Goal: Book appointment/travel/reservation

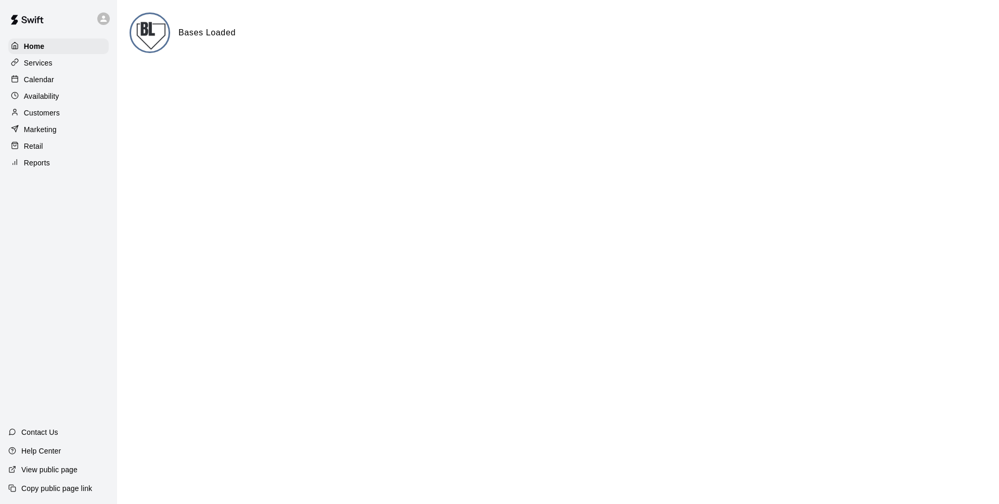
click at [65, 83] on div "Calendar" at bounding box center [58, 80] width 100 height 16
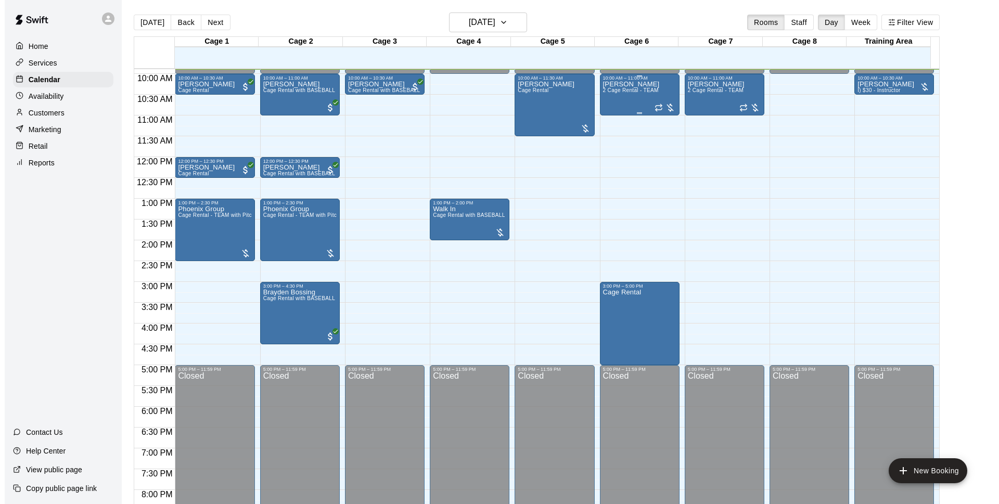
scroll to position [277, 0]
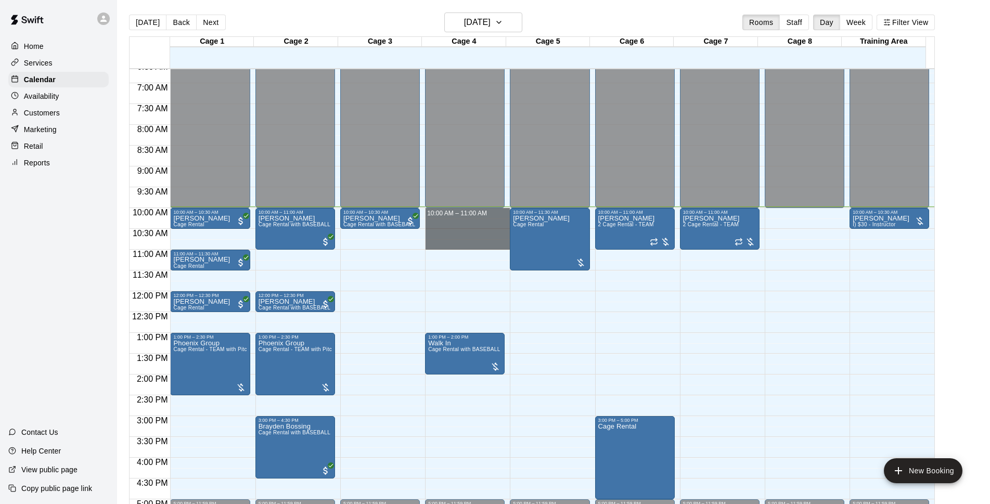
drag, startPoint x: 444, startPoint y: 211, endPoint x: 446, endPoint y: 246, distance: 35.4
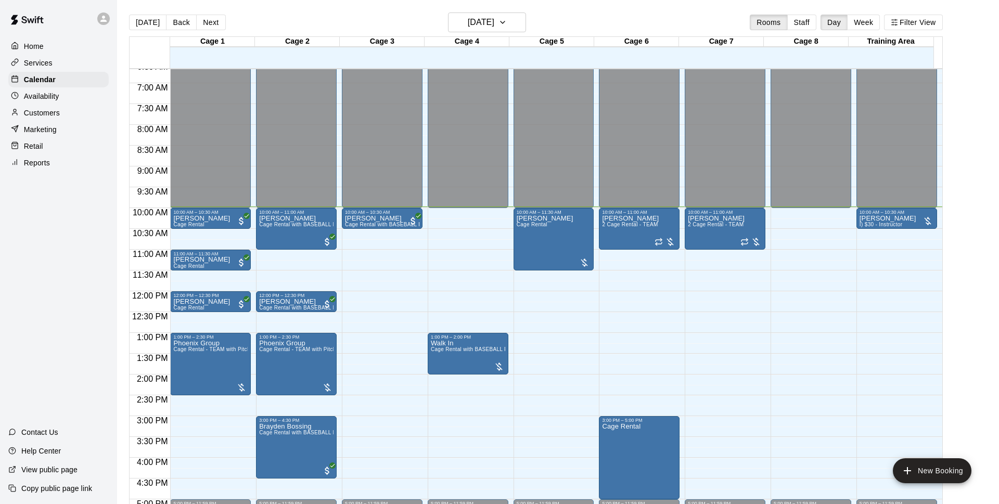
click at [291, 134] on li "Cage Rental" at bounding box center [172, 129] width 237 height 9
type input "**********"
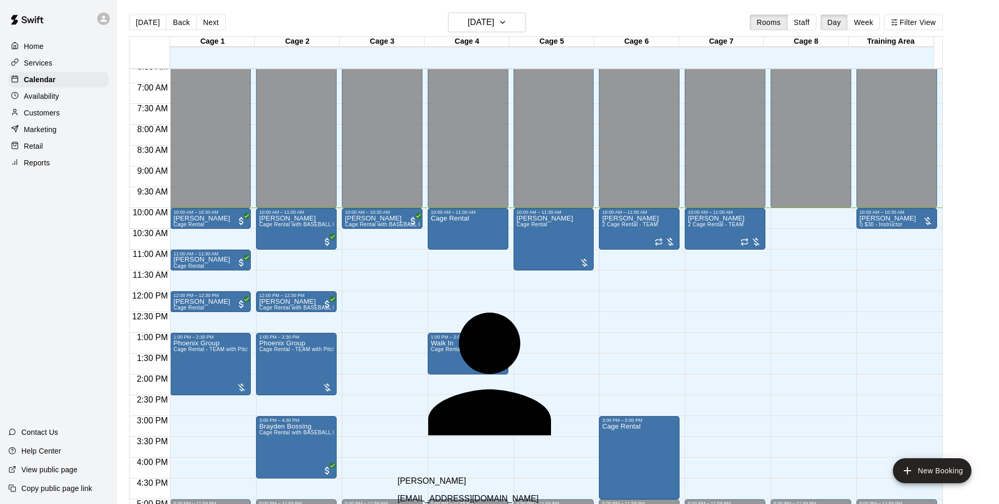
type input "*"
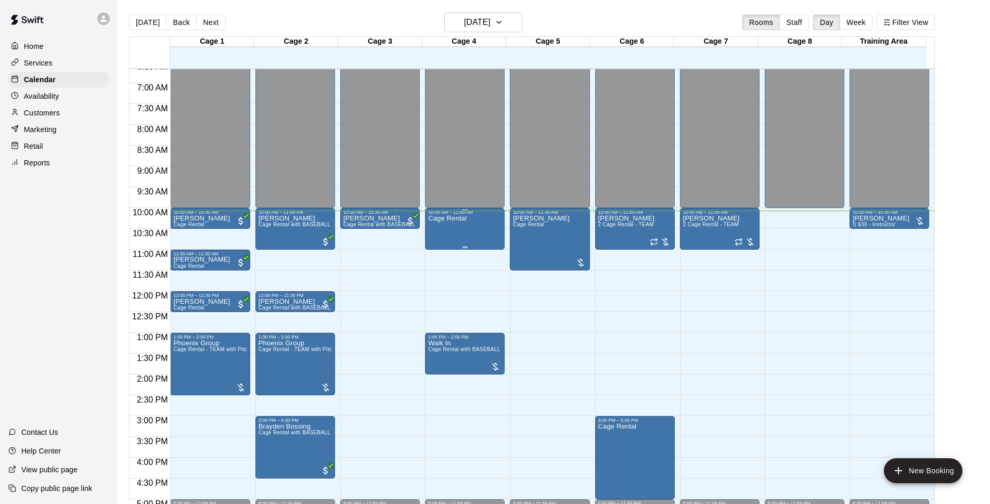
click at [474, 225] on div "Cage Rental" at bounding box center [464, 467] width 73 height 504
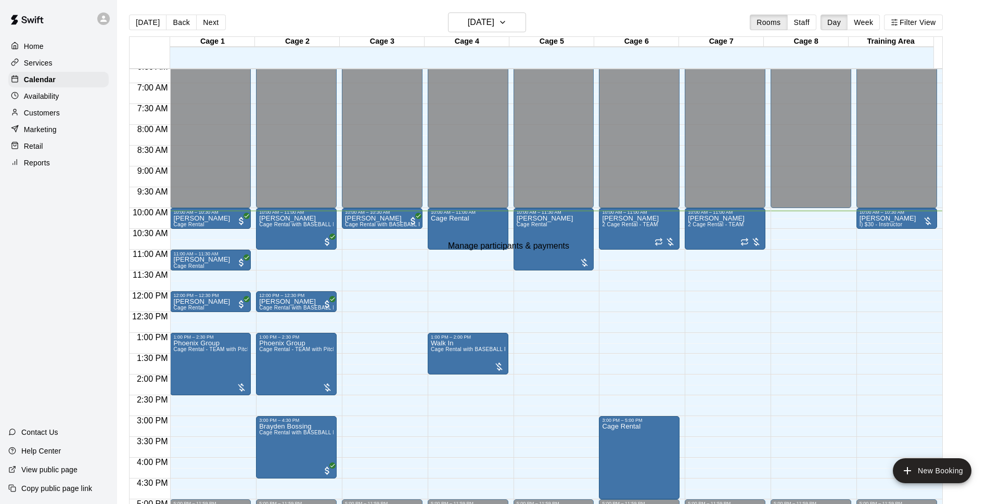
type input "*"
select select "**"
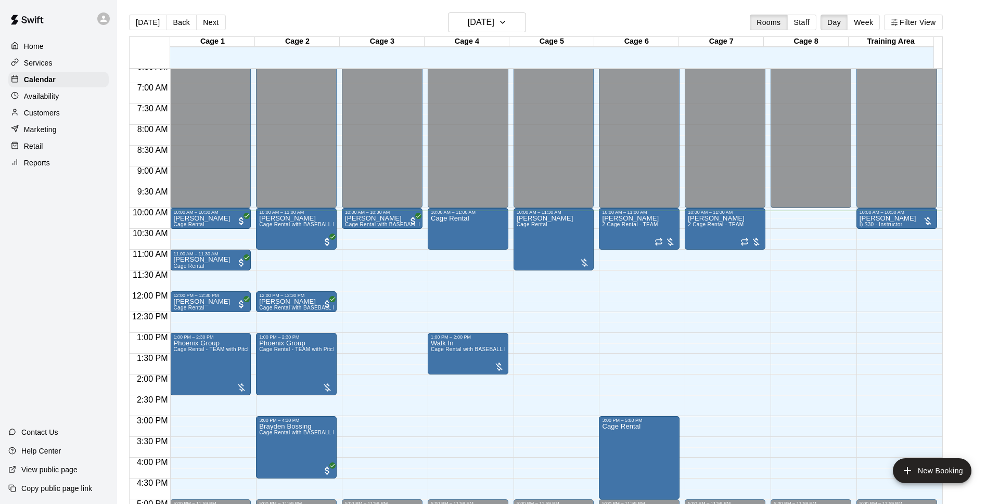
select select "**"
type input "***"
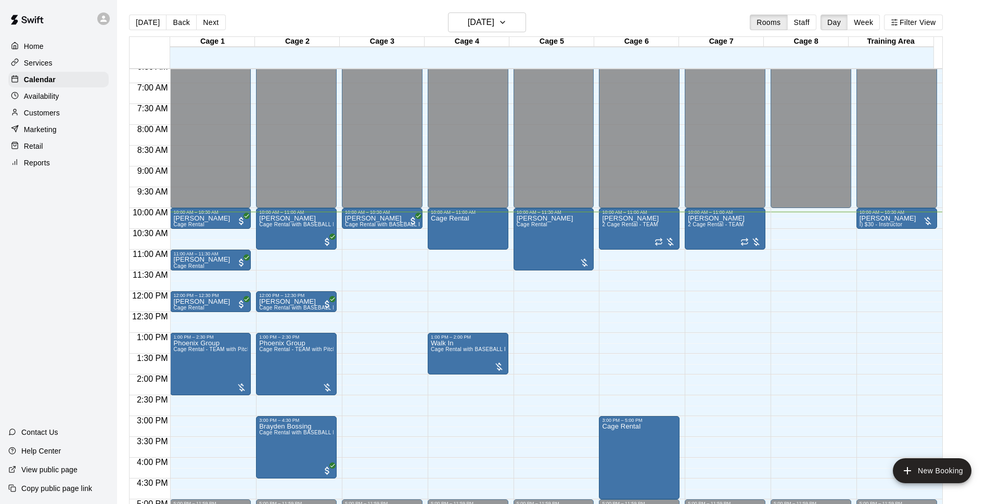
type input "*********"
type input "**********"
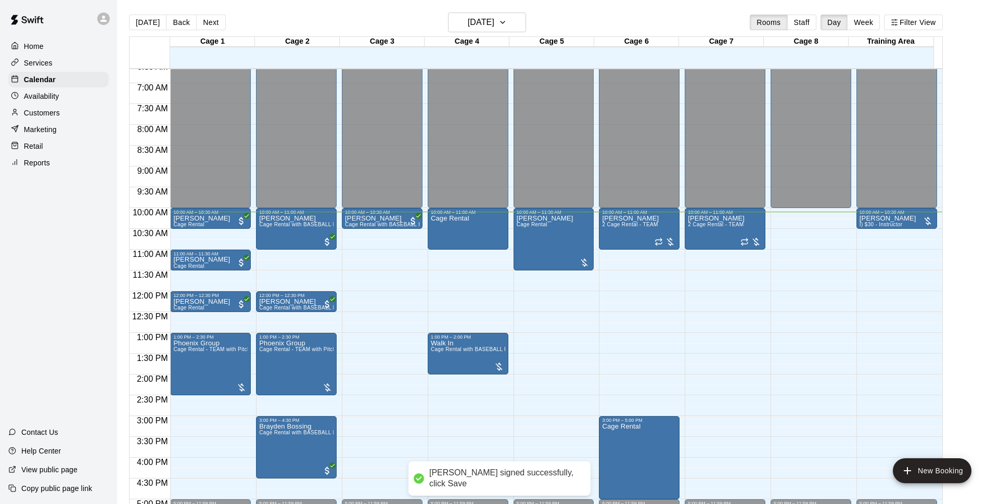
type input "**********"
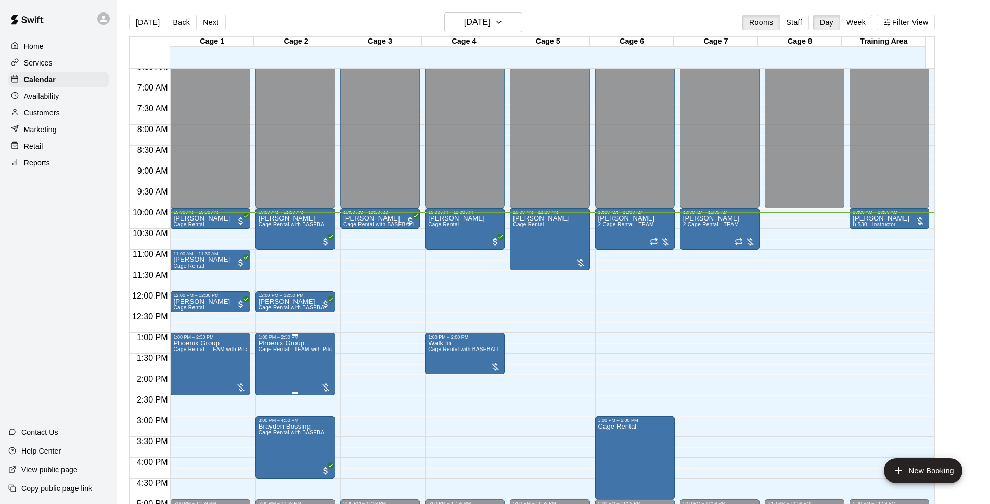
click at [295, 339] on div "1:00 PM – 2:30 PM" at bounding box center [295, 337] width 73 height 5
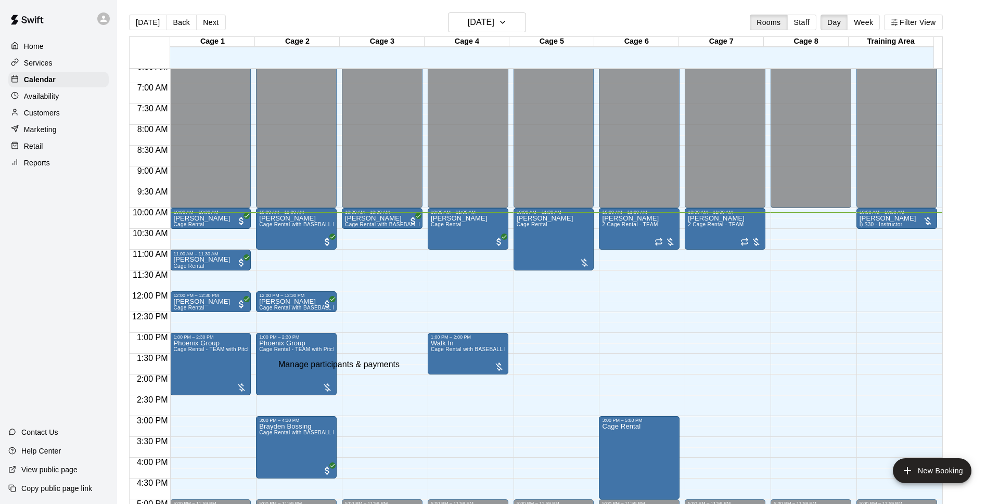
type input "*"
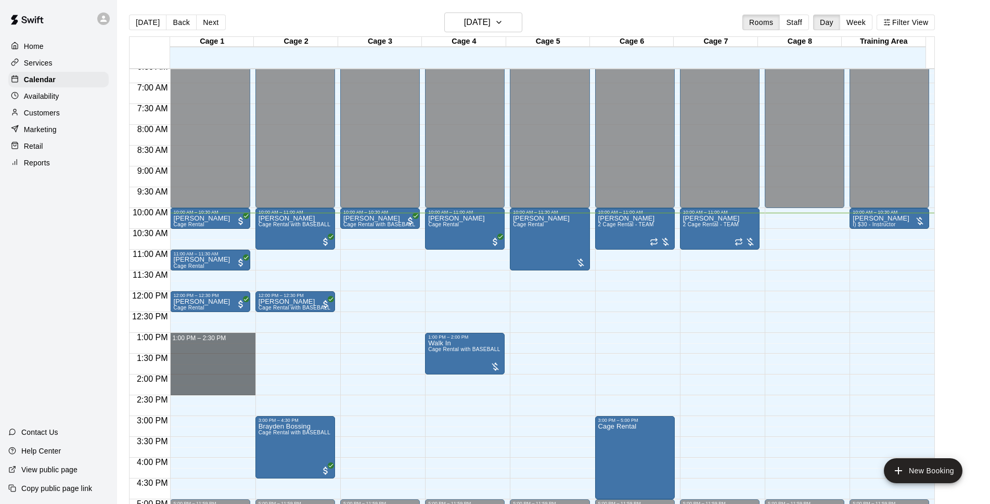
drag, startPoint x: 189, startPoint y: 337, endPoint x: 190, endPoint y: 388, distance: 51.5
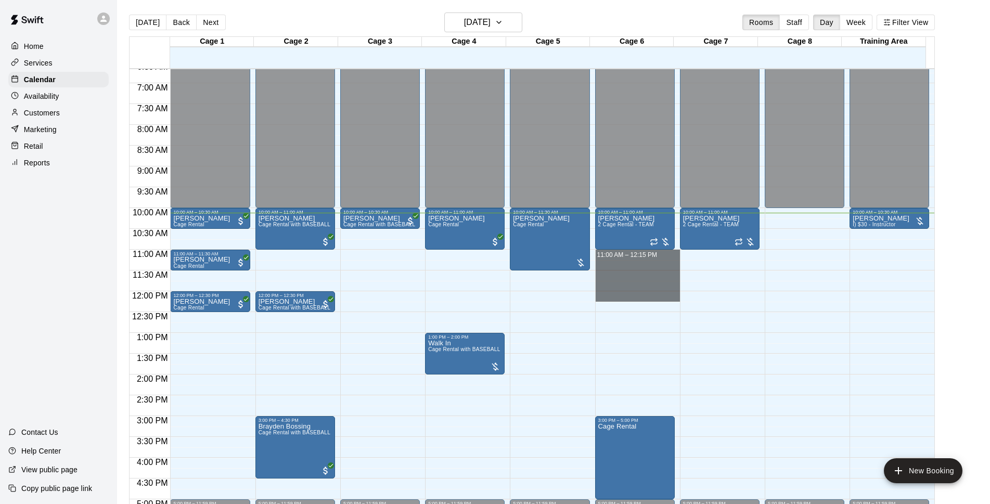
drag, startPoint x: 615, startPoint y: 253, endPoint x: 616, endPoint y: 289, distance: 35.9
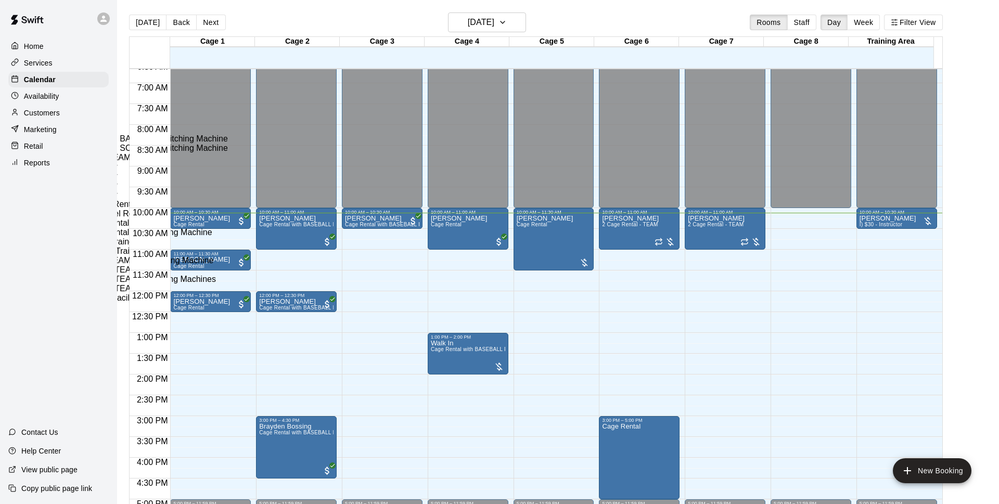
click at [291, 134] on li "Cage Rental" at bounding box center [172, 129] width 237 height 9
type input "**********"
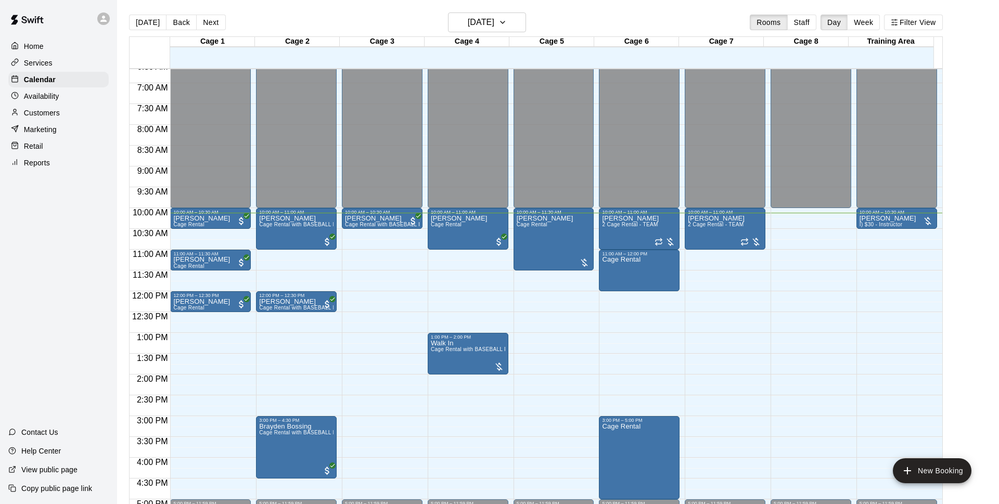
type input "*****"
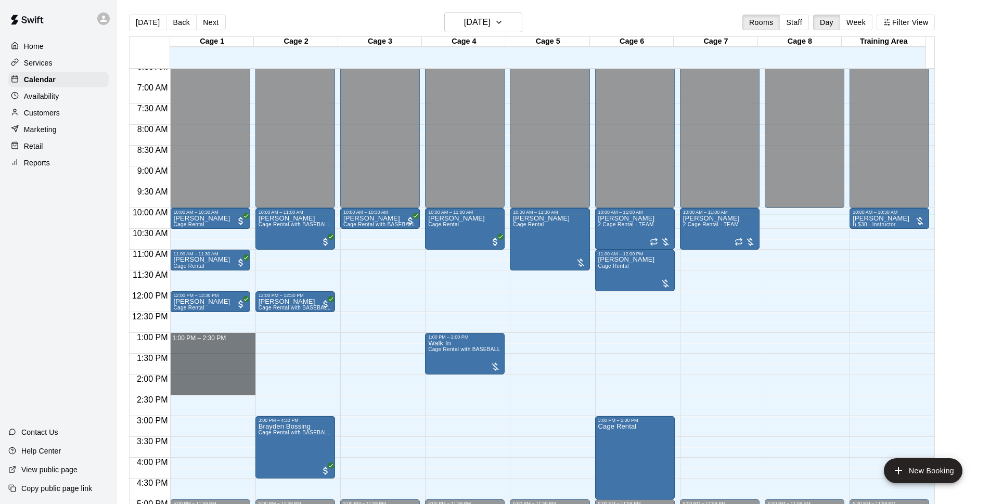
drag, startPoint x: 182, startPoint y: 335, endPoint x: 184, endPoint y: 388, distance: 53.1
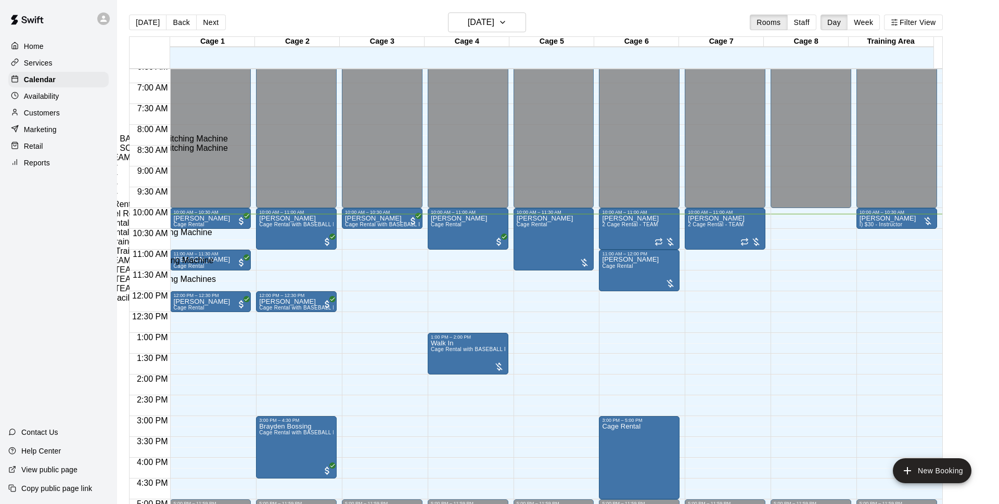
click at [291, 256] on li "Cage Rental - TEAM with Pitching Machine" at bounding box center [172, 260] width 237 height 9
type input "**********"
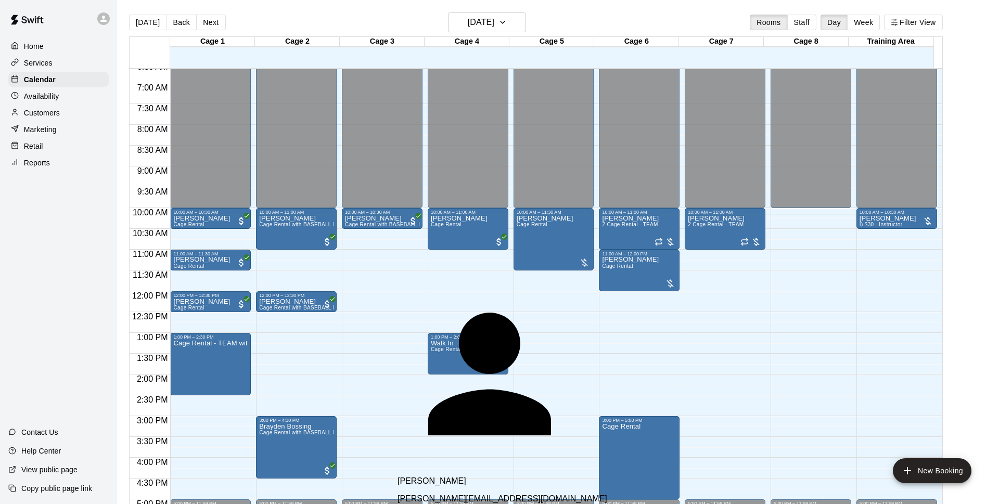
scroll to position [0, 0]
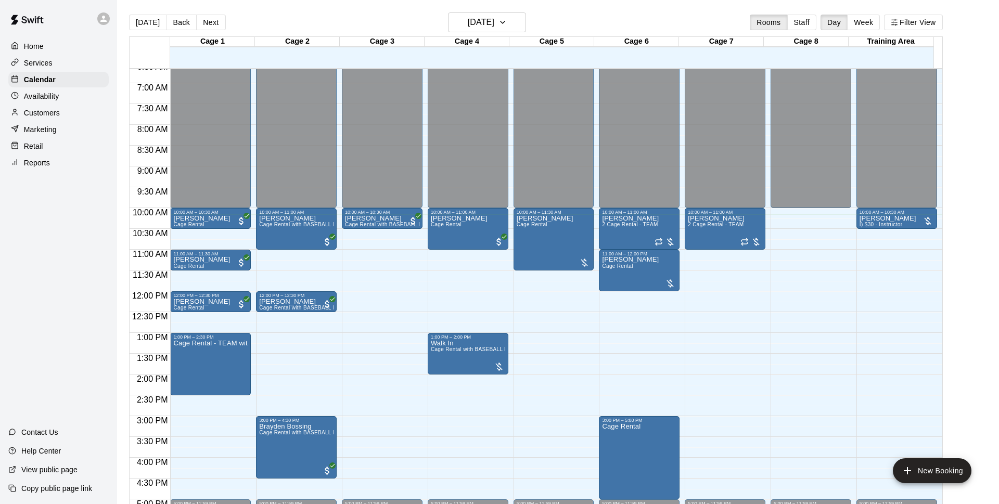
type input "*"
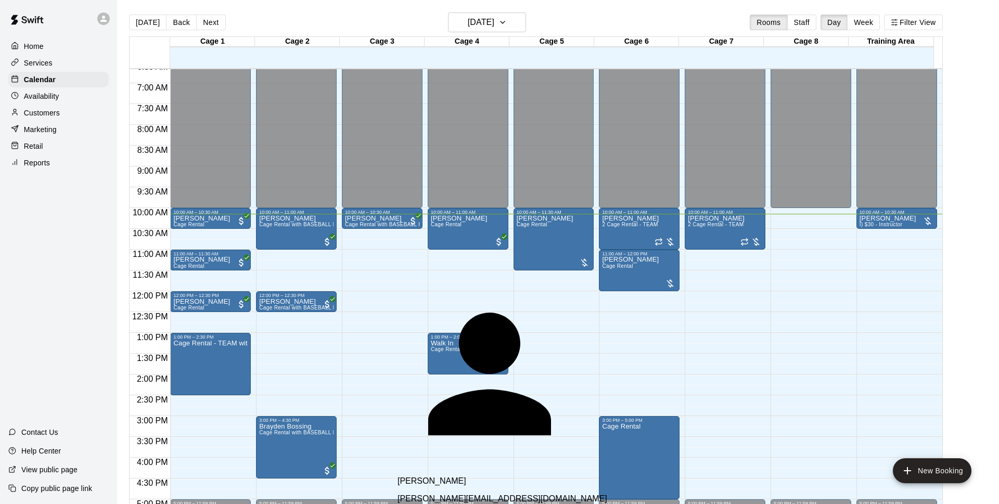
type input "*****"
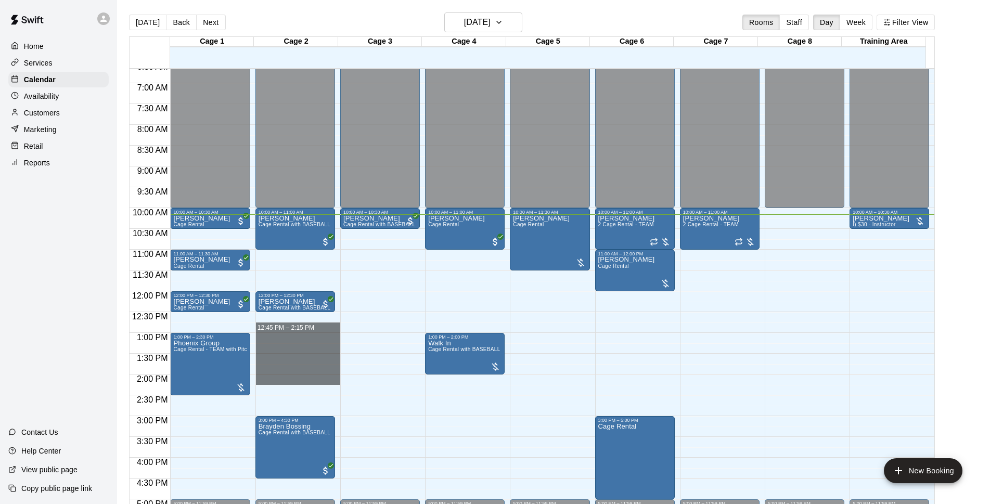
drag, startPoint x: 278, startPoint y: 334, endPoint x: 592, endPoint y: 71, distance: 409.3
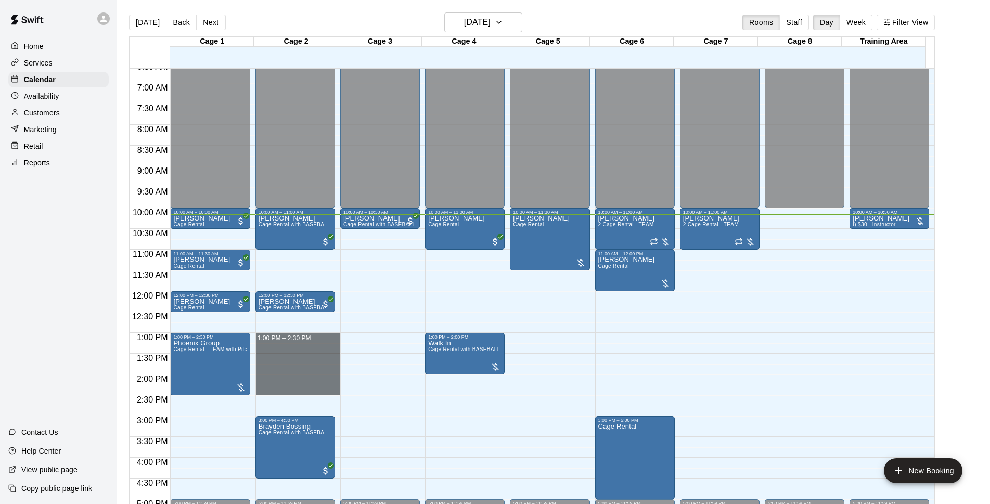
drag, startPoint x: 274, startPoint y: 336, endPoint x: 281, endPoint y: 388, distance: 52.5
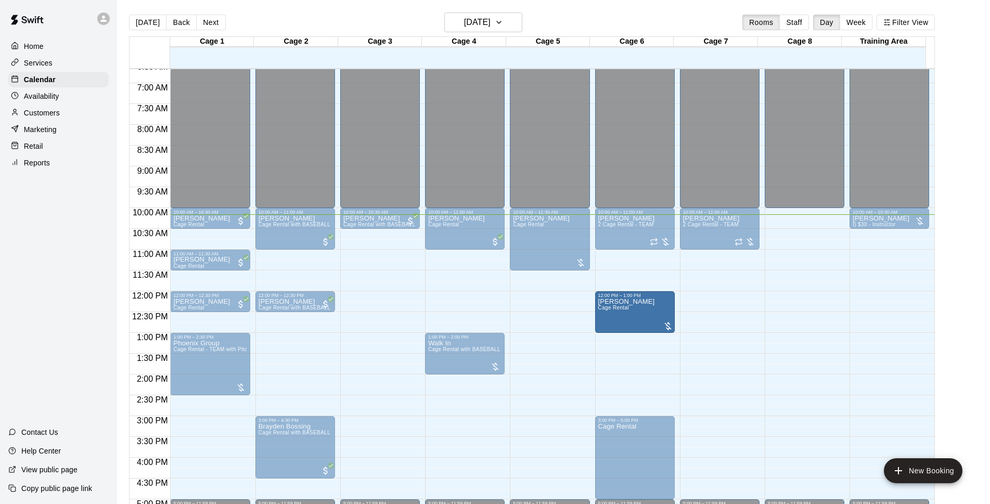
drag, startPoint x: 629, startPoint y: 273, endPoint x: 623, endPoint y: 323, distance: 49.7
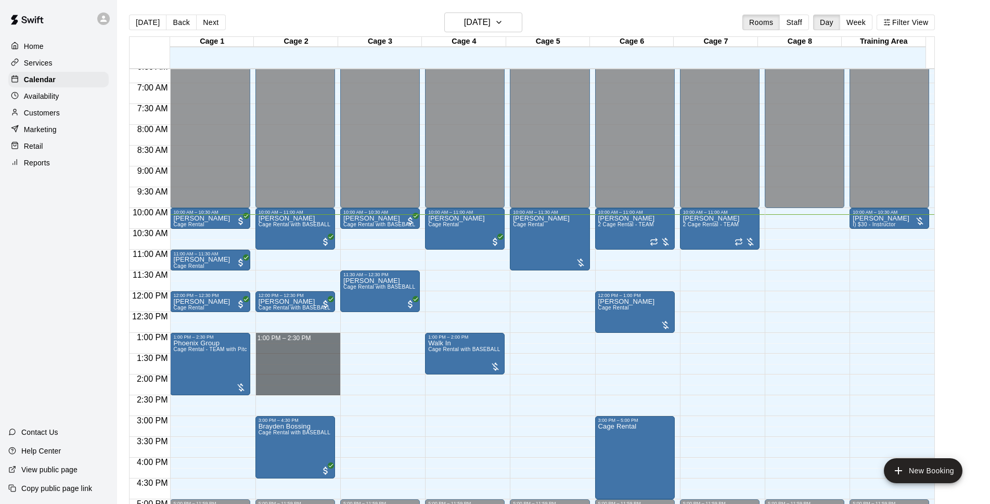
drag, startPoint x: 275, startPoint y: 335, endPoint x: 508, endPoint y: 384, distance: 238.2
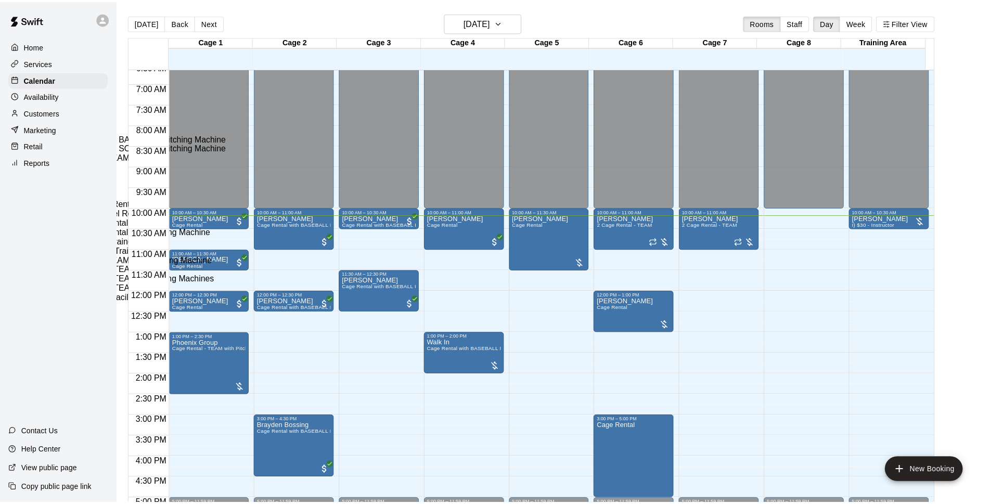
scroll to position [133, 0]
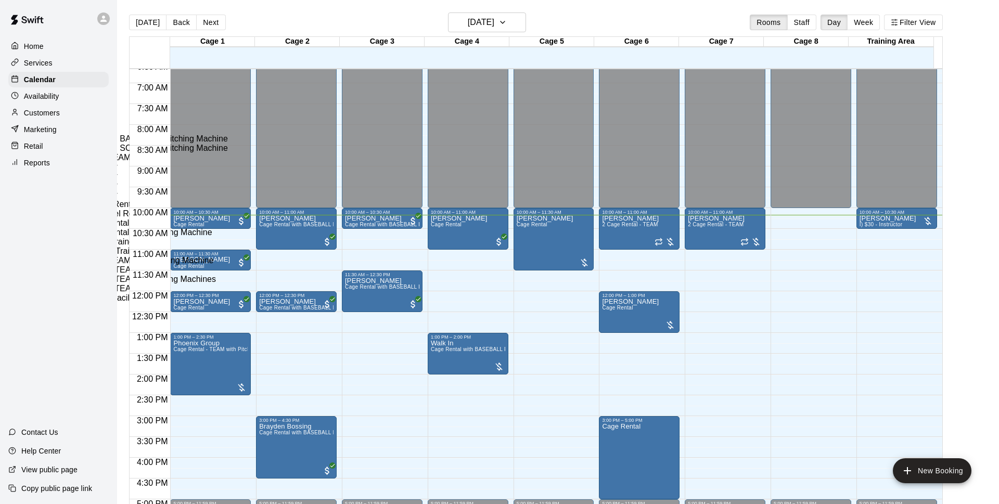
click at [291, 256] on li "Cage Rental - TEAM with Pitching Machine" at bounding box center [172, 260] width 237 height 9
type input "**********"
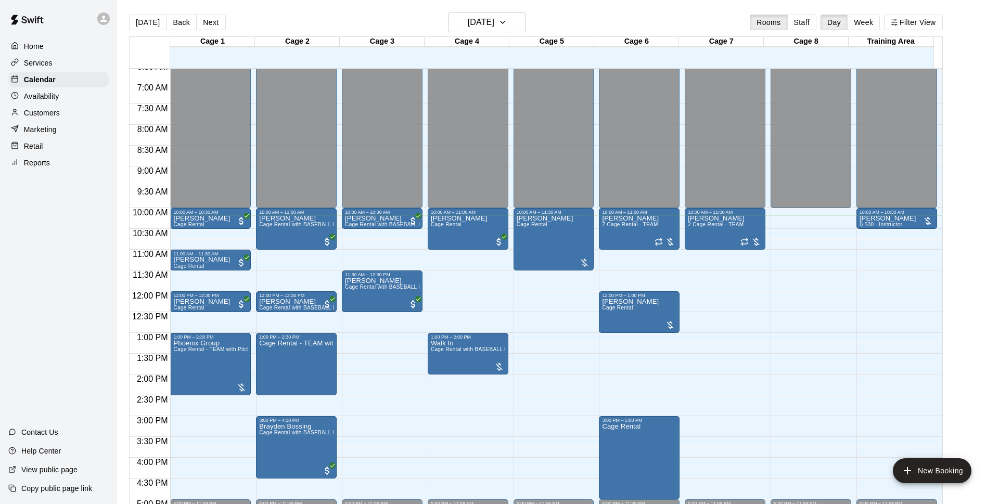
type input "******"
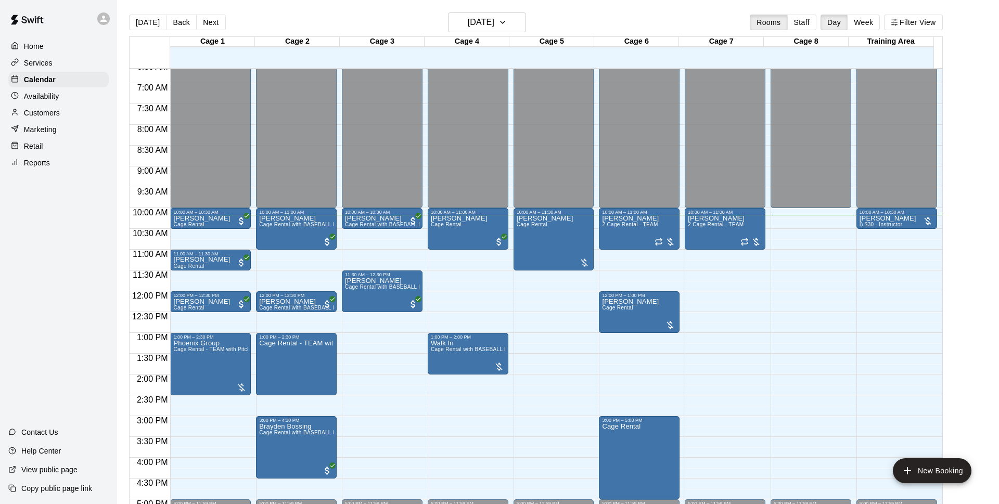
type input "*"
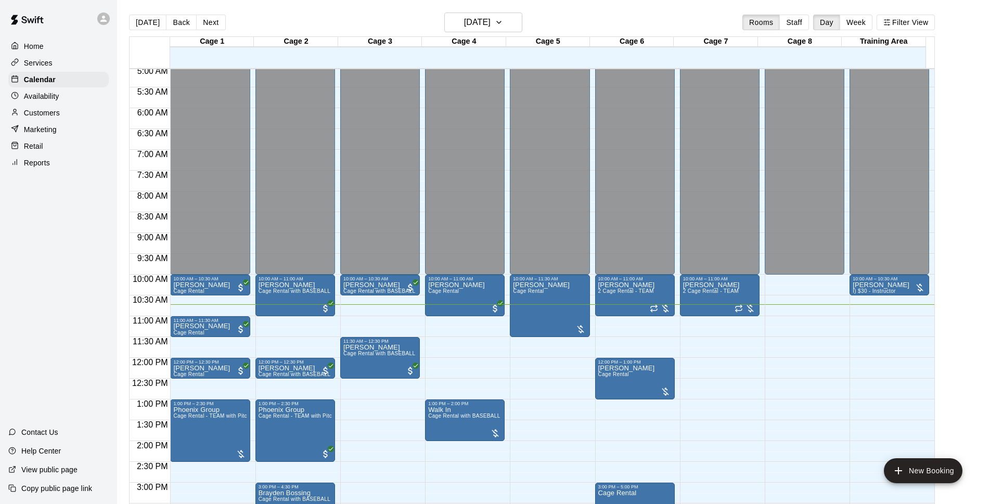
scroll to position [412, 0]
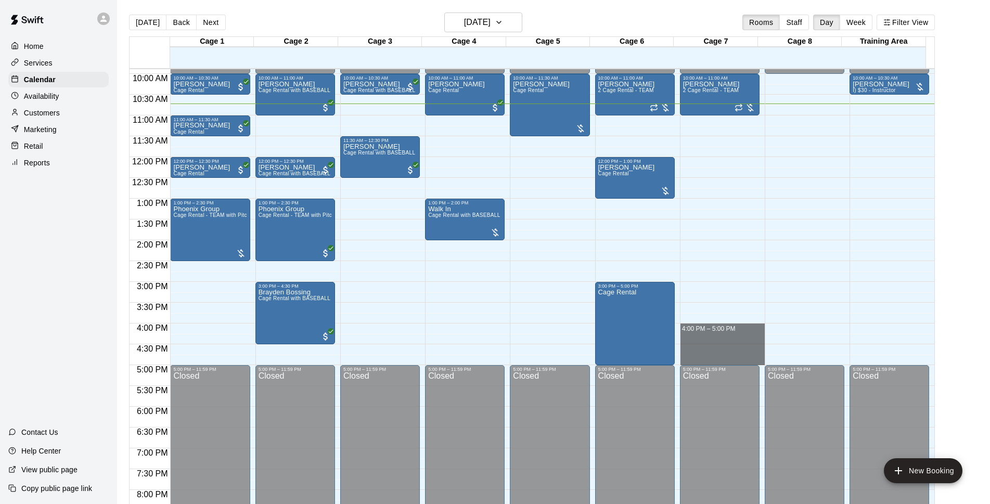
drag, startPoint x: 705, startPoint y: 326, endPoint x: 701, endPoint y: 356, distance: 30.9
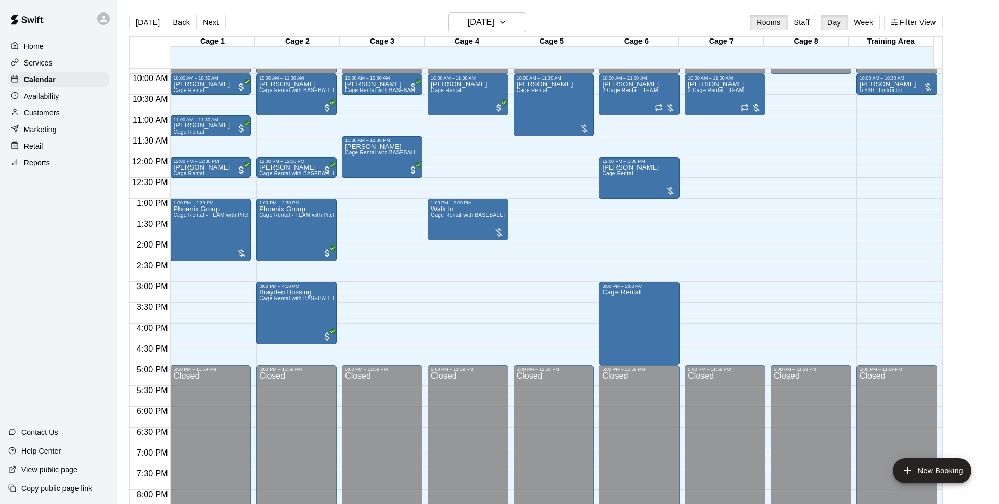
click at [291, 134] on li "Cage Rental" at bounding box center [172, 129] width 237 height 9
type input "**********"
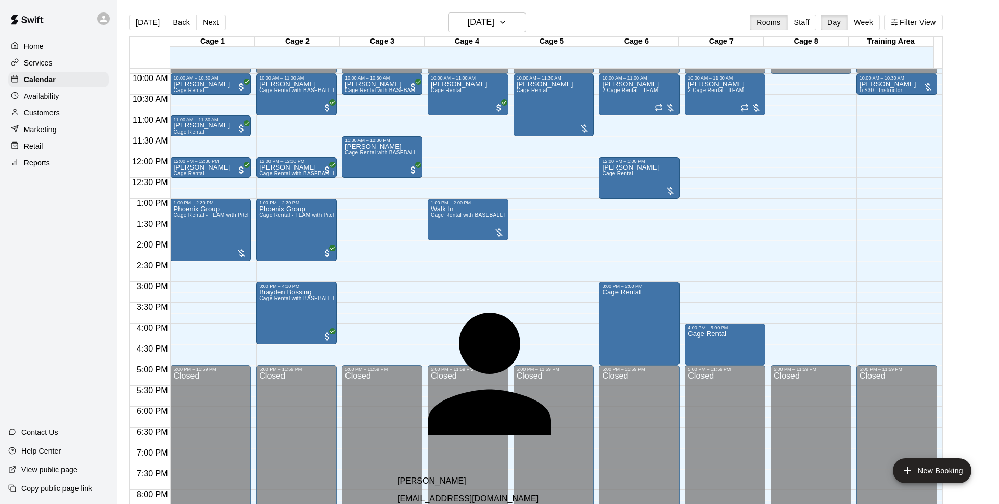
type input "********"
click at [429, 477] on p "[PERSON_NAME]" at bounding box center [521, 481] width 246 height 9
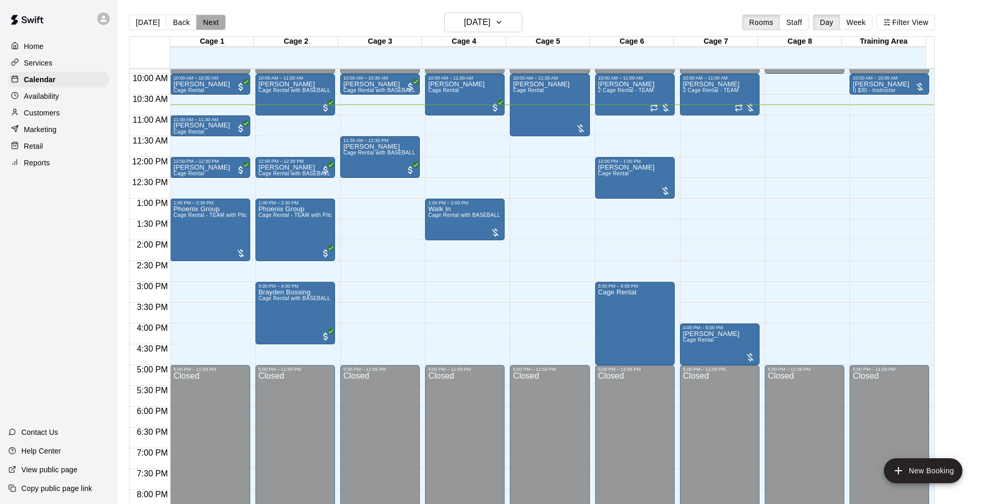
click at [204, 24] on button "Next" at bounding box center [210, 23] width 29 height 16
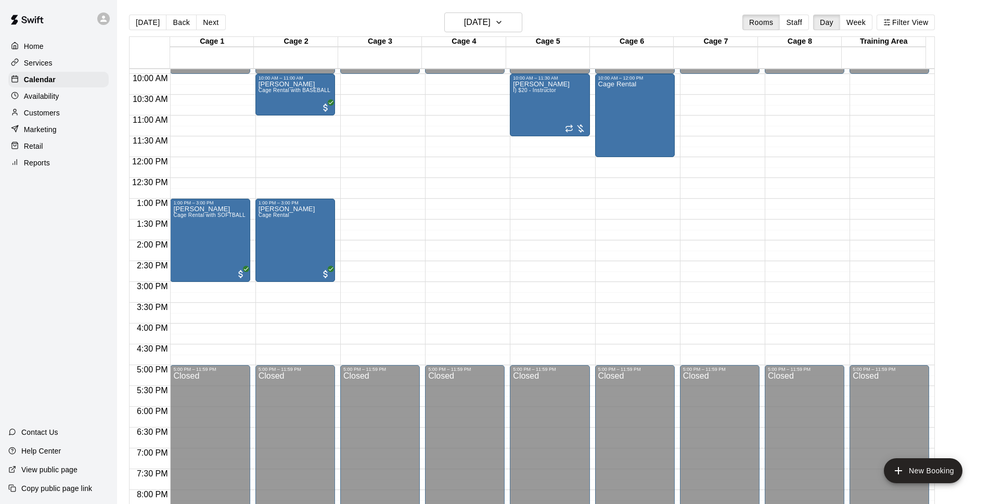
scroll to position [344, 0]
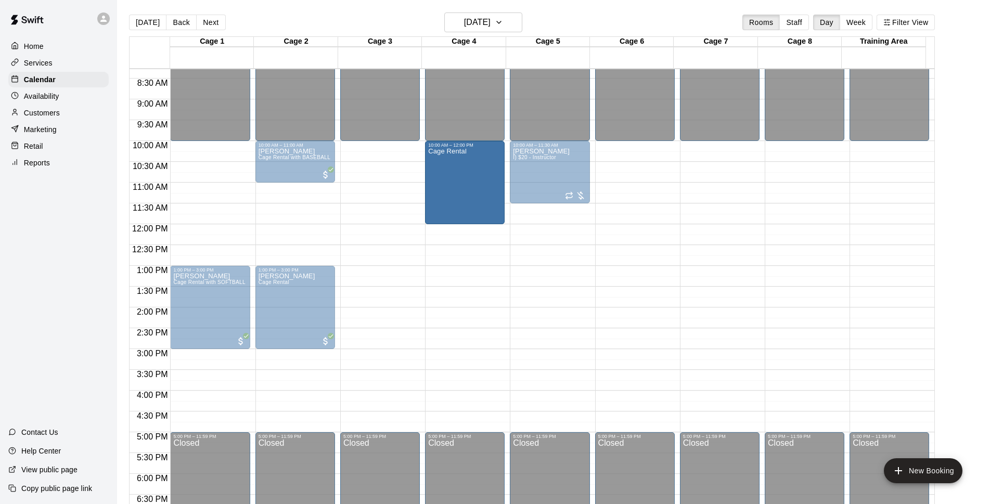
drag, startPoint x: 619, startPoint y: 183, endPoint x: 488, endPoint y: 183, distance: 131.1
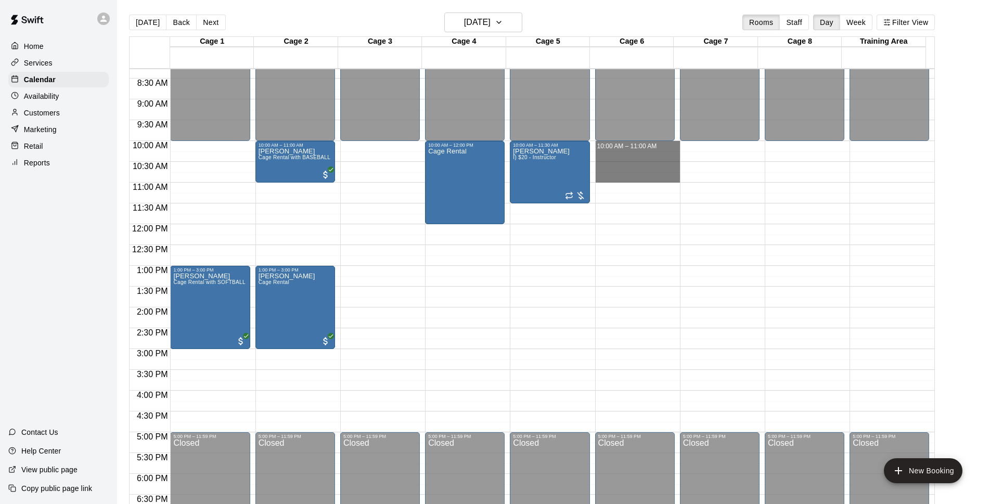
drag, startPoint x: 618, startPoint y: 145, endPoint x: 618, endPoint y: 176, distance: 31.2
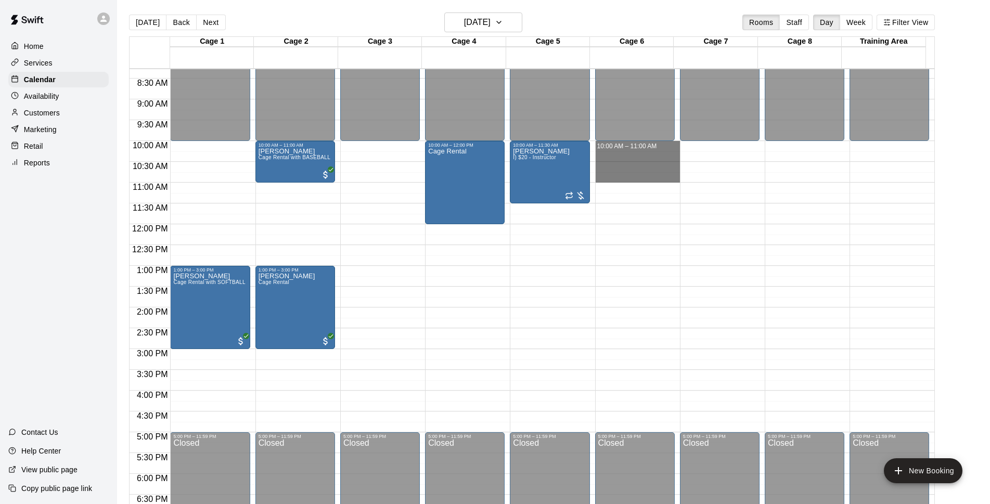
drag, startPoint x: 635, startPoint y: 143, endPoint x: 637, endPoint y: 181, distance: 38.5
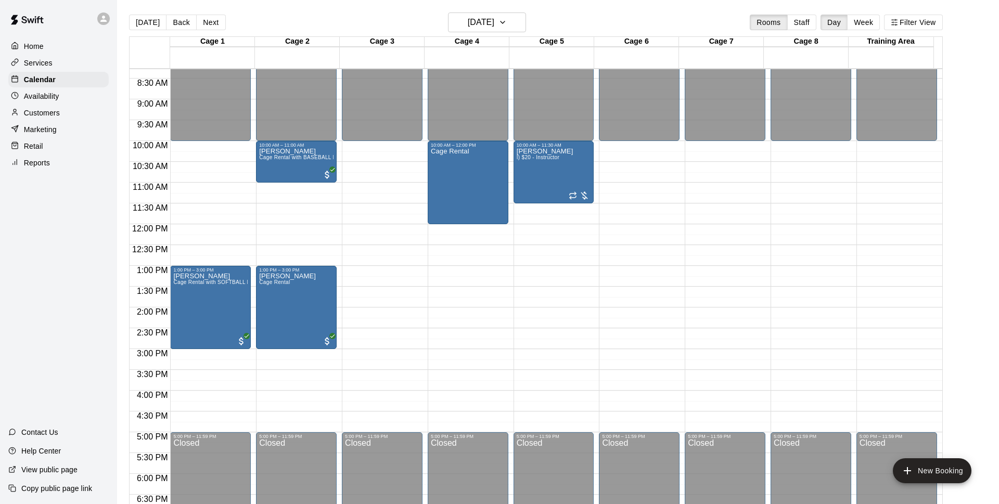
click at [291, 172] on li "I) $20 - Instructor" at bounding box center [172, 166] width 237 height 9
type input "**********"
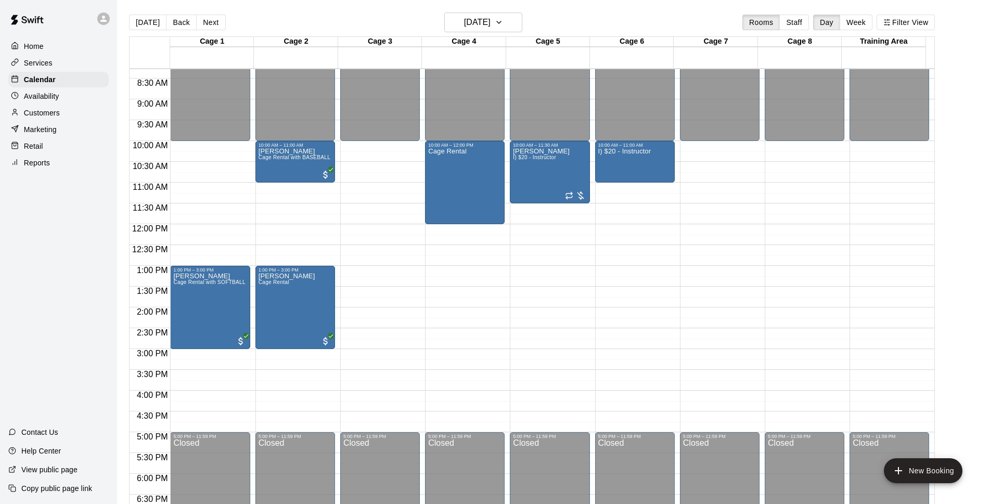
click at [635, 161] on div "I) $20 - Instructor" at bounding box center [624, 400] width 53 height 504
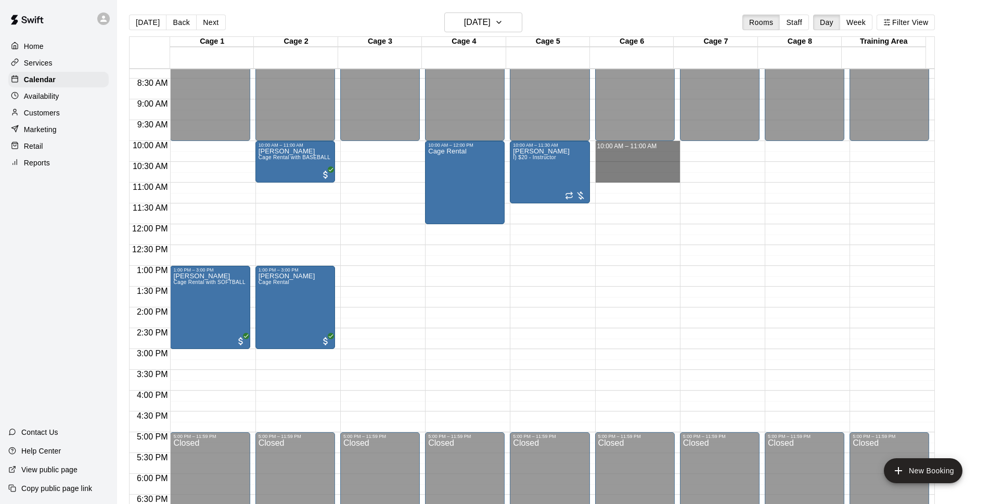
drag, startPoint x: 621, startPoint y: 146, endPoint x: 620, endPoint y: 178, distance: 31.8
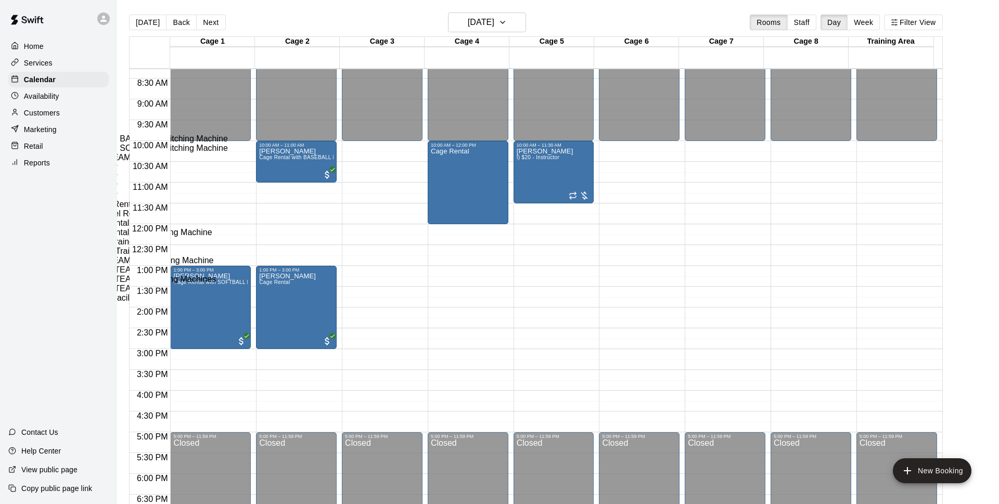
click at [291, 172] on li "I) $20 - Instructor" at bounding box center [172, 166] width 237 height 9
type input "**********"
type input "*"
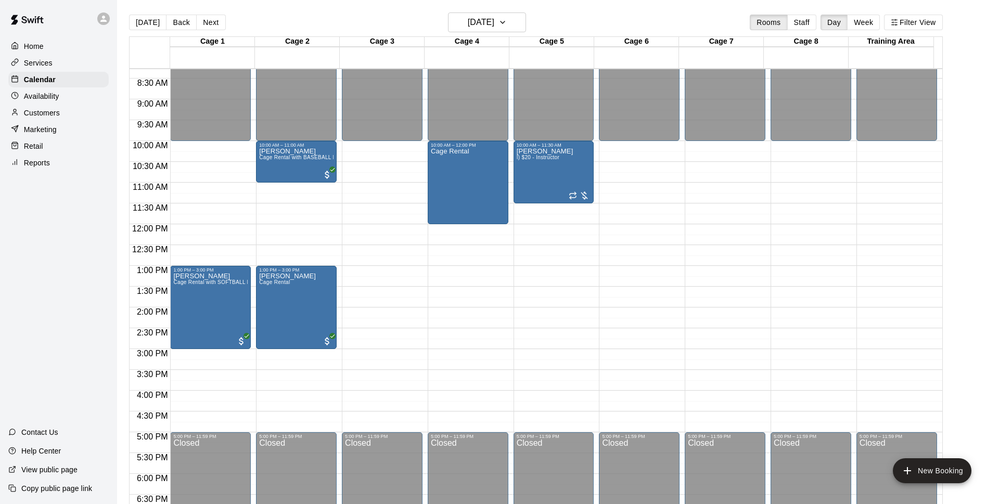
click at [278, 57] on li "Cage 7" at bounding box center [160, 52] width 237 height 9
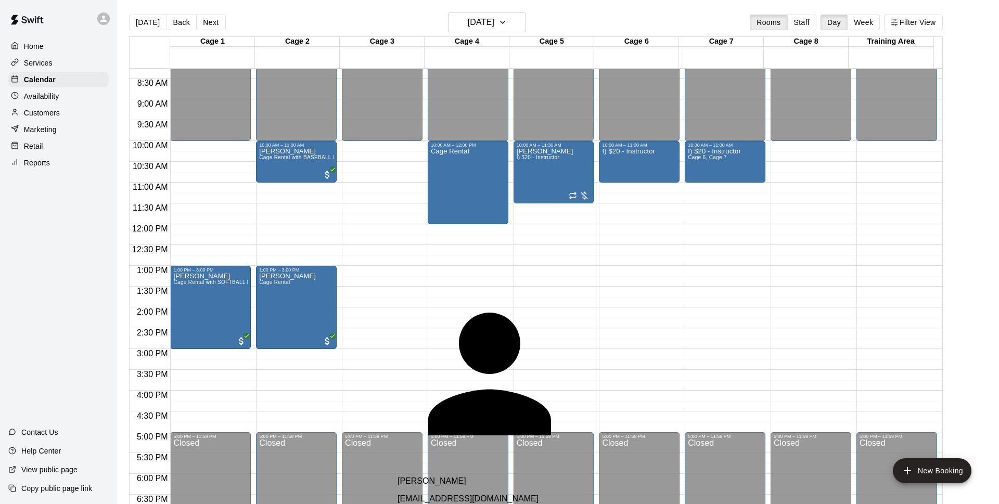
type input "******"
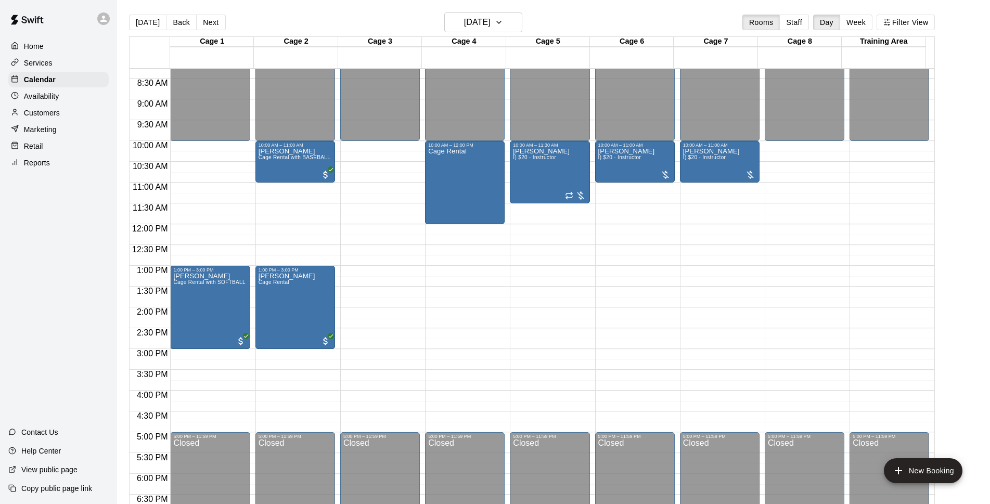
scroll to position [277, 0]
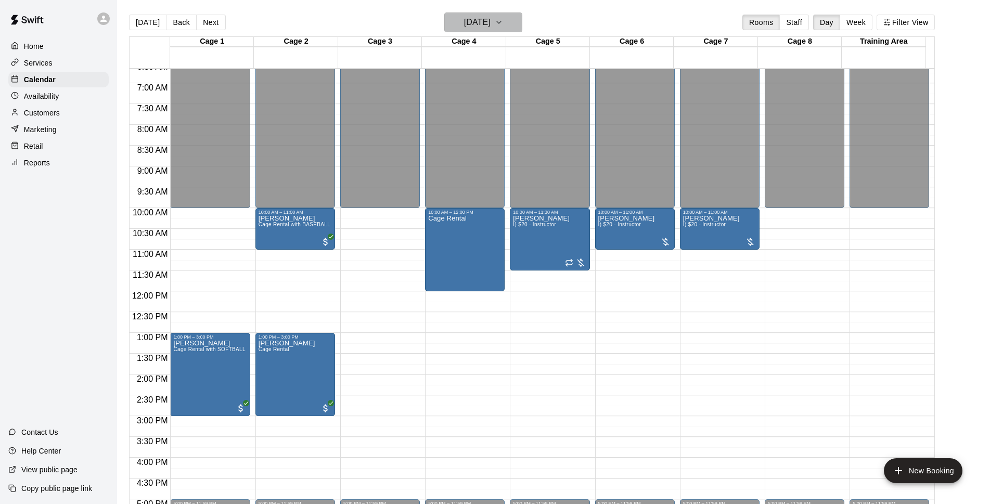
click at [479, 26] on h6 "[DATE]" at bounding box center [477, 22] width 27 height 15
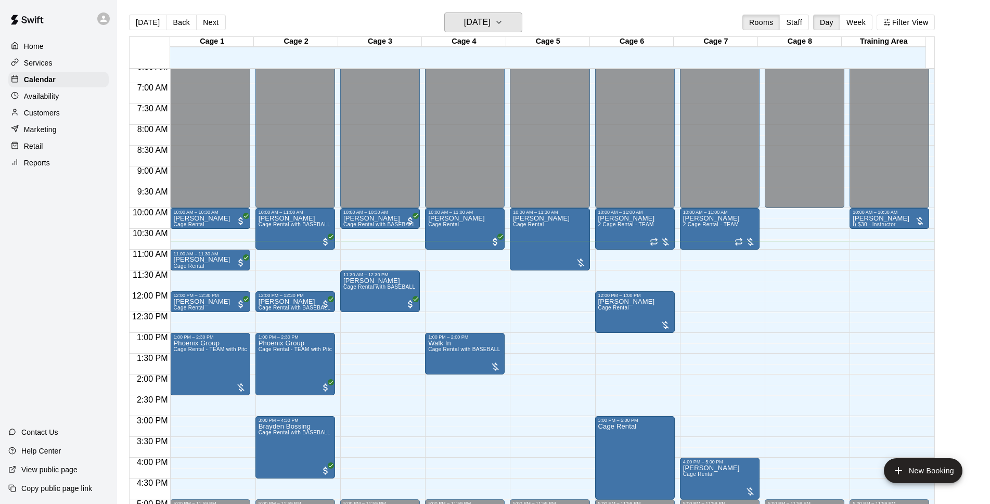
scroll to position [344, 0]
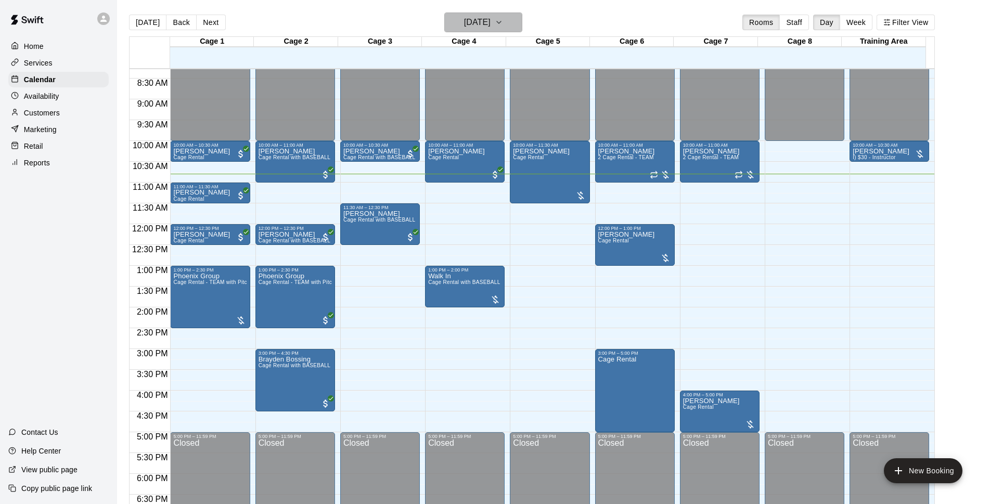
click at [464, 23] on h6 "[DATE]" at bounding box center [477, 22] width 27 height 15
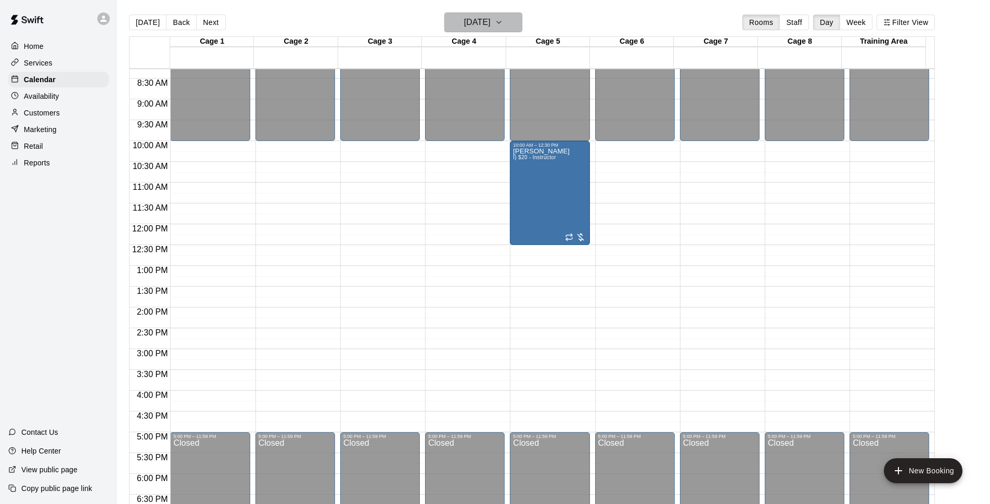
click at [491, 26] on h6 "Sunday Oct 19" at bounding box center [477, 22] width 27 height 15
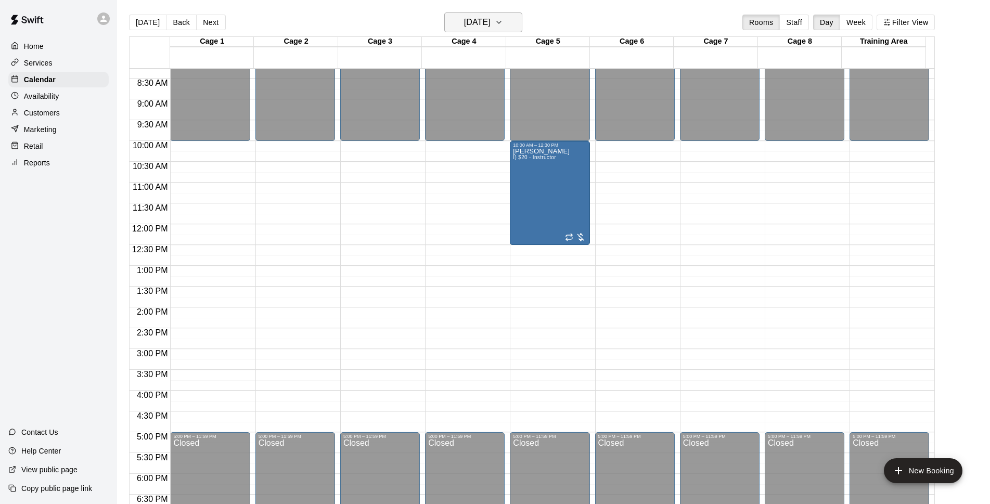
click at [491, 22] on h6 "Sunday Oct 26" at bounding box center [477, 22] width 27 height 15
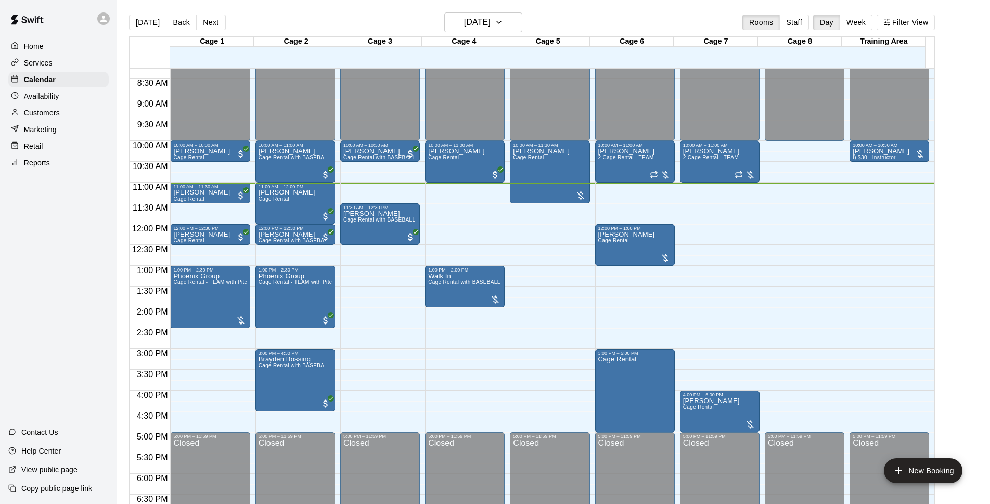
drag, startPoint x: 579, startPoint y: 123, endPoint x: 847, endPoint y: 185, distance: 274.6
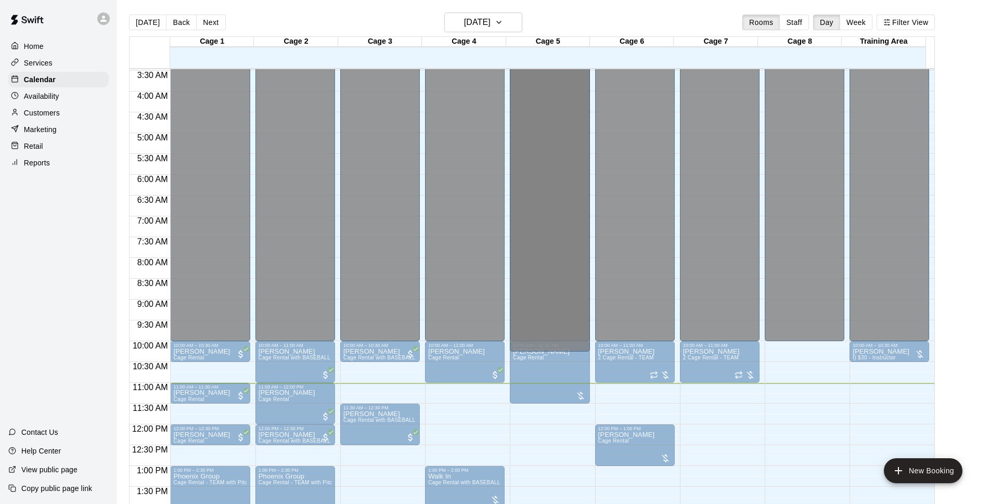
scroll to position [278, 0]
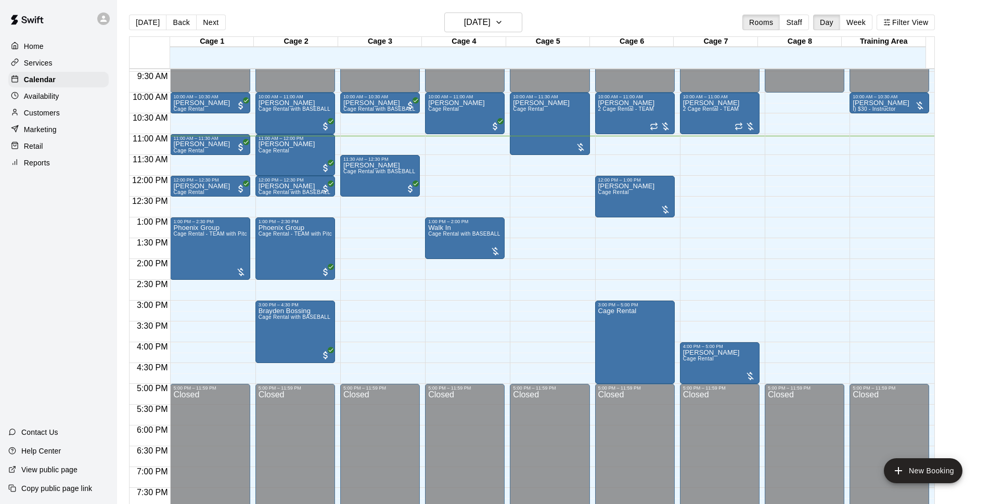
scroll to position [326, 0]
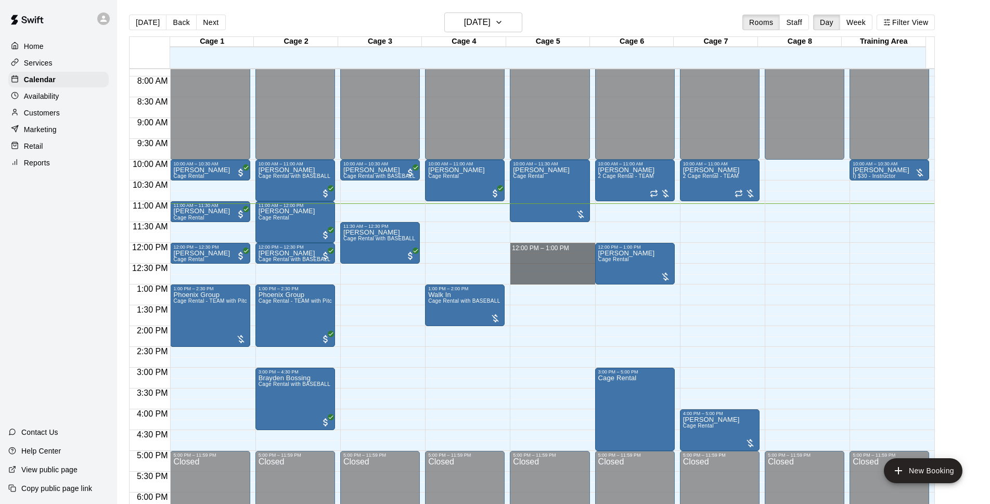
drag, startPoint x: 527, startPoint y: 246, endPoint x: 530, endPoint y: 279, distance: 33.4
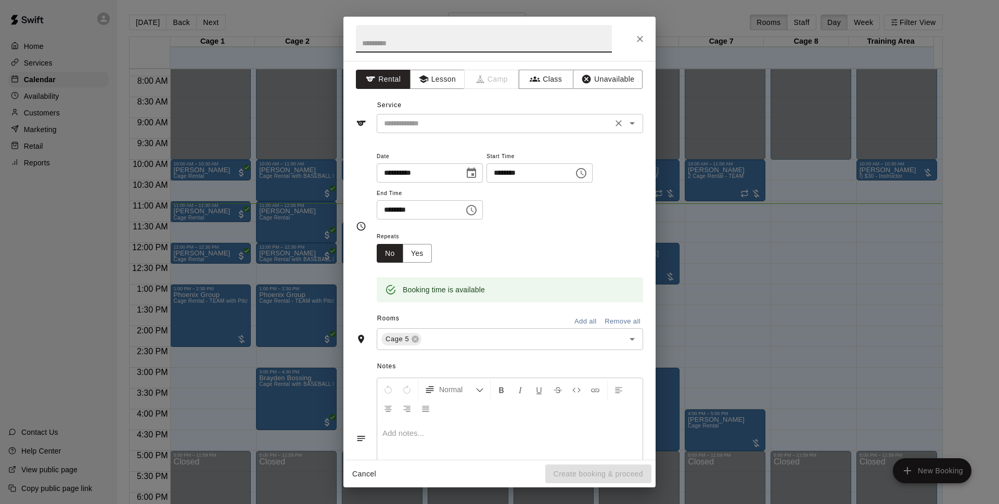
click at [510, 131] on div "​" at bounding box center [510, 123] width 266 height 19
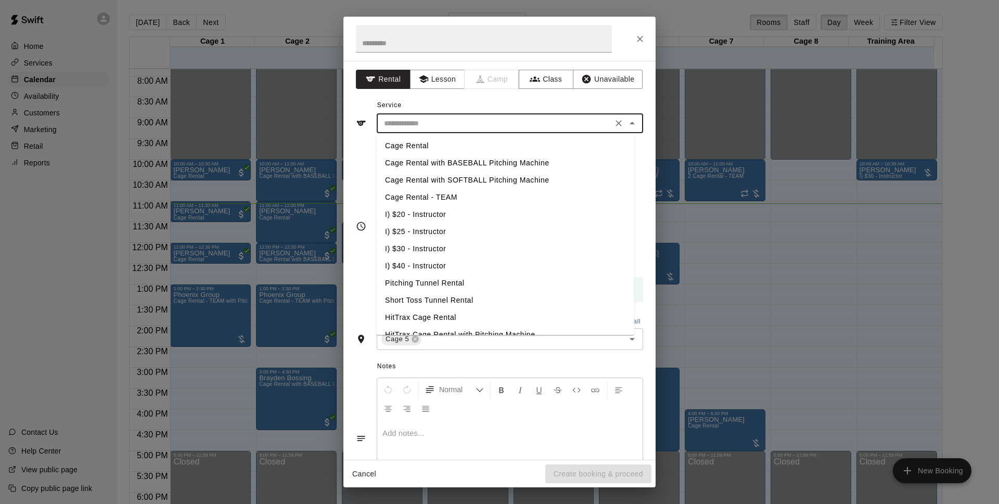
click at [469, 138] on li "Cage Rental" at bounding box center [506, 145] width 258 height 17
type input "**********"
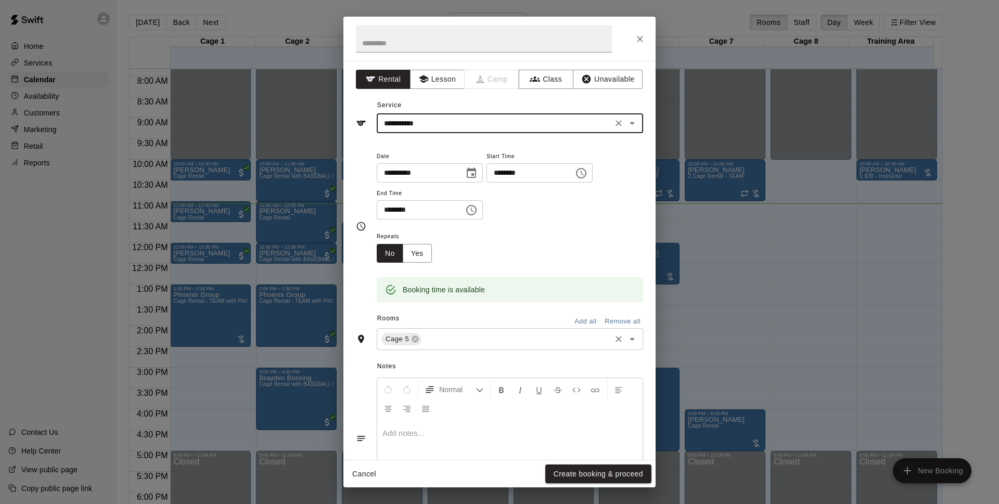
drag, startPoint x: 592, startPoint y: 470, endPoint x: 491, endPoint y: 335, distance: 168.8
click at [592, 471] on button "Create booking & proceed" at bounding box center [598, 474] width 106 height 19
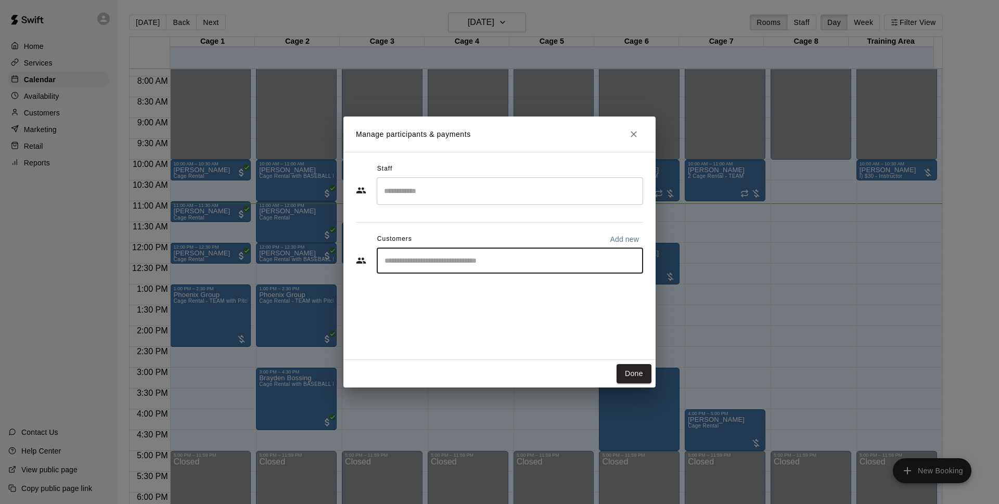
click at [424, 260] on input "Start typing to search customers..." at bounding box center [509, 260] width 257 height 10
type input "***"
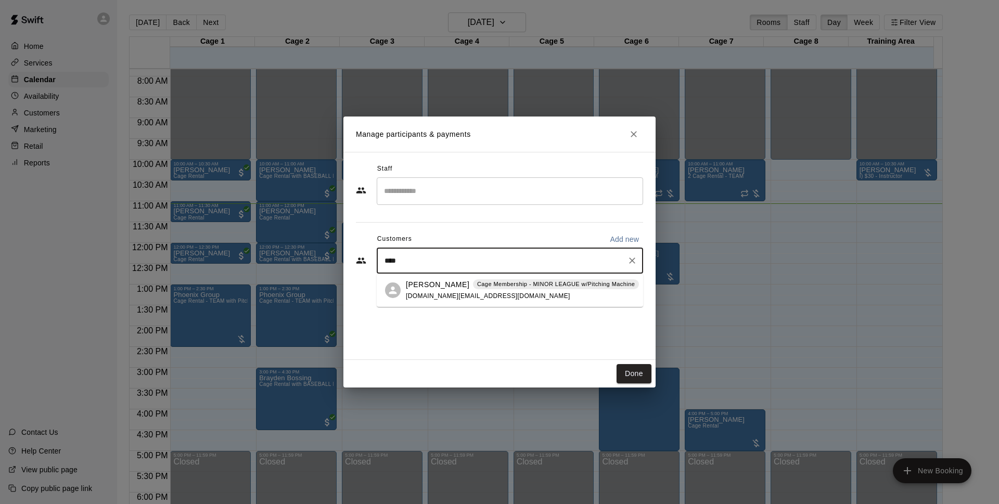
click at [437, 288] on p "[PERSON_NAME]" at bounding box center [437, 284] width 63 height 11
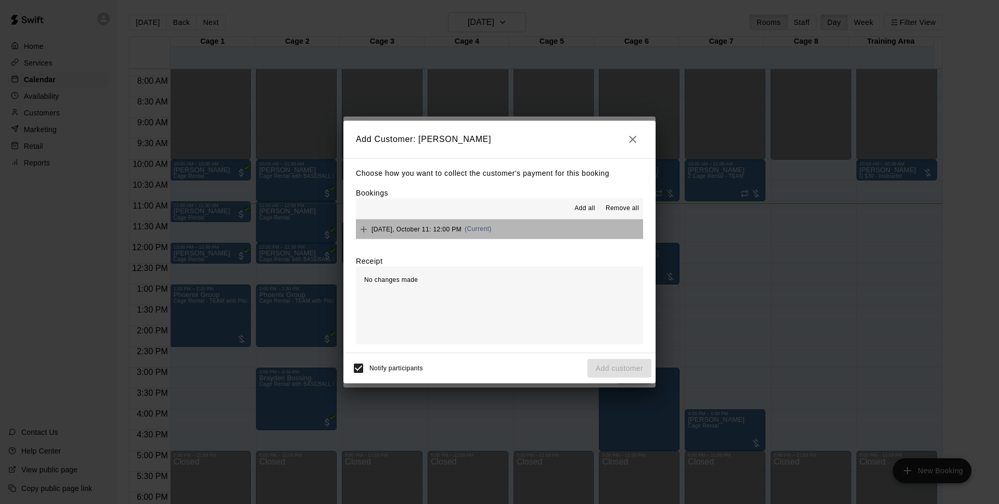
click at [514, 231] on button "[DATE], October 11: 12:00 PM (Current)" at bounding box center [499, 229] width 287 height 19
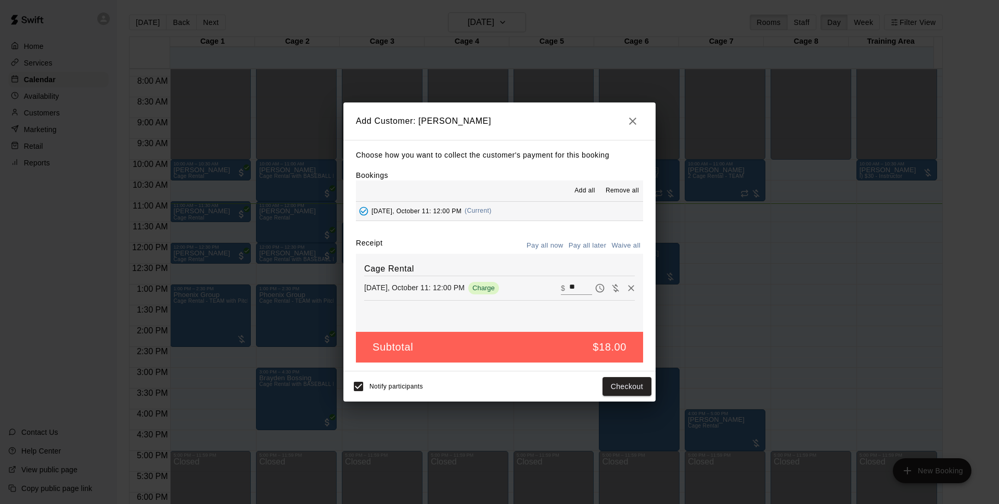
click at [585, 248] on button "Pay all later" at bounding box center [587, 246] width 43 height 16
click at [617, 385] on button "Add customer" at bounding box center [619, 386] width 64 height 19
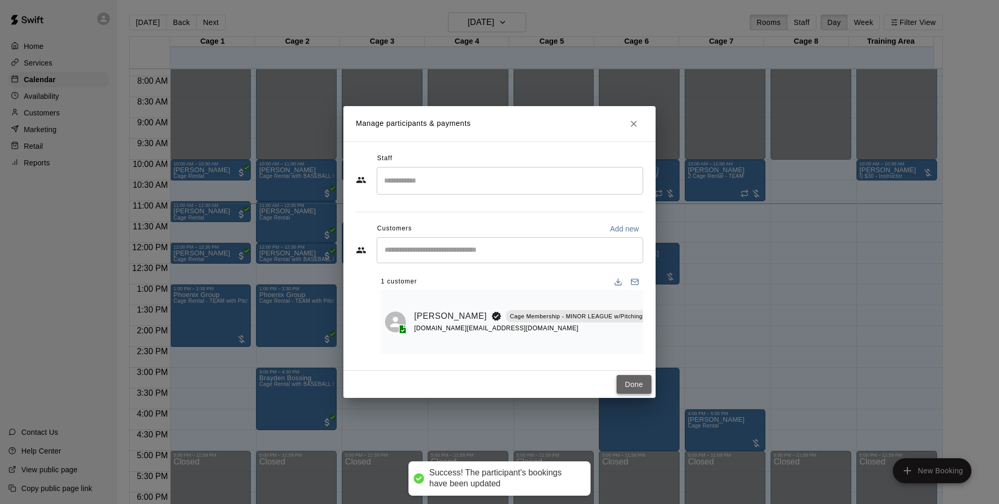
click at [632, 393] on button "Done" at bounding box center [634, 384] width 35 height 19
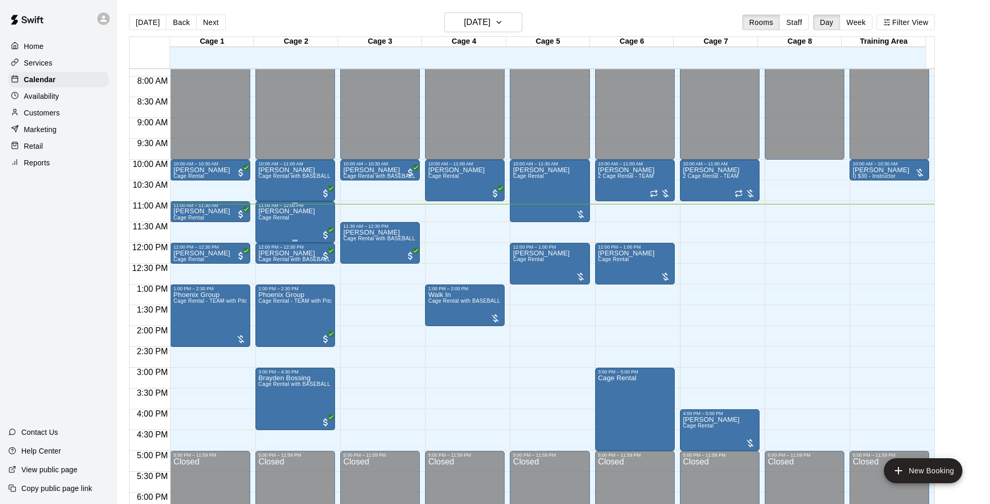
click at [276, 217] on span "Cage Rental" at bounding box center [274, 218] width 31 height 6
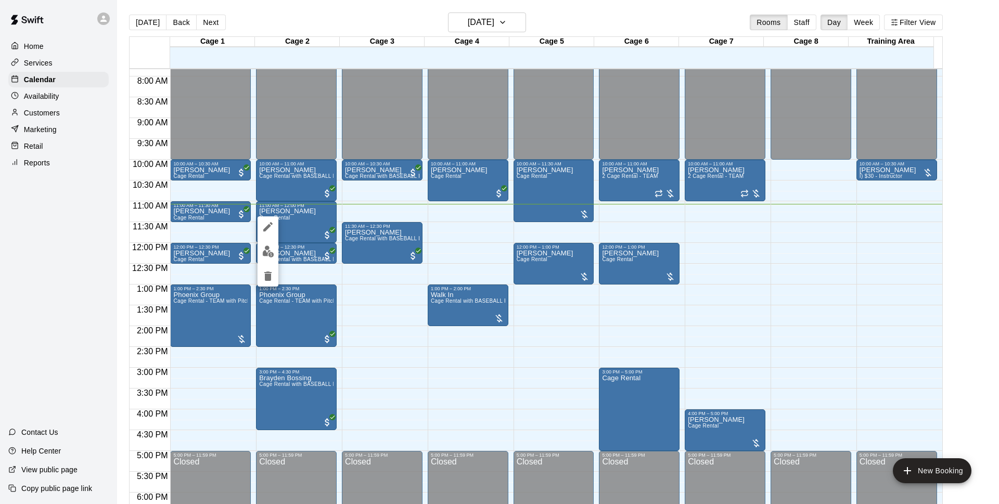
click at [441, 250] on div at bounding box center [499, 252] width 999 height 504
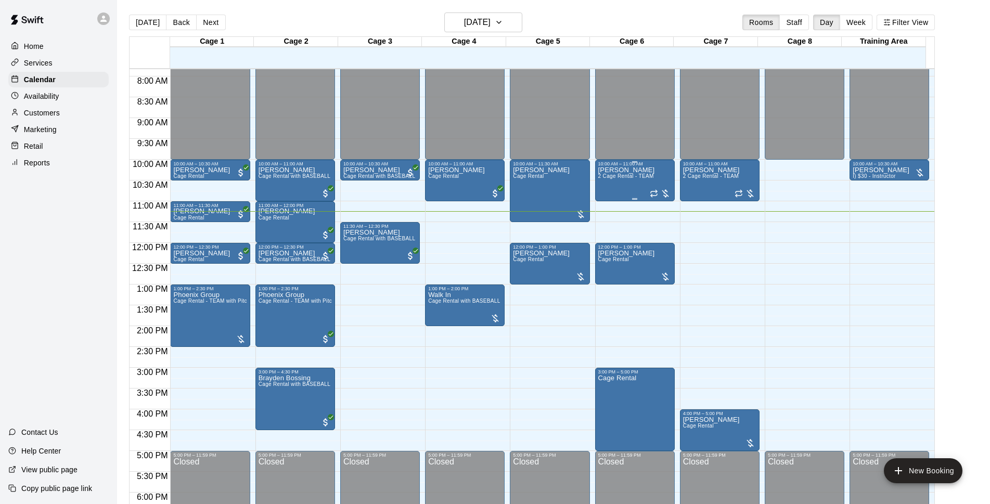
click at [612, 179] on span "2 Cage Rental - TEAM" at bounding box center [626, 176] width 56 height 6
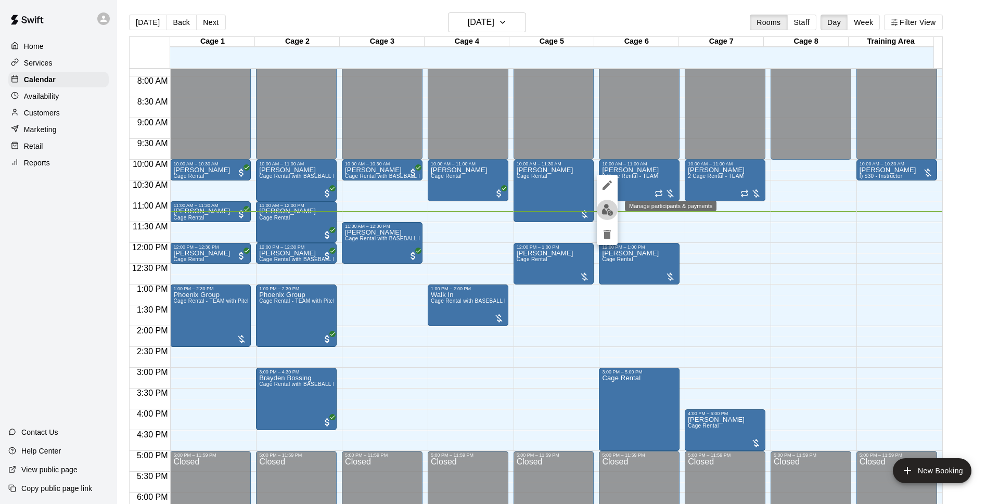
click at [613, 206] on img "edit" at bounding box center [607, 210] width 12 height 12
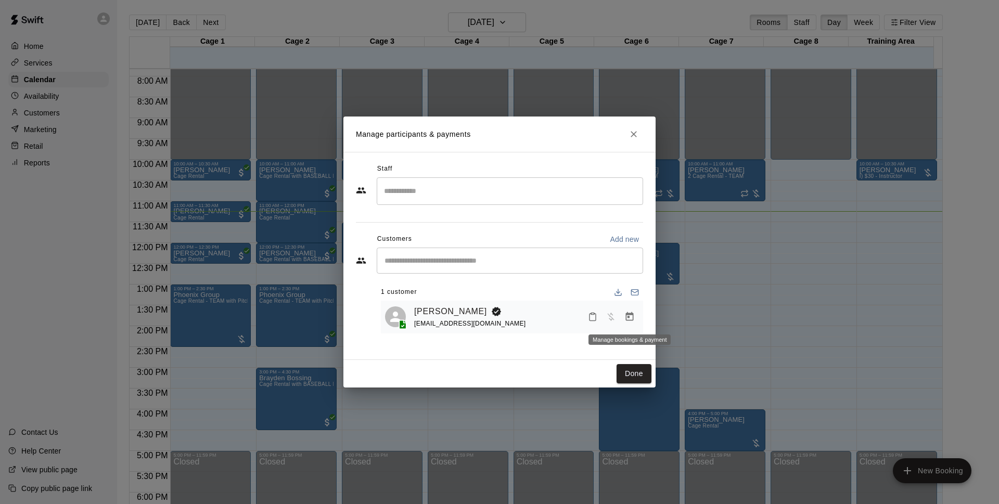
click at [628, 325] on button "Manage bookings & payment" at bounding box center [629, 317] width 19 height 19
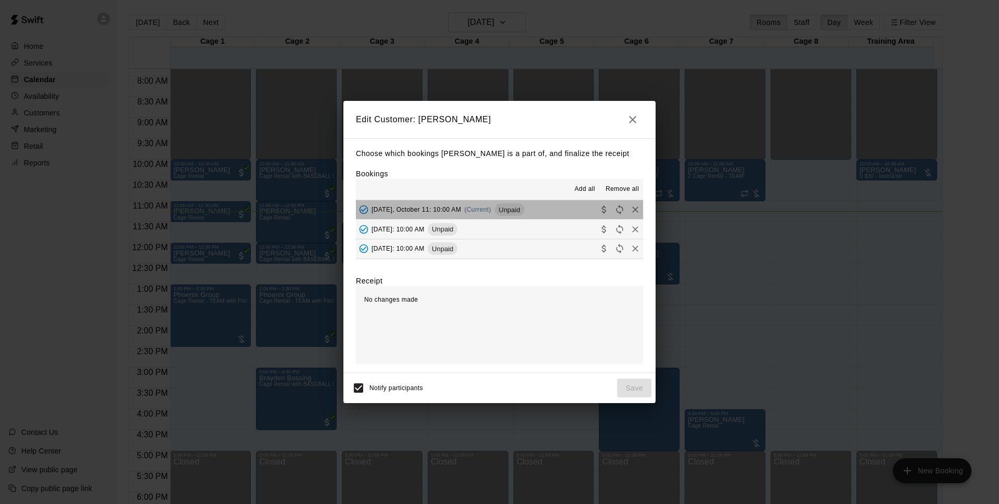
click at [536, 212] on button "[DATE], October 11: 10:00 AM (Current) Unpaid" at bounding box center [499, 209] width 287 height 19
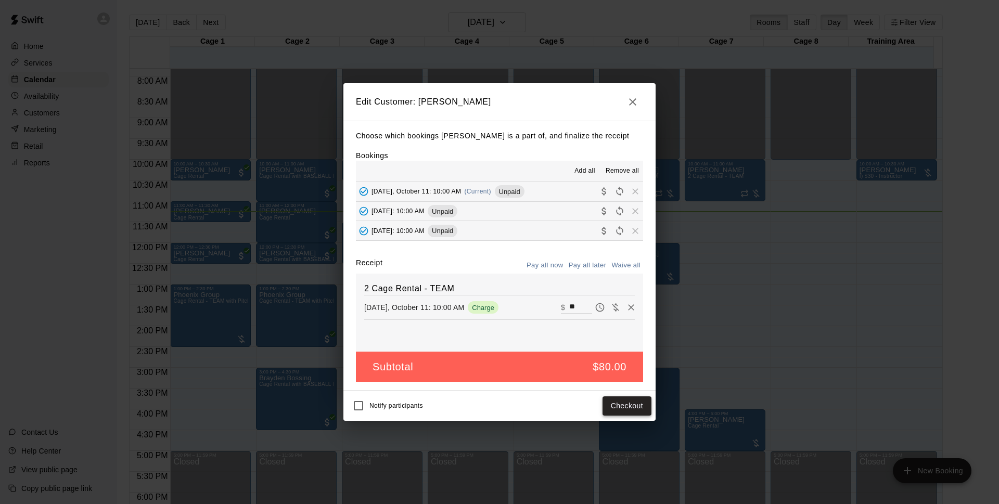
click at [634, 407] on button "Checkout" at bounding box center [627, 405] width 49 height 19
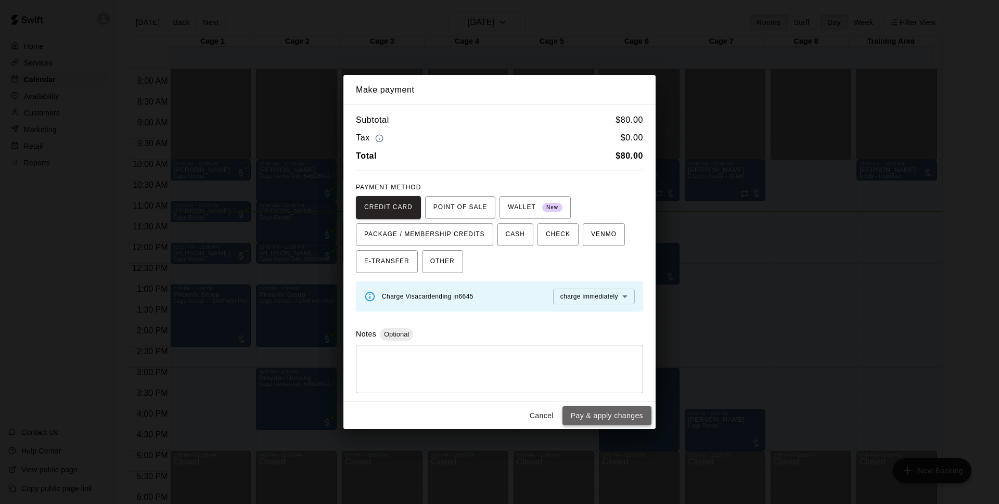
click at [589, 421] on button "Pay & apply changes" at bounding box center [606, 415] width 89 height 19
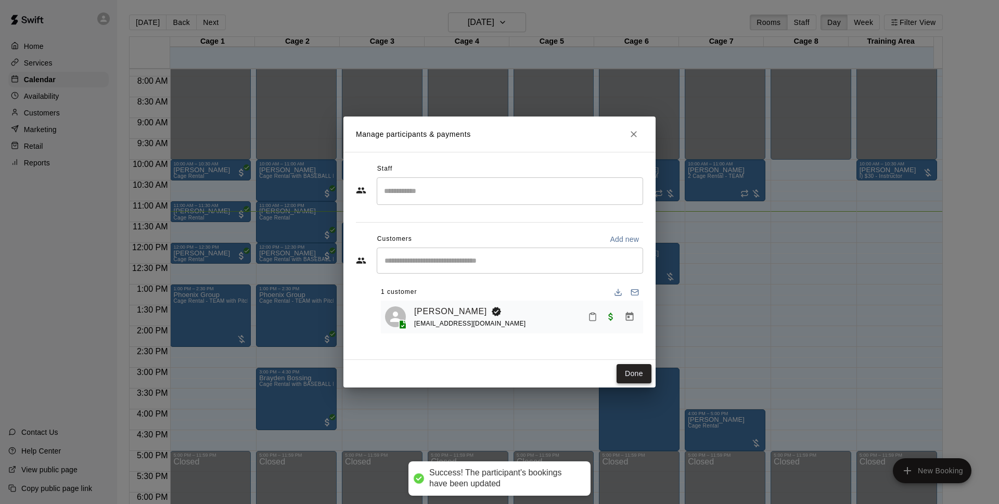
click at [630, 376] on button "Done" at bounding box center [634, 373] width 35 height 19
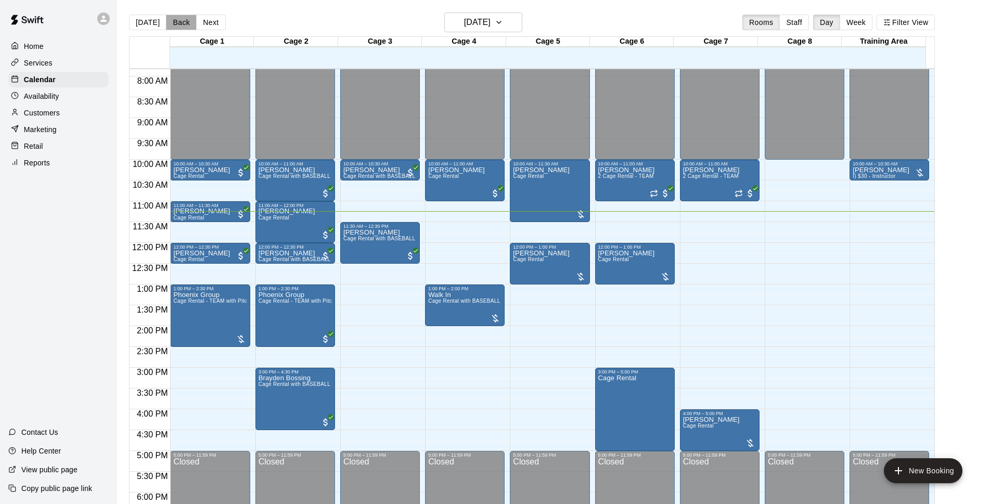
click at [179, 21] on button "Back" at bounding box center [181, 23] width 31 height 16
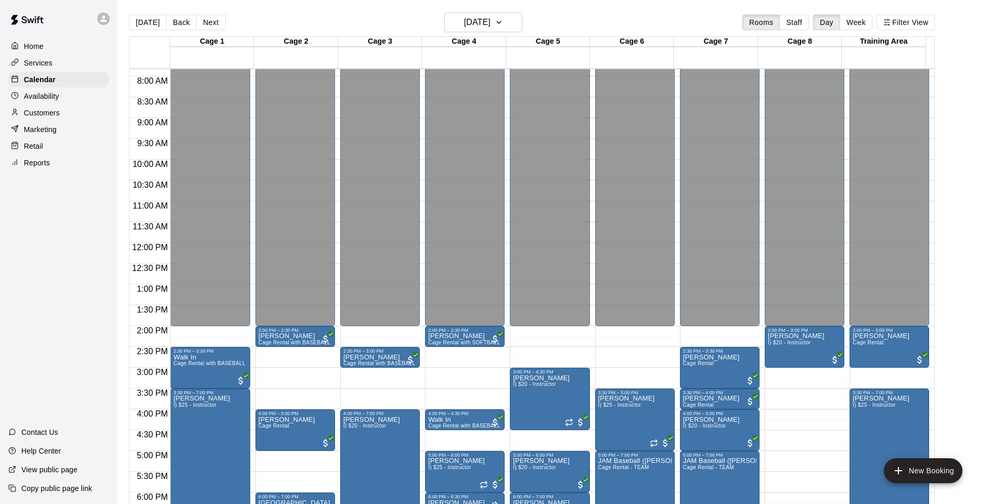
scroll to position [527, 0]
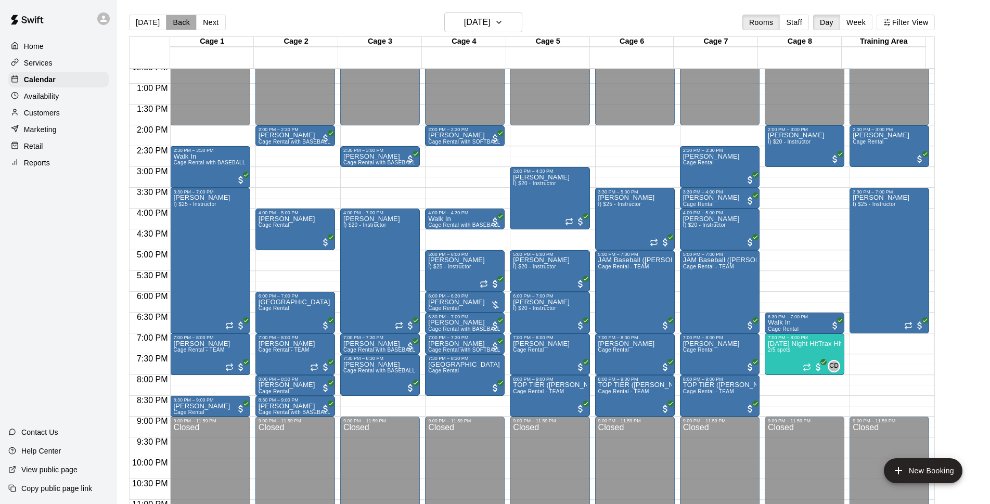
click at [187, 18] on button "Back" at bounding box center [181, 23] width 31 height 16
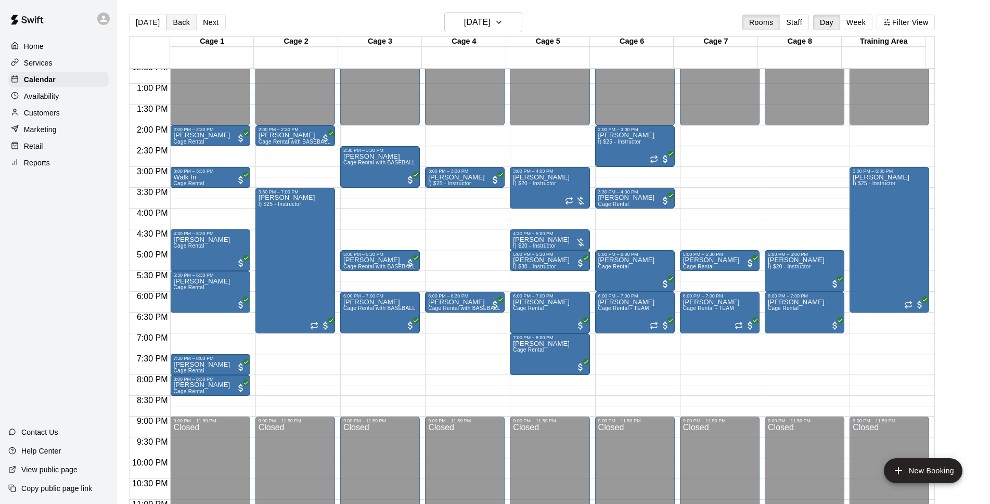
click at [176, 23] on button "Back" at bounding box center [181, 23] width 31 height 16
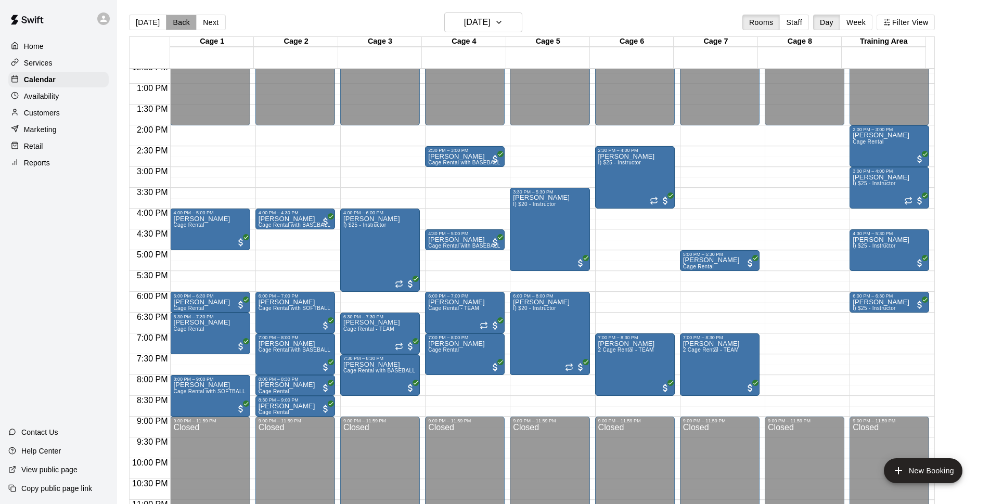
click at [177, 19] on button "Back" at bounding box center [181, 23] width 31 height 16
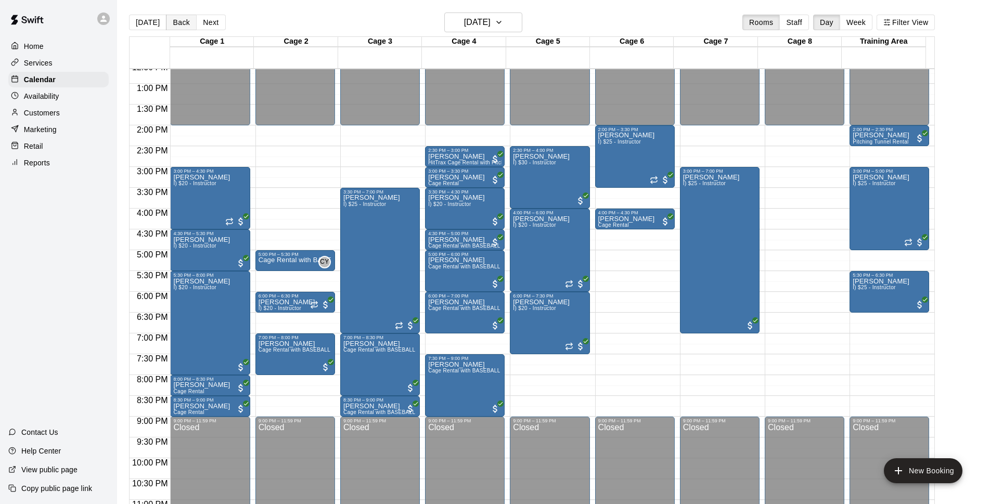
click at [177, 20] on button "Back" at bounding box center [181, 23] width 31 height 16
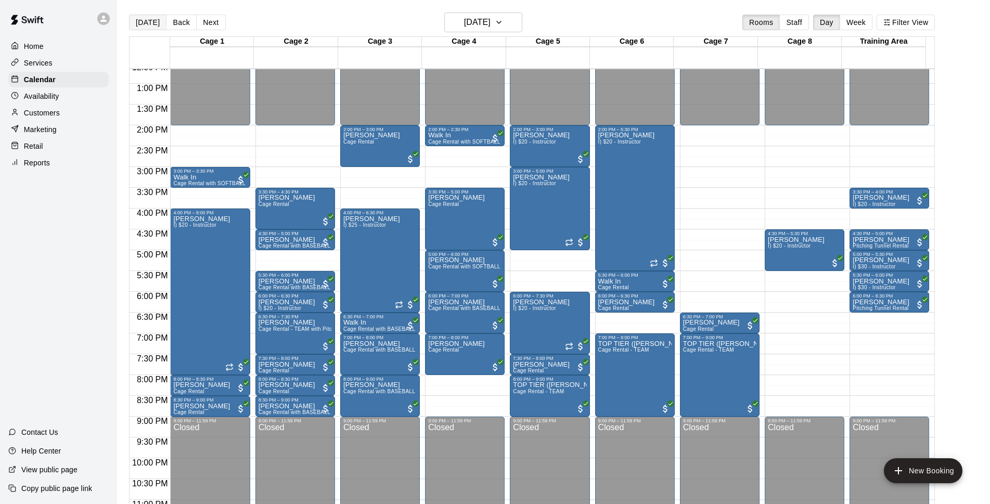
click at [157, 21] on button "[DATE]" at bounding box center [147, 23] width 37 height 16
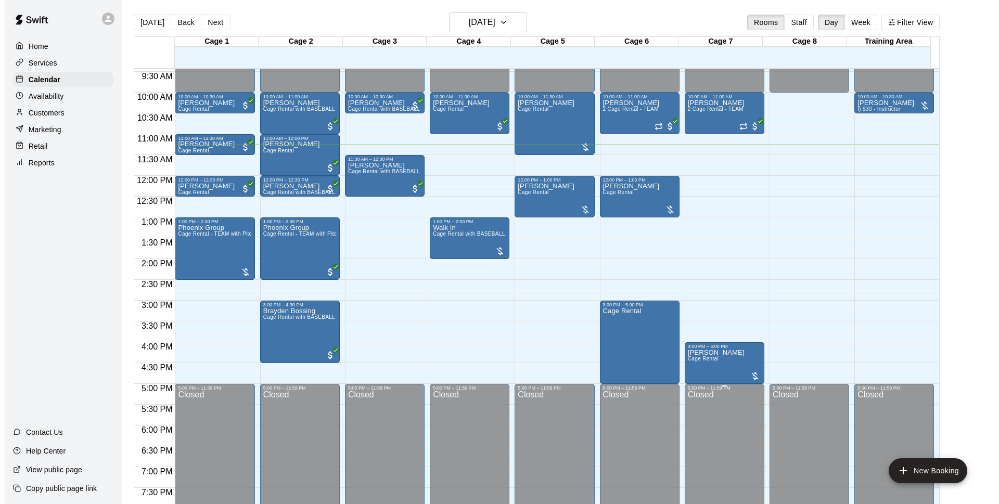
scroll to position [326, 0]
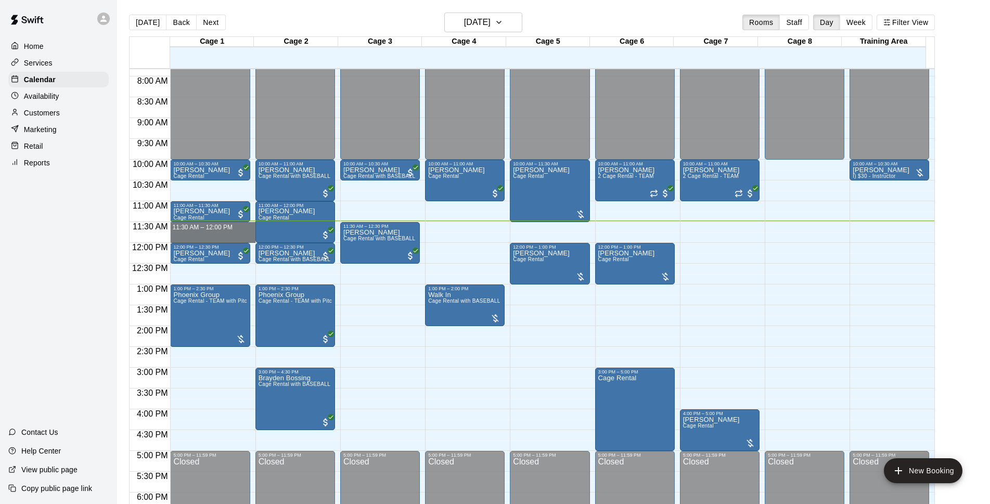
drag, startPoint x: 235, startPoint y: 225, endPoint x: 234, endPoint y: 236, distance: 10.4
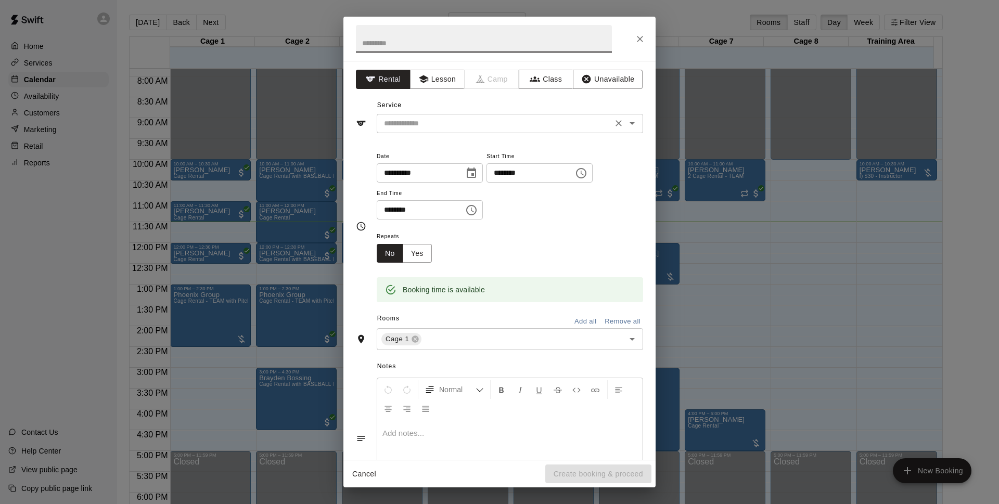
click at [509, 116] on div "​" at bounding box center [510, 123] width 266 height 19
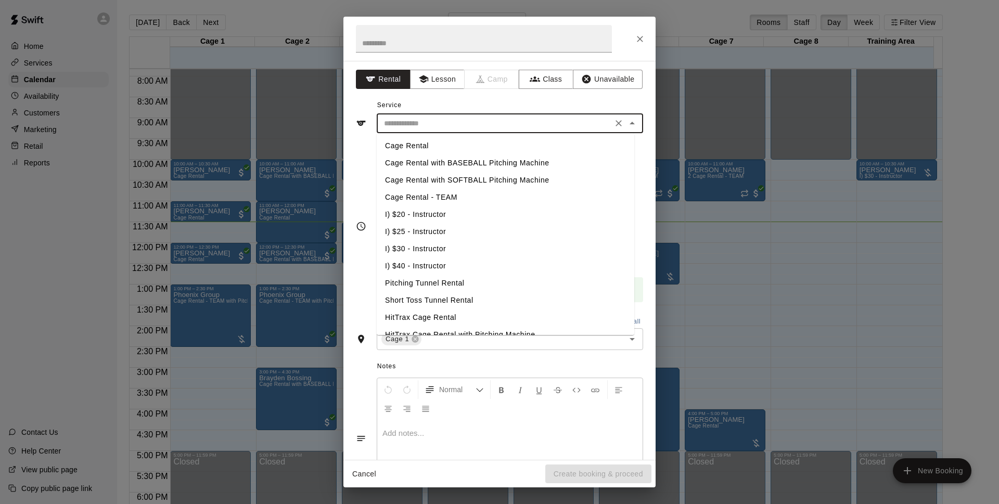
click at [482, 174] on li "Cage Rental with SOFTBALL Pitching Machine" at bounding box center [506, 180] width 258 height 17
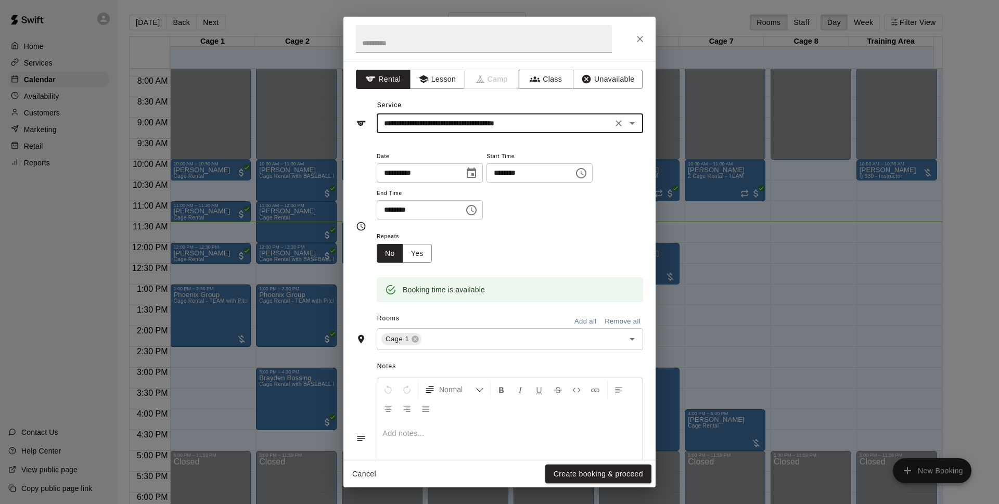
type input "**********"
click at [625, 468] on button "Create booking & proceed" at bounding box center [598, 474] width 106 height 19
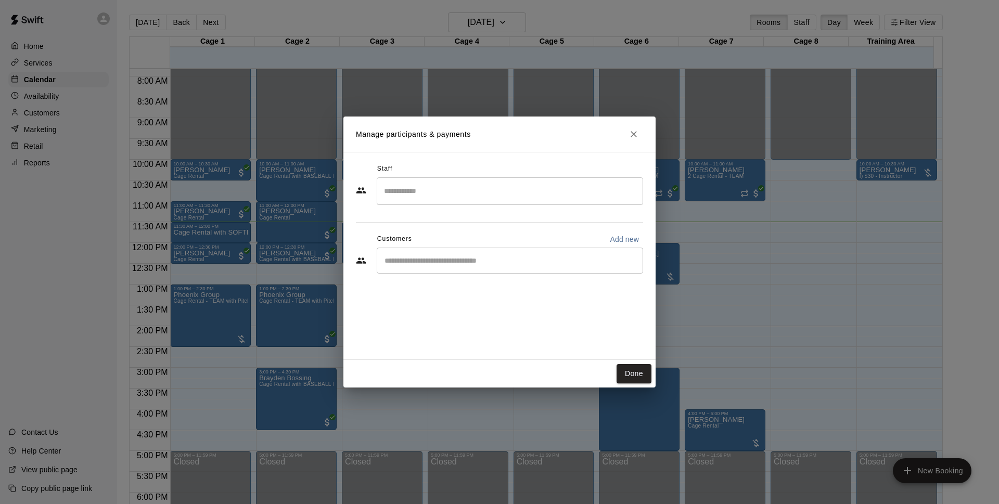
click at [429, 253] on div "​" at bounding box center [510, 261] width 266 height 26
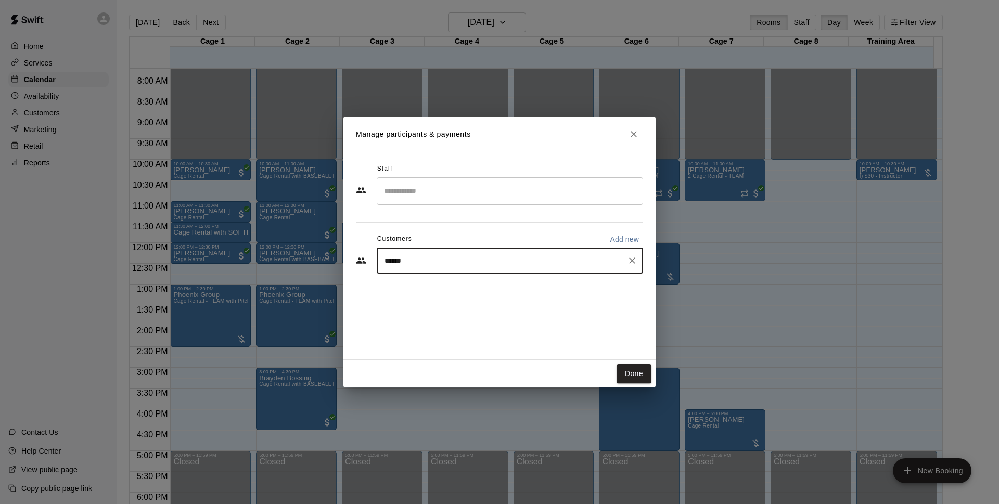
type input "******"
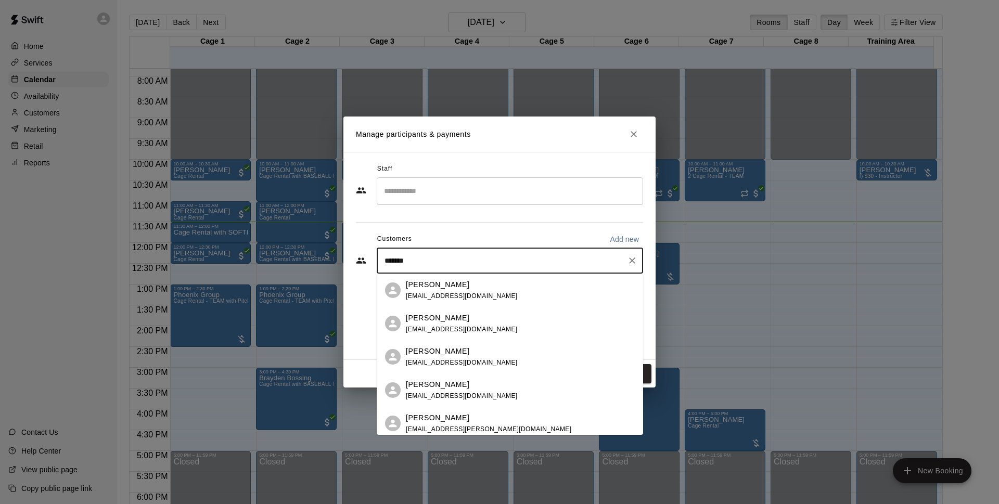
click at [481, 290] on div "[PERSON_NAME] [EMAIL_ADDRESS][DOMAIN_NAME]" at bounding box center [520, 290] width 229 height 22
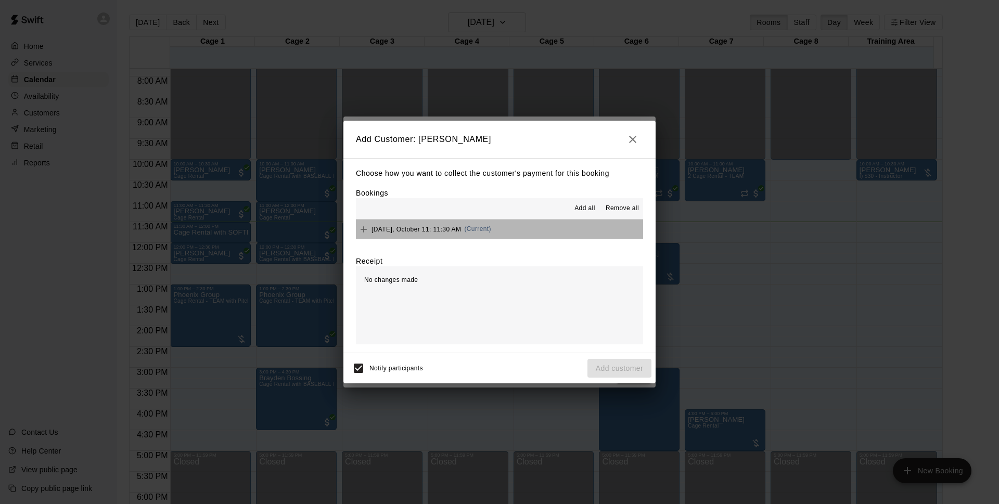
click at [530, 232] on button "[DATE], October 11: 11:30 AM (Current)" at bounding box center [499, 229] width 287 height 19
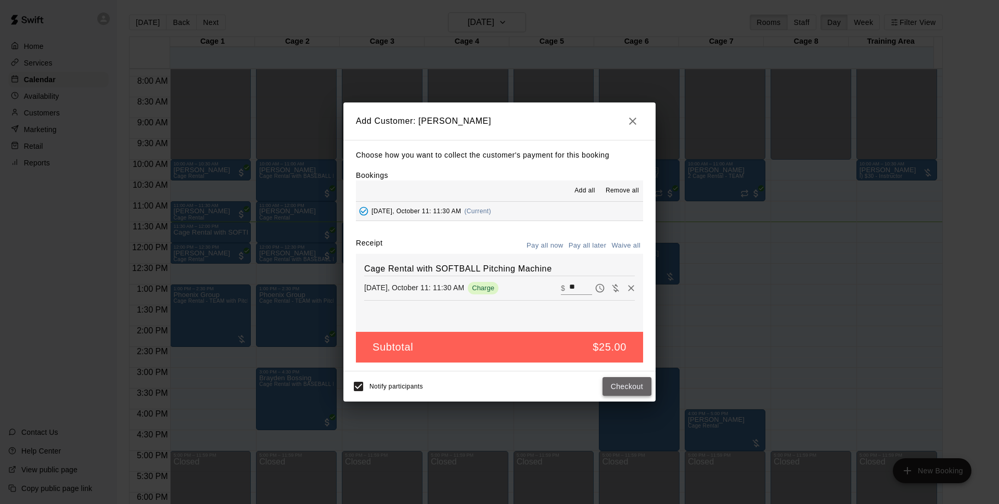
click at [626, 385] on button "Checkout" at bounding box center [627, 386] width 49 height 19
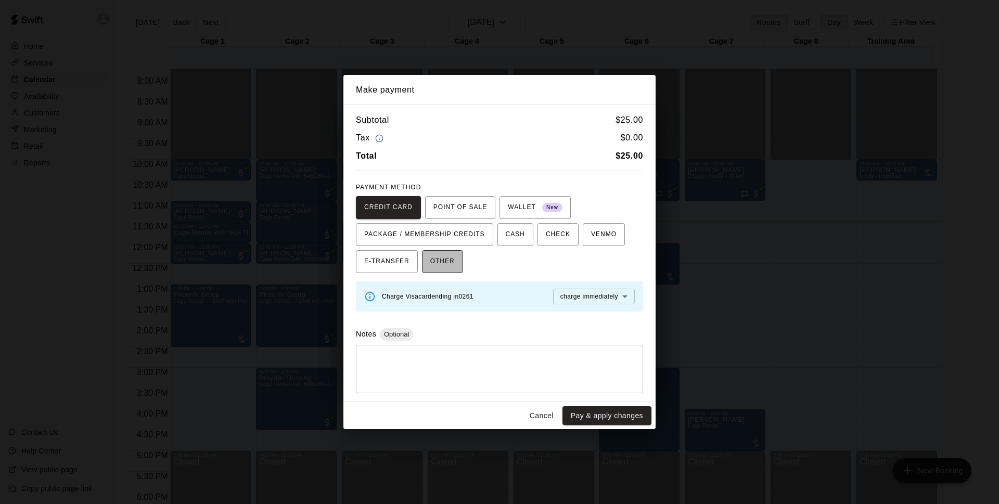
click at [442, 267] on span "OTHER" at bounding box center [442, 261] width 24 height 17
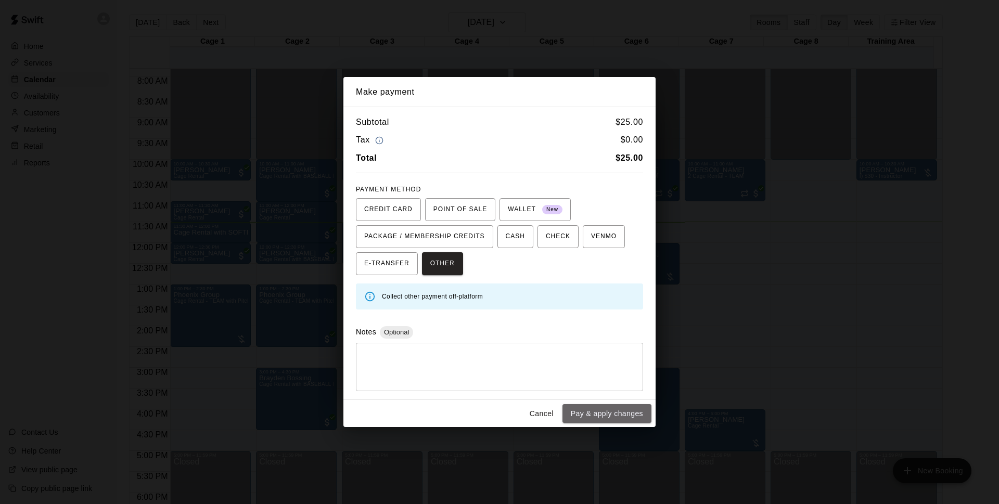
click at [624, 412] on button "Pay & apply changes" at bounding box center [606, 413] width 89 height 19
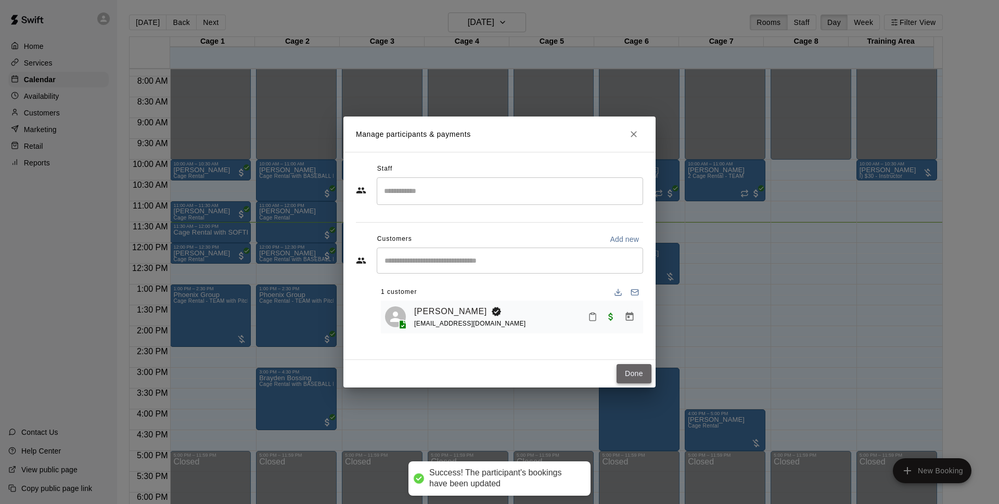
click at [632, 364] on button "Done" at bounding box center [634, 373] width 35 height 19
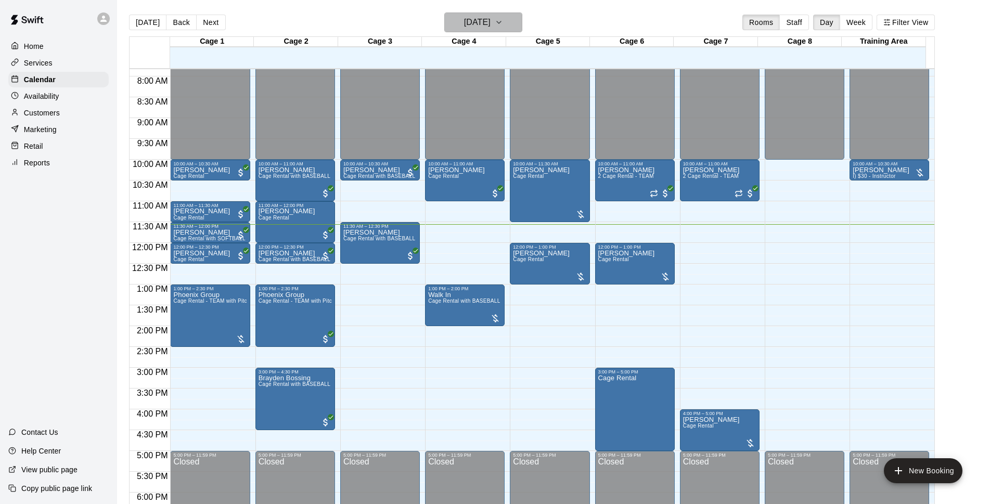
click at [491, 23] on h6 "[DATE]" at bounding box center [477, 22] width 27 height 15
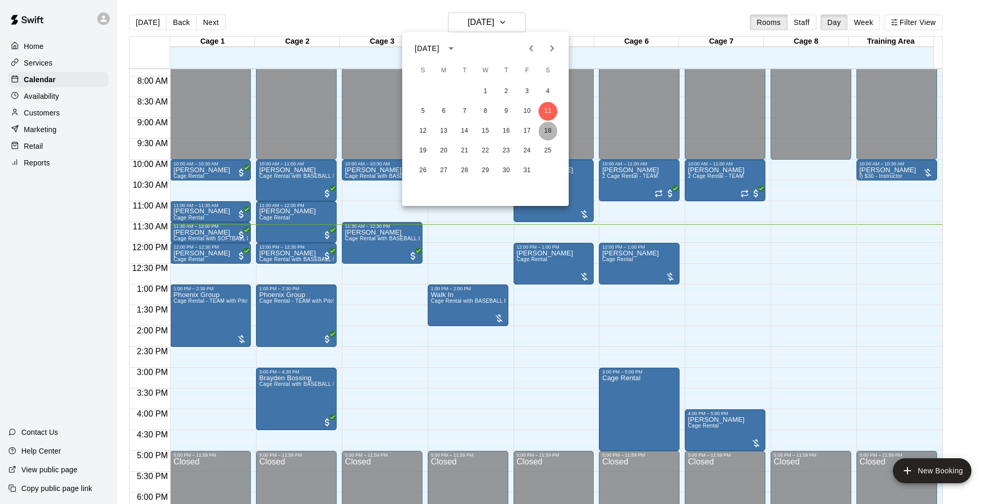
click at [546, 129] on button "18" at bounding box center [548, 131] width 19 height 19
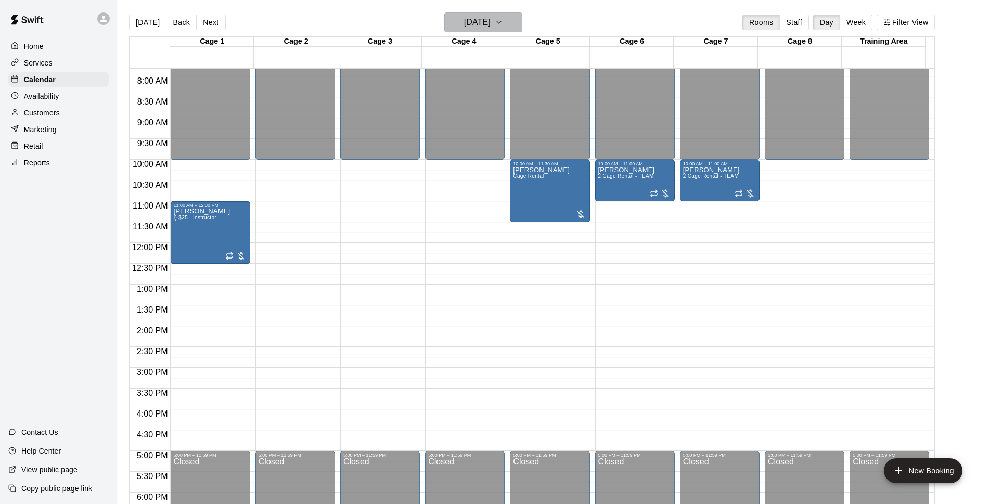
click at [491, 24] on h6 "[DATE]" at bounding box center [477, 22] width 27 height 15
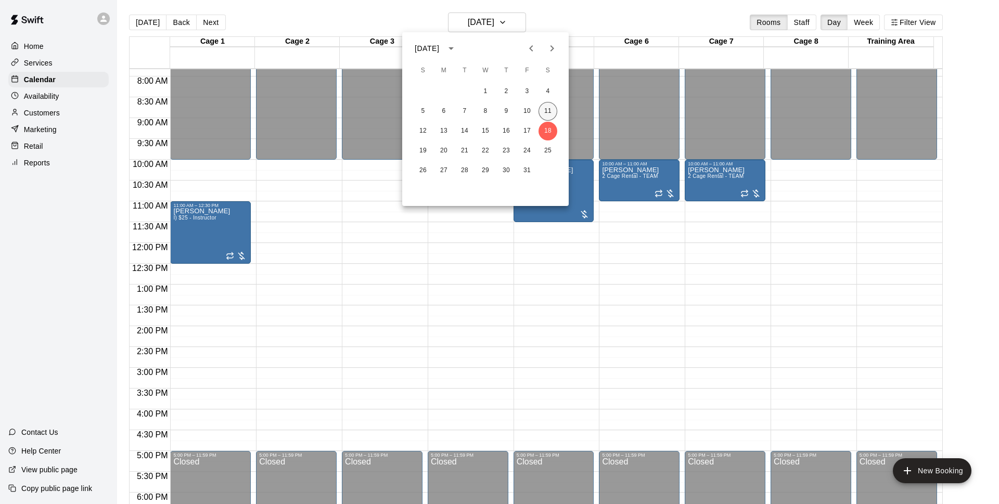
click at [540, 115] on button "11" at bounding box center [548, 111] width 19 height 19
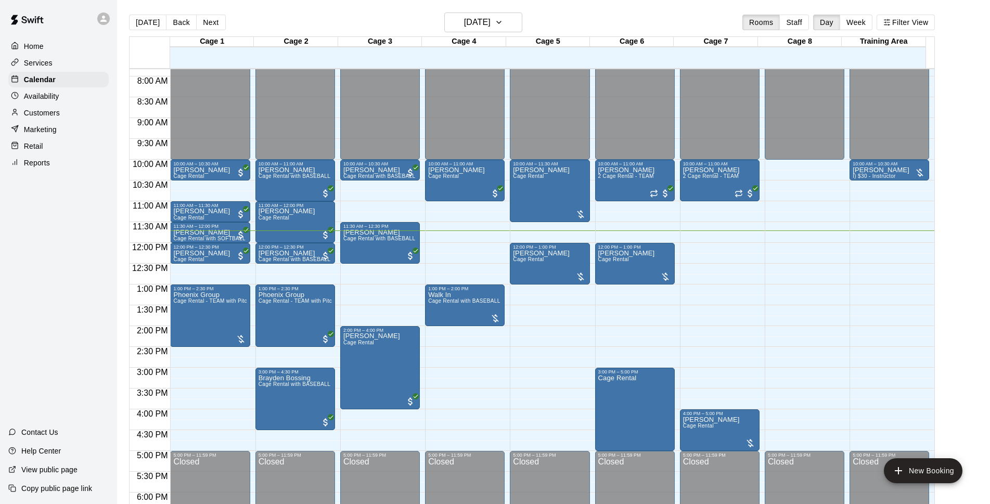
click at [447, 226] on div "12:00 AM – 10:00 AM Closed 10:00 AM – 11:00 AM [PERSON_NAME] Cage Rental 1:00 P…" at bounding box center [465, 242] width 80 height 999
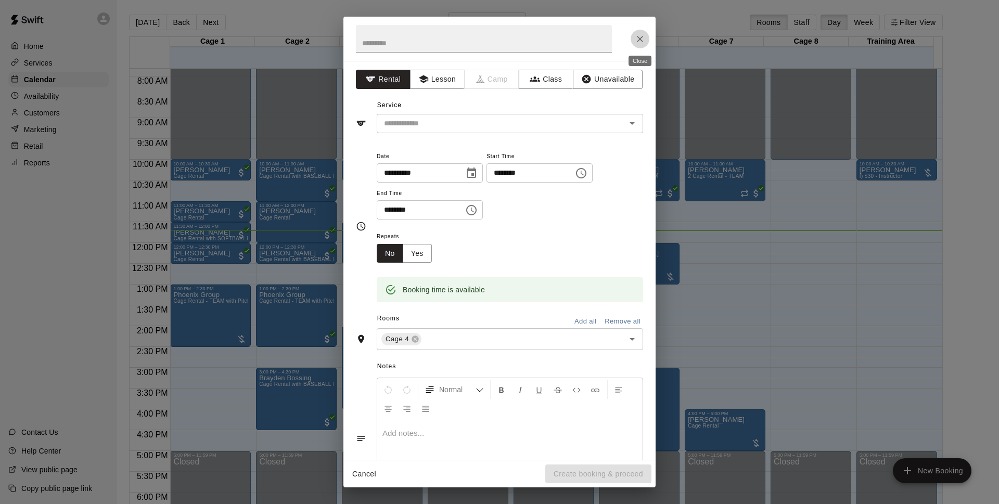
click at [645, 40] on button "Close" at bounding box center [640, 39] width 19 height 19
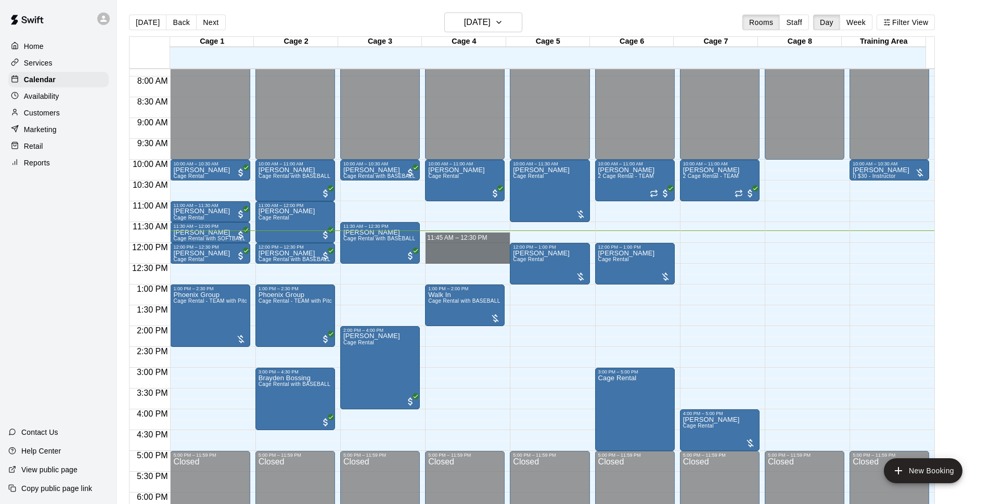
drag, startPoint x: 440, startPoint y: 235, endPoint x: 444, endPoint y: 265, distance: 30.4
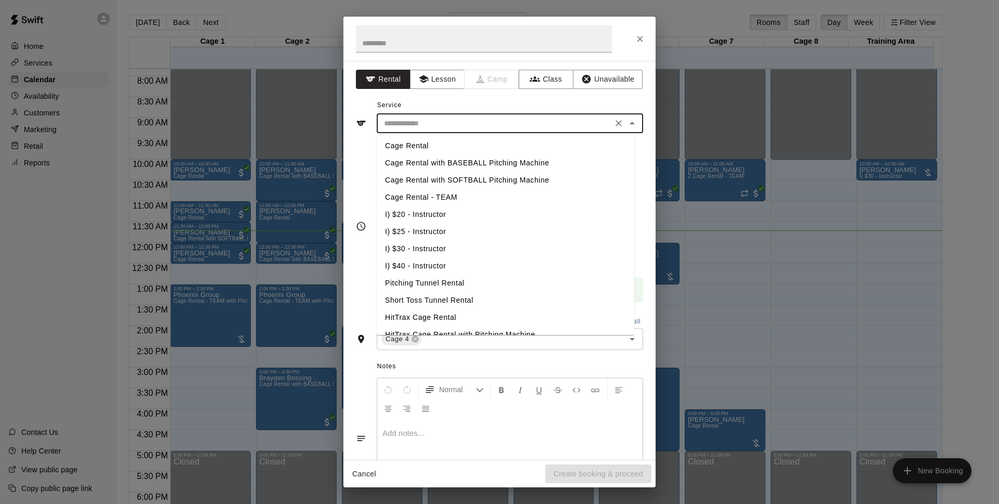
click at [506, 126] on input "text" at bounding box center [494, 123] width 229 height 13
drag, startPoint x: 482, startPoint y: 160, endPoint x: 502, endPoint y: 195, distance: 40.1
click at [483, 160] on li "Cage Rental with BASEBALL Pitching Machine" at bounding box center [506, 163] width 258 height 17
type input "**********"
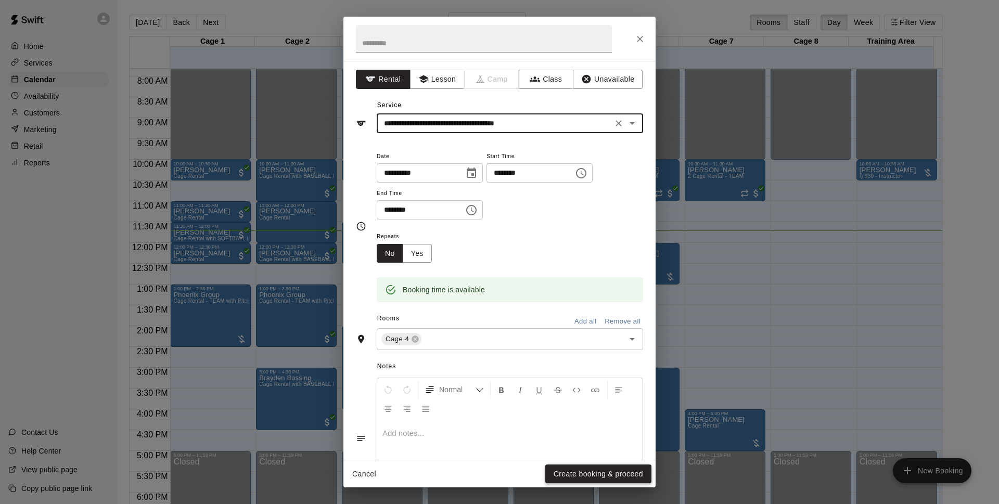
click at [645, 477] on button "Create booking & proceed" at bounding box center [598, 474] width 106 height 19
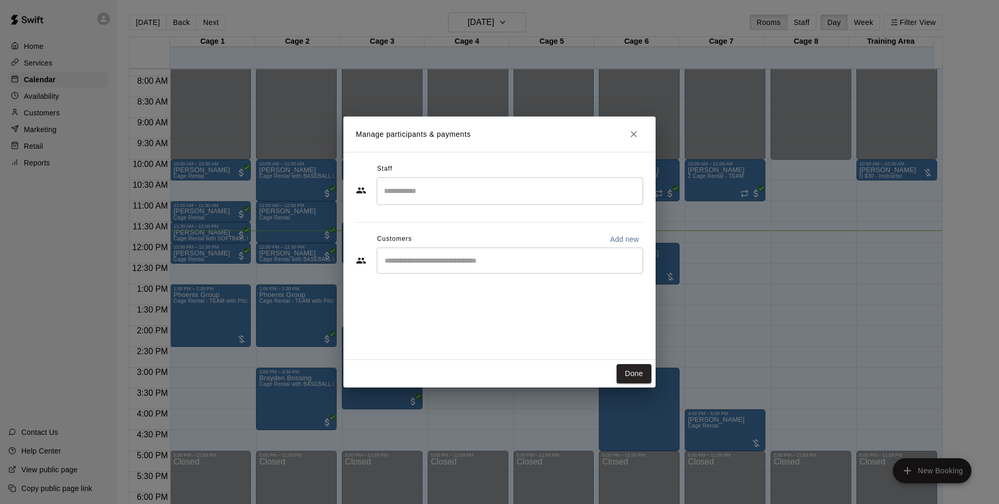
click at [580, 263] on input "Start typing to search customers..." at bounding box center [509, 260] width 257 height 10
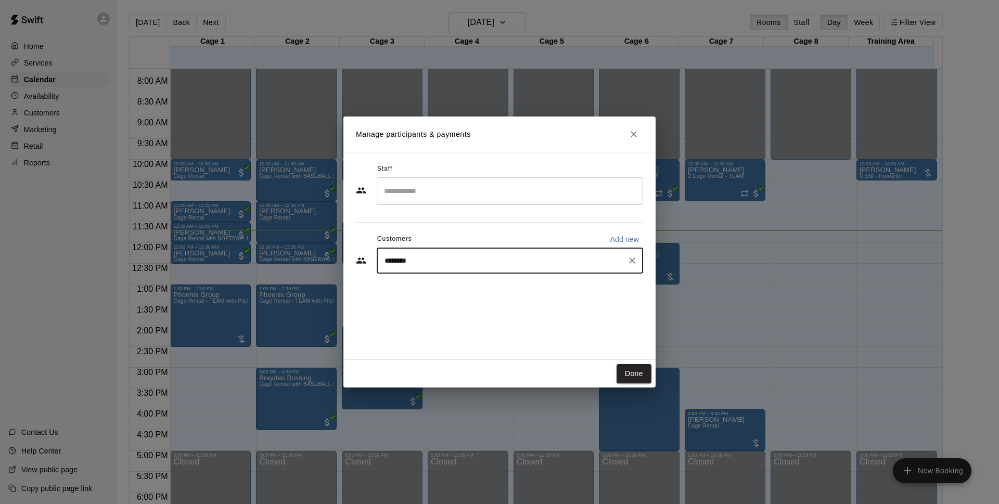
type input "*********"
drag, startPoint x: 631, startPoint y: 258, endPoint x: 609, endPoint y: 258, distance: 21.9
click at [609, 258] on input "*********" at bounding box center [501, 260] width 241 height 10
click at [629, 262] on icon "Clear" at bounding box center [632, 260] width 10 height 10
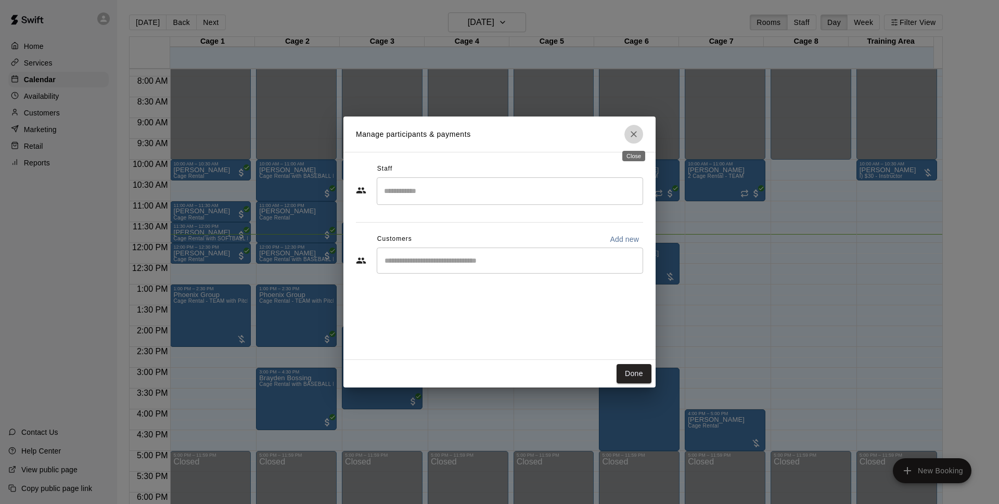
click at [630, 126] on button "Close" at bounding box center [633, 134] width 19 height 19
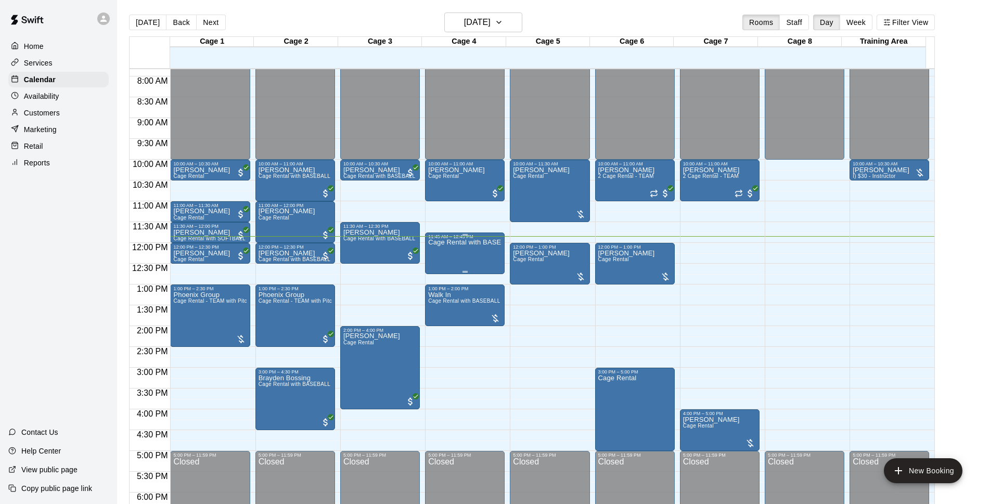
click at [487, 242] on p "Cage Rental with BASEBALL Pitching Machine" at bounding box center [464, 242] width 73 height 0
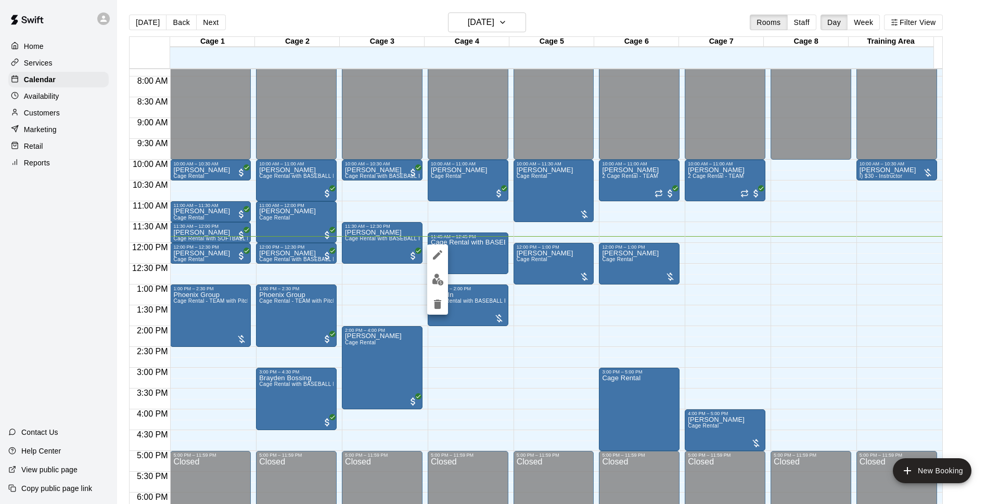
click at [439, 277] on img "edit" at bounding box center [438, 280] width 12 height 12
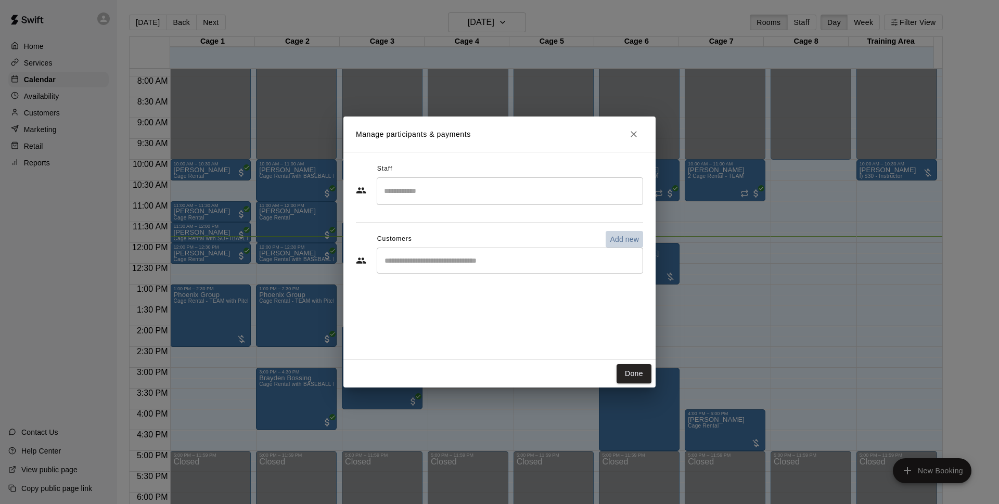
click at [623, 242] on p "Add new" at bounding box center [624, 239] width 29 height 10
select select "**"
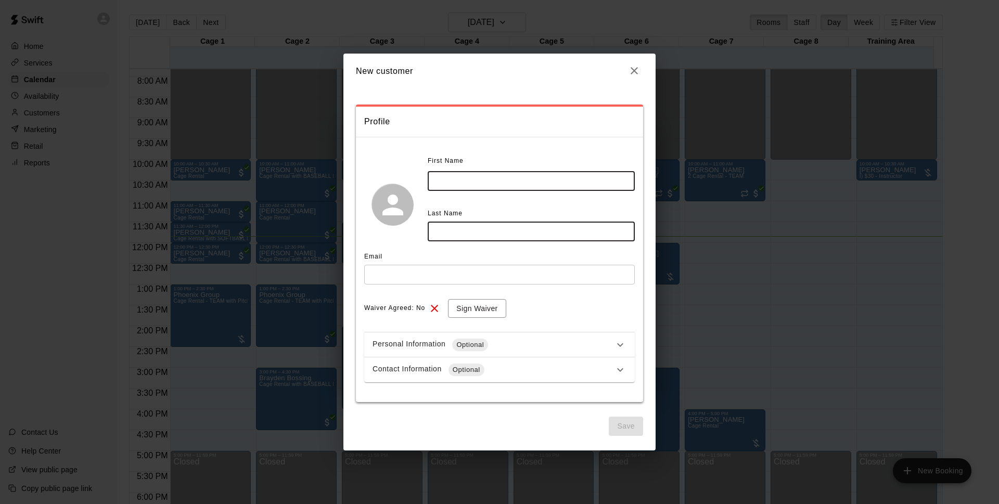
click at [485, 188] on input "text" at bounding box center [531, 180] width 207 height 19
type input "*****"
drag, startPoint x: 500, startPoint y: 230, endPoint x: 497, endPoint y: 214, distance: 16.3
click at [497, 217] on div "Last Name ​" at bounding box center [531, 224] width 207 height 36
type input "***"
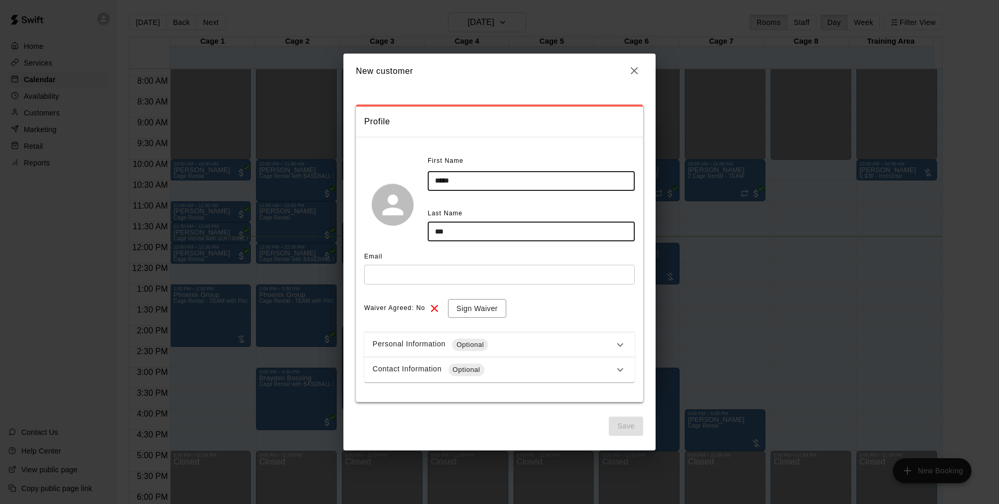
click at [634, 67] on icon "button" at bounding box center [634, 71] width 12 height 12
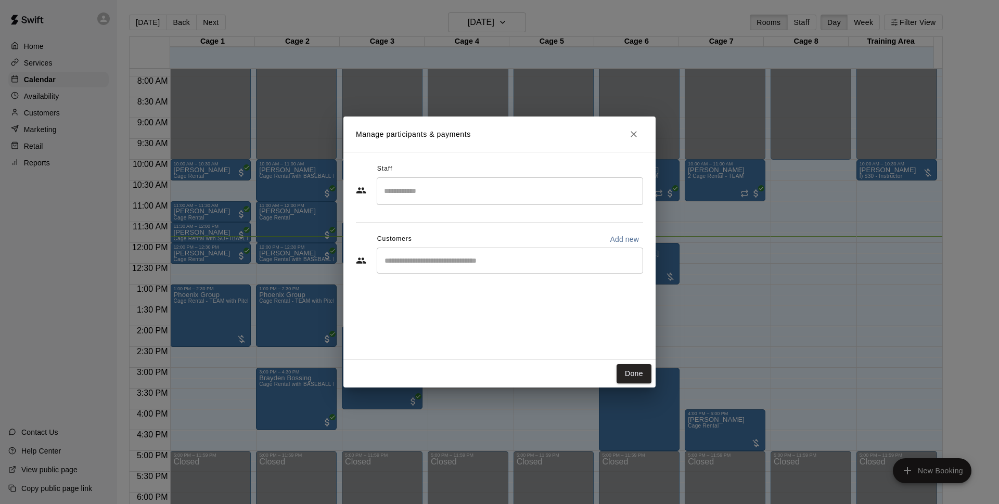
drag, startPoint x: 573, startPoint y: 254, endPoint x: 574, endPoint y: 248, distance: 6.9
click at [574, 254] on div "​" at bounding box center [510, 261] width 266 height 26
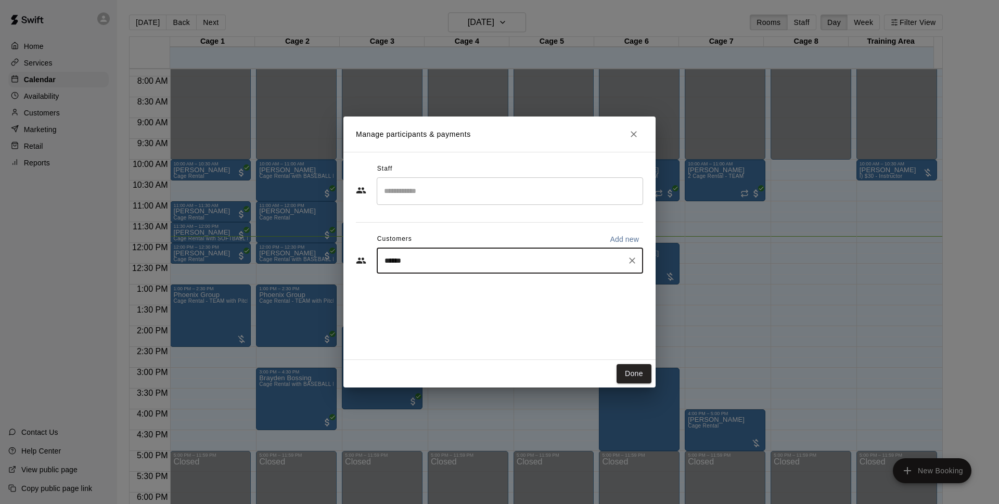
type input "*******"
click at [524, 288] on div "Walk In [EMAIL_ADDRESS][DOMAIN_NAME]" at bounding box center [520, 290] width 229 height 22
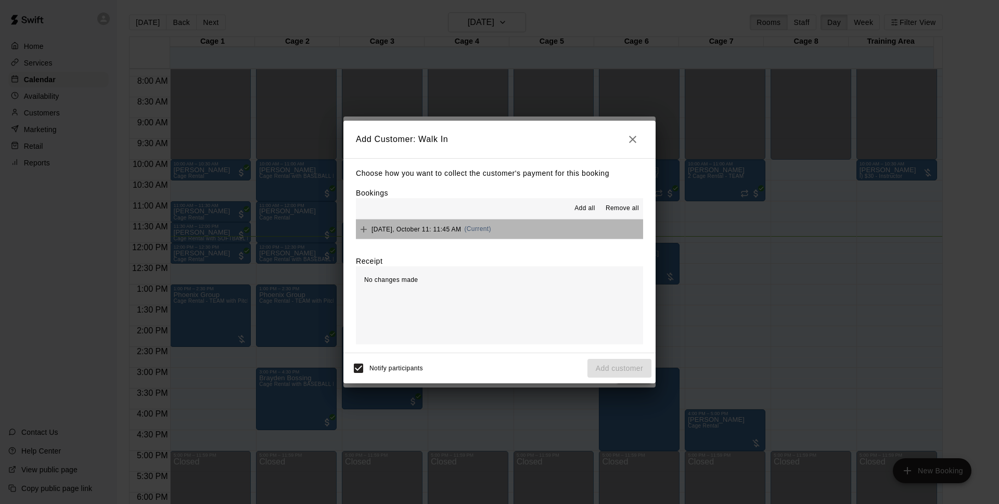
click at [569, 232] on button "[DATE], October 11: 11:45 AM (Current)" at bounding box center [499, 229] width 287 height 19
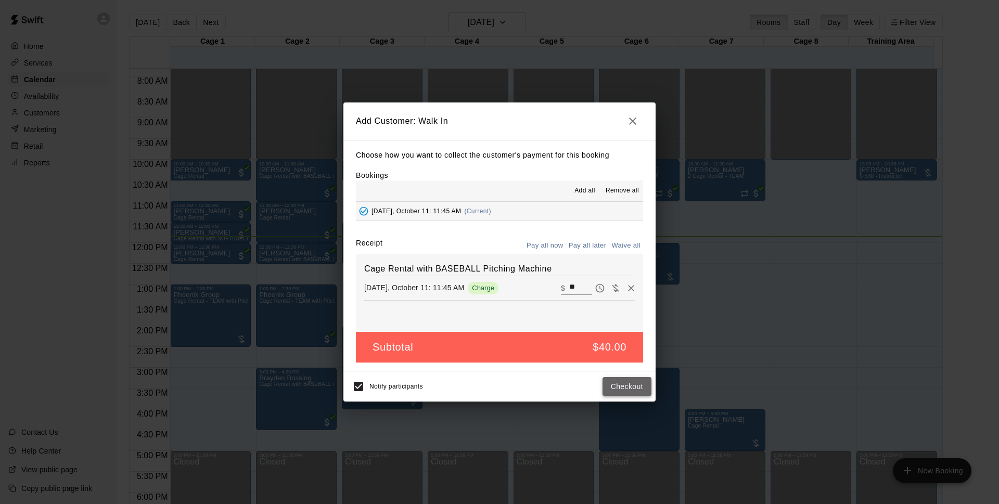
click at [634, 378] on button "Checkout" at bounding box center [627, 386] width 49 height 19
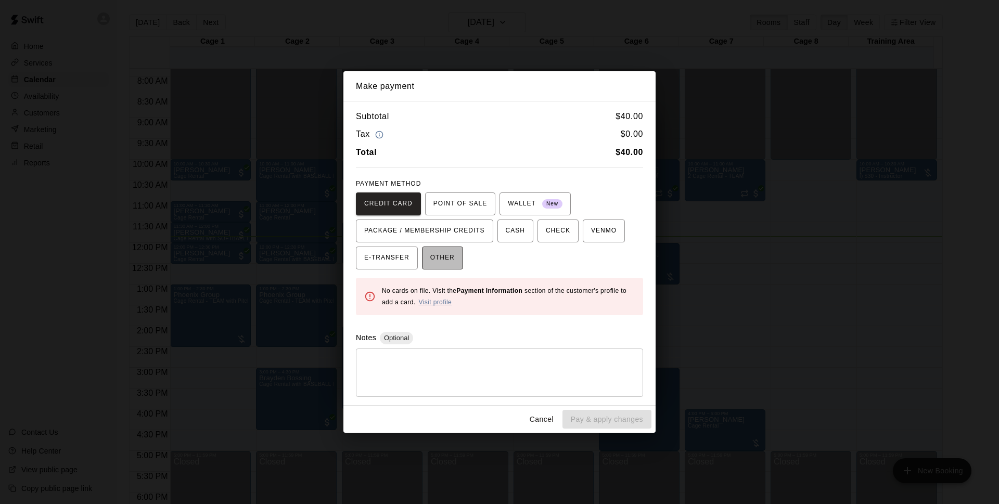
click at [438, 250] on span "OTHER" at bounding box center [442, 258] width 24 height 17
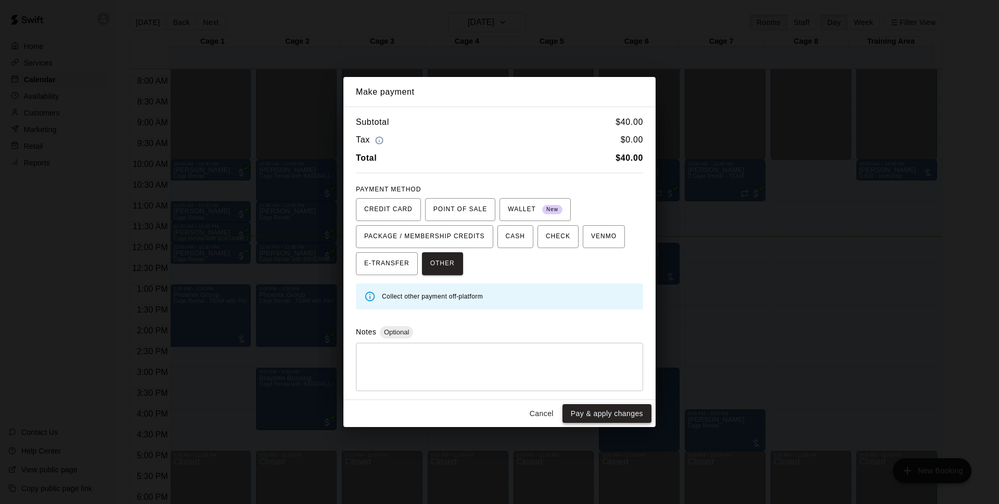
click at [628, 417] on button "Pay & apply changes" at bounding box center [606, 413] width 89 height 19
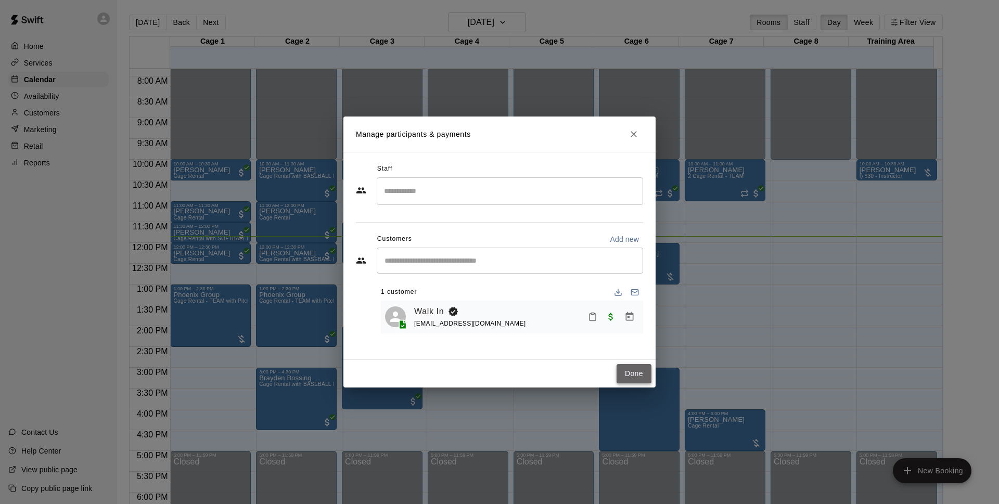
click at [641, 376] on button "Done" at bounding box center [634, 373] width 35 height 19
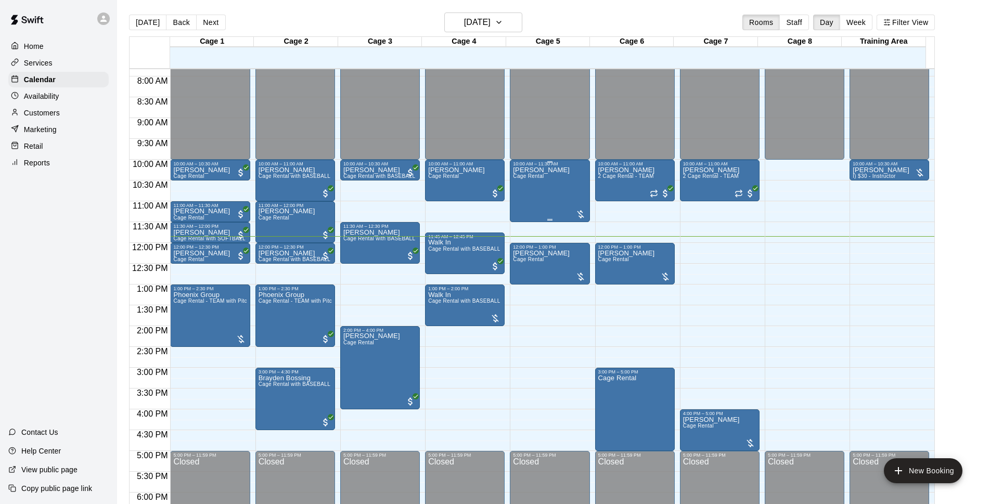
click at [529, 177] on span "Cage Rental" at bounding box center [528, 176] width 31 height 6
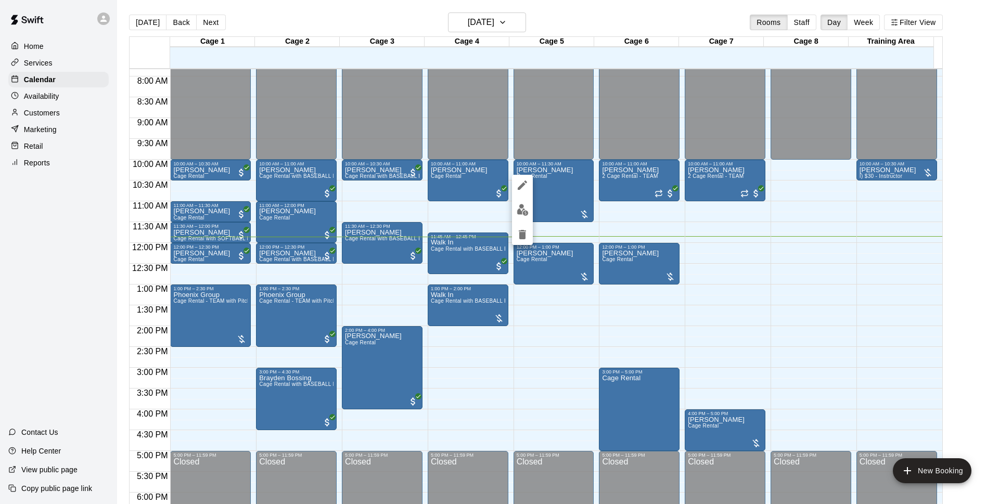
click at [520, 207] on img "edit" at bounding box center [523, 210] width 12 height 12
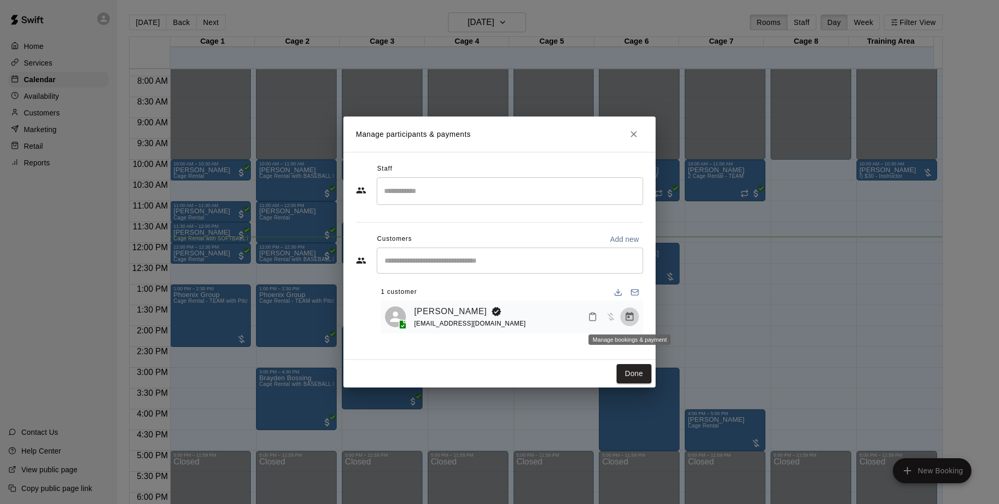
click at [625, 316] on icon "Manage bookings & payment" at bounding box center [629, 317] width 10 height 10
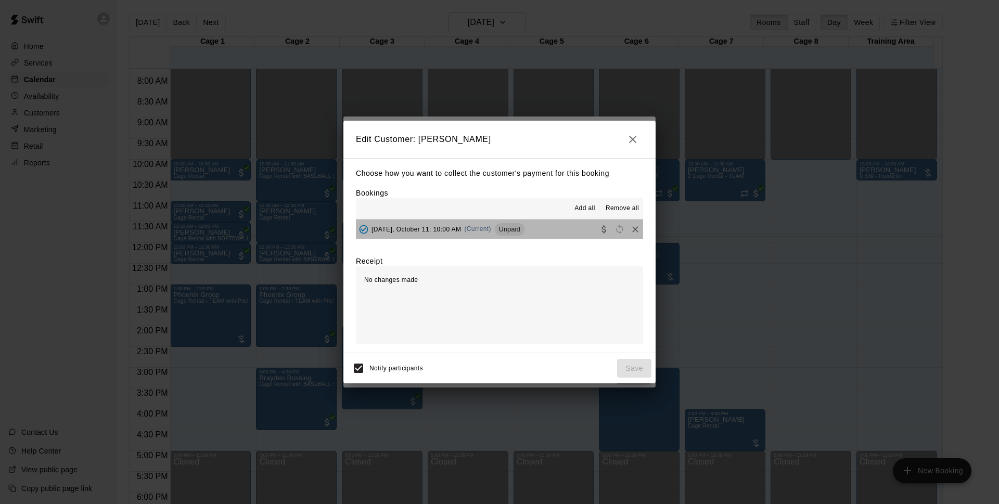
click at [534, 236] on button "[DATE], October 11: 10:00 AM (Current) Unpaid" at bounding box center [499, 229] width 287 height 19
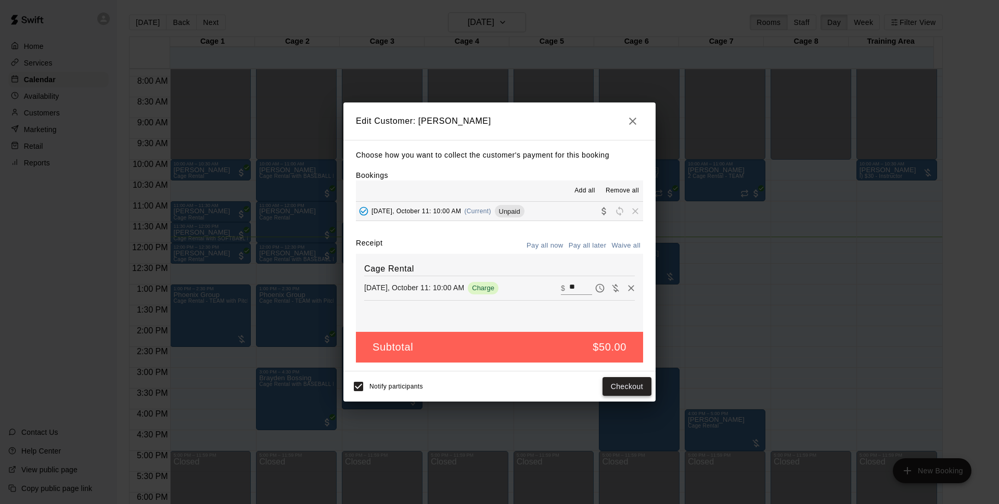
click at [631, 385] on button "Checkout" at bounding box center [627, 386] width 49 height 19
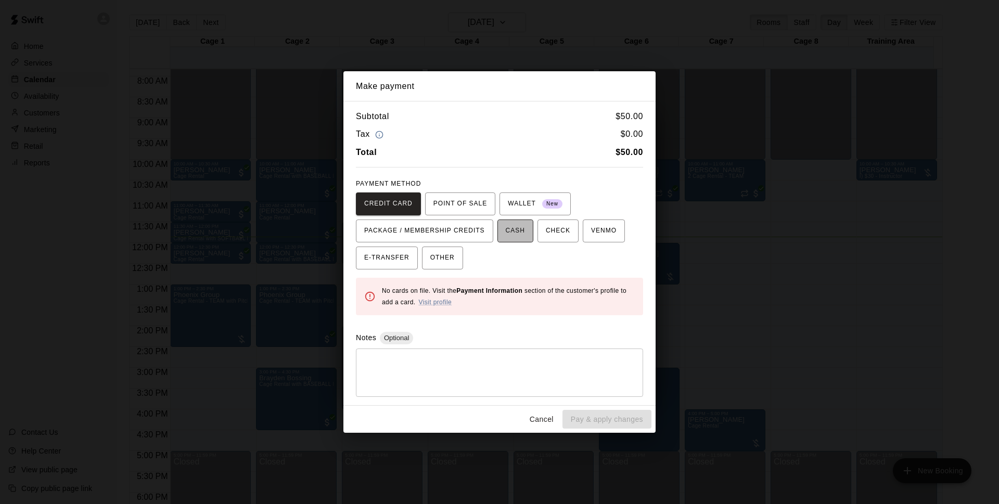
click at [508, 232] on span "CASH" at bounding box center [515, 231] width 19 height 17
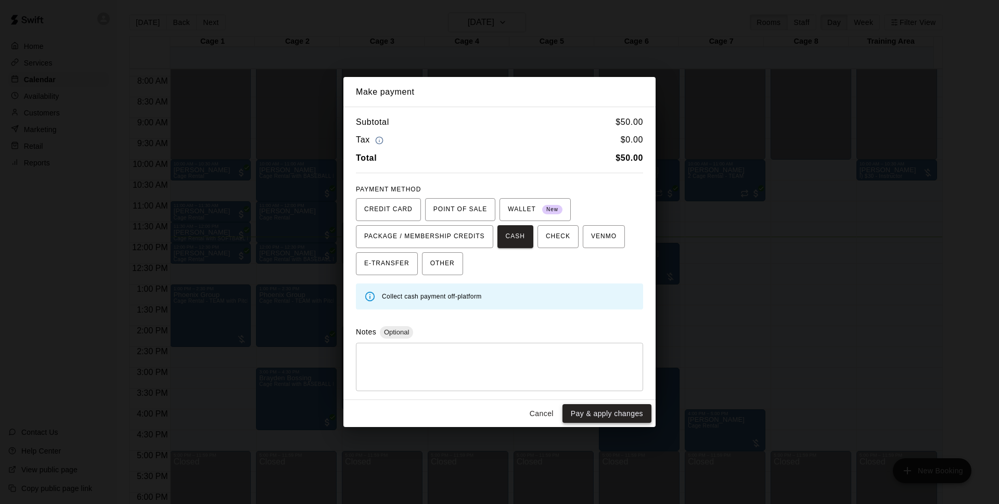
click at [616, 409] on button "Pay & apply changes" at bounding box center [606, 413] width 89 height 19
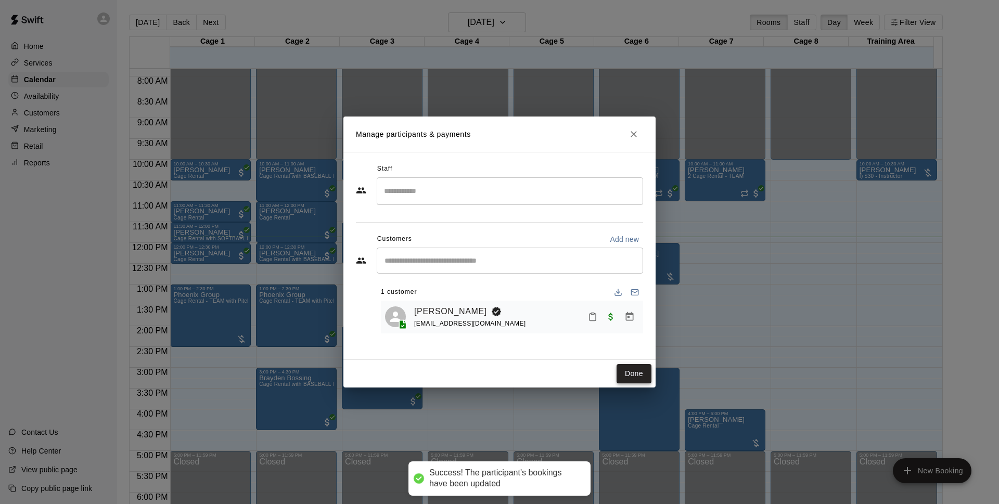
click at [629, 372] on button "Done" at bounding box center [634, 373] width 35 height 19
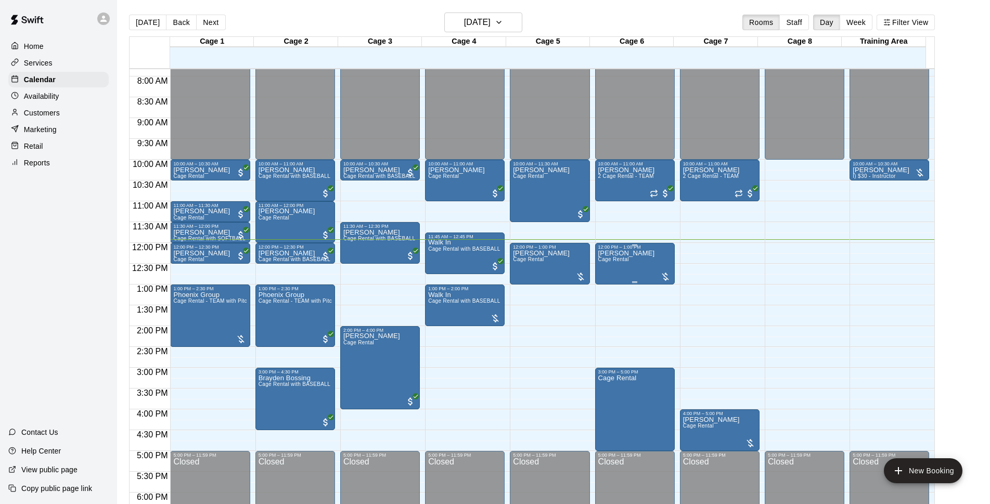
click at [644, 267] on div "[PERSON_NAME] Cage Rental" at bounding box center [634, 502] width 73 height 504
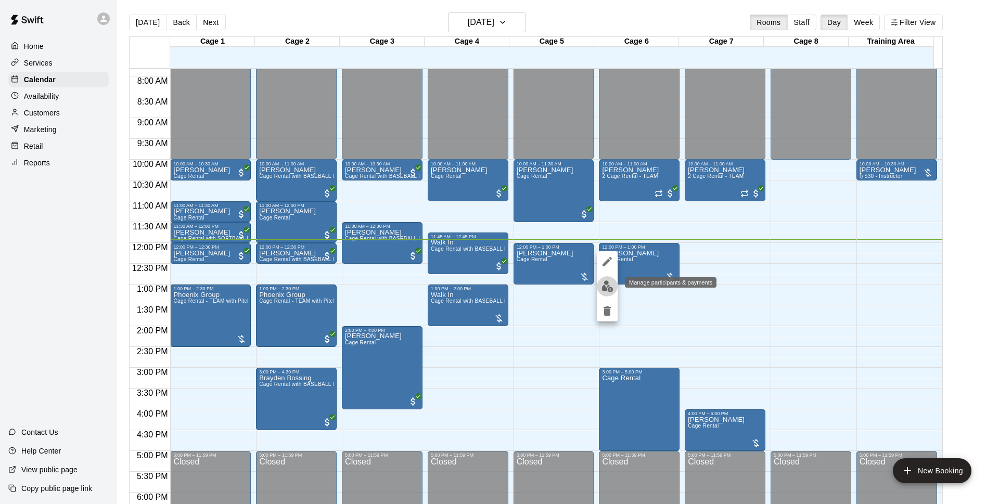
click at [601, 287] on img "edit" at bounding box center [607, 286] width 12 height 12
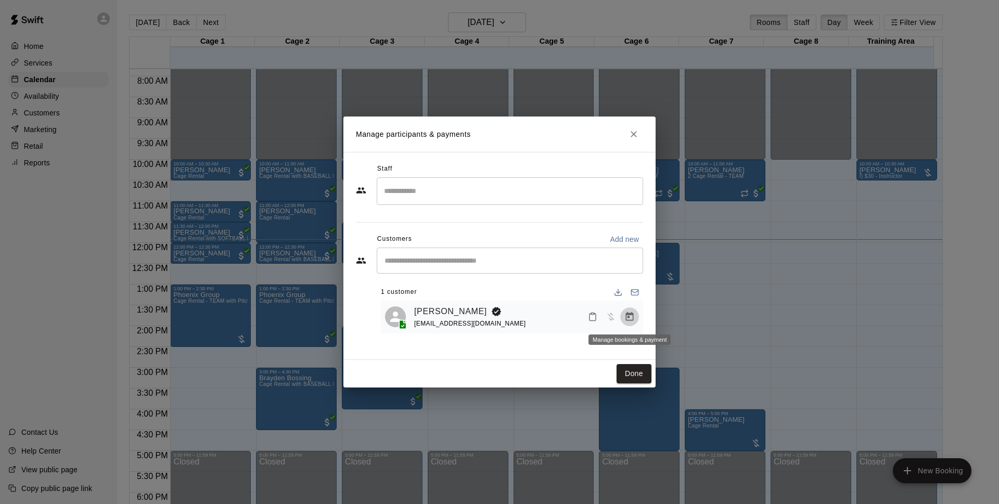
click at [631, 317] on icon "Manage bookings & payment" at bounding box center [629, 317] width 10 height 10
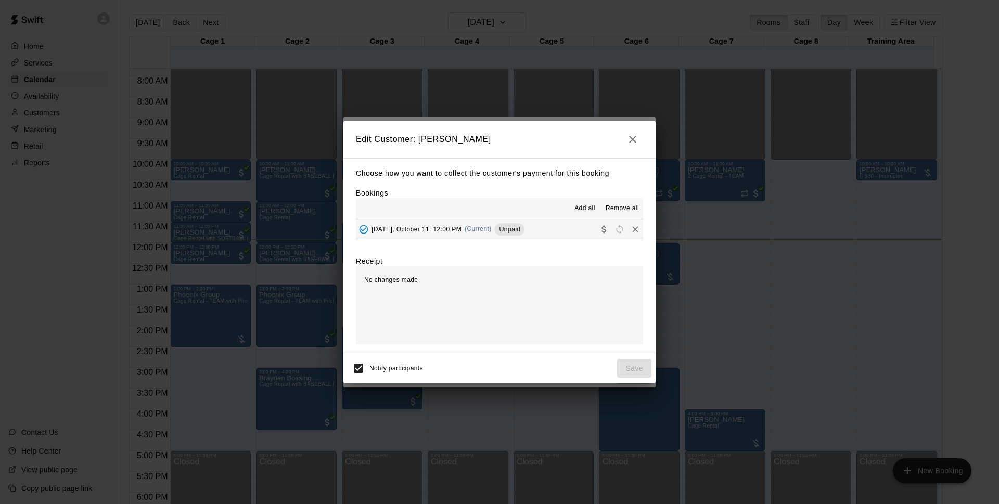
click at [466, 236] on div "[DATE], October 11: 12:00 PM (Current) Unpaid" at bounding box center [440, 230] width 169 height 16
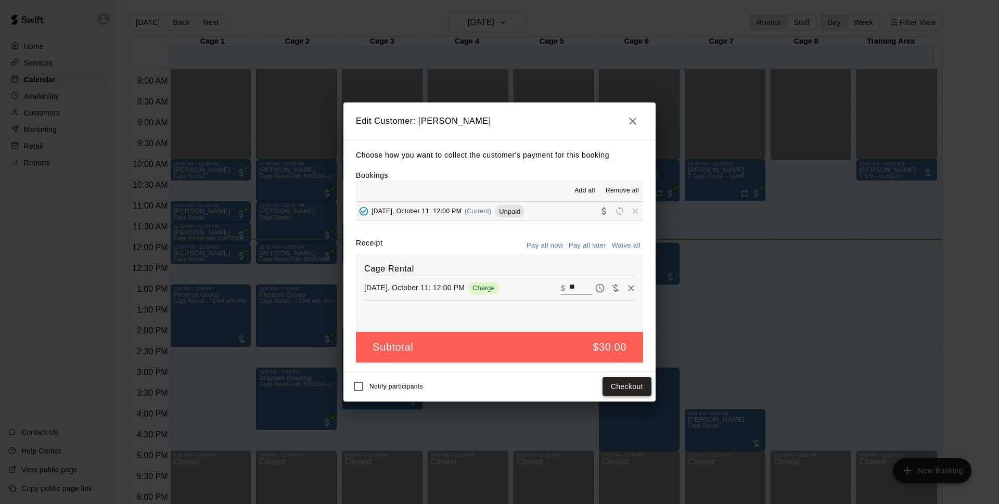
click at [628, 381] on button "Checkout" at bounding box center [627, 386] width 49 height 19
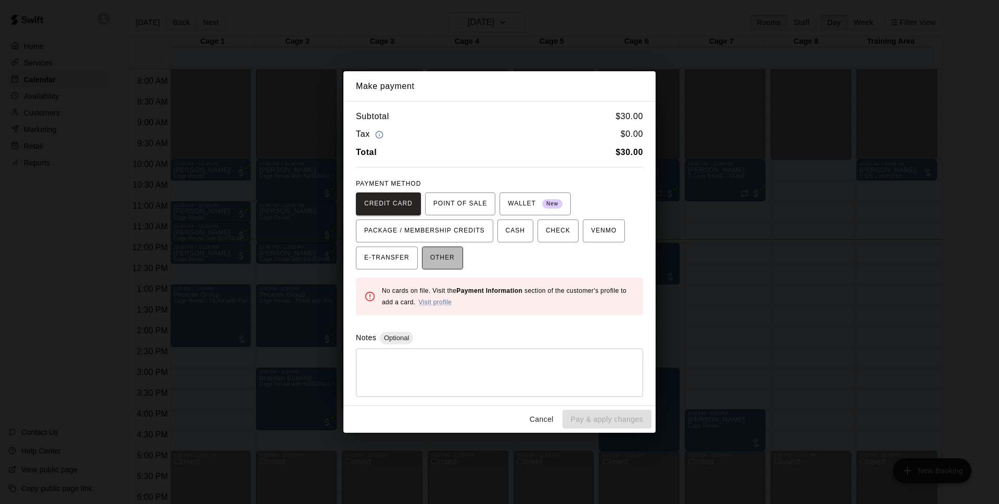
click at [440, 259] on span "OTHER" at bounding box center [442, 258] width 24 height 17
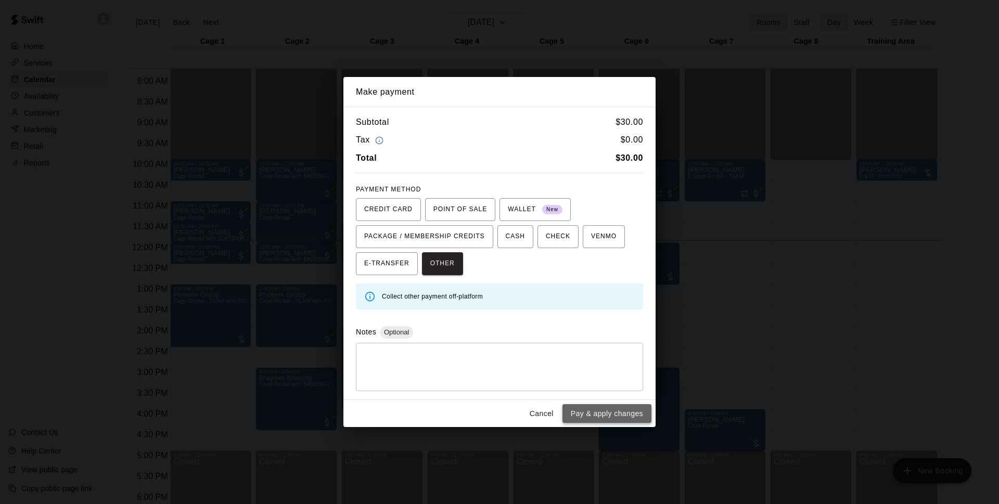
click at [591, 415] on button "Pay & apply changes" at bounding box center [606, 413] width 89 height 19
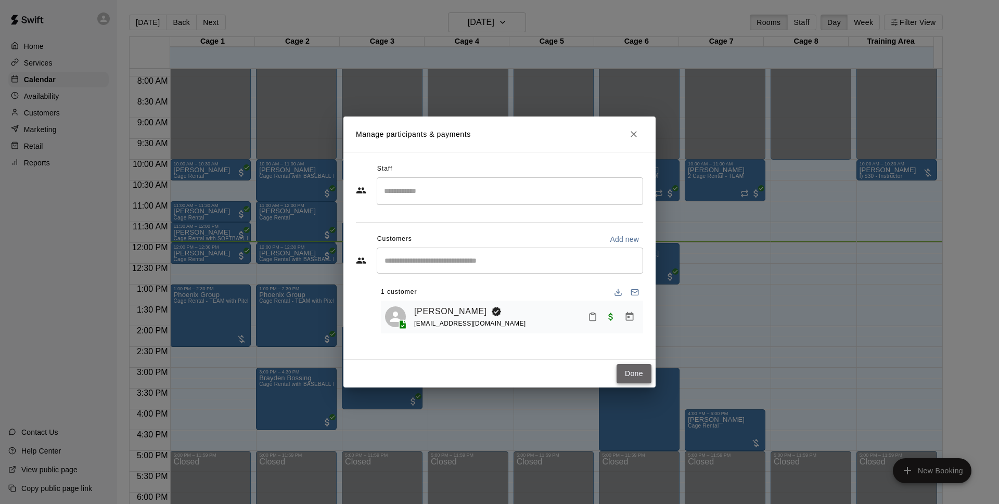
click at [628, 377] on button "Done" at bounding box center [634, 373] width 35 height 19
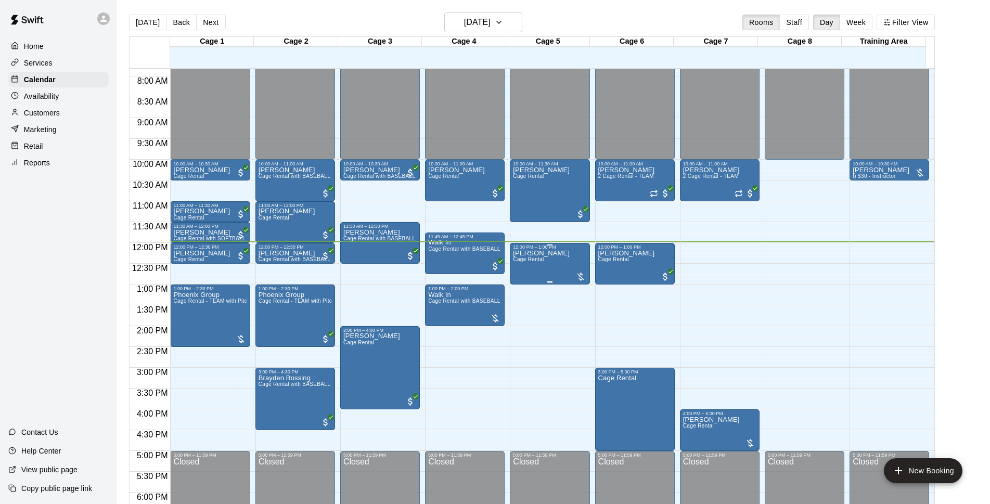
click at [548, 269] on div "[PERSON_NAME] Cage Rental" at bounding box center [541, 502] width 57 height 504
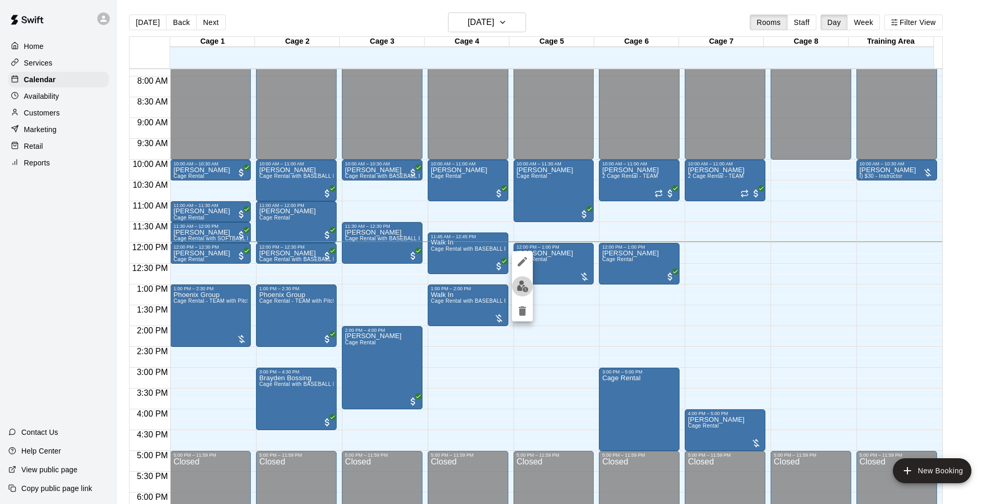
click at [523, 288] on img "edit" at bounding box center [523, 286] width 12 height 12
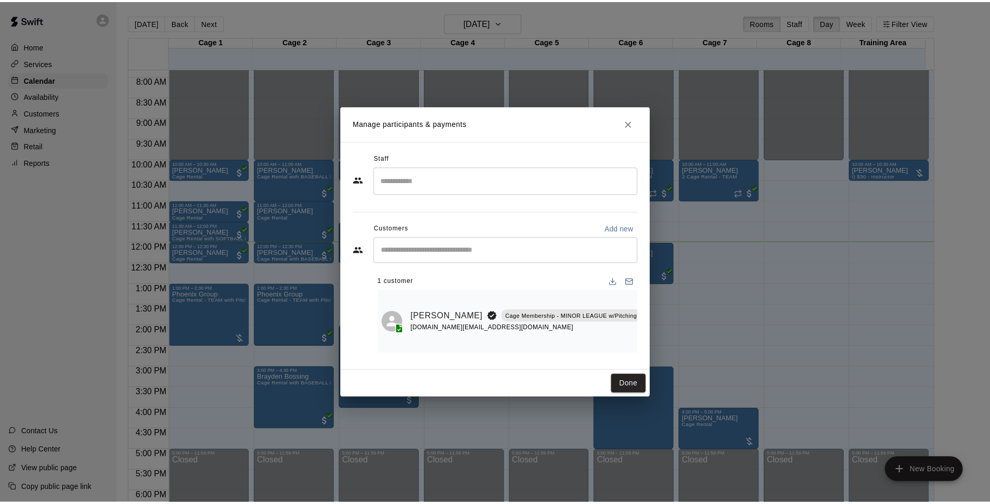
scroll to position [0, 17]
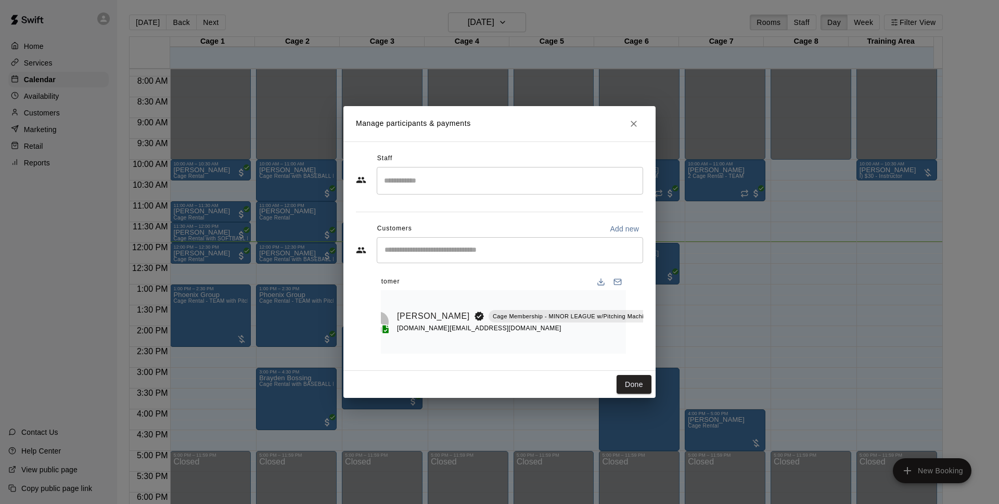
click at [660, 337] on icon "Manage bookings & payment" at bounding box center [664, 340] width 8 height 9
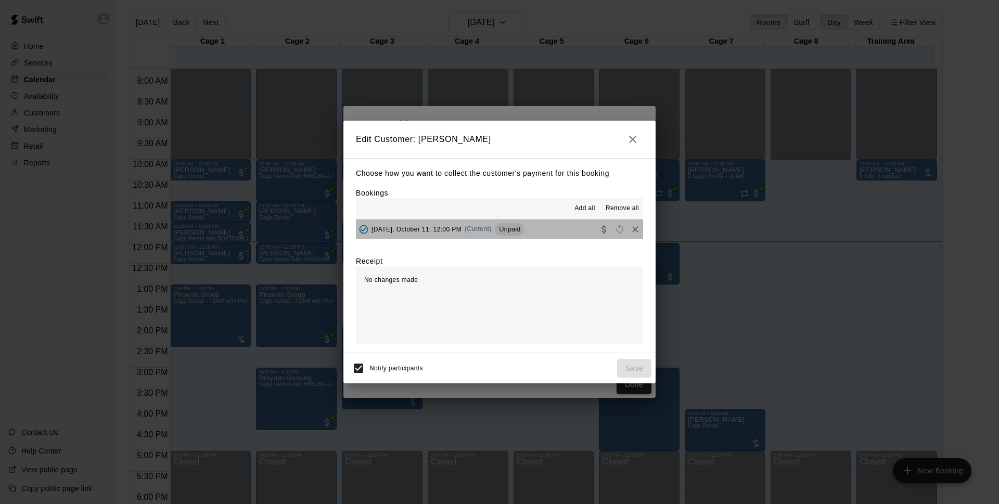
click at [555, 236] on button "[DATE], October 11: 12:00 PM (Current) Unpaid" at bounding box center [499, 229] width 287 height 19
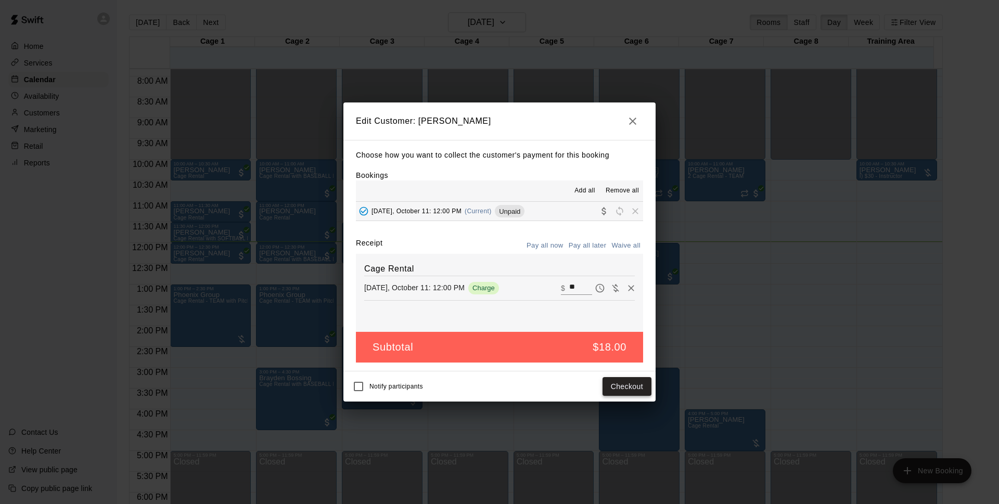
click at [642, 390] on button "Checkout" at bounding box center [627, 386] width 49 height 19
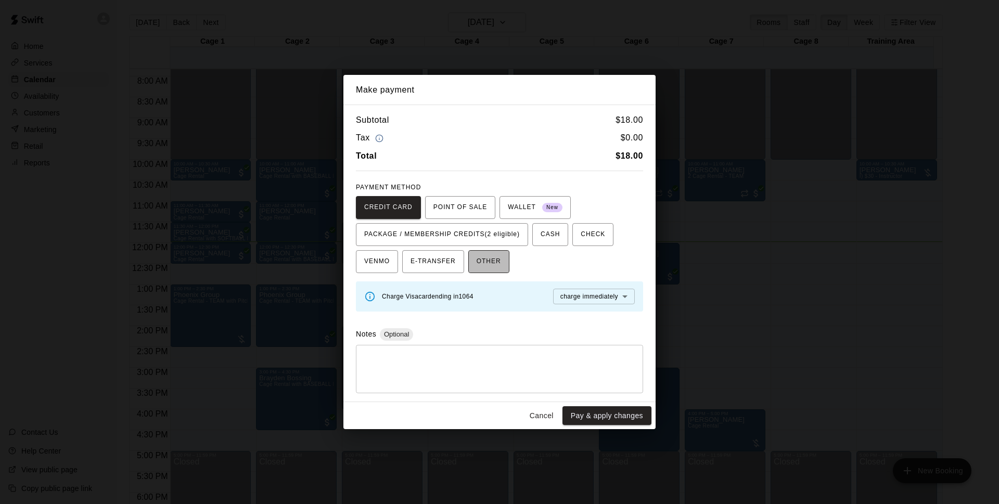
click at [492, 253] on span "OTHER" at bounding box center [489, 261] width 24 height 17
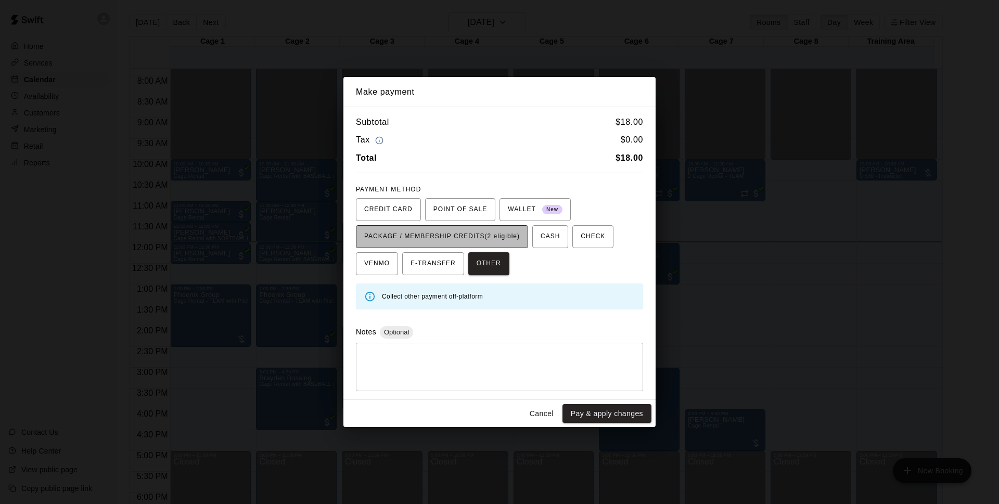
click at [501, 244] on span "PACKAGE / MEMBERSHIP CREDITS (2 eligible)" at bounding box center [442, 236] width 156 height 17
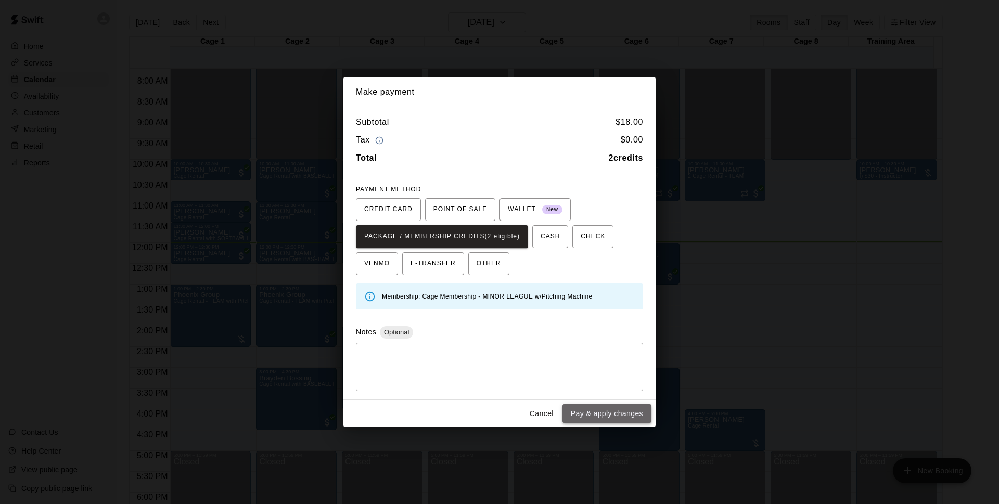
click at [572, 407] on button "Pay & apply changes" at bounding box center [606, 413] width 89 height 19
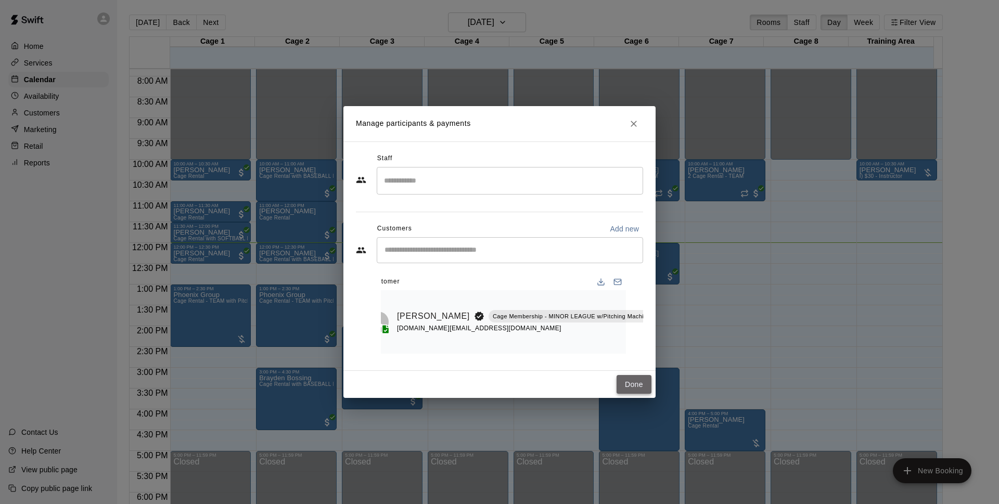
click at [623, 383] on button "Done" at bounding box center [634, 384] width 35 height 19
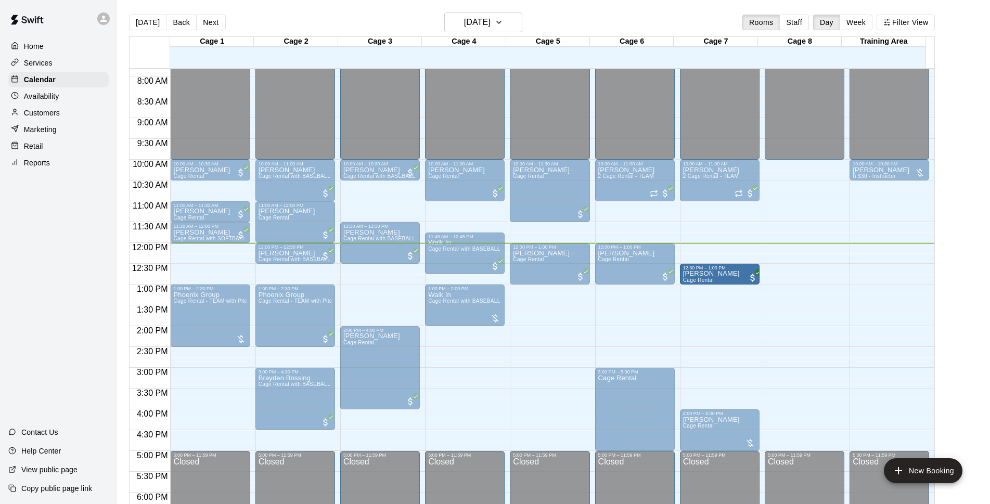
drag, startPoint x: 204, startPoint y: 254, endPoint x: 707, endPoint y: 279, distance: 503.2
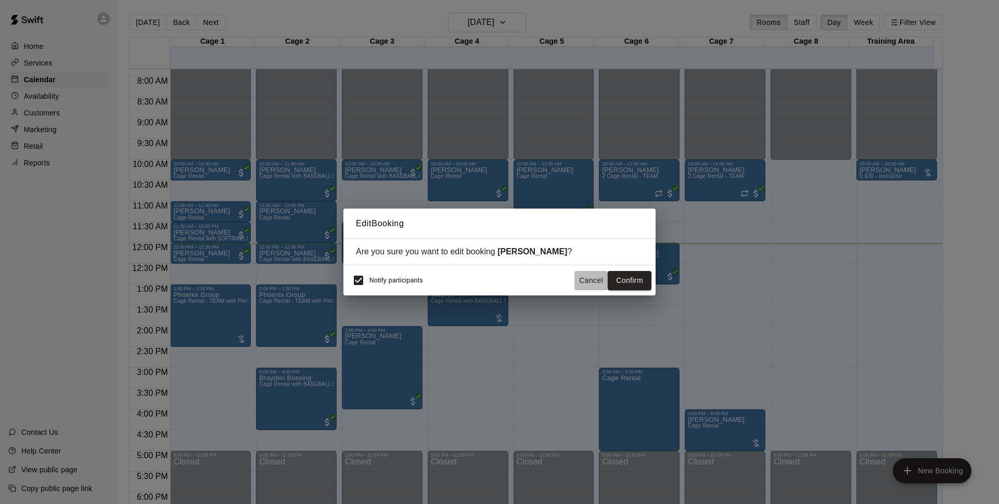
click at [587, 276] on button "Cancel" at bounding box center [590, 280] width 33 height 19
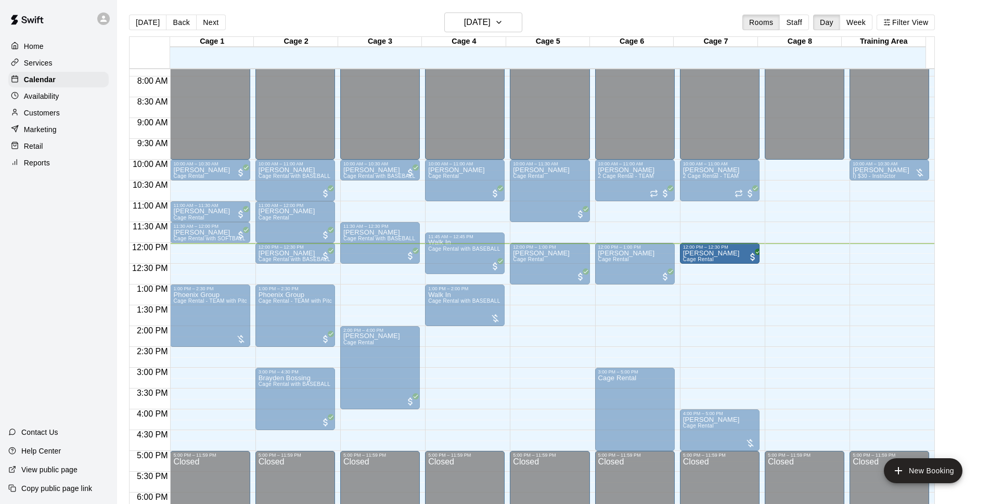
drag, startPoint x: 212, startPoint y: 250, endPoint x: 722, endPoint y: 253, distance: 510.4
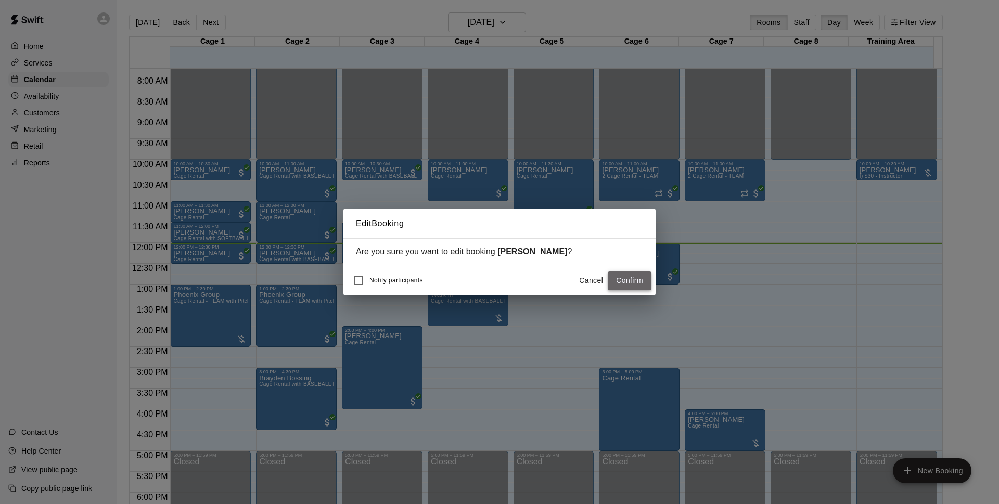
click at [632, 277] on button "Confirm" at bounding box center [630, 280] width 44 height 19
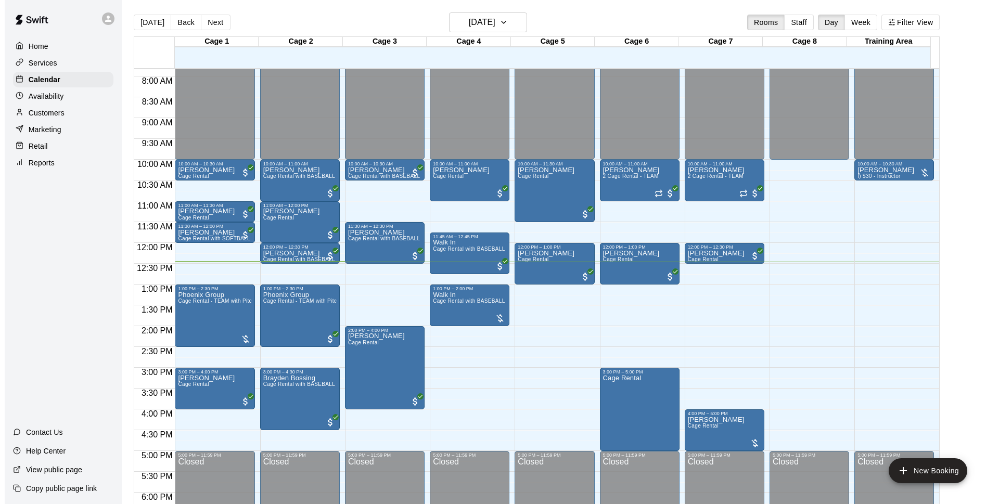
scroll to position [17, 0]
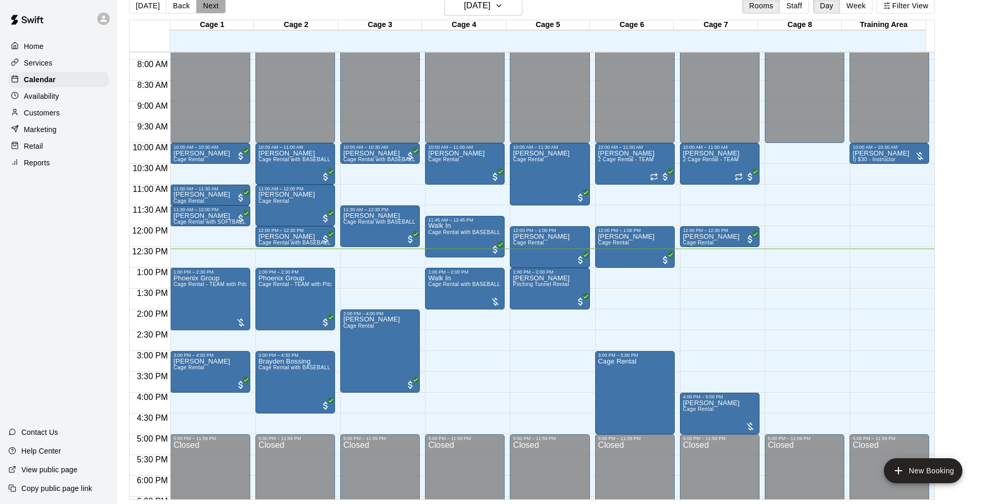
click at [211, 9] on button "Next" at bounding box center [210, 6] width 29 height 16
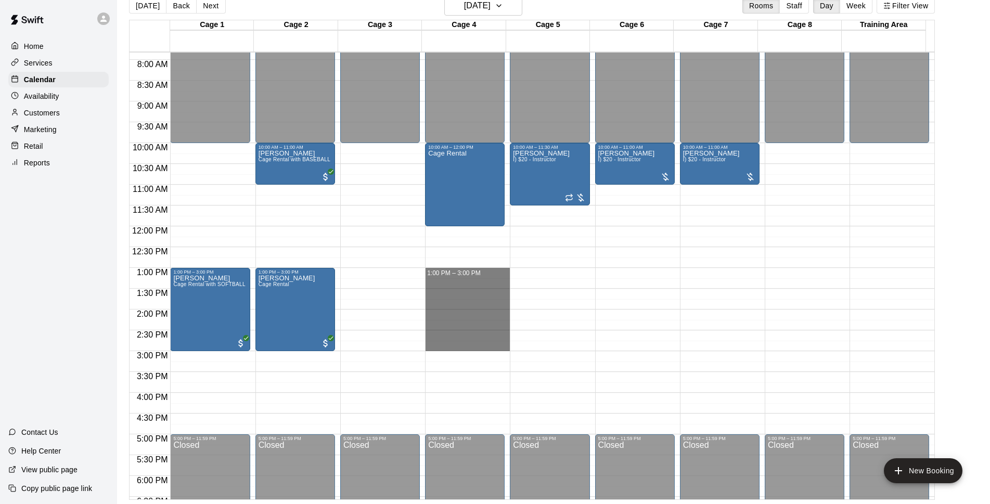
drag, startPoint x: 441, startPoint y: 272, endPoint x: 448, endPoint y: 347, distance: 75.7
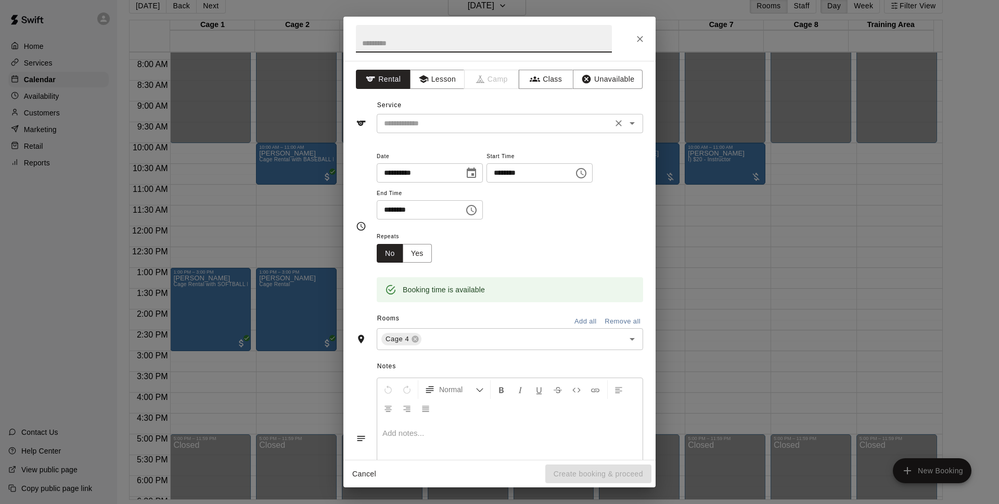
click at [491, 131] on div "​" at bounding box center [510, 123] width 266 height 19
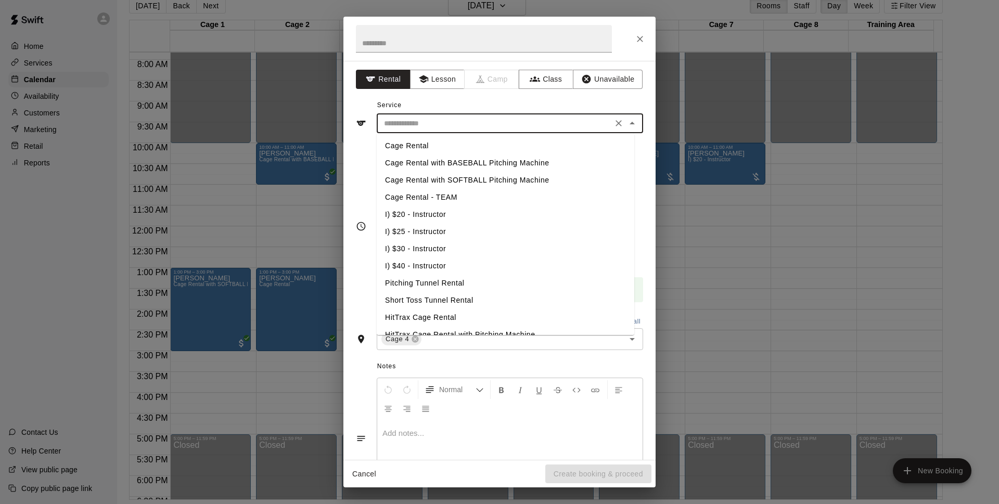
click at [498, 168] on li "Cage Rental with BASEBALL Pitching Machine" at bounding box center [506, 163] width 258 height 17
type input "**********"
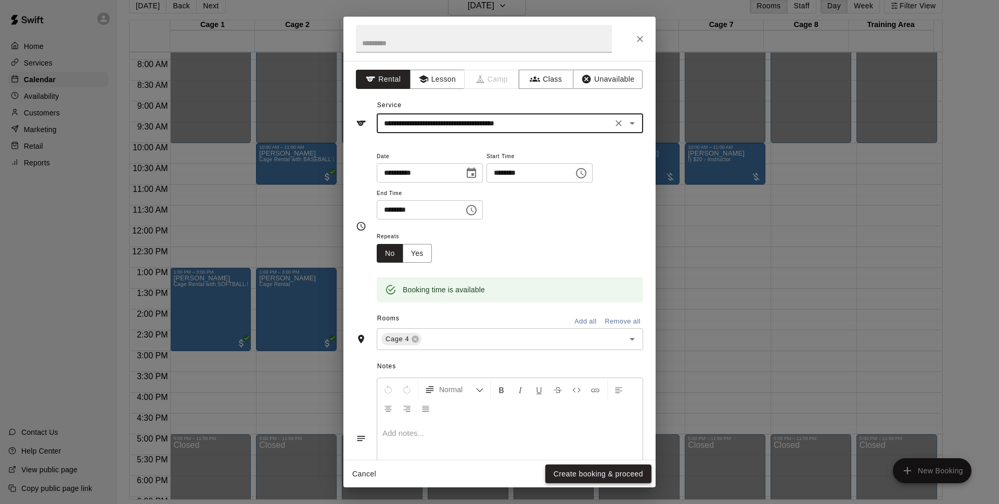
click at [592, 468] on button "Create booking & proceed" at bounding box center [598, 474] width 106 height 19
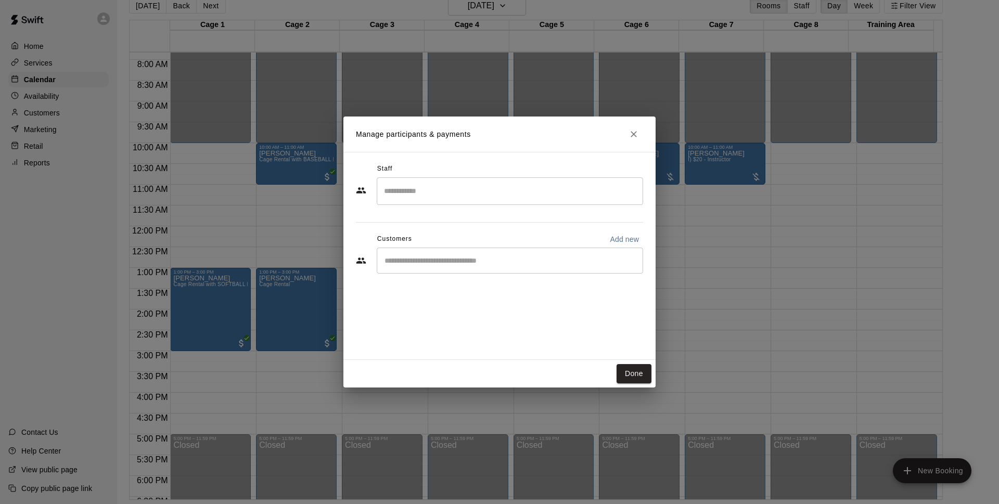
click at [440, 254] on div "​" at bounding box center [510, 261] width 266 height 26
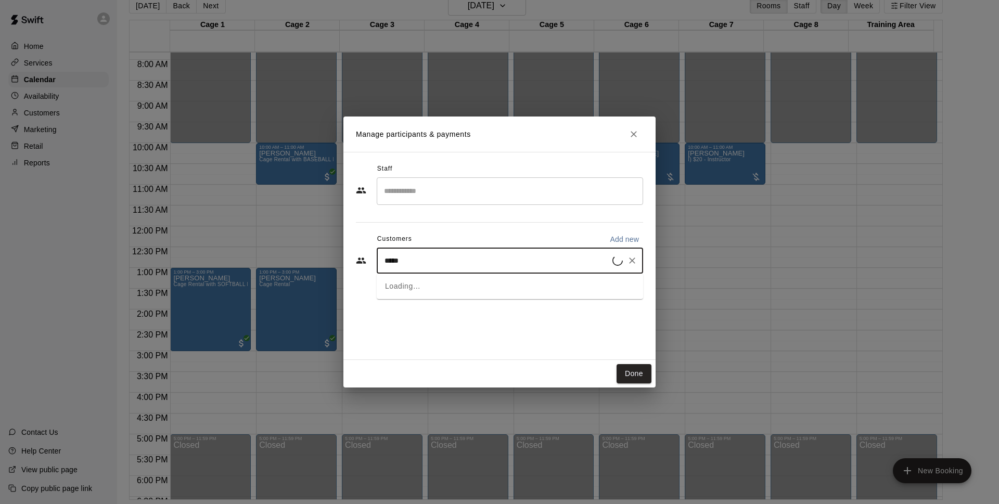
type input "******"
click at [541, 291] on div "Walk In [EMAIL_ADDRESS][DOMAIN_NAME]" at bounding box center [520, 290] width 229 height 22
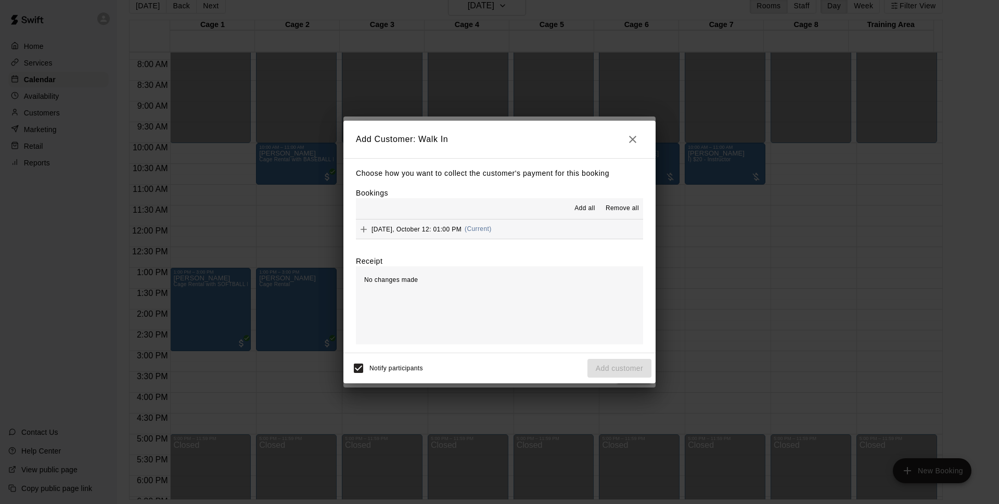
click at [529, 235] on button "[DATE], October 12: 01:00 PM (Current)" at bounding box center [499, 229] width 287 height 19
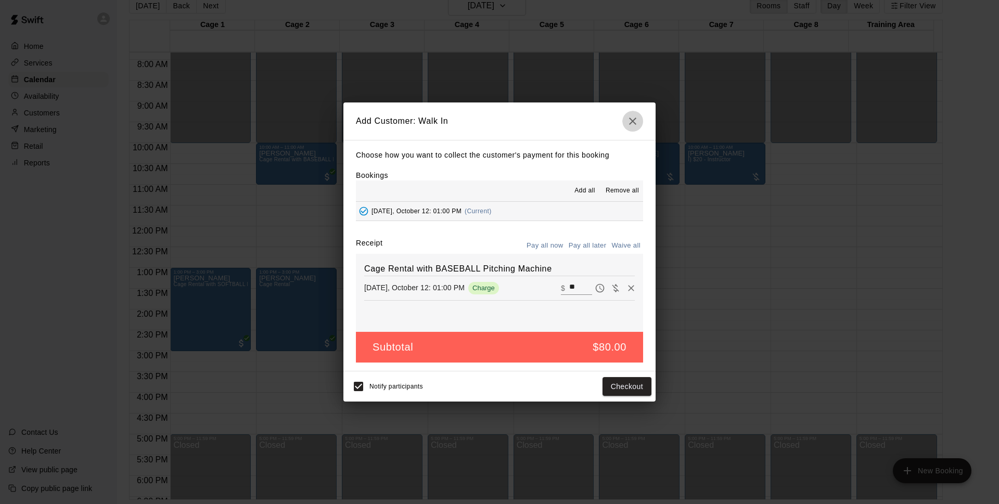
click at [636, 120] on icon "button" at bounding box center [632, 121] width 12 height 12
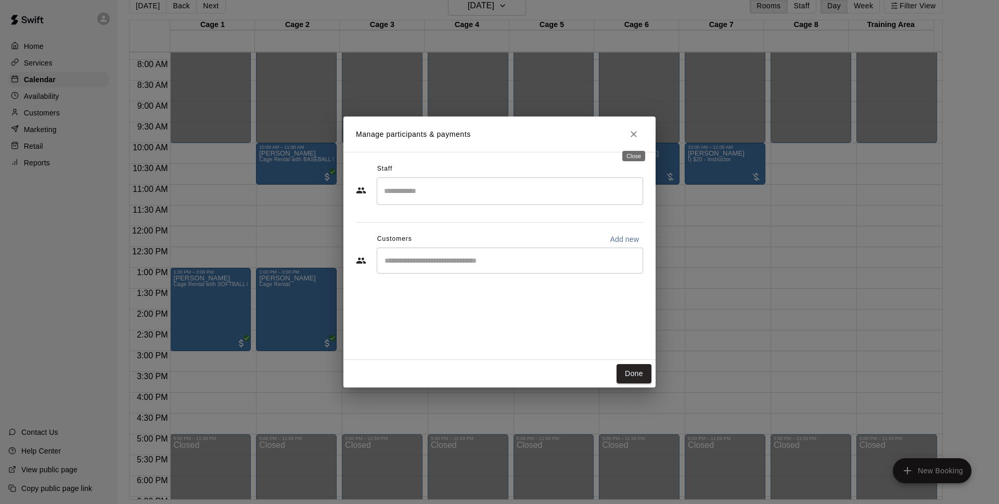
drag, startPoint x: 632, startPoint y: 129, endPoint x: 624, endPoint y: 303, distance: 174.5
click at [635, 132] on button "Close" at bounding box center [633, 134] width 19 height 19
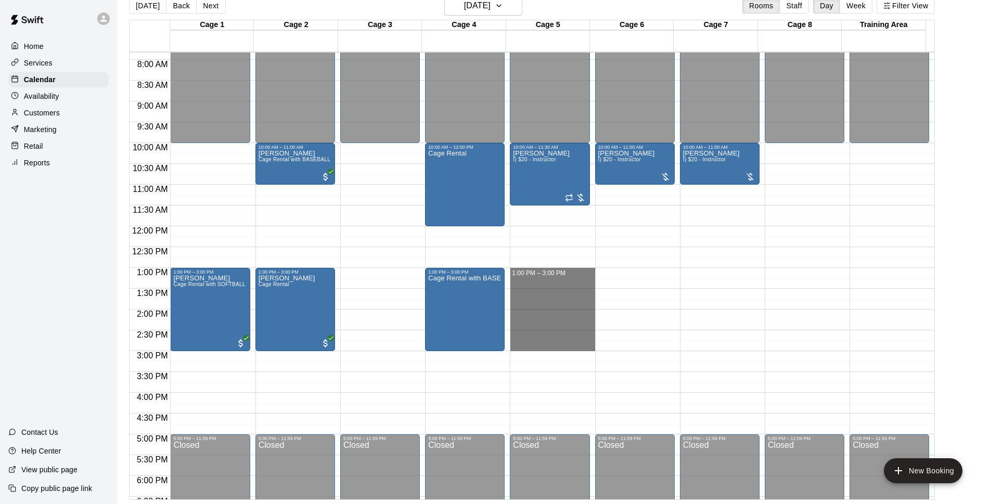
drag, startPoint x: 547, startPoint y: 272, endPoint x: 546, endPoint y: 351, distance: 79.1
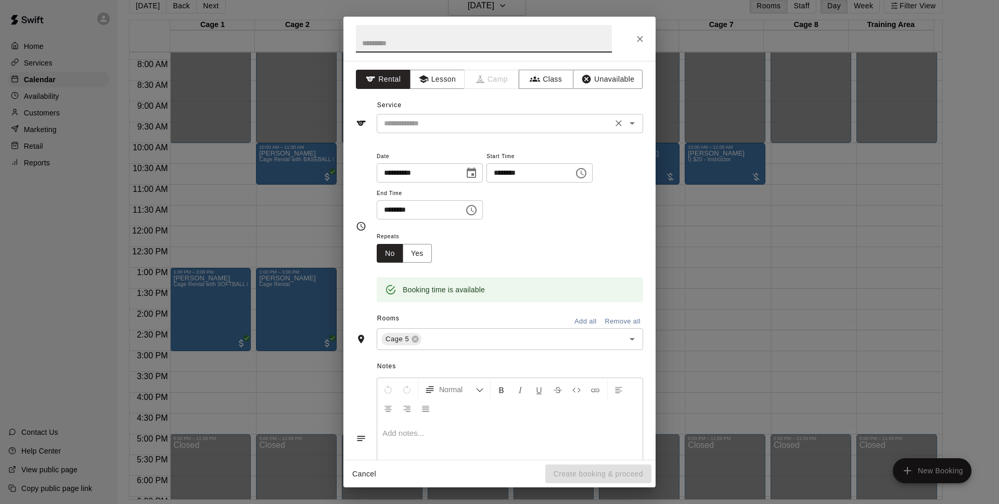
click at [496, 115] on div "​" at bounding box center [510, 123] width 266 height 19
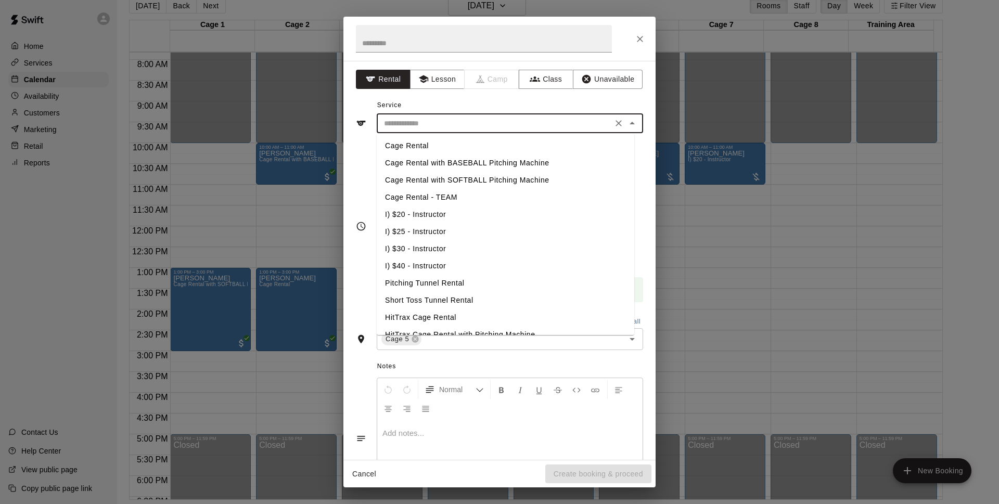
click at [433, 145] on li "Cage Rental" at bounding box center [506, 145] width 258 height 17
type input "**********"
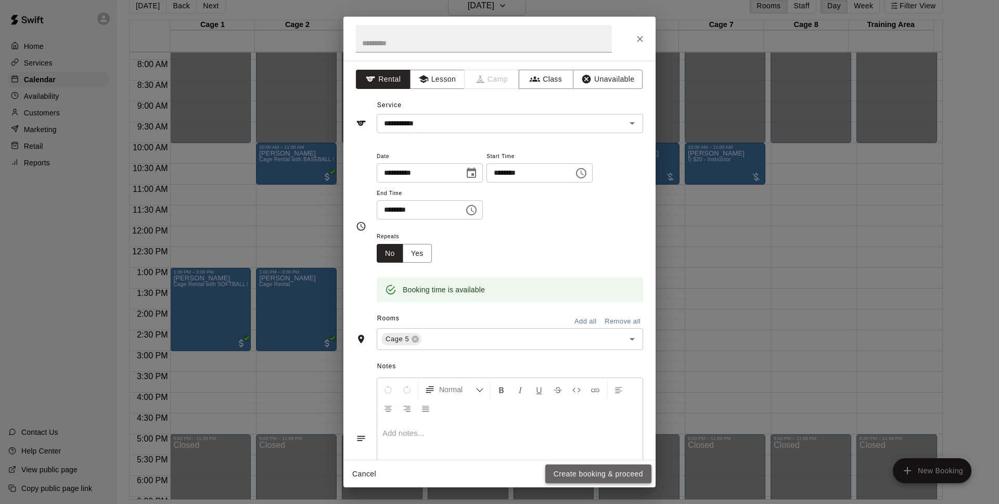
click at [601, 473] on button "Create booking & proceed" at bounding box center [598, 474] width 106 height 19
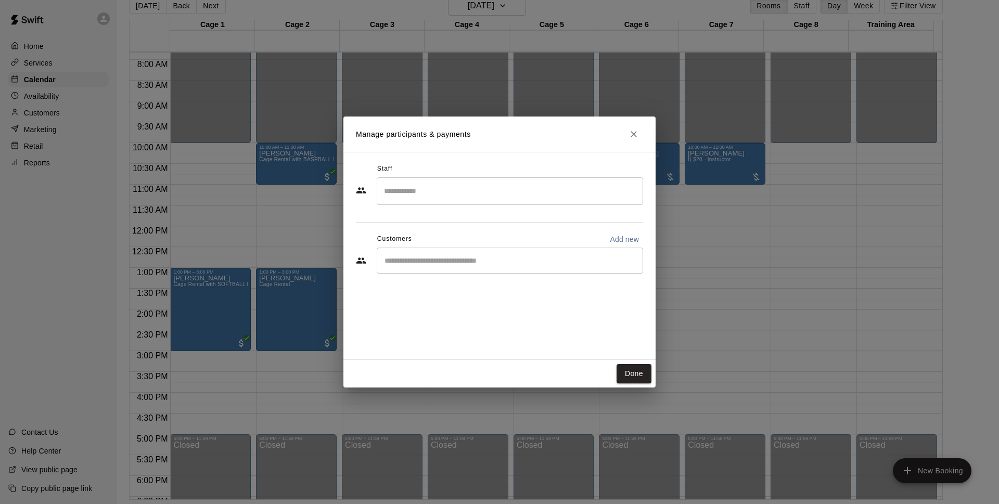
click at [495, 272] on div "​" at bounding box center [510, 261] width 266 height 26
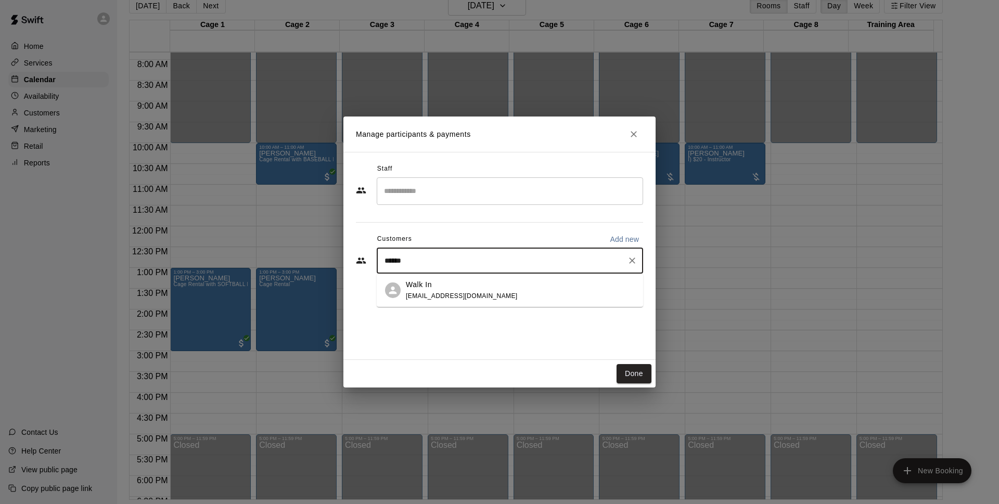
type input "*******"
click at [489, 291] on div "Walk In [EMAIL_ADDRESS][DOMAIN_NAME]" at bounding box center [520, 290] width 229 height 22
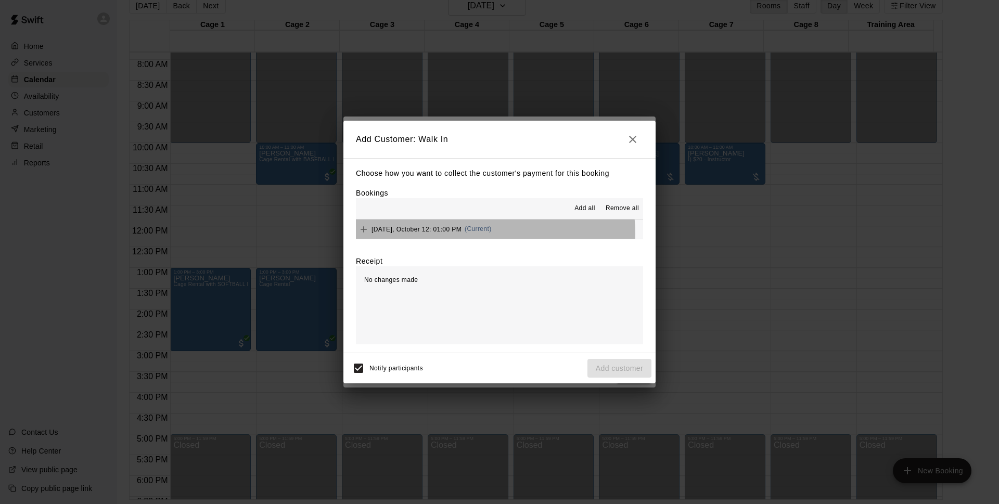
click at [492, 234] on div "[DATE], October 12: 01:00 PM (Current)" at bounding box center [424, 230] width 136 height 16
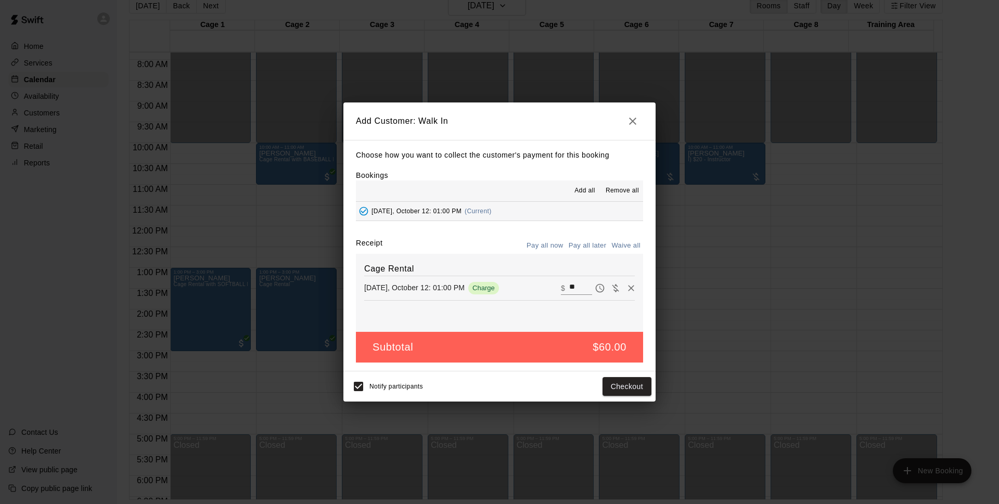
click at [633, 123] on icon "button" at bounding box center [632, 121] width 12 height 12
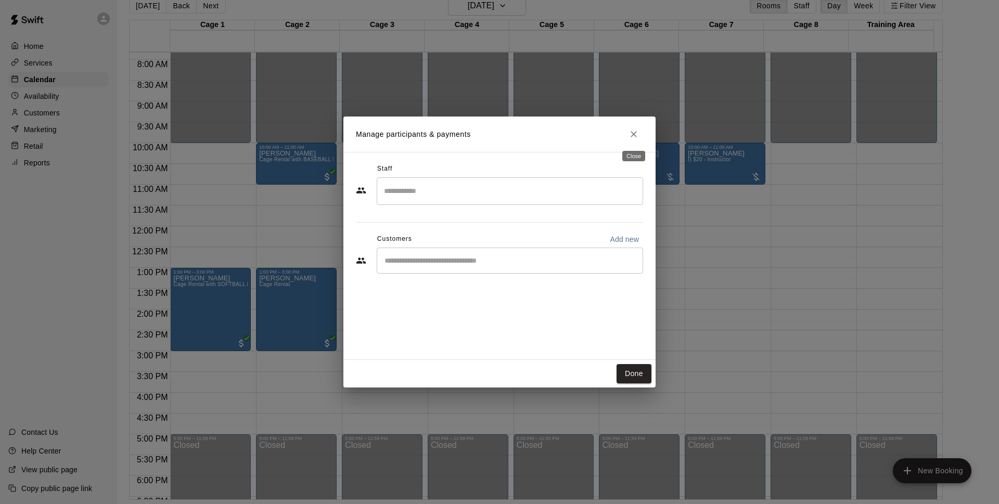
click at [636, 133] on icon "Close" at bounding box center [634, 134] width 10 height 10
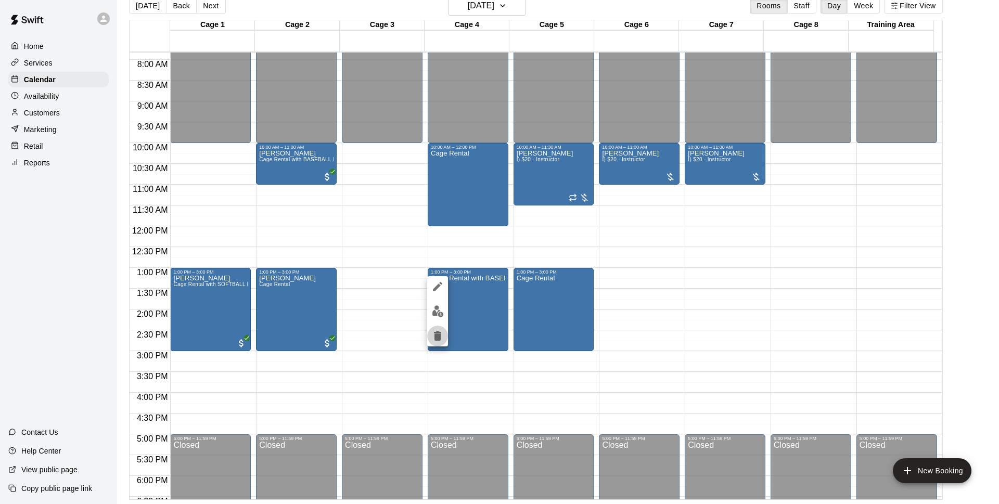
click at [438, 338] on icon "delete" at bounding box center [437, 335] width 7 height 9
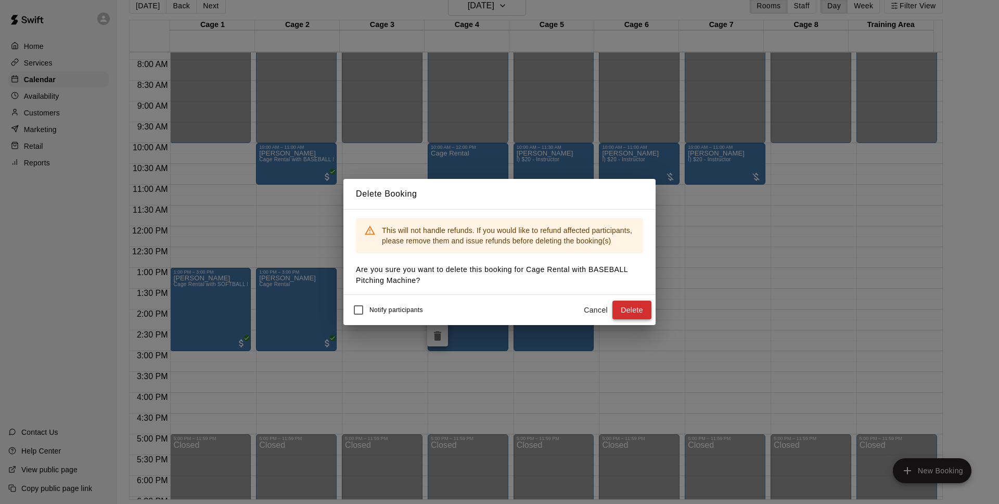
click at [637, 309] on button "Delete" at bounding box center [631, 310] width 39 height 19
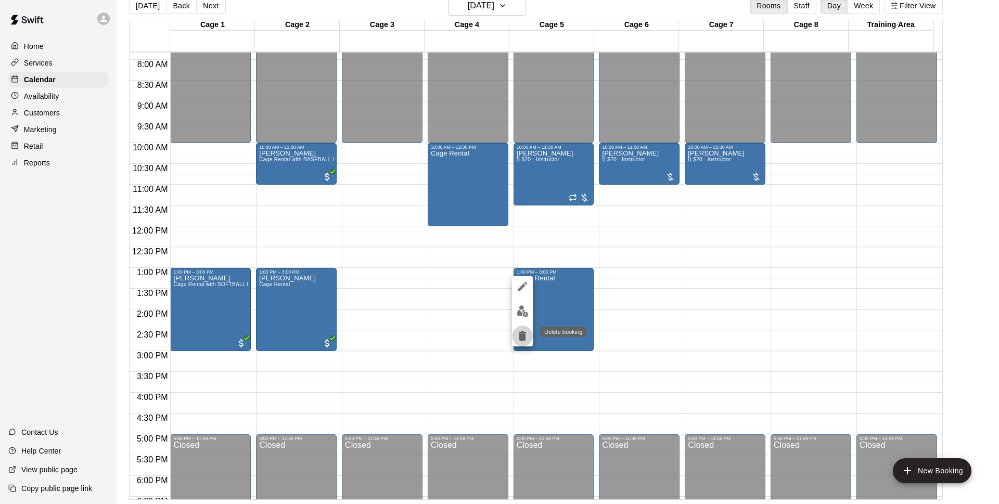
click at [520, 331] on icon "delete" at bounding box center [522, 336] width 12 height 12
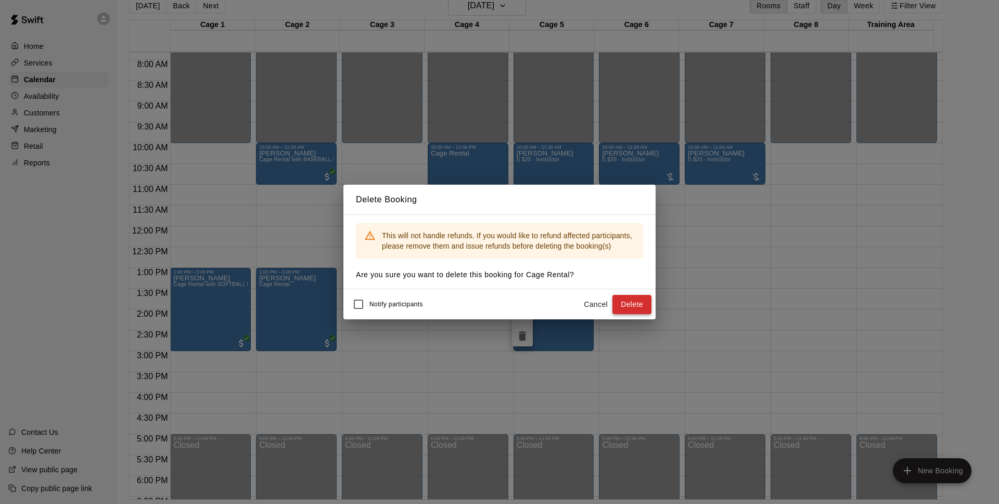
click at [645, 304] on button "Delete" at bounding box center [631, 304] width 39 height 19
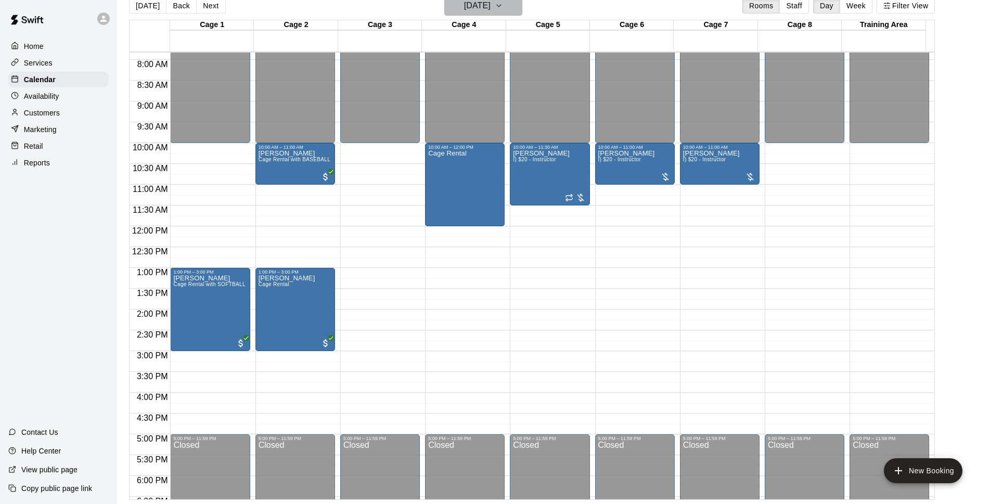
click at [491, 6] on h6 "[DATE]" at bounding box center [477, 5] width 27 height 15
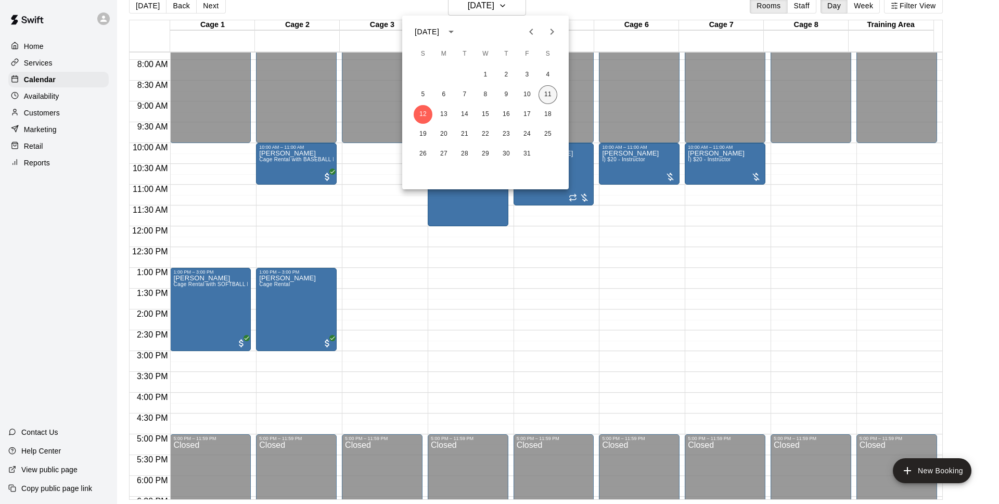
click at [544, 89] on button "11" at bounding box center [548, 94] width 19 height 19
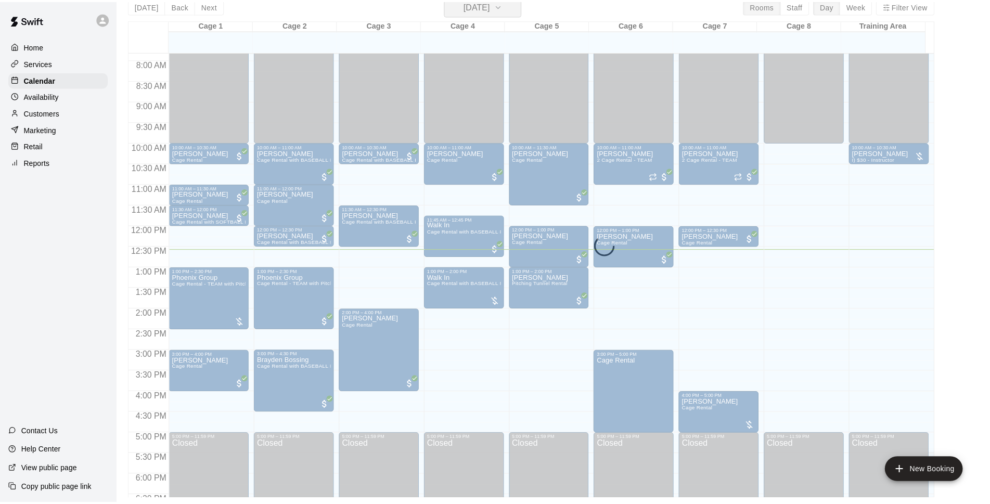
scroll to position [12, 0]
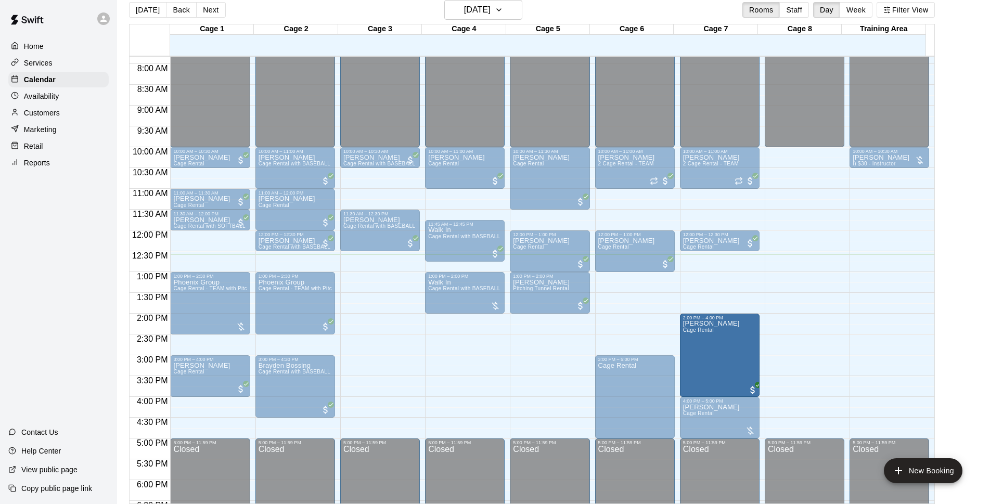
drag, startPoint x: 387, startPoint y: 350, endPoint x: 688, endPoint y: 352, distance: 301.3
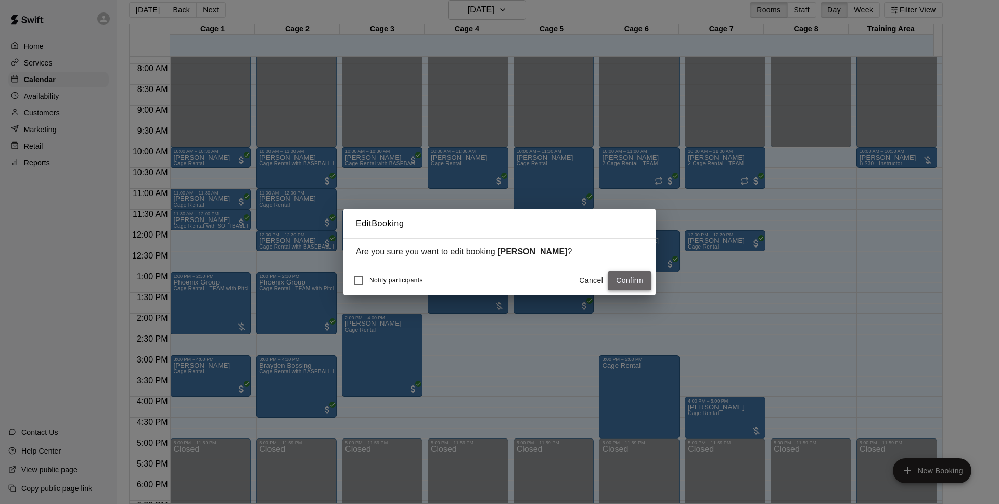
click at [623, 284] on button "Confirm" at bounding box center [630, 280] width 44 height 19
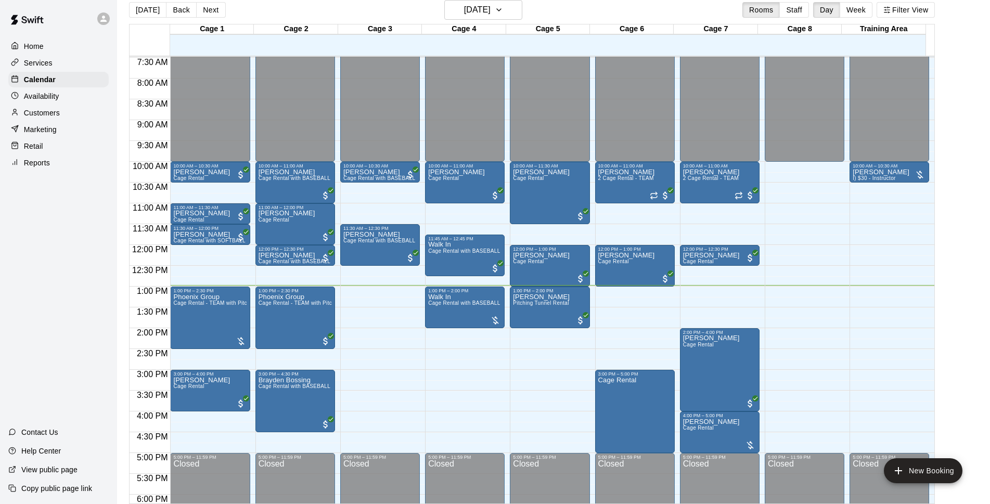
scroll to position [309, 0]
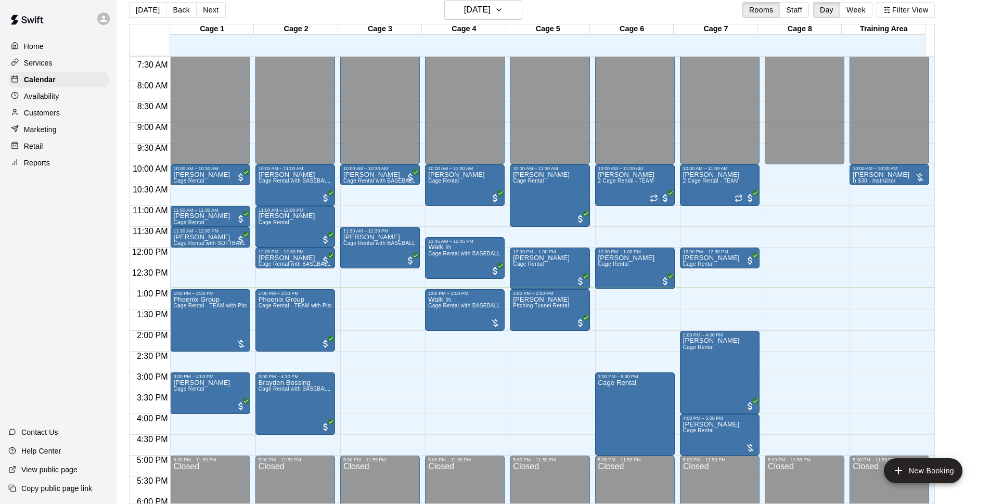
click at [356, 329] on div "12:00 AM – 10:00 AM Closed 10:00 AM – 10:30 AM [PERSON_NAME] Cage Rental with B…" at bounding box center [380, 247] width 80 height 999
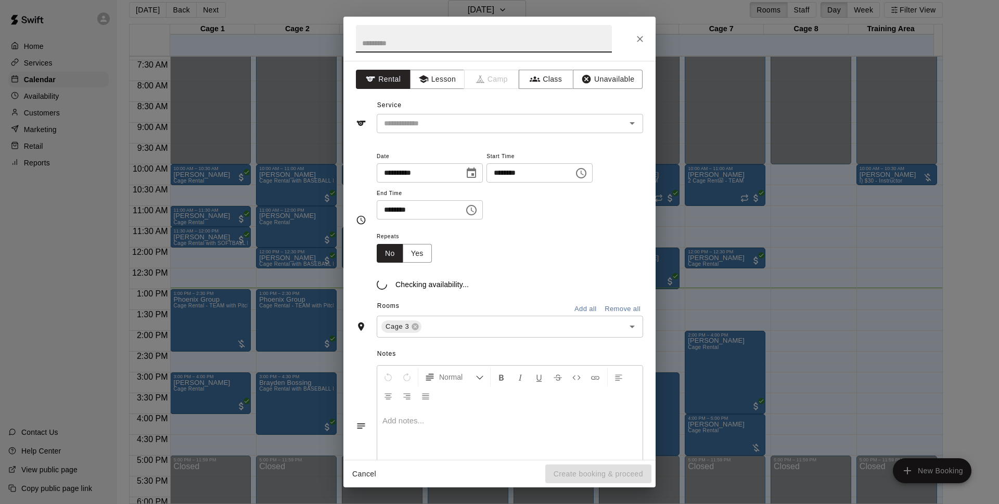
click at [643, 37] on icon "Close" at bounding box center [640, 39] width 10 height 10
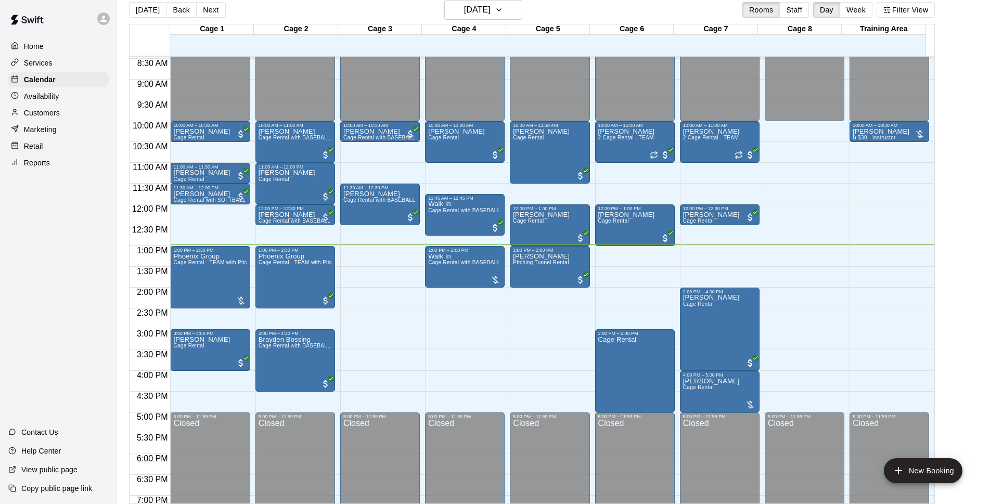
scroll to position [352, 0]
click at [479, 267] on div "Walk In Cage Rental with BASEBALL Pitching Machine" at bounding box center [464, 504] width 73 height 504
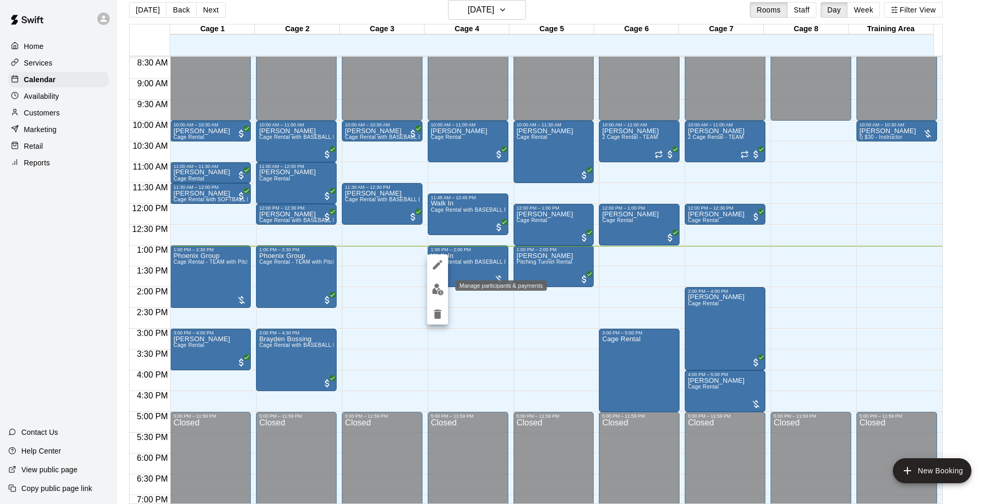
click at [432, 289] on img "edit" at bounding box center [438, 290] width 12 height 12
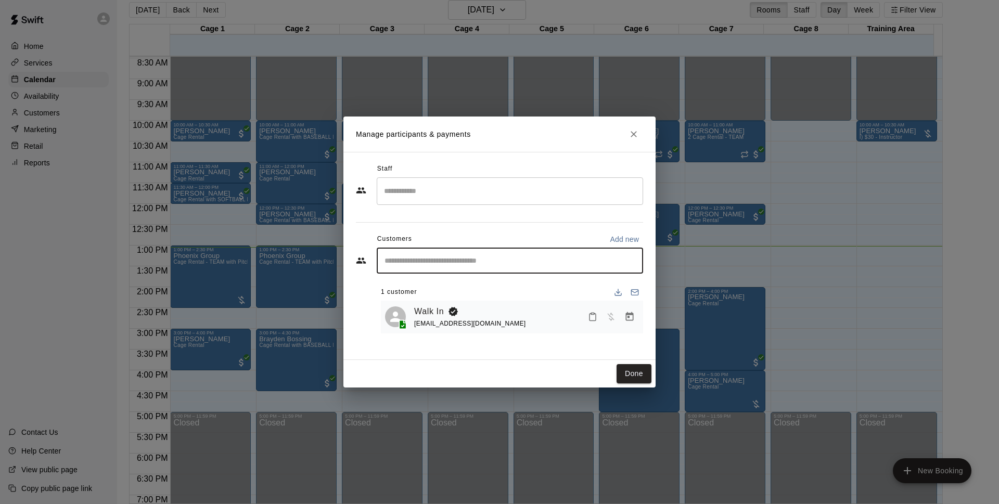
click at [510, 256] on input "Start typing to search customers..." at bounding box center [509, 260] width 257 height 10
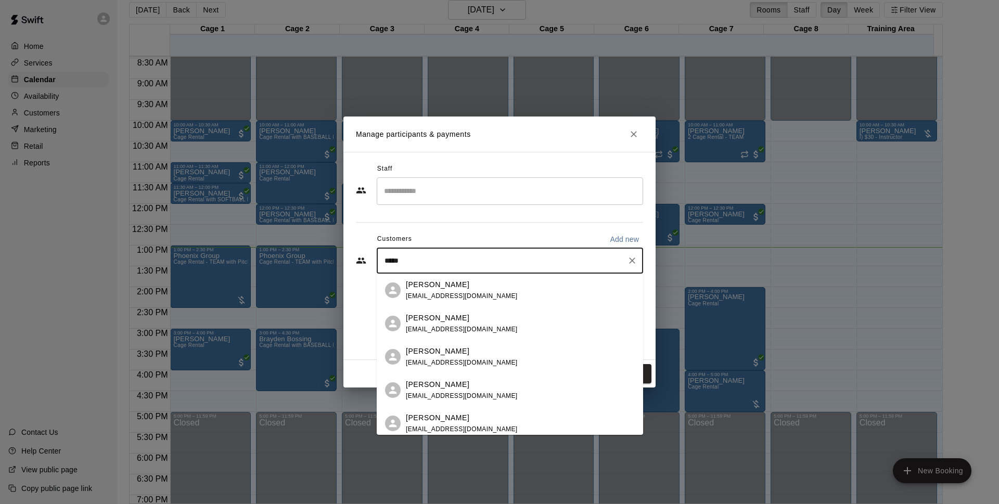
type input "****"
click at [420, 293] on span "[EMAIL_ADDRESS][DOMAIN_NAME]" at bounding box center [462, 295] width 112 height 7
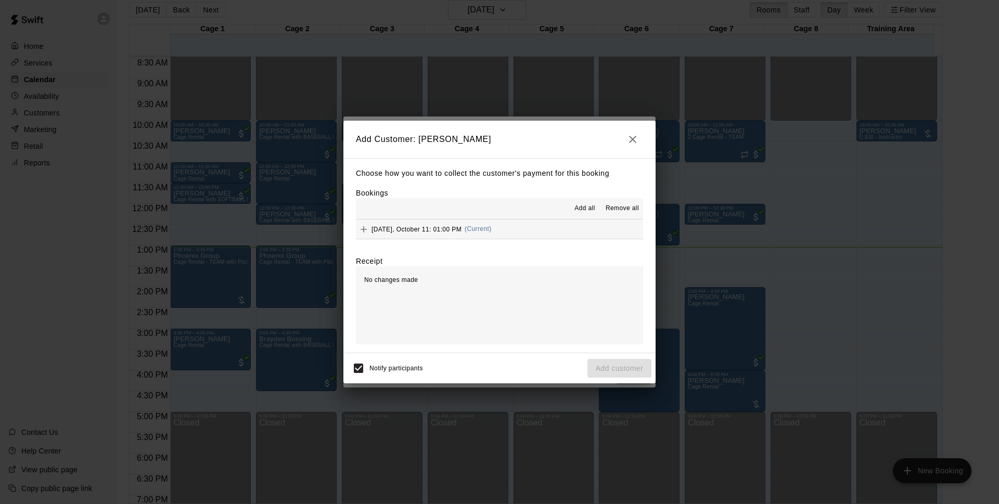
click at [518, 231] on button "[DATE], October 11: 01:00 PM (Current)" at bounding box center [499, 229] width 287 height 19
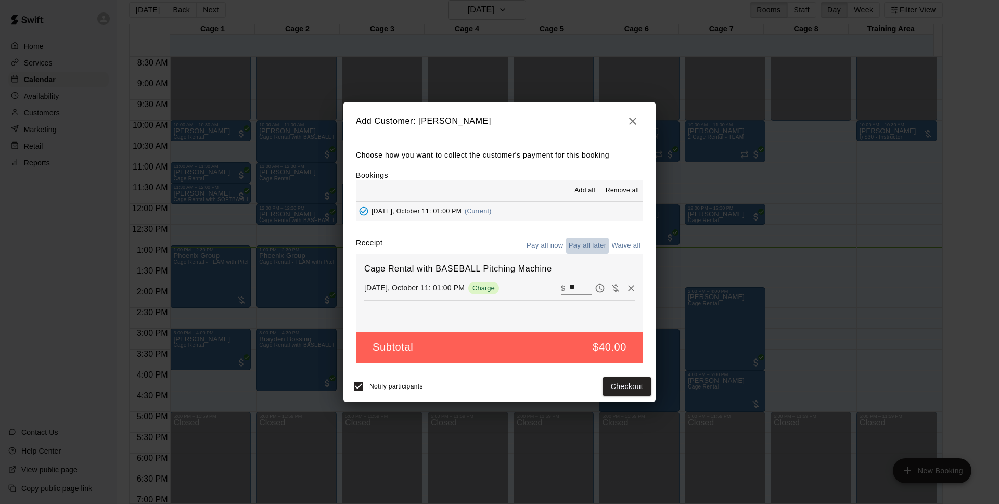
click at [584, 250] on button "Pay all later" at bounding box center [587, 246] width 43 height 16
click at [535, 249] on button "Pay all now" at bounding box center [545, 246] width 42 height 16
click at [629, 387] on button "Checkout" at bounding box center [627, 386] width 49 height 19
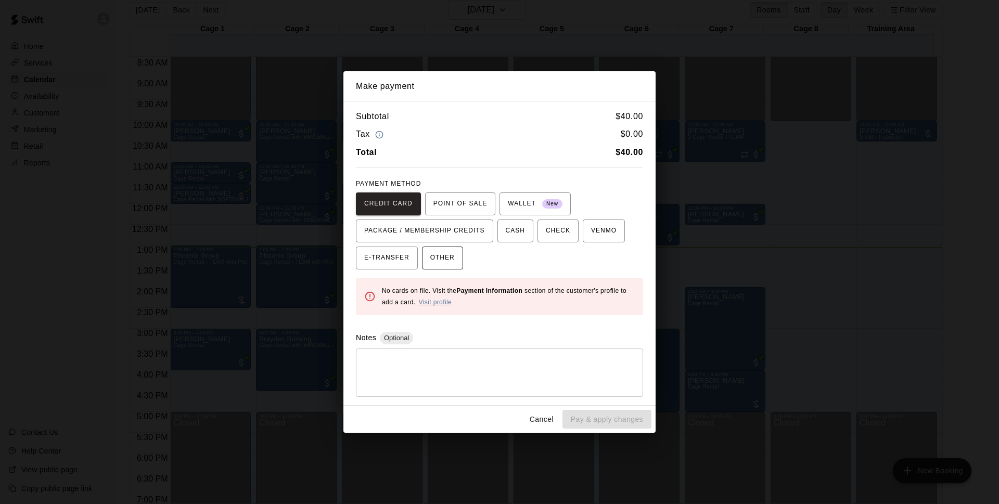
click at [440, 250] on span "OTHER" at bounding box center [442, 258] width 24 height 17
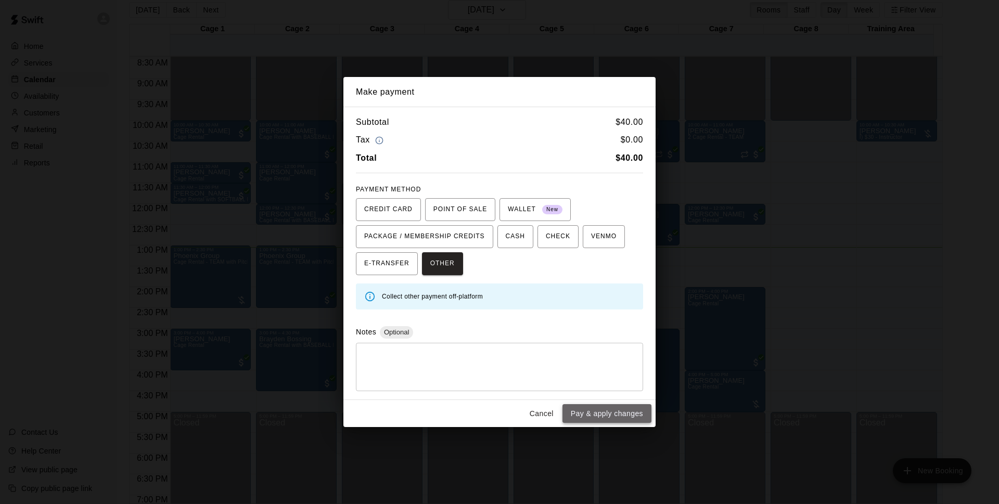
click at [579, 414] on button "Pay & apply changes" at bounding box center [606, 413] width 89 height 19
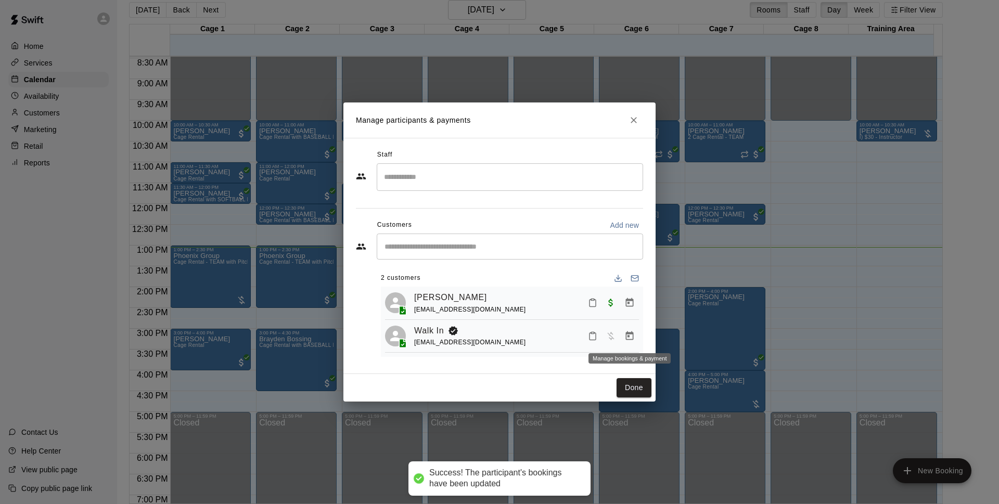
click at [632, 343] on button "Manage bookings & payment" at bounding box center [629, 336] width 19 height 19
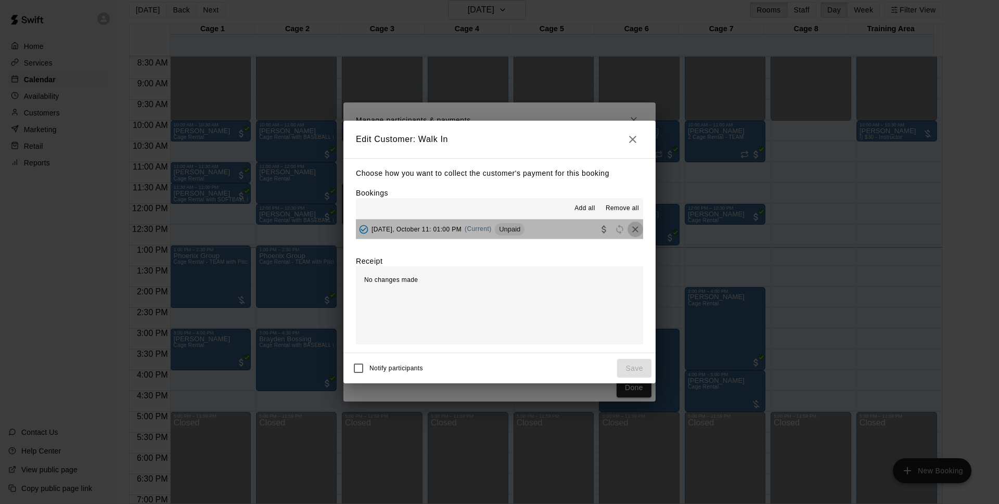
click at [623, 233] on body "Success! The participant's bookings have been updated Home Services Calendar Av…" at bounding box center [499, 248] width 999 height 521
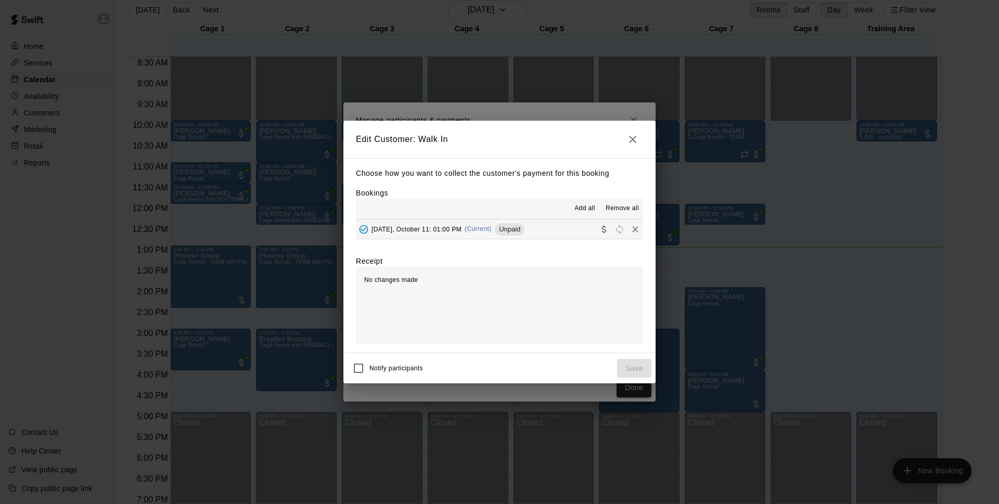
click at [631, 145] on button "button" at bounding box center [632, 139] width 21 height 21
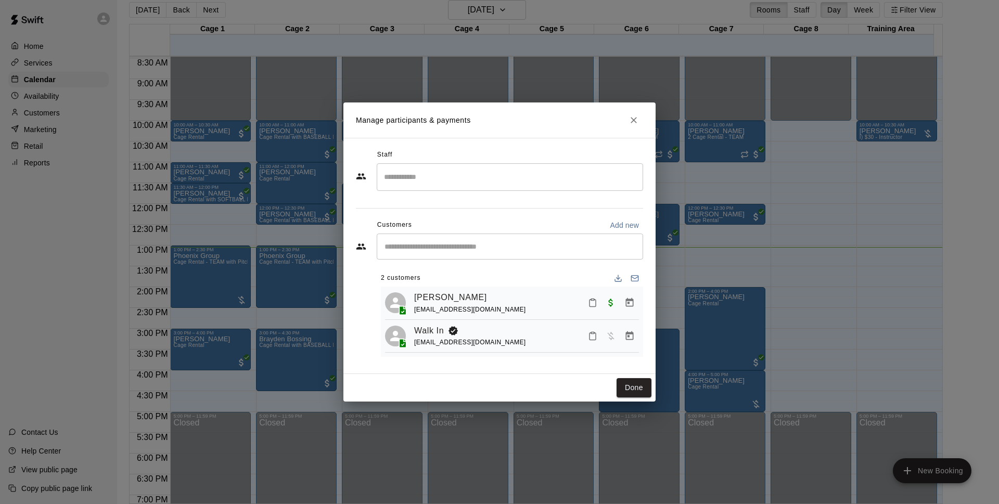
click at [628, 339] on icon "Manage bookings & payment" at bounding box center [629, 336] width 10 height 10
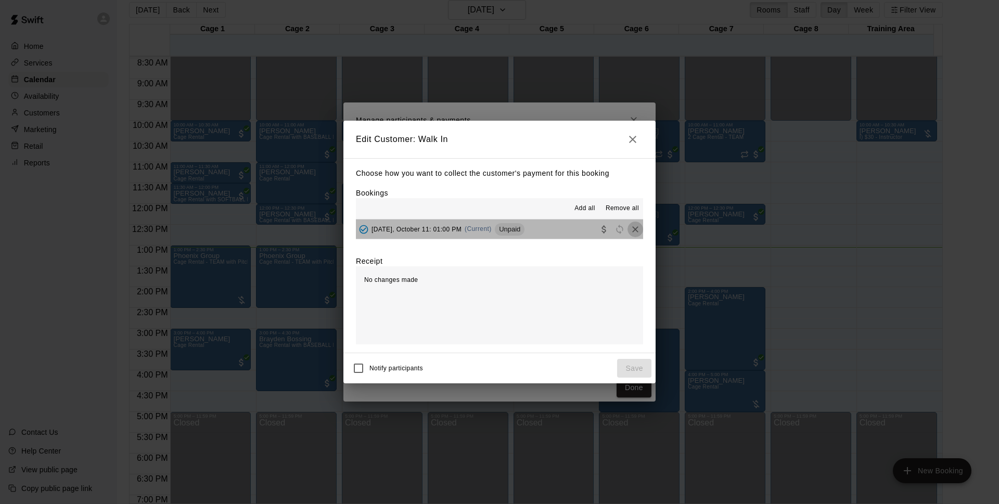
click at [632, 227] on icon "Remove" at bounding box center [635, 229] width 6 height 6
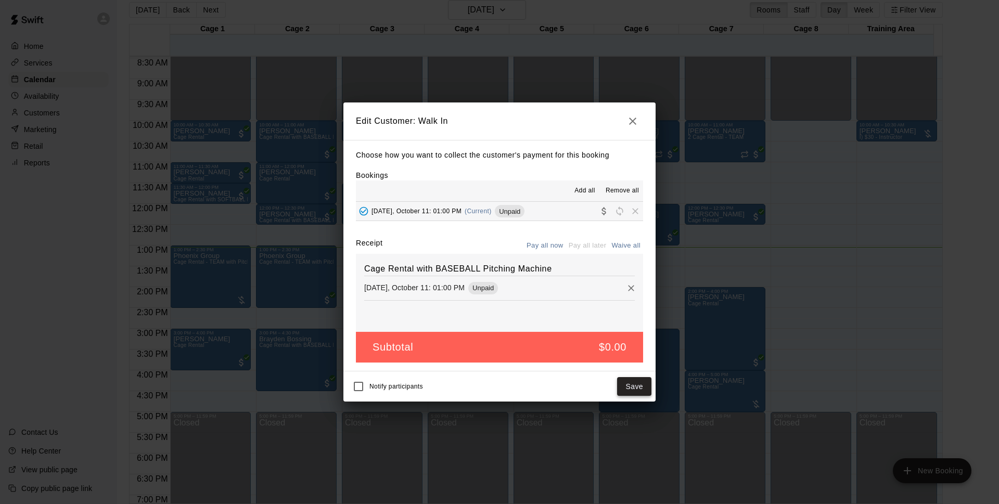
click at [644, 392] on button "Save" at bounding box center [634, 386] width 34 height 19
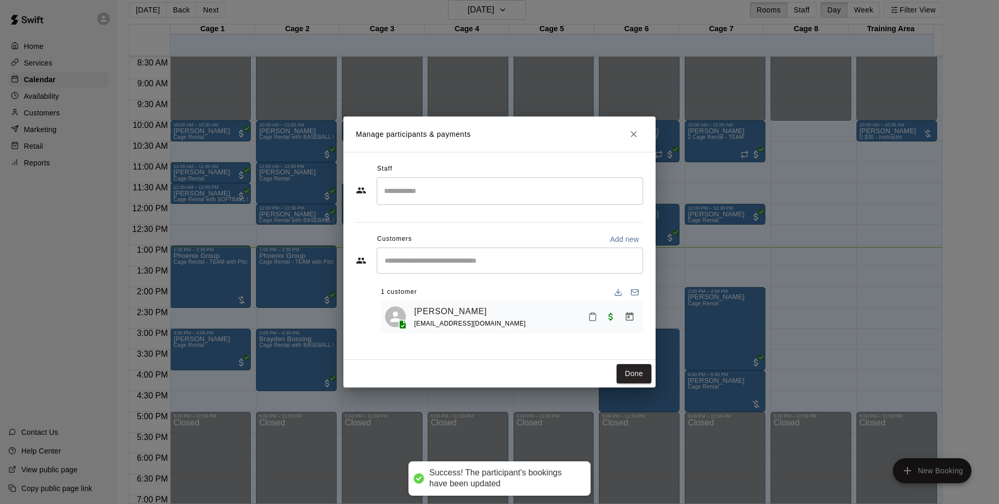
click at [624, 354] on div "Staff ​ Customers Add new ​ 1 customer [PERSON_NAME] [EMAIL_ADDRESS][DOMAIN_NAM…" at bounding box center [499, 256] width 312 height 208
click at [627, 374] on button "Done" at bounding box center [634, 373] width 35 height 19
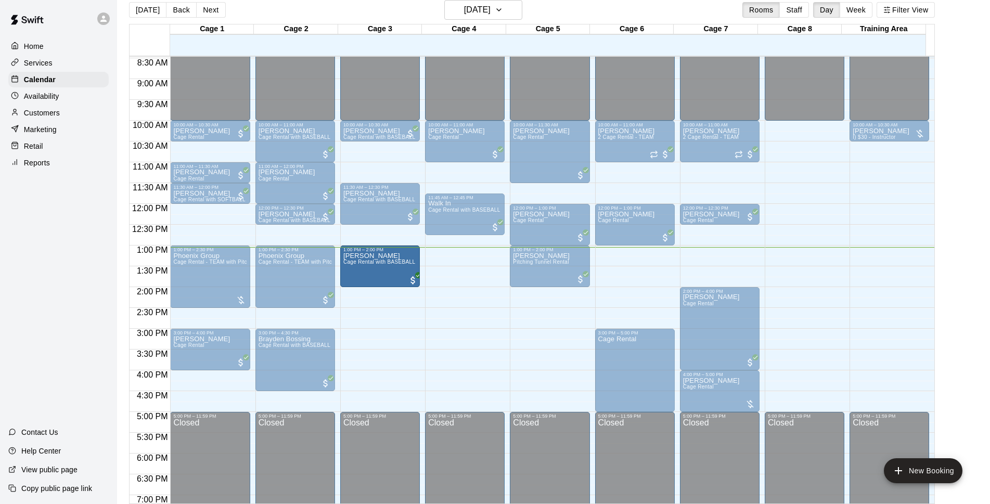
drag, startPoint x: 360, startPoint y: 271, endPoint x: 360, endPoint y: 279, distance: 8.3
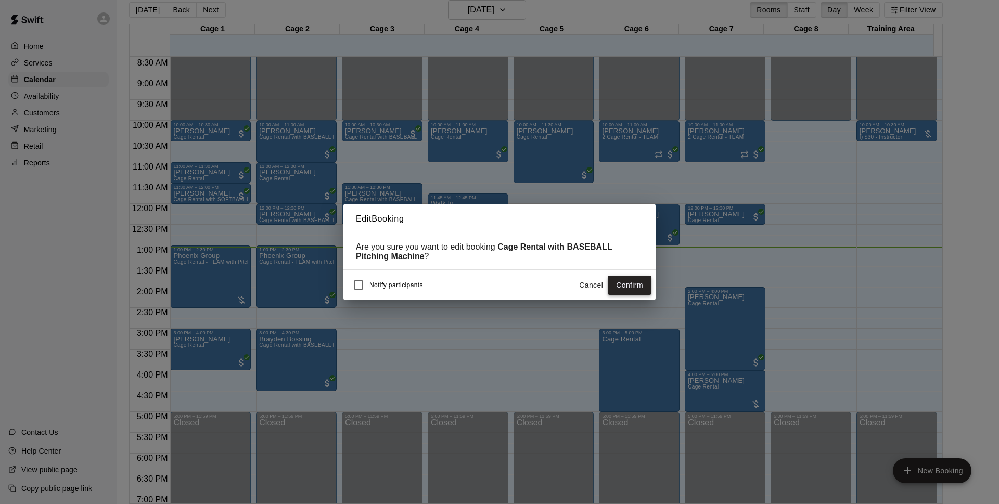
click at [622, 285] on button "Confirm" at bounding box center [630, 285] width 44 height 19
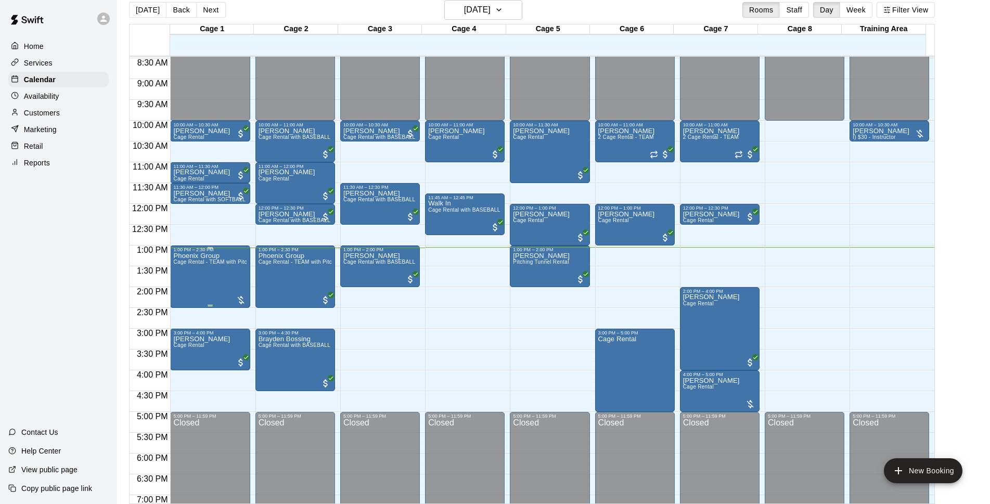
click at [211, 268] on div "Phoenix Group Cage Rental - TEAM with Pitching Machine" at bounding box center [209, 504] width 73 height 504
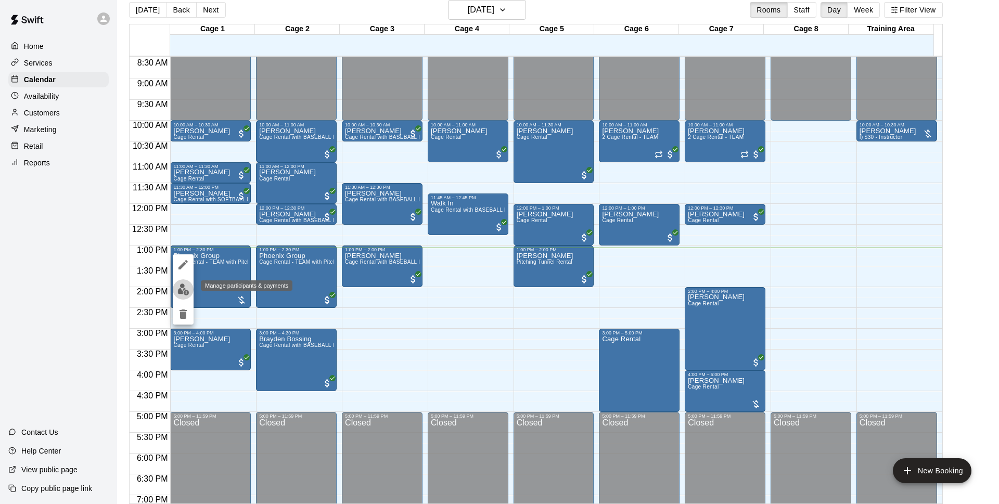
click at [187, 291] on img "edit" at bounding box center [183, 290] width 12 height 12
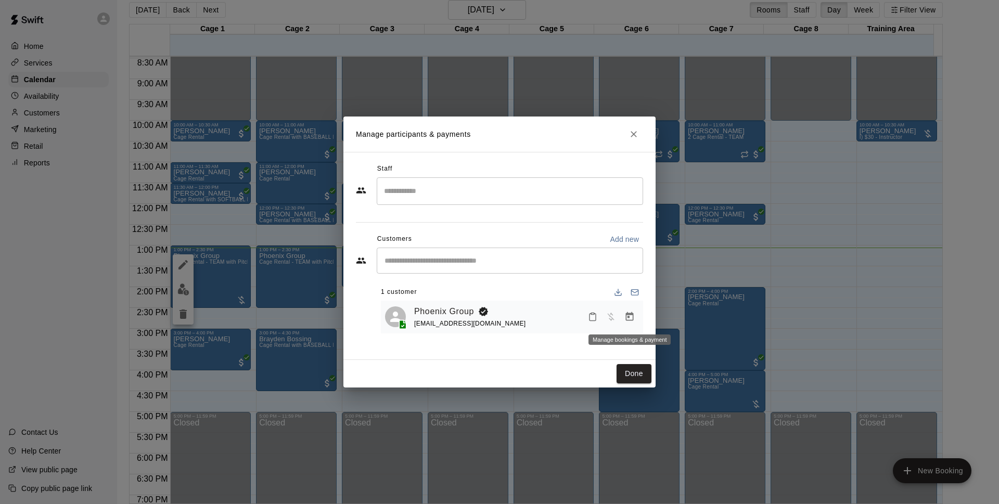
click at [625, 322] on icon "Manage bookings & payment" at bounding box center [629, 317] width 10 height 10
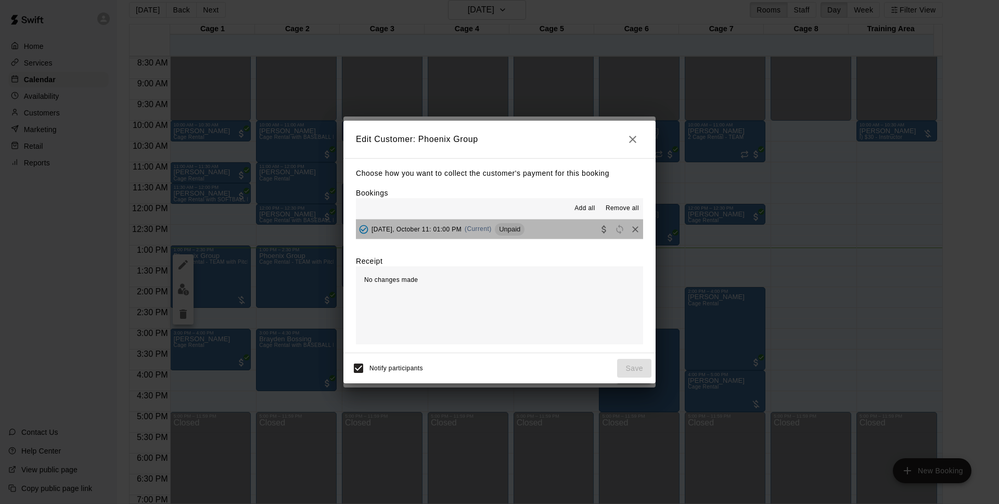
click at [547, 237] on button "[DATE], October 11: 01:00 PM (Current) Unpaid" at bounding box center [499, 229] width 287 height 19
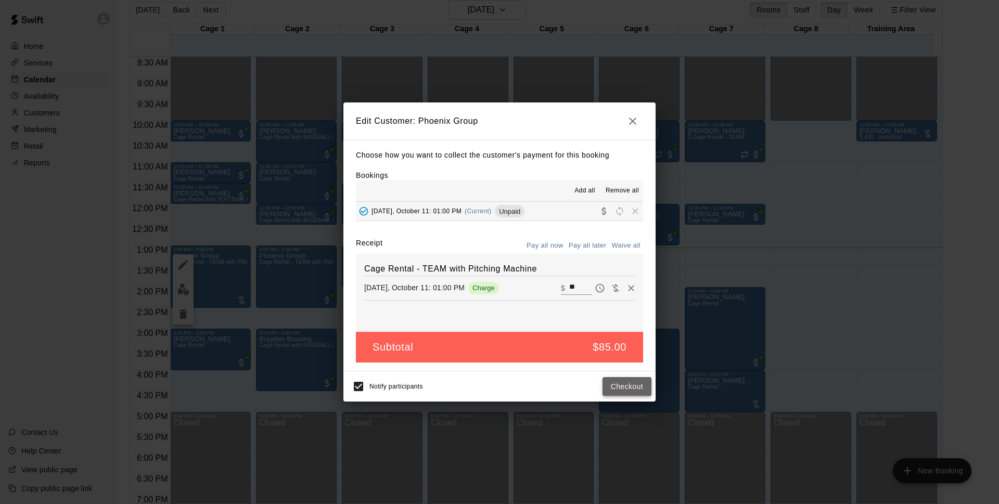
click at [620, 388] on button "Checkout" at bounding box center [627, 386] width 49 height 19
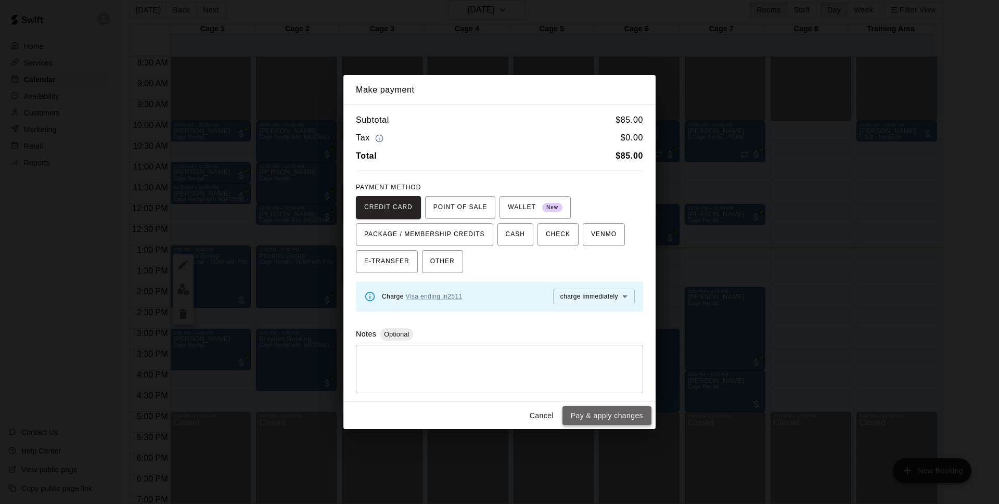
click at [605, 416] on button "Pay & apply changes" at bounding box center [606, 415] width 89 height 19
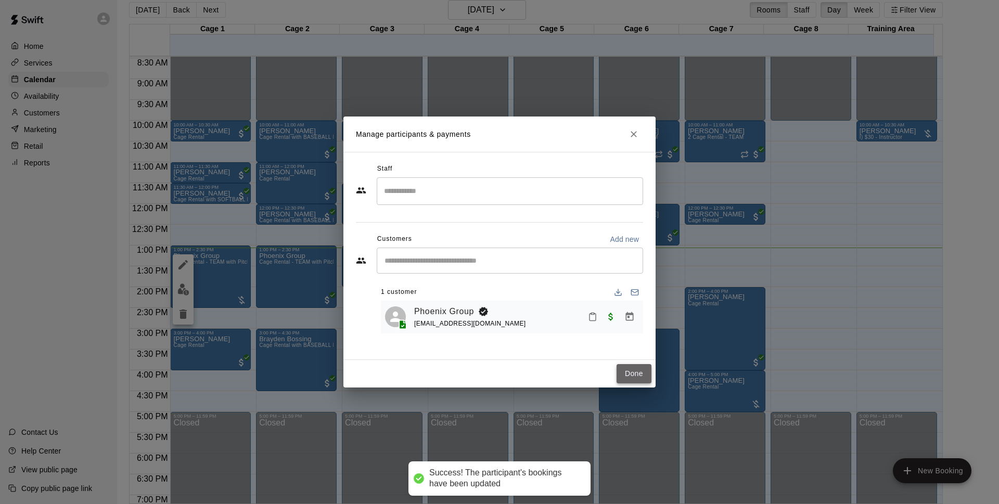
click at [638, 376] on button "Done" at bounding box center [634, 373] width 35 height 19
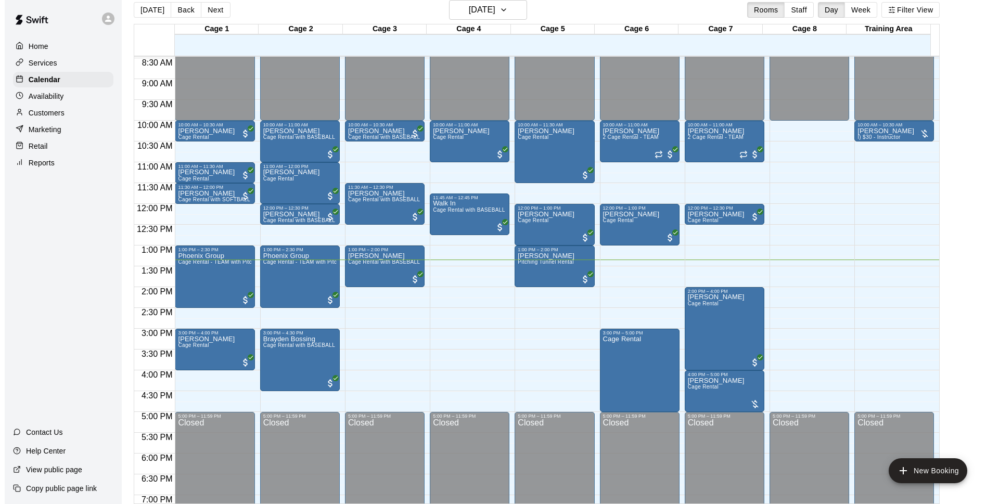
scroll to position [17, 0]
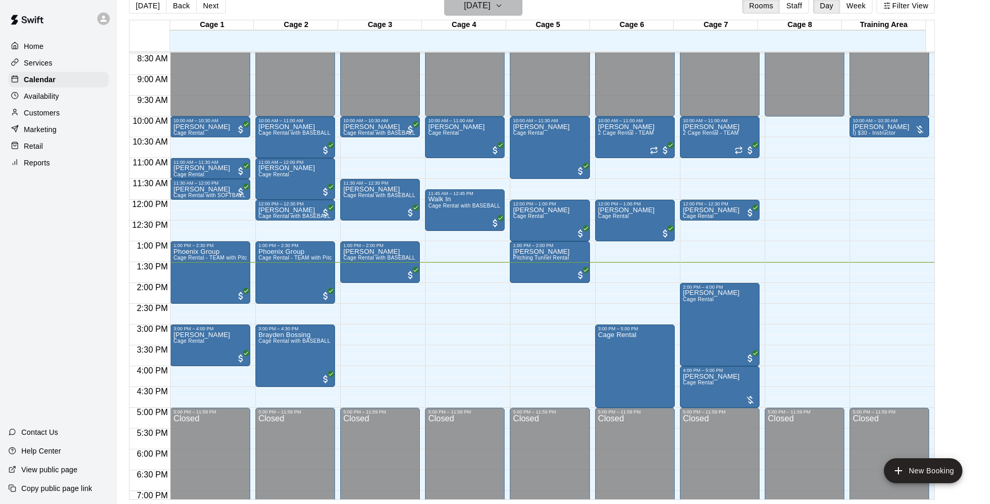
click at [503, 7] on icon "button" at bounding box center [499, 5] width 8 height 12
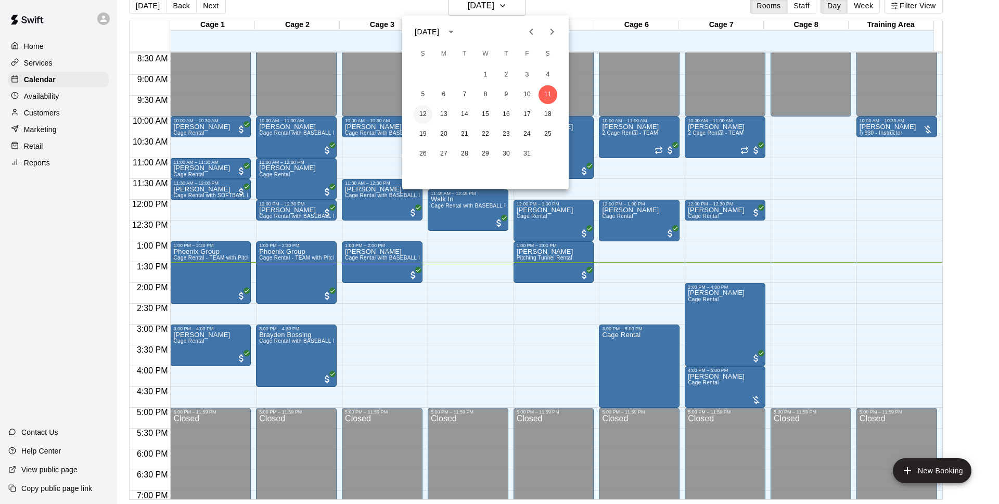
click at [423, 109] on button "12" at bounding box center [423, 114] width 19 height 19
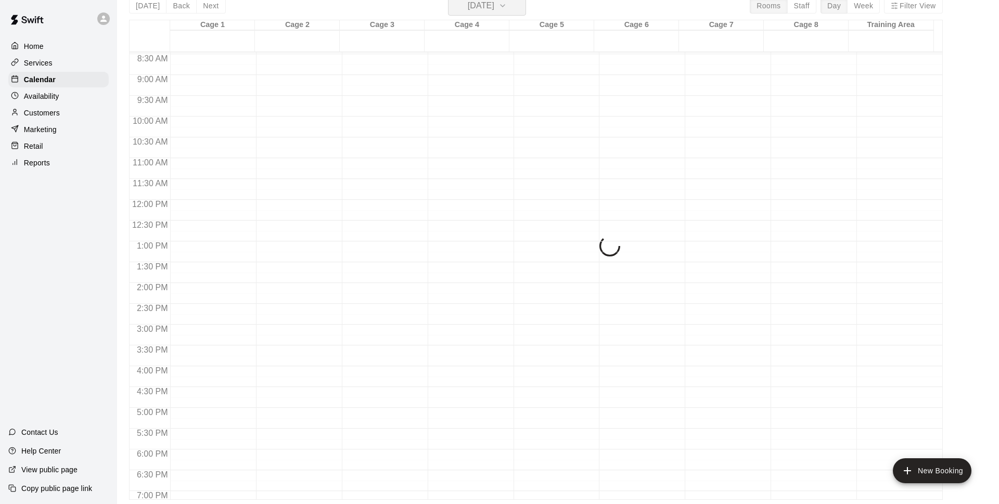
scroll to position [12, 0]
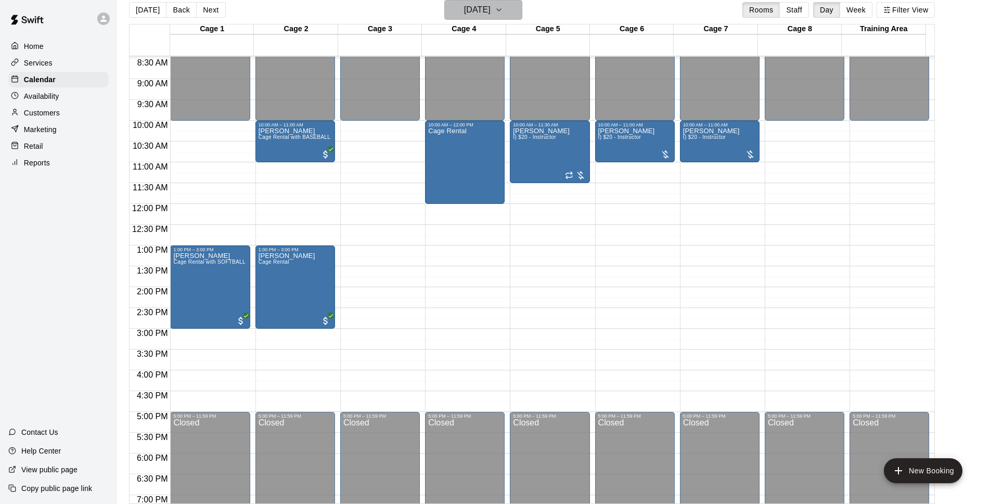
click at [491, 16] on h6 "[DATE]" at bounding box center [477, 10] width 27 height 15
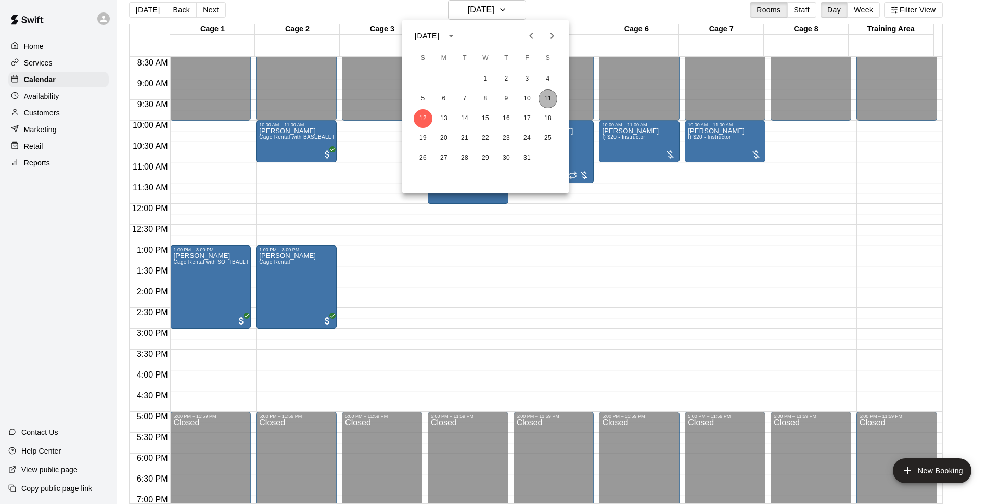
click at [549, 98] on button "11" at bounding box center [548, 98] width 19 height 19
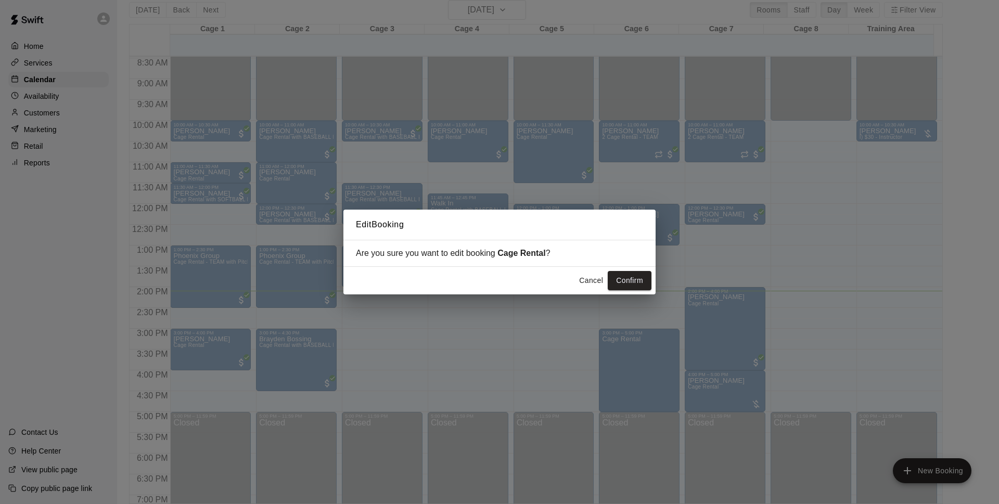
click at [592, 276] on button "Cancel" at bounding box center [590, 280] width 33 height 19
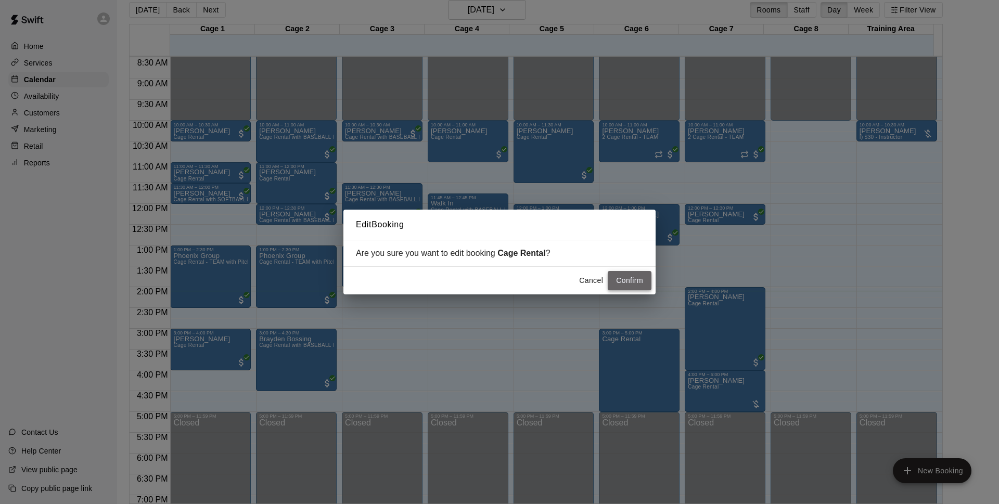
click at [614, 279] on button "Confirm" at bounding box center [630, 280] width 44 height 19
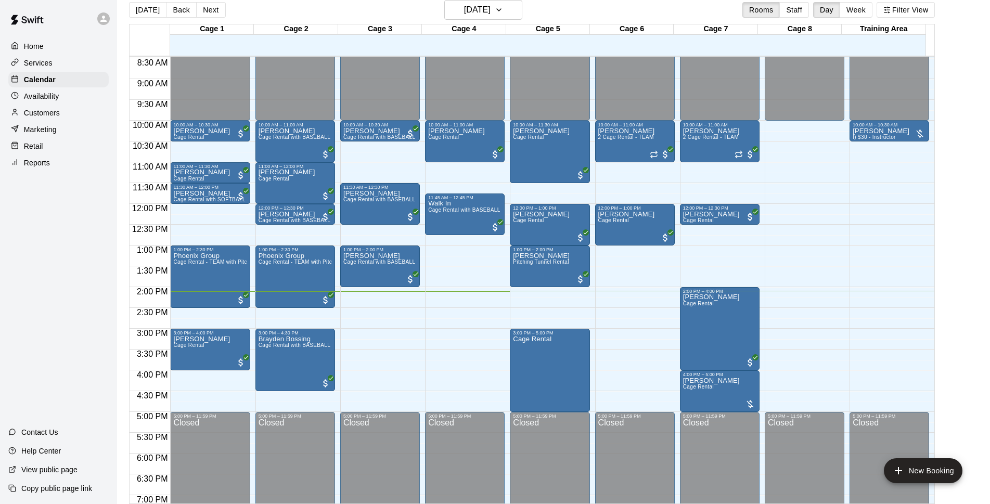
click at [196, 3] on button "Next" at bounding box center [210, 10] width 29 height 16
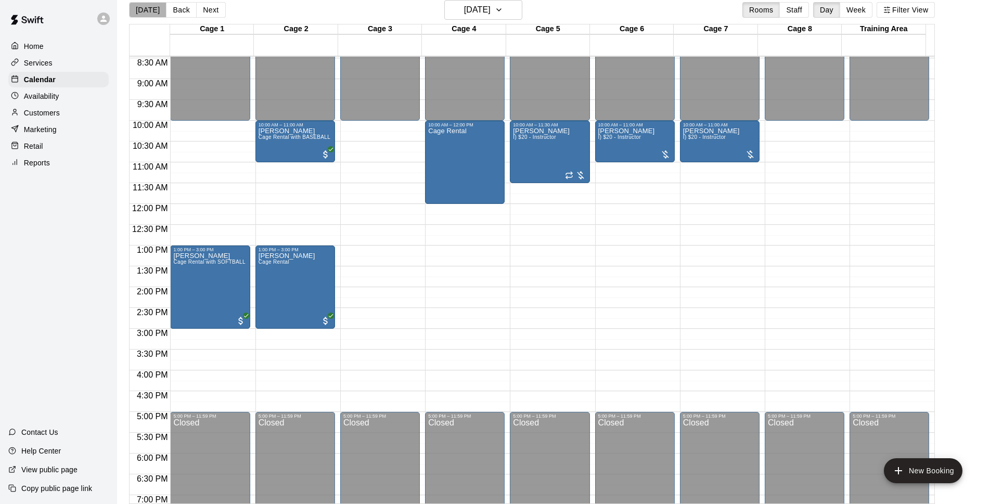
drag, startPoint x: 153, startPoint y: 11, endPoint x: 594, endPoint y: 339, distance: 549.2
click at [150, 12] on button "[DATE]" at bounding box center [147, 10] width 37 height 16
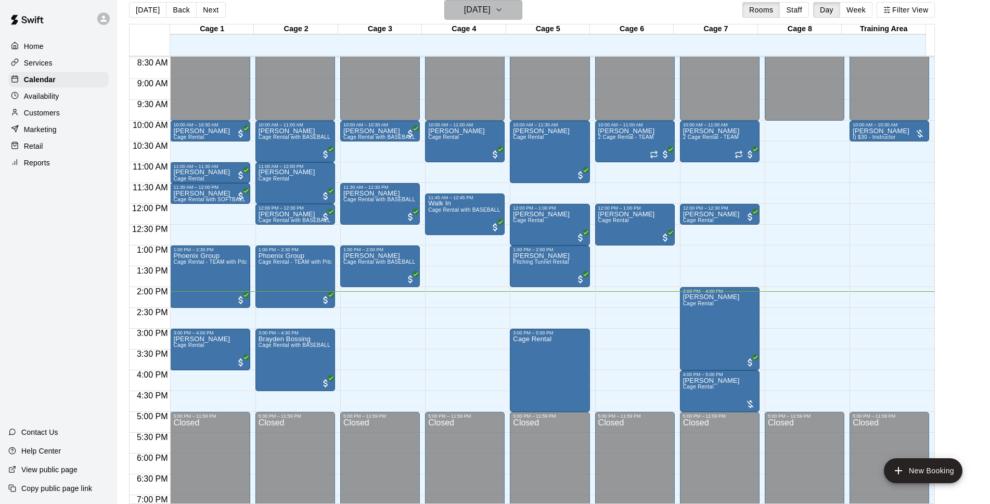
click at [491, 6] on h6 "[DATE]" at bounding box center [477, 10] width 27 height 15
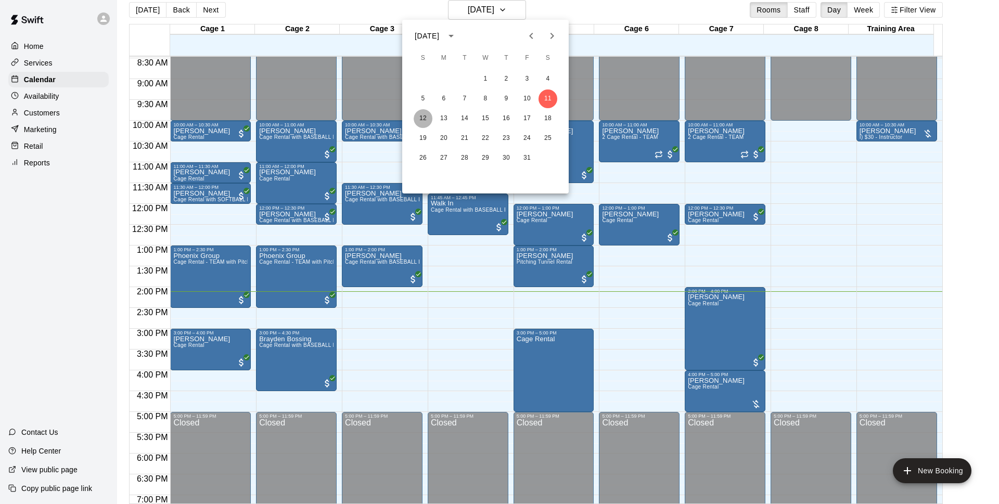
click at [421, 118] on button "12" at bounding box center [423, 118] width 19 height 19
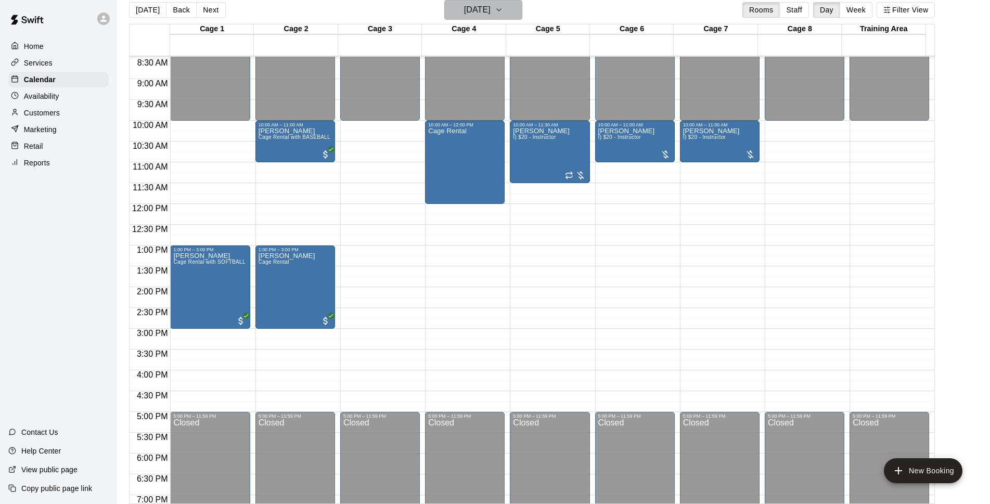
click at [491, 15] on h6 "[DATE]" at bounding box center [477, 10] width 27 height 15
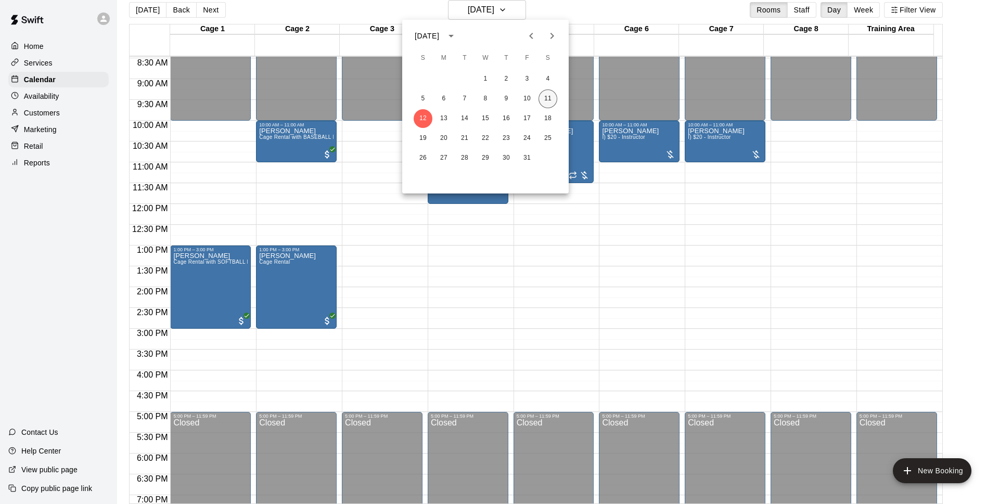
click at [546, 97] on button "11" at bounding box center [548, 98] width 19 height 19
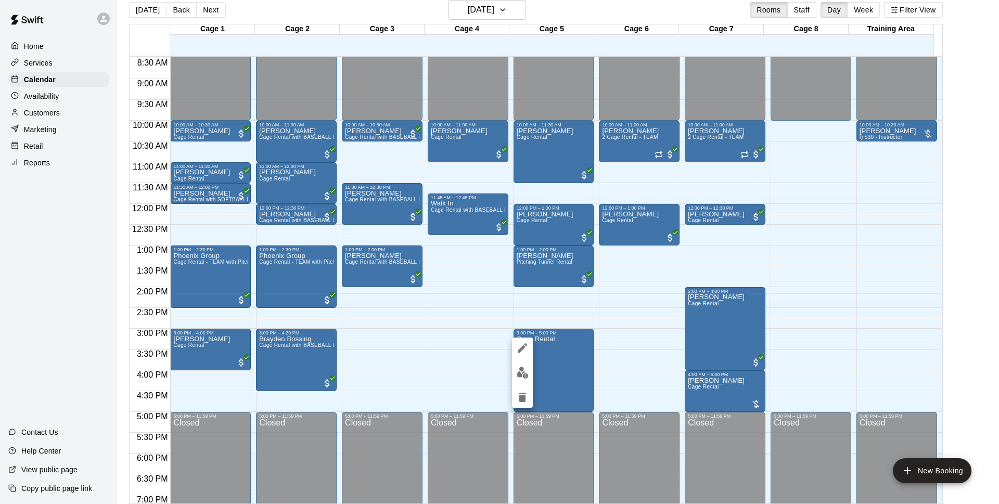
click at [519, 373] on img "edit" at bounding box center [523, 373] width 12 height 12
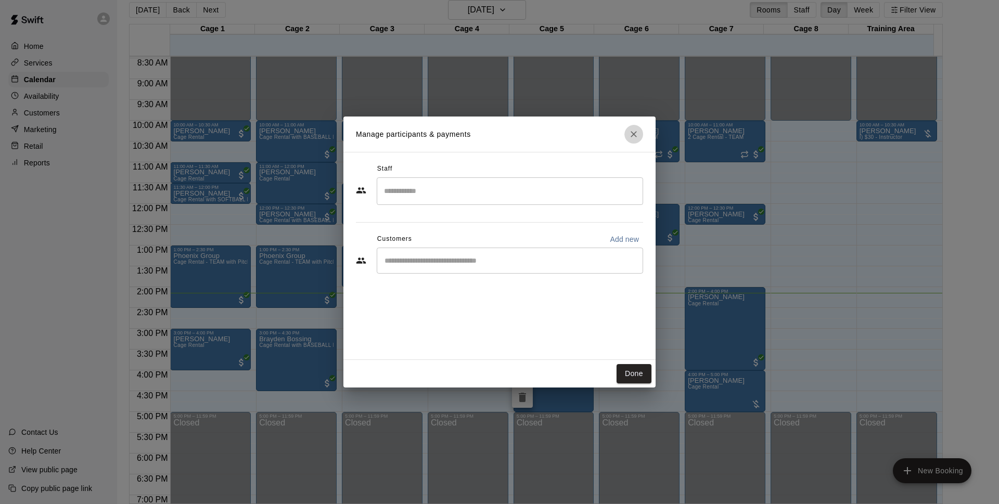
drag, startPoint x: 631, startPoint y: 136, endPoint x: 554, endPoint y: 392, distance: 267.5
click at [631, 136] on icon "Close" at bounding box center [634, 134] width 10 height 10
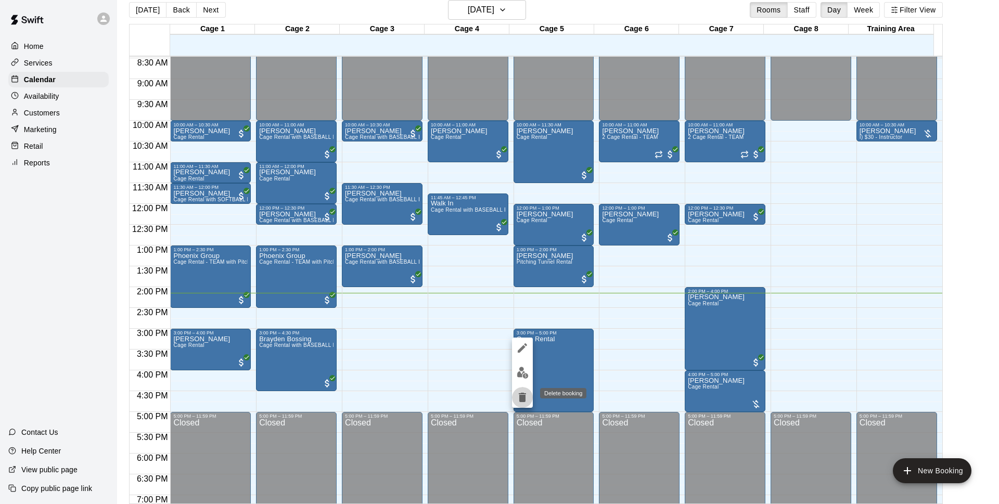
click at [524, 392] on icon "delete" at bounding box center [522, 397] width 12 height 12
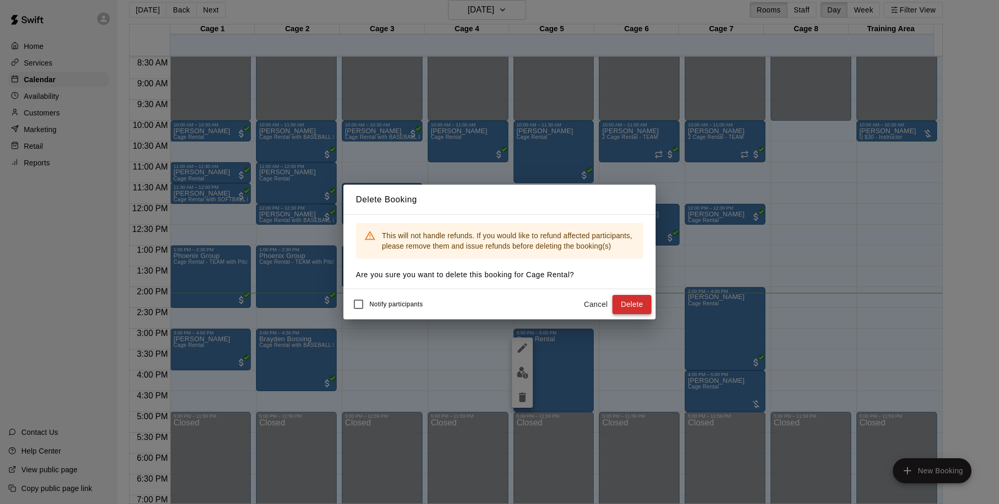
click at [630, 300] on button "Delete" at bounding box center [631, 304] width 39 height 19
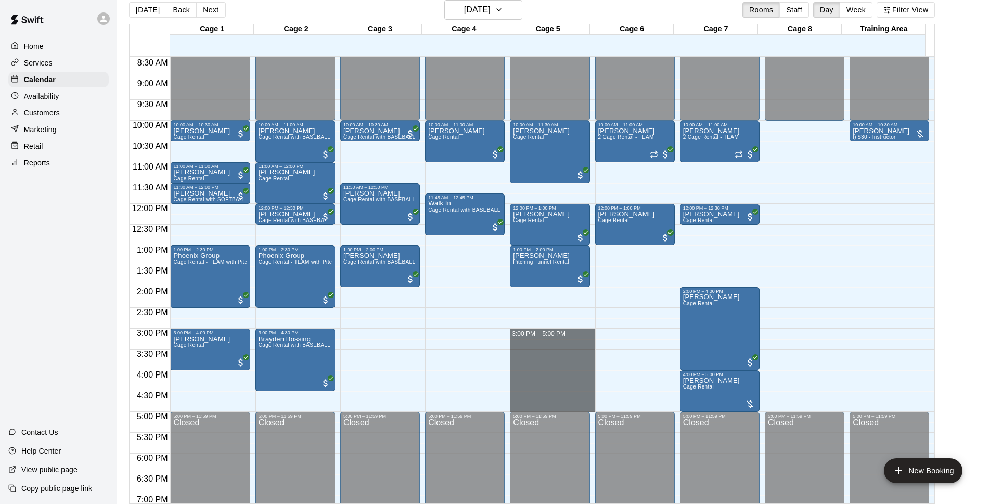
drag, startPoint x: 537, startPoint y: 332, endPoint x: 539, endPoint y: 403, distance: 70.8
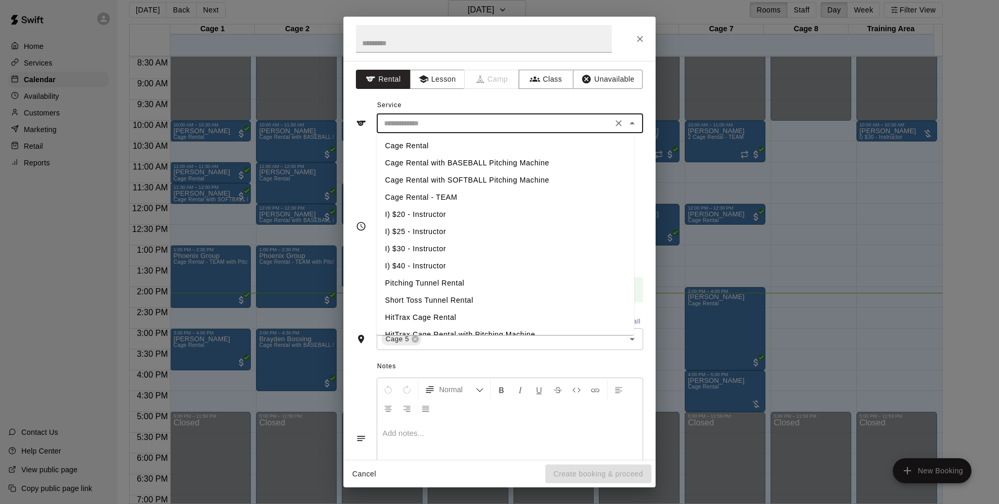
click at [488, 120] on input "text" at bounding box center [494, 123] width 229 height 13
click at [472, 197] on li "Cage Rental - TEAM" at bounding box center [506, 197] width 258 height 17
type input "**********"
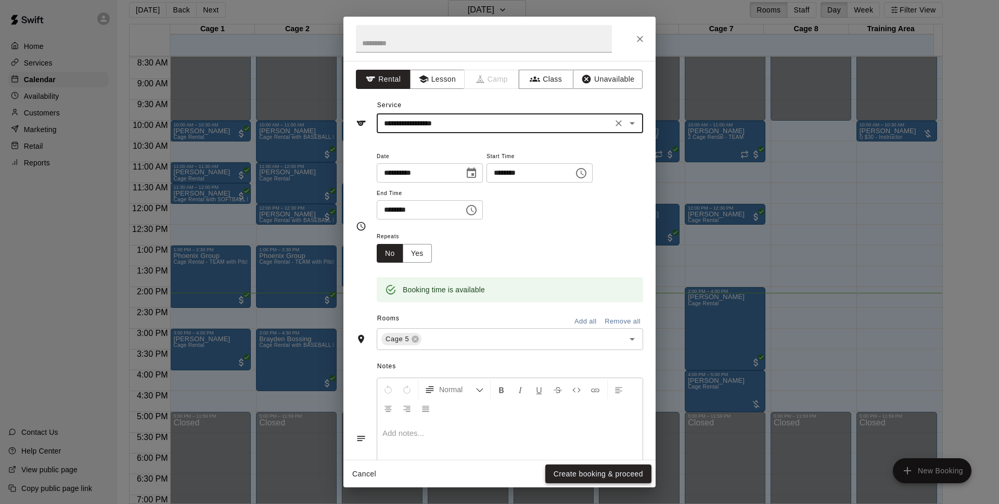
click at [584, 477] on button "Create booking & proceed" at bounding box center [598, 474] width 106 height 19
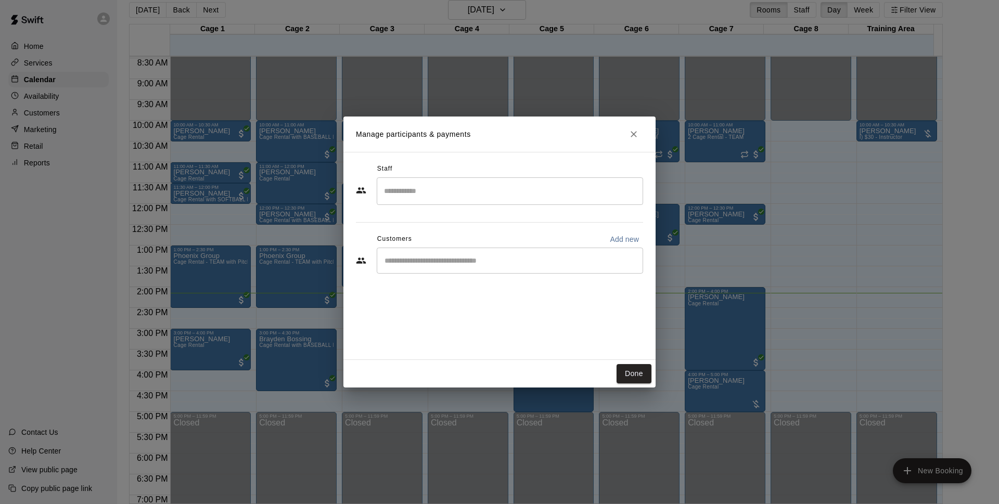
click at [494, 253] on div "​" at bounding box center [510, 261] width 266 height 26
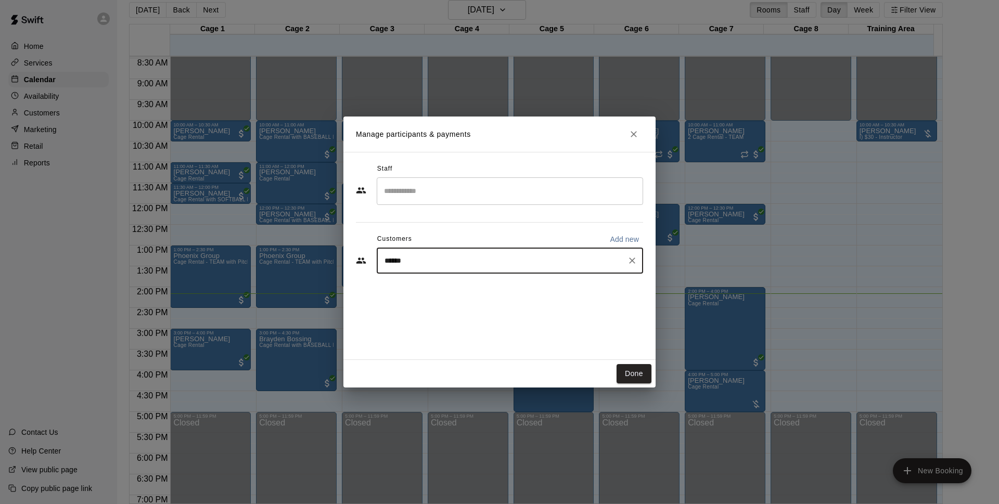
type input "*******"
click at [477, 291] on div "Walk In [EMAIL_ADDRESS][DOMAIN_NAME]" at bounding box center [462, 290] width 112 height 22
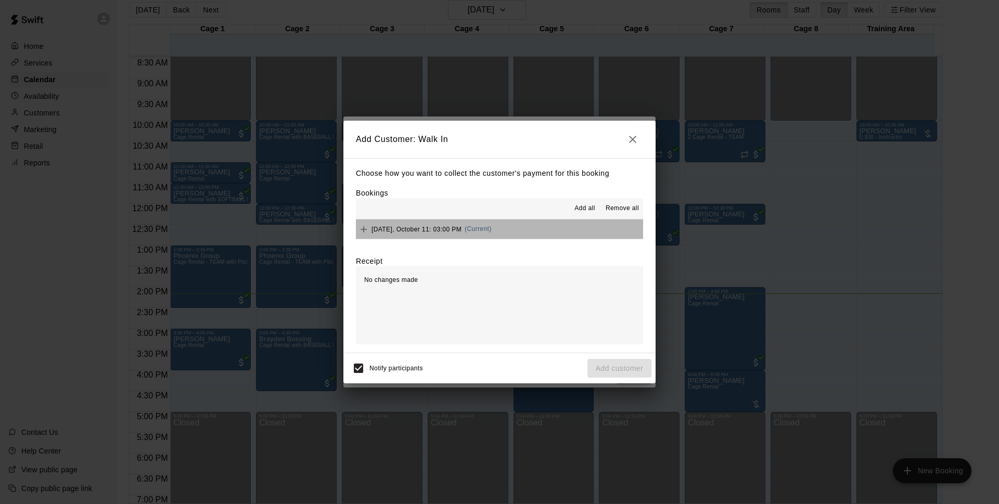
click at [530, 236] on button "[DATE], October 11: 03:00 PM (Current)" at bounding box center [499, 229] width 287 height 19
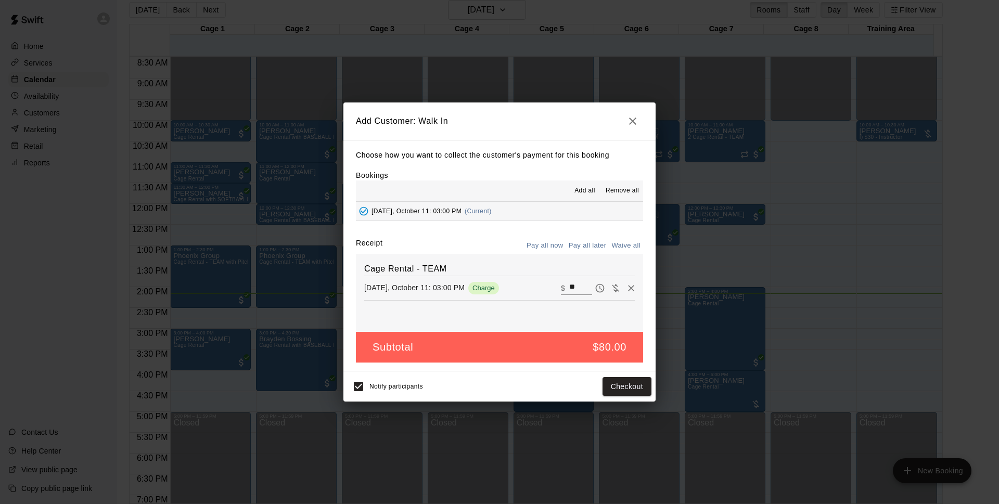
click at [590, 251] on button "Pay all later" at bounding box center [587, 246] width 43 height 16
click at [633, 381] on button "Add customer" at bounding box center [619, 386] width 64 height 19
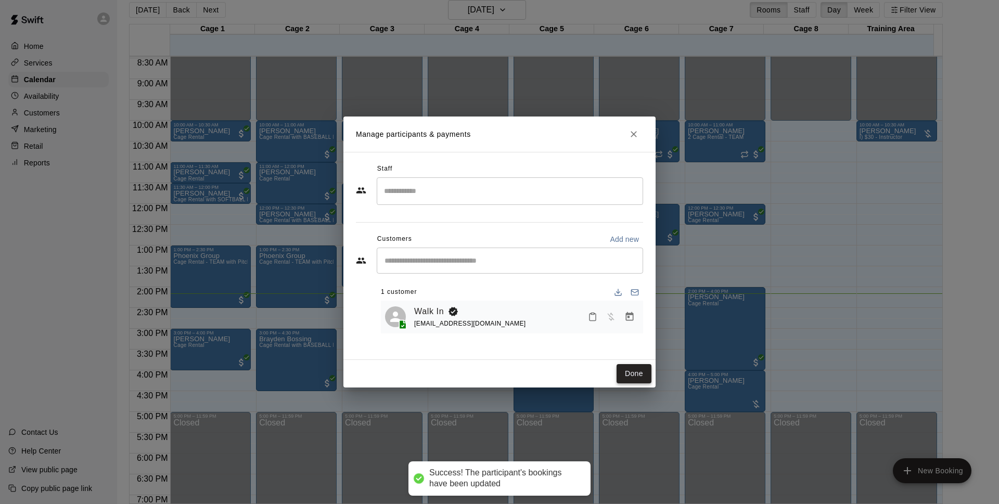
click at [646, 374] on button "Done" at bounding box center [634, 373] width 35 height 19
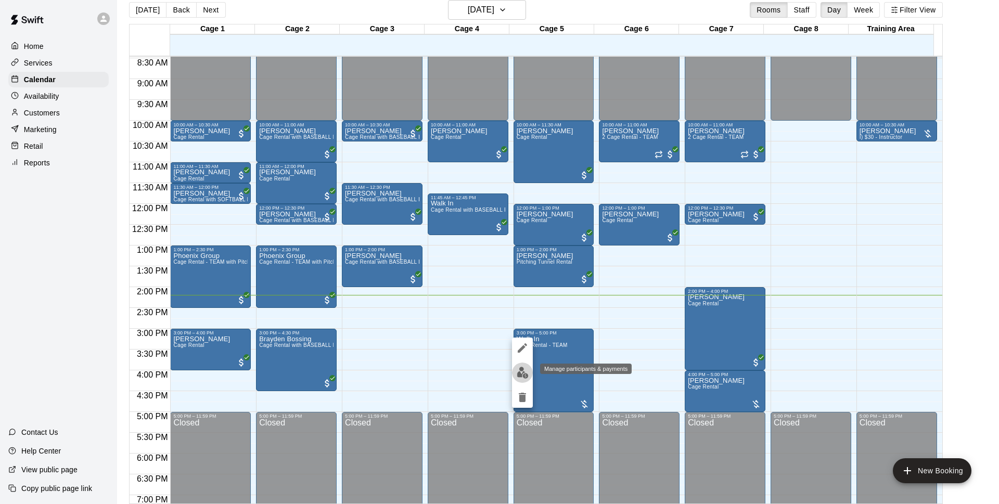
click at [524, 374] on img "edit" at bounding box center [523, 373] width 12 height 12
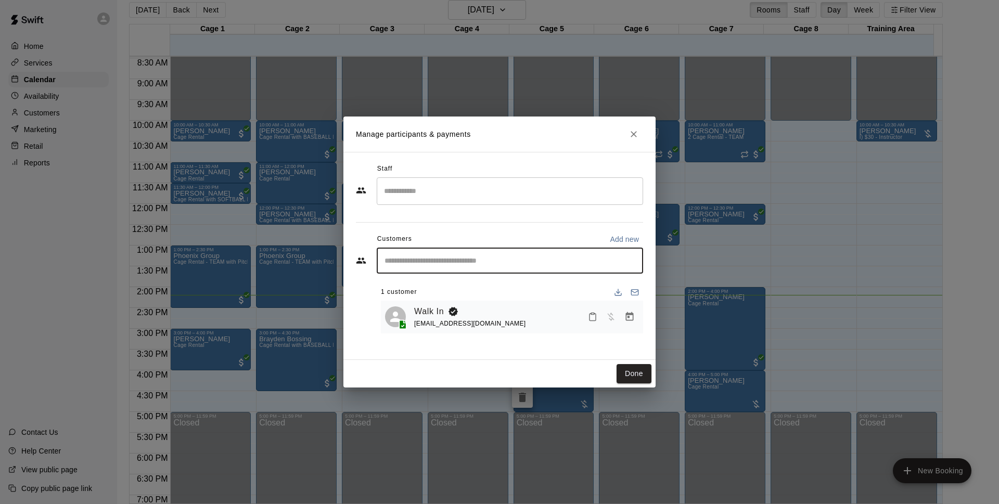
click at [454, 266] on input "Start typing to search customers..." at bounding box center [509, 260] width 257 height 10
type input "*****"
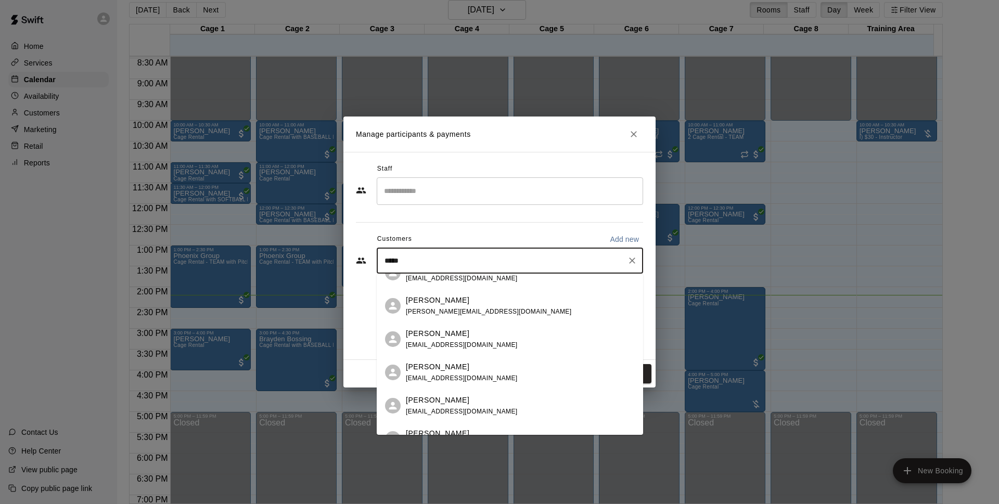
scroll to position [238, 0]
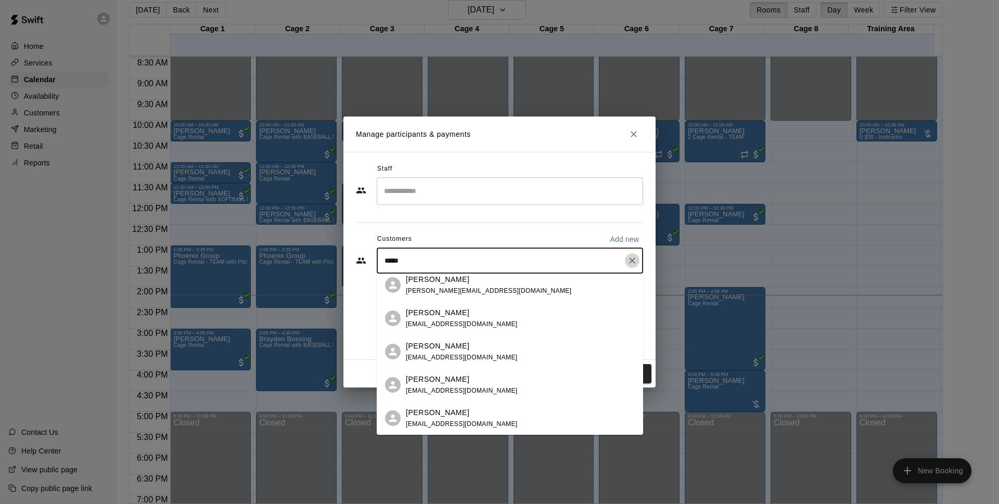
click at [631, 254] on button "Clear" at bounding box center [632, 260] width 15 height 15
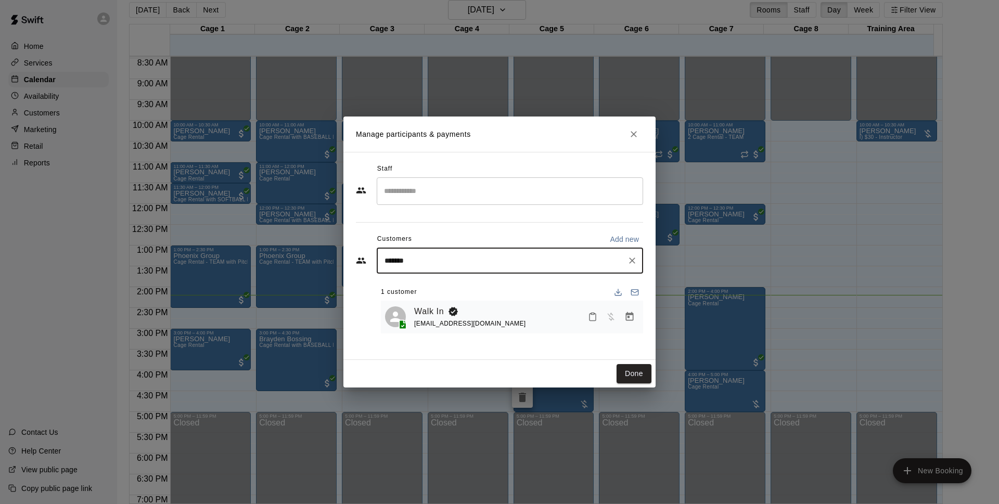
type input "*****"
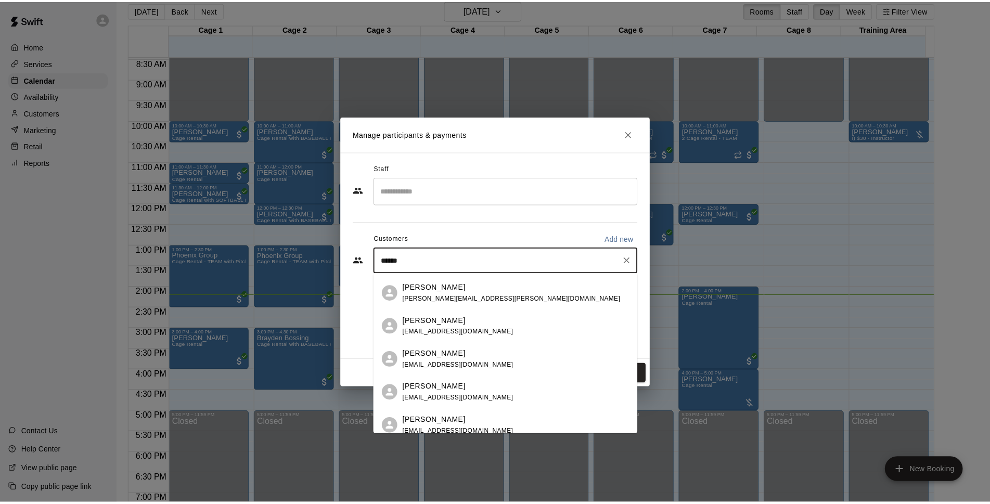
scroll to position [121, 0]
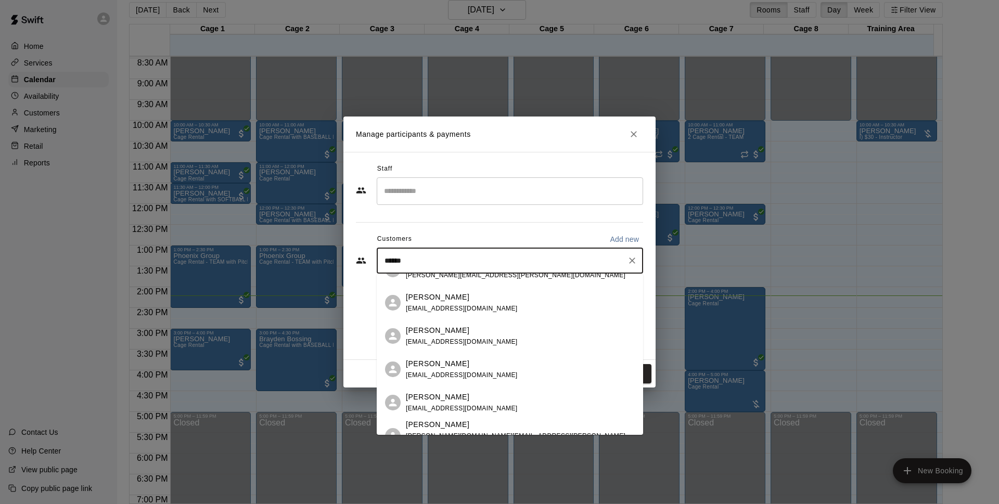
click at [439, 336] on div "[PERSON_NAME] [EMAIL_ADDRESS][DOMAIN_NAME]" at bounding box center [462, 336] width 112 height 22
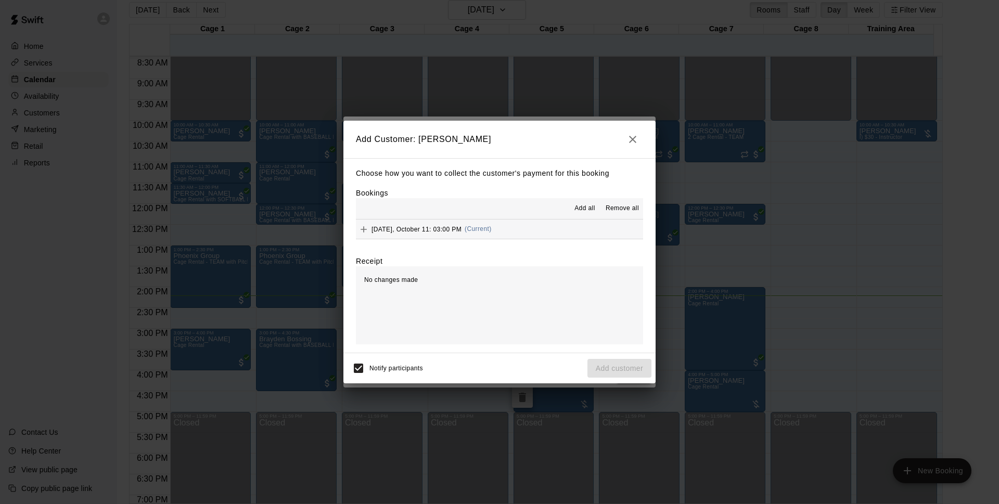
click at [520, 236] on button "[DATE], October 11: 03:00 PM (Current)" at bounding box center [499, 229] width 287 height 19
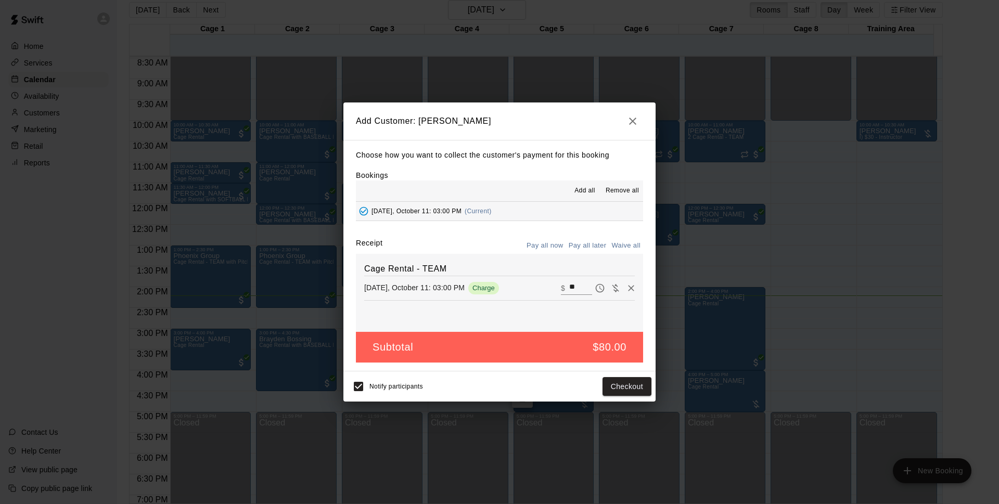
click at [582, 248] on button "Pay all later" at bounding box center [587, 246] width 43 height 16
click at [628, 391] on button "Add customer" at bounding box center [619, 386] width 64 height 19
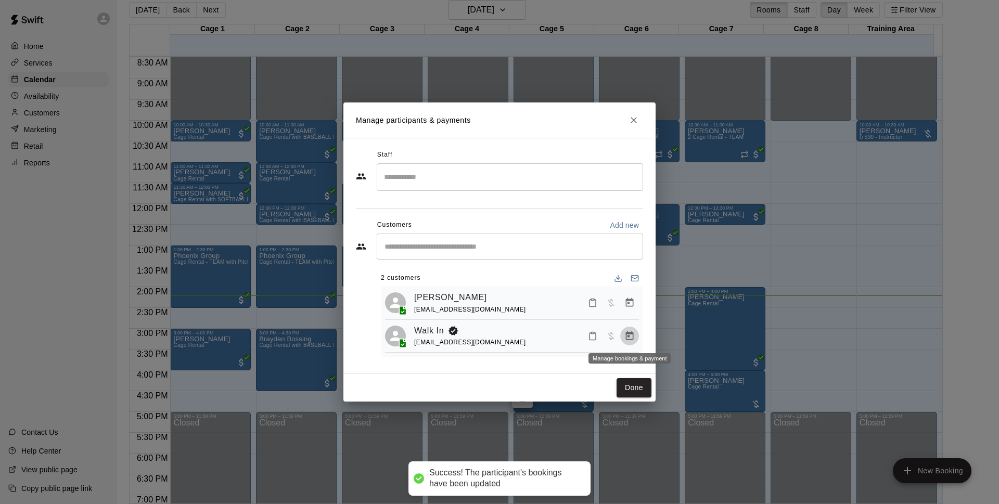
click at [634, 337] on icon "Manage bookings & payment" at bounding box center [629, 336] width 10 height 10
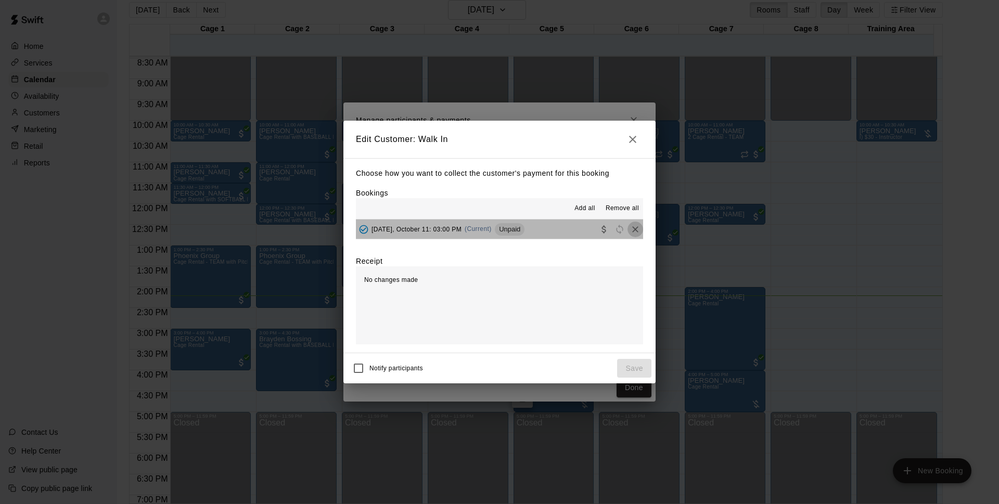
click at [630, 227] on icon "Remove" at bounding box center [635, 229] width 10 height 10
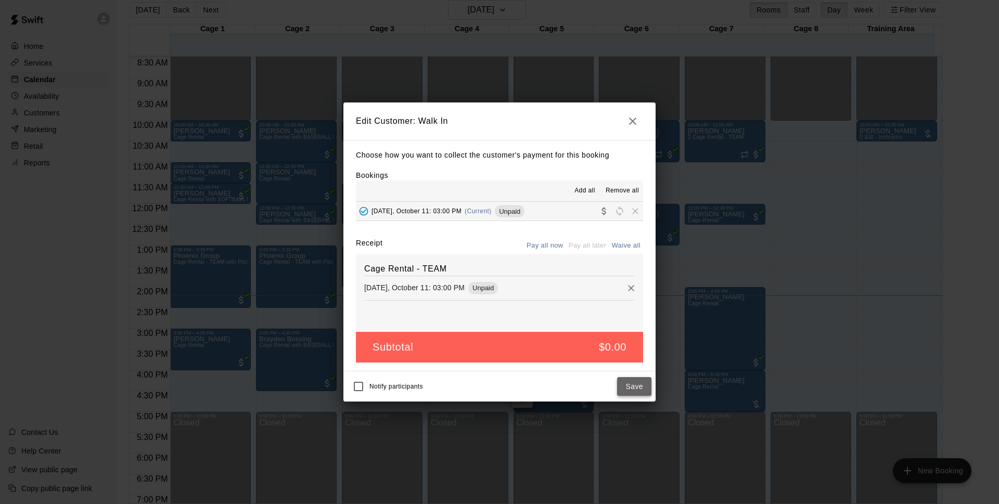
click at [634, 393] on button "Save" at bounding box center [634, 386] width 34 height 19
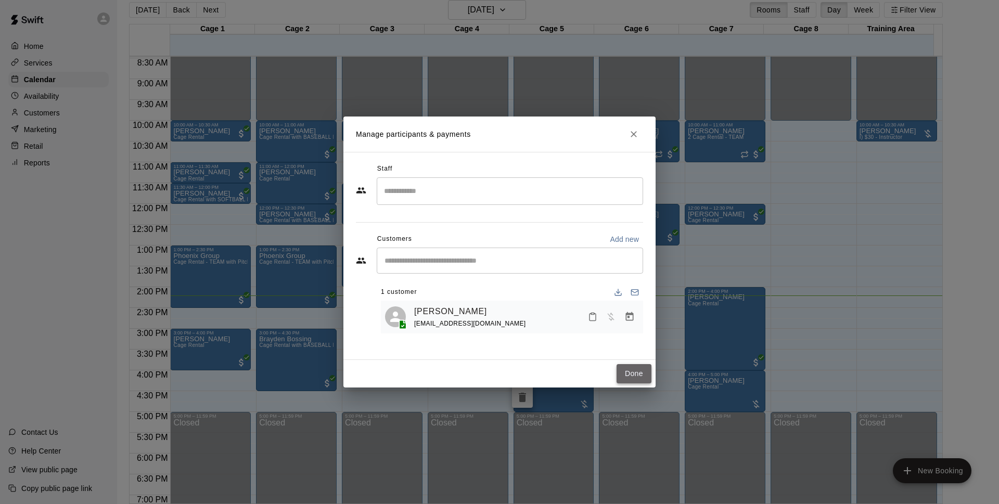
click at [624, 372] on button "Done" at bounding box center [634, 373] width 35 height 19
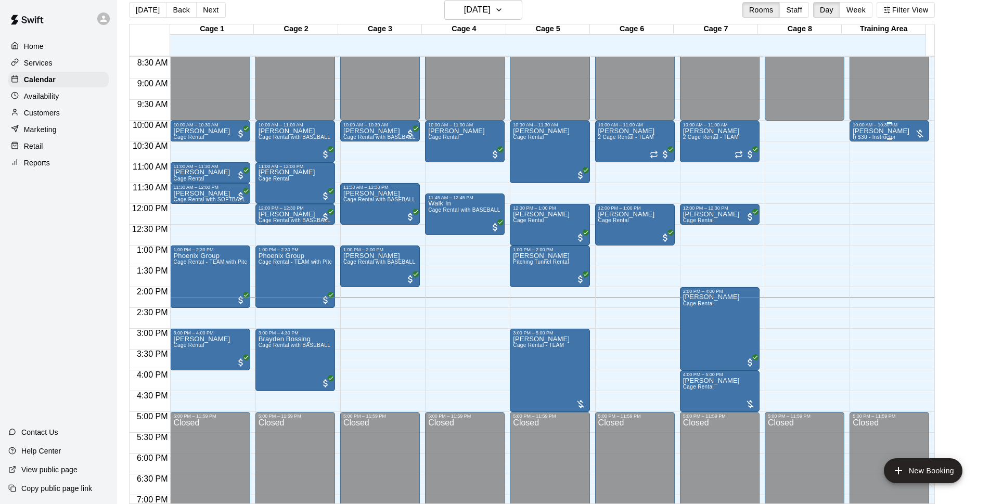
click at [862, 137] on span "I) $30 - Instructor" at bounding box center [874, 137] width 43 height 6
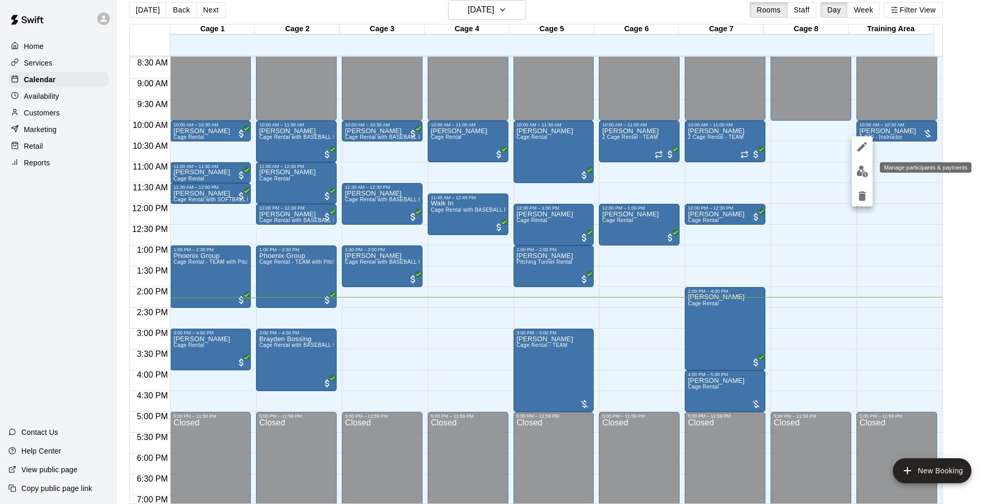
click at [863, 174] on img "edit" at bounding box center [862, 171] width 12 height 12
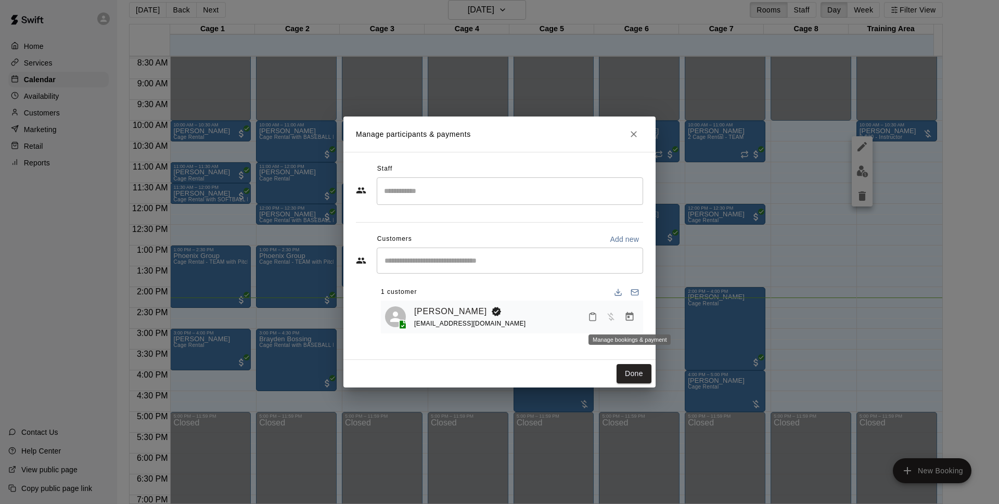
click at [632, 318] on icon "Manage bookings & payment" at bounding box center [629, 317] width 10 height 10
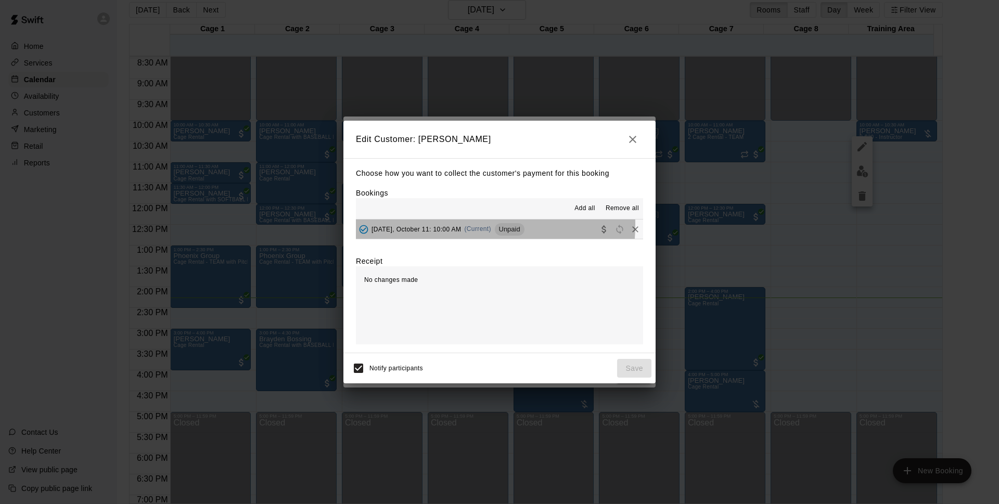
click at [431, 224] on div "[DATE], October 11: 10:00 AM (Current) Unpaid" at bounding box center [440, 230] width 169 height 16
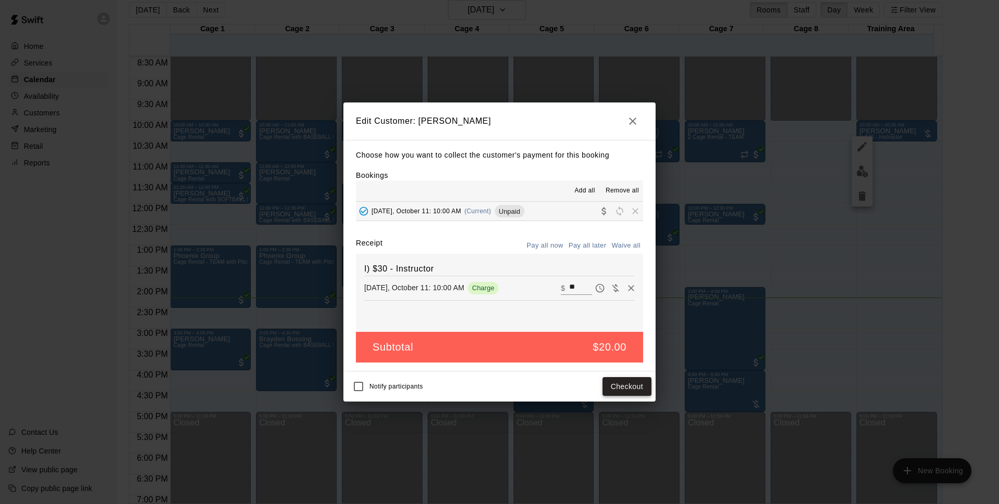
click at [639, 389] on button "Checkout" at bounding box center [627, 386] width 49 height 19
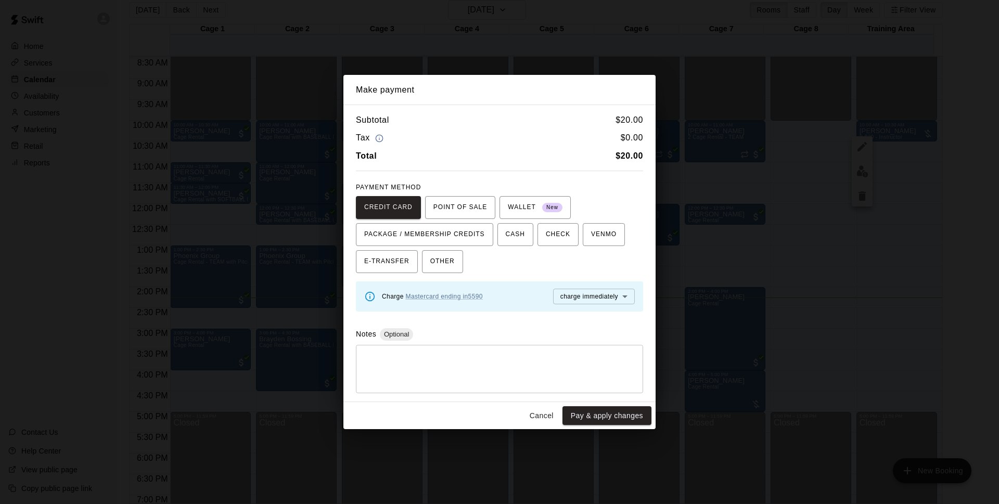
click at [582, 293] on body "Home Services Calendar Availability Customers Marketing Retail Reports Contact …" at bounding box center [499, 248] width 999 height 521
click at [481, 244] on div at bounding box center [499, 252] width 999 height 504
click at [366, 293] on icon at bounding box center [369, 296] width 11 height 11
click at [427, 298] on link "Mastercard ending in 5590" at bounding box center [444, 296] width 77 height 7
click at [427, 299] on link "Mastercard ending in 5590" at bounding box center [444, 296] width 77 height 7
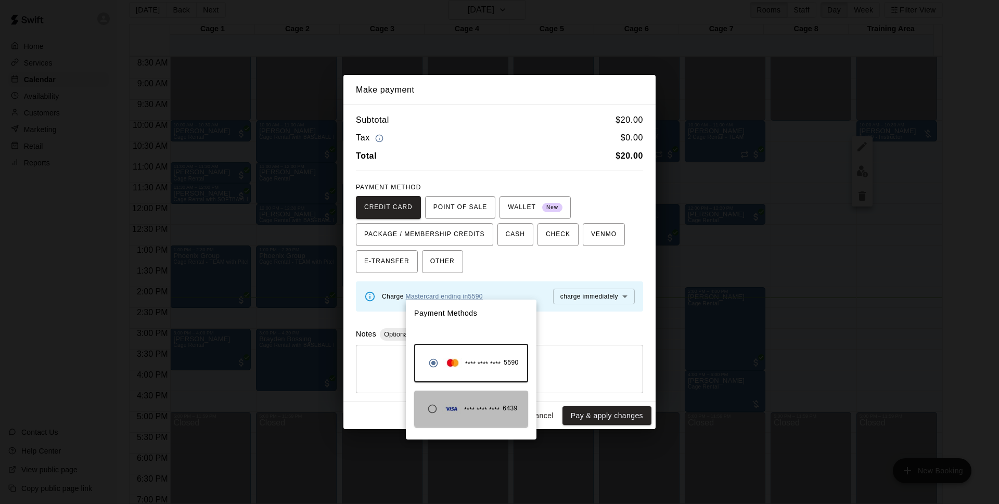
click at [459, 398] on div "**** **** **** 6439" at bounding box center [471, 409] width 114 height 36
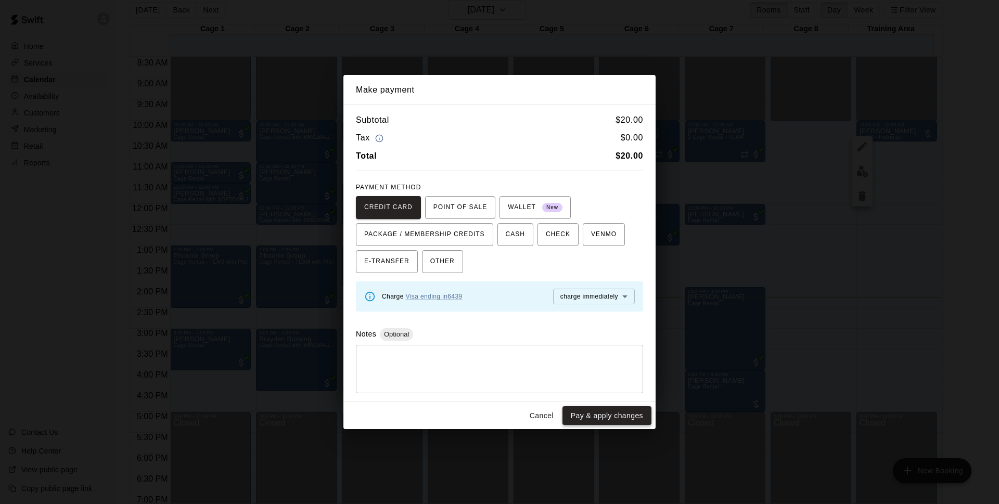
click at [597, 411] on button "Pay & apply changes" at bounding box center [606, 415] width 89 height 19
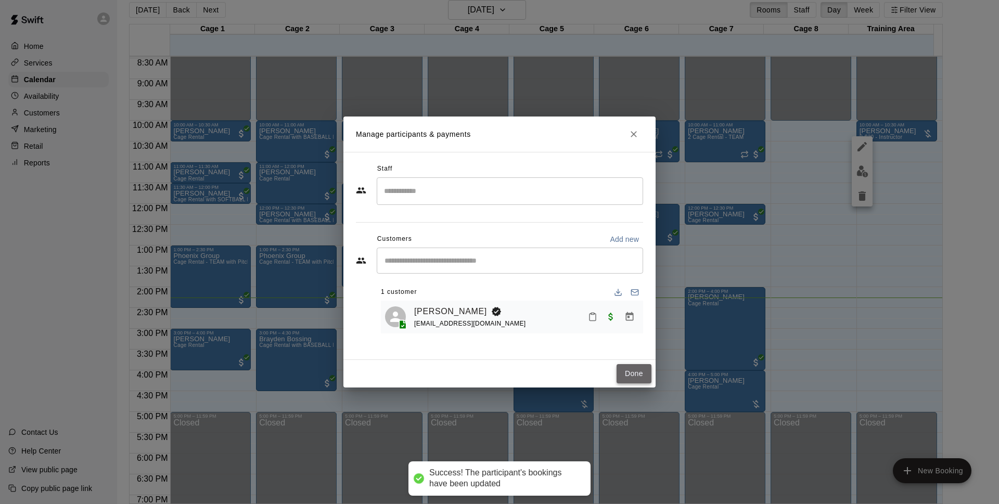
click at [622, 376] on button "Done" at bounding box center [634, 373] width 35 height 19
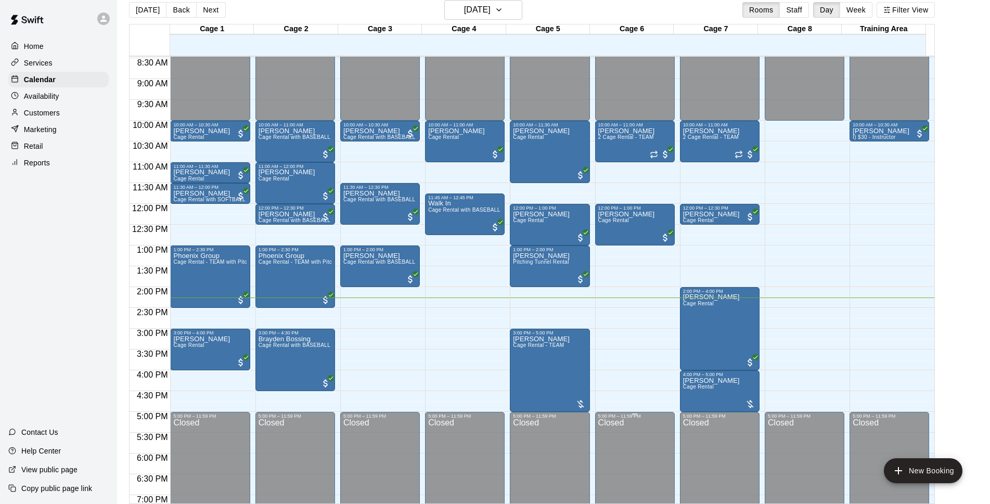
scroll to position [419, 0]
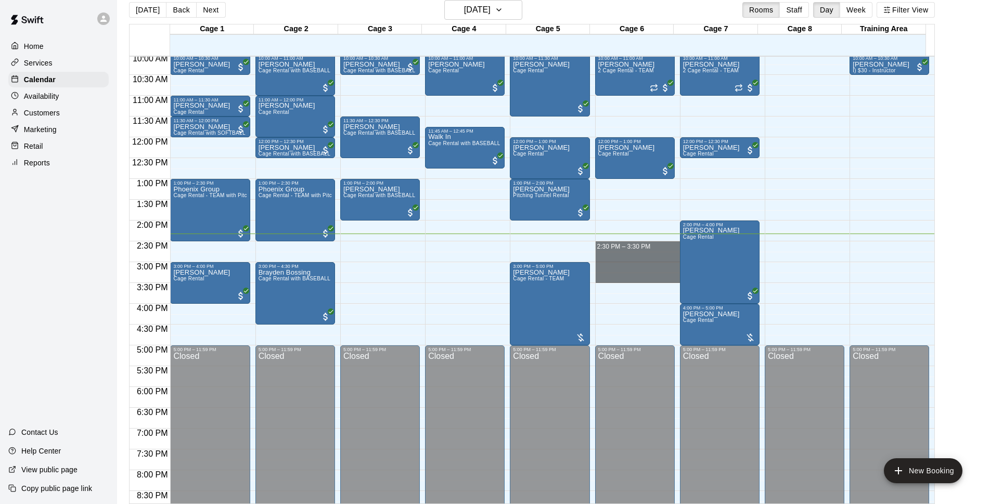
drag, startPoint x: 632, startPoint y: 246, endPoint x: 630, endPoint y: 276, distance: 30.8
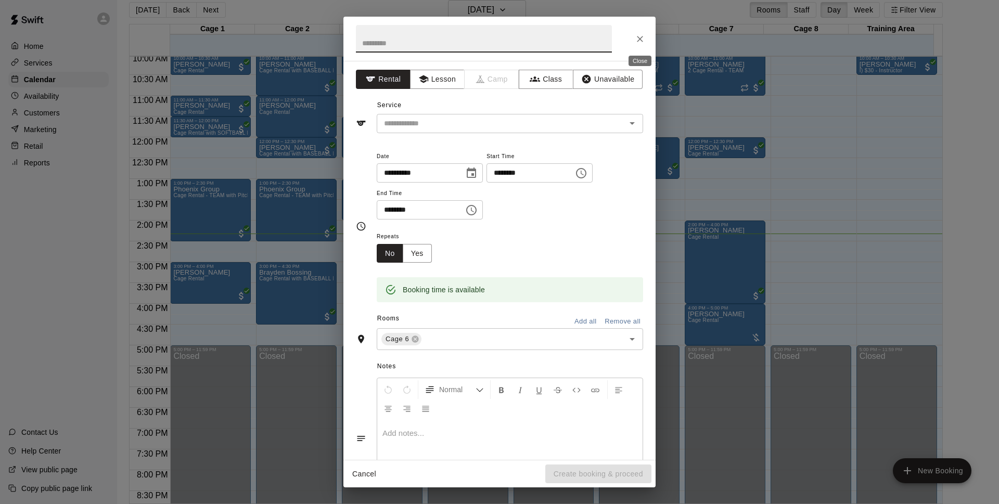
click at [641, 46] on button "Close" at bounding box center [640, 39] width 19 height 19
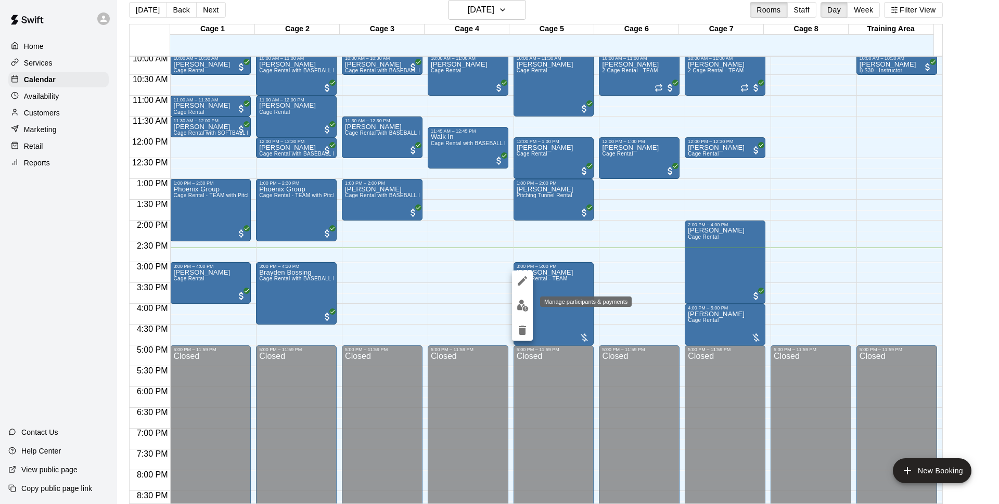
click at [517, 306] on img "edit" at bounding box center [523, 306] width 12 height 12
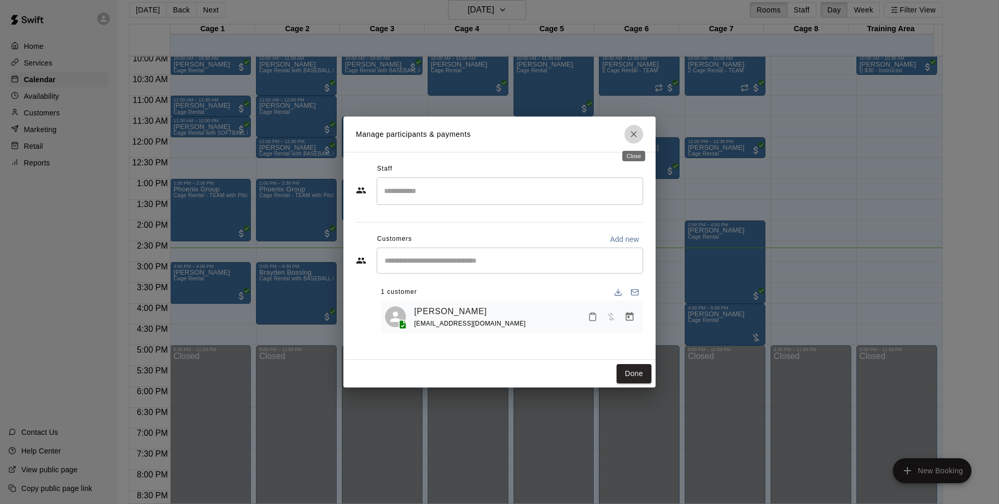
click at [636, 136] on icon "Close" at bounding box center [634, 134] width 10 height 10
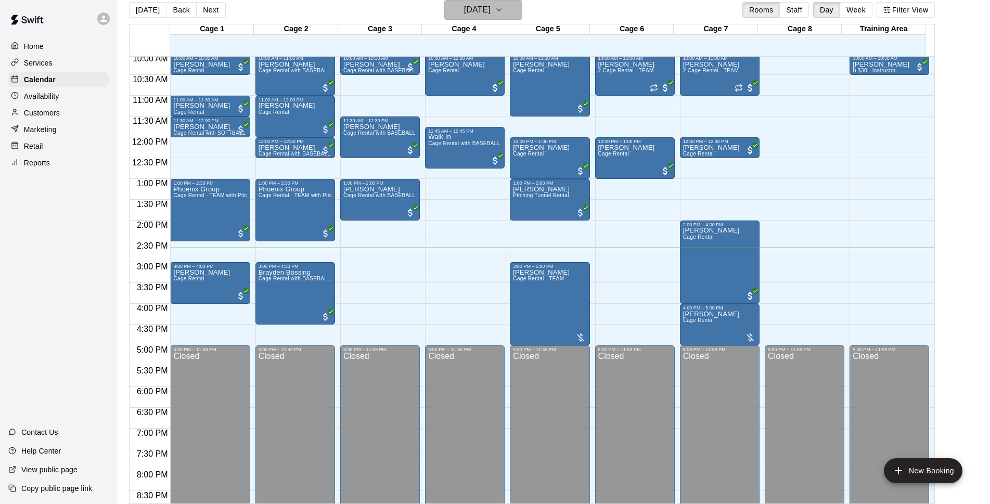
click at [491, 11] on h6 "[DATE]" at bounding box center [477, 10] width 27 height 15
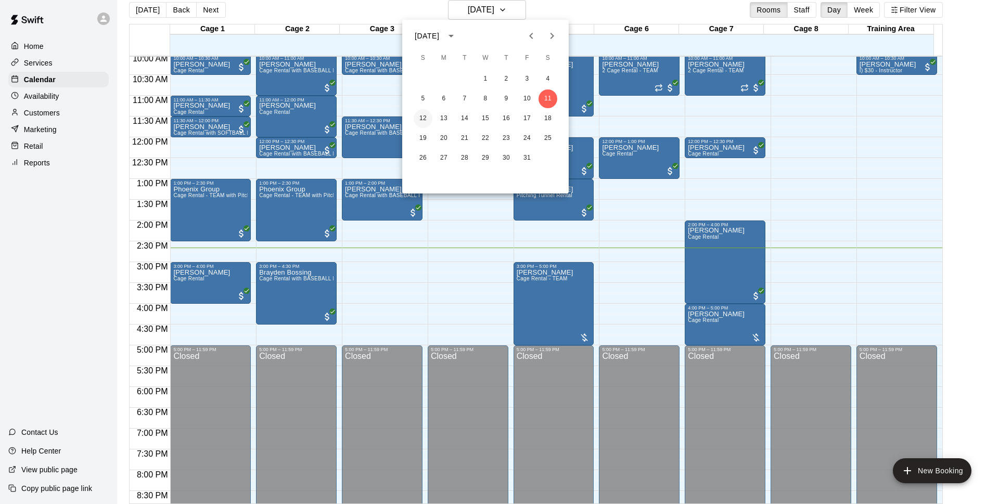
click at [421, 116] on button "12" at bounding box center [423, 118] width 19 height 19
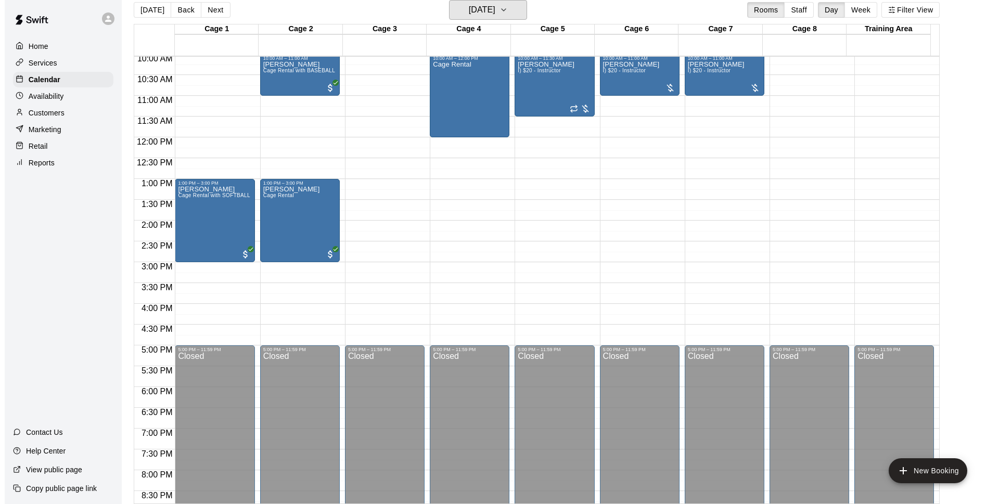
scroll to position [352, 0]
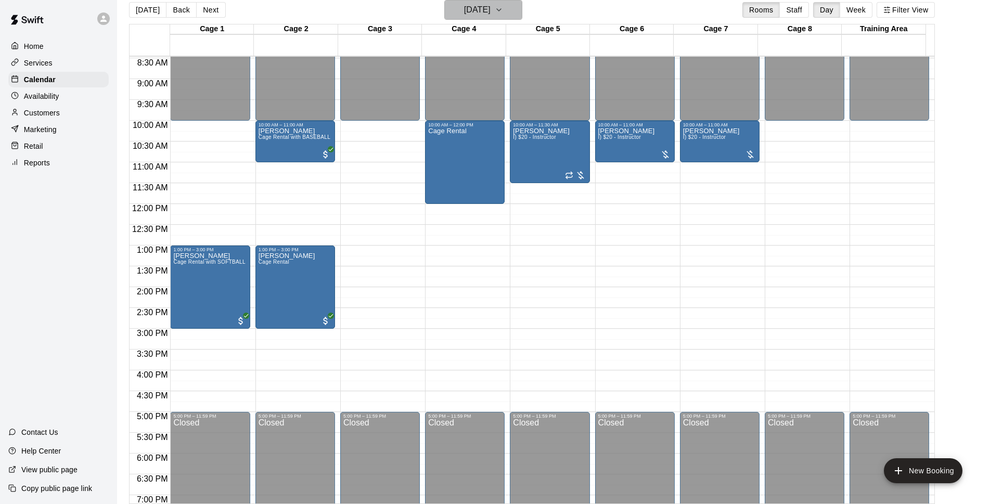
click at [479, 15] on h6 "[DATE]" at bounding box center [477, 10] width 27 height 15
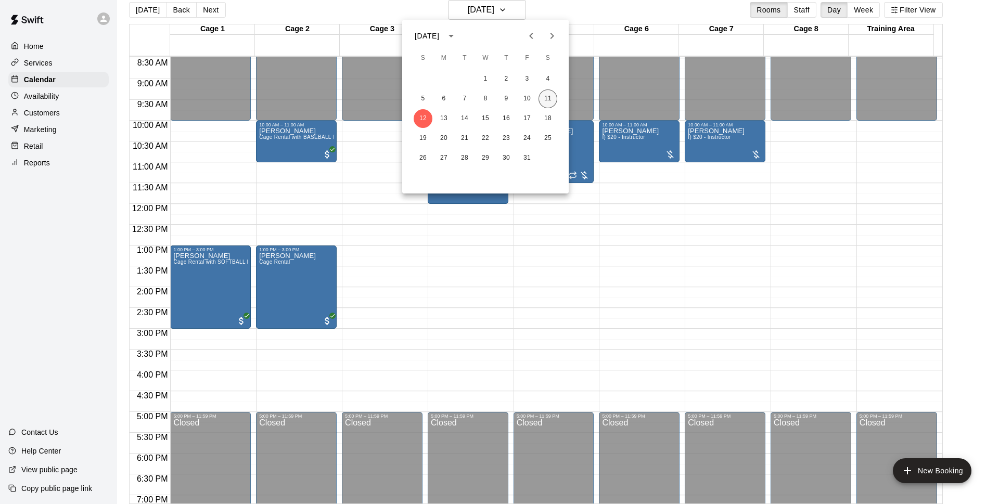
click at [546, 91] on button "11" at bounding box center [548, 98] width 19 height 19
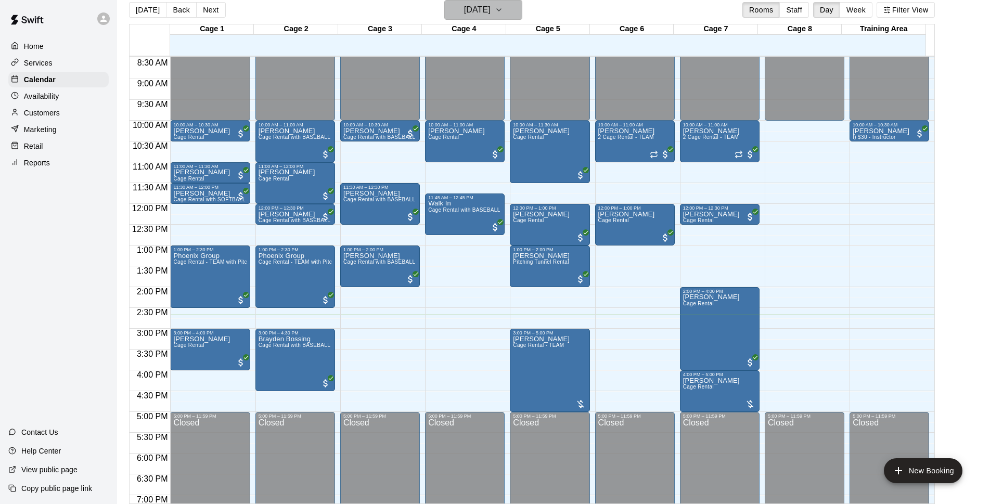
click at [491, 14] on h6 "[DATE]" at bounding box center [477, 10] width 27 height 15
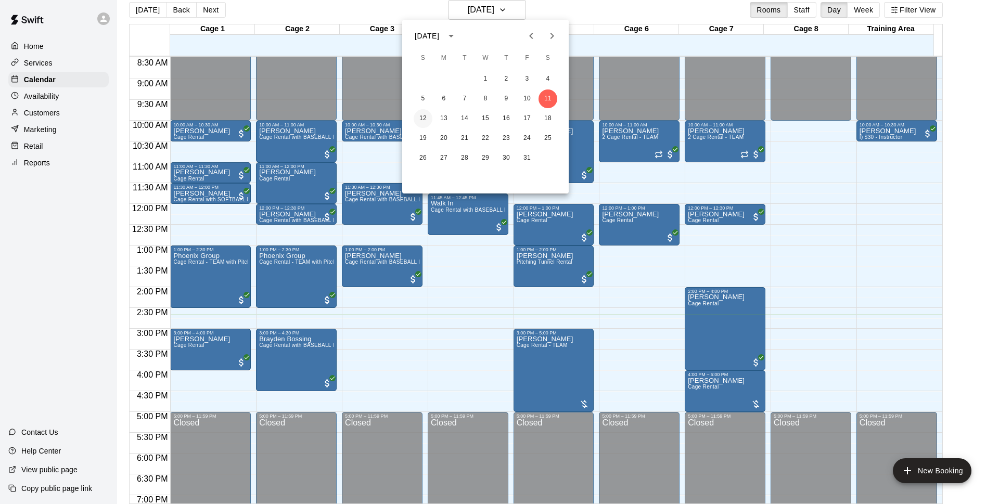
click at [420, 118] on button "12" at bounding box center [423, 118] width 19 height 19
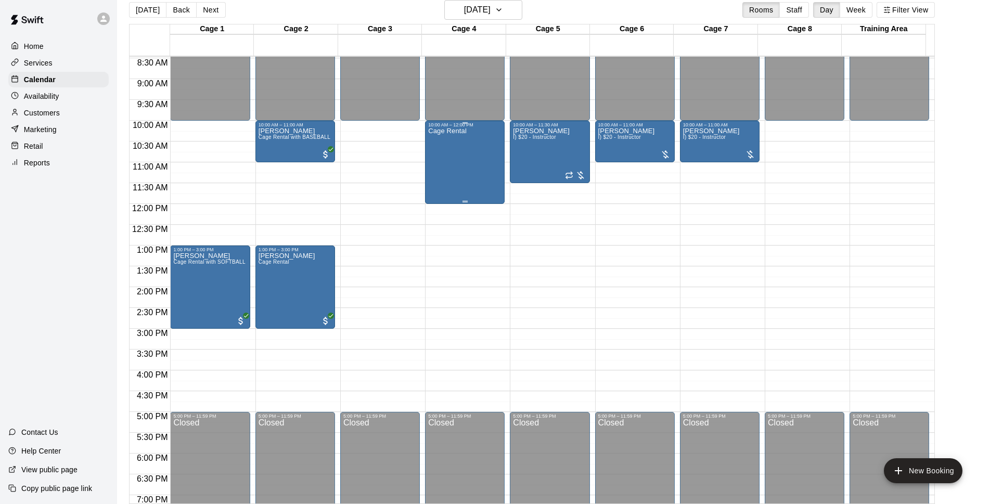
click at [455, 136] on div "Cage Rental" at bounding box center [447, 379] width 39 height 504
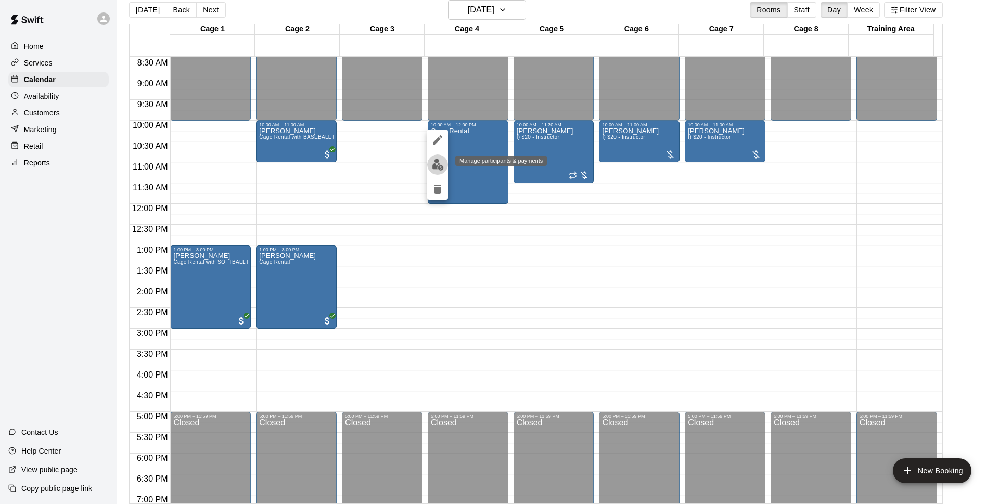
click at [441, 158] on button "edit" at bounding box center [437, 165] width 21 height 20
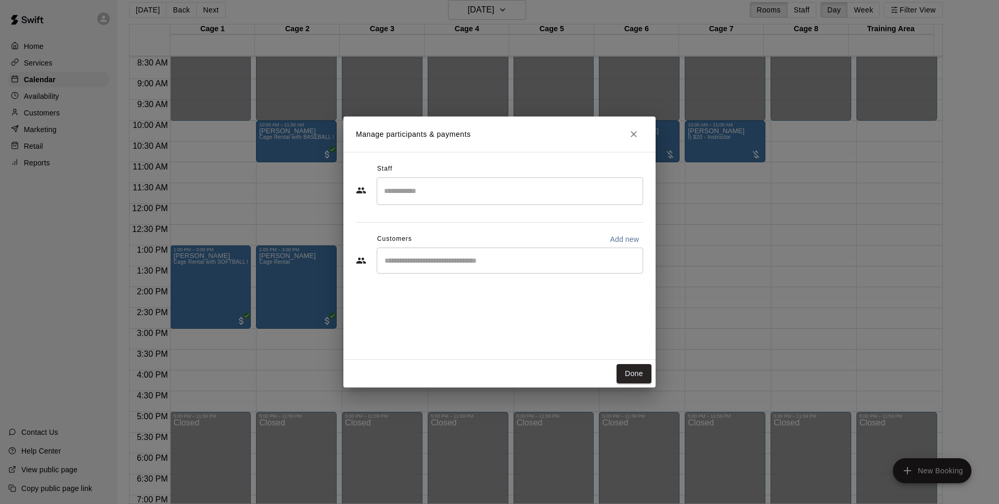
click at [431, 252] on div "​" at bounding box center [510, 261] width 266 height 26
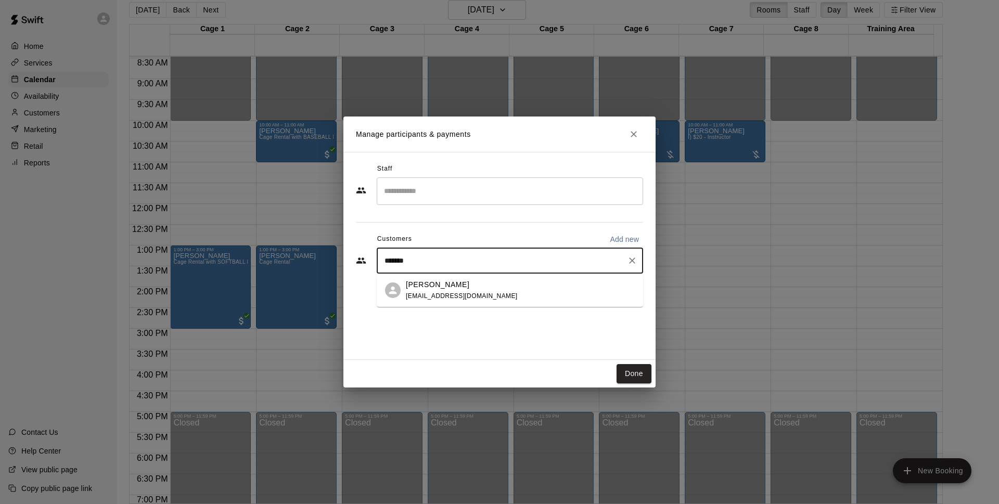
type input "********"
click at [444, 297] on span "[EMAIL_ADDRESS][DOMAIN_NAME]" at bounding box center [462, 295] width 112 height 7
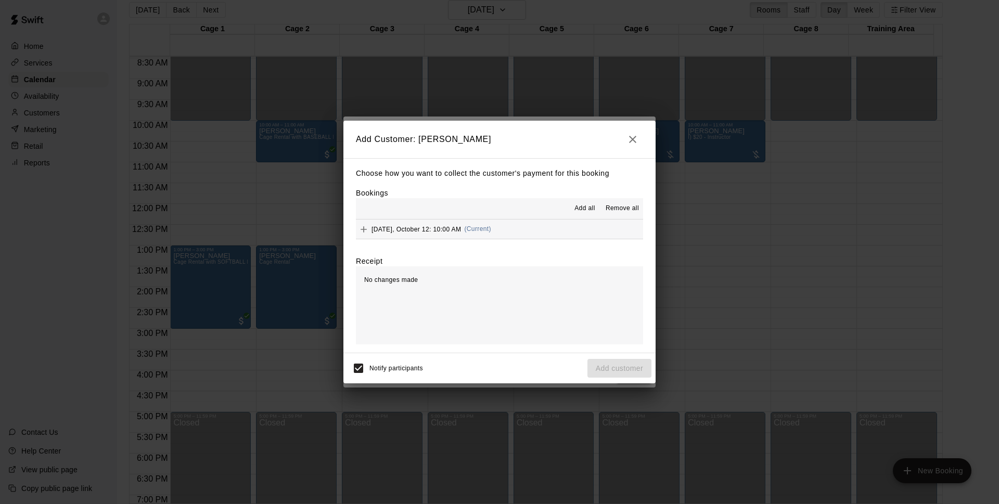
click at [507, 229] on button "[DATE], October 12: 10:00 AM (Current)" at bounding box center [499, 229] width 287 height 19
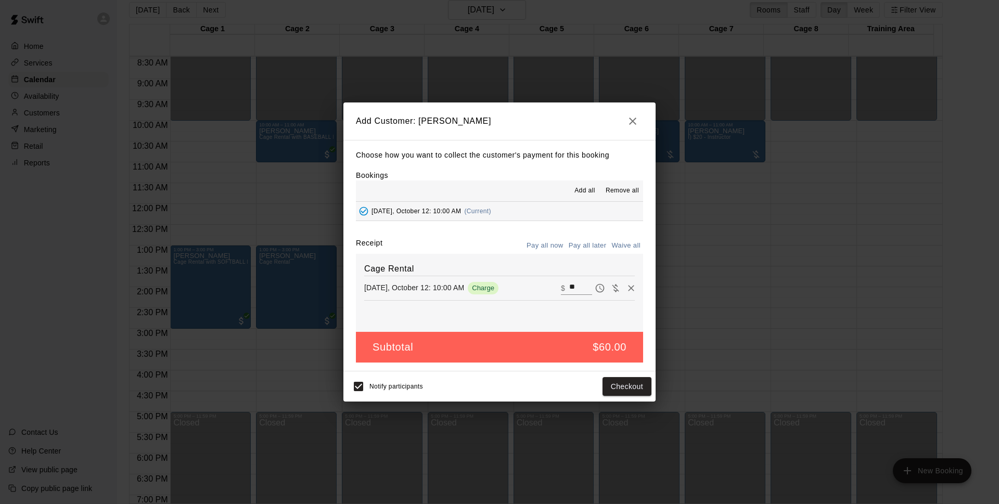
click at [598, 249] on button "Pay all later" at bounding box center [587, 246] width 43 height 16
click at [552, 252] on button "Pay all now" at bounding box center [545, 246] width 42 height 16
click at [632, 121] on icon "button" at bounding box center [632, 121] width 12 height 12
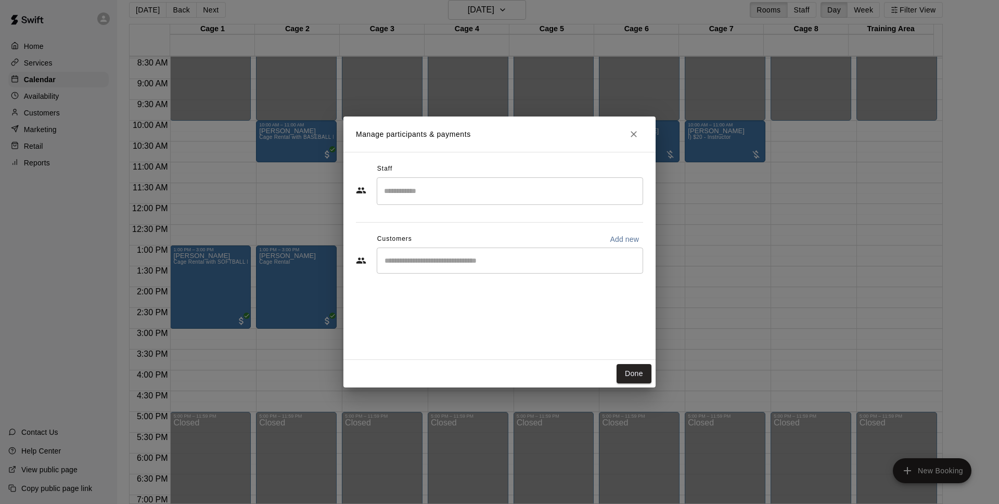
click at [632, 138] on icon "Close" at bounding box center [634, 134] width 10 height 10
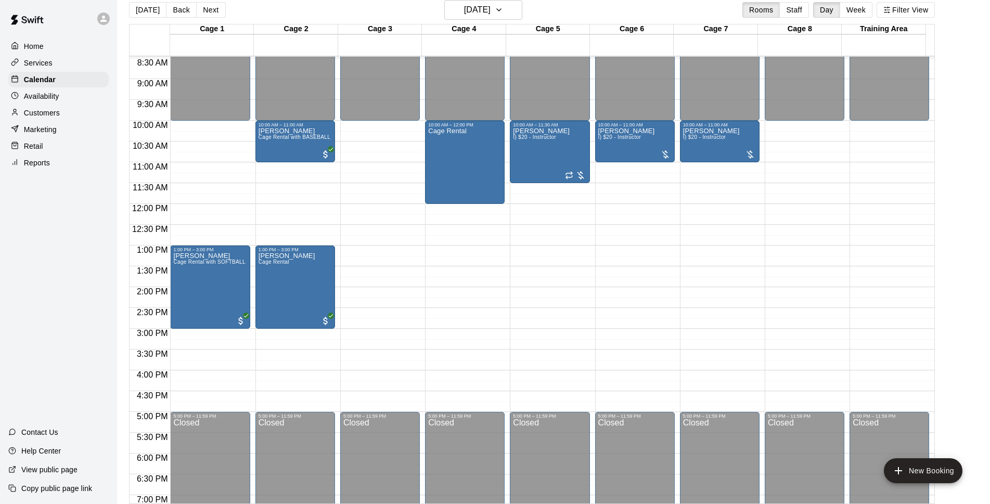
click at [458, 177] on div "Cage Rental" at bounding box center [447, 379] width 39 height 504
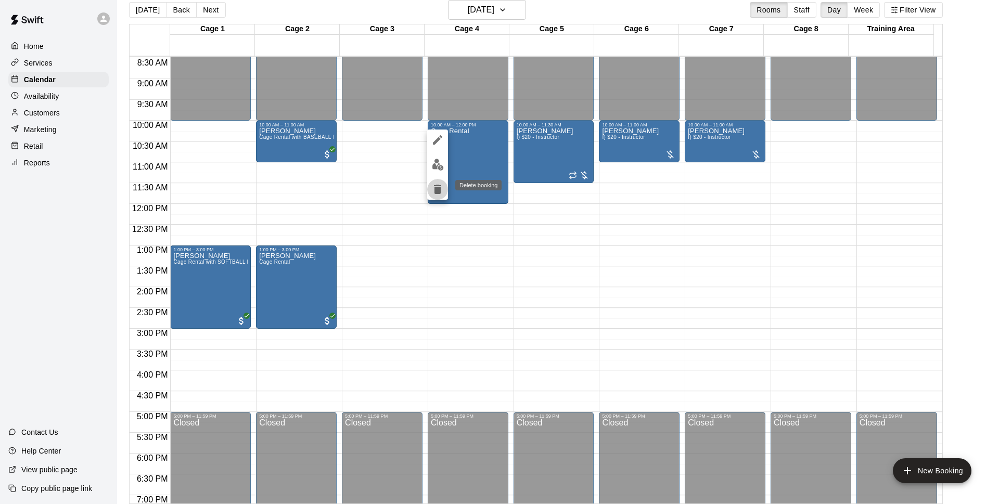
click at [439, 191] on icon "delete" at bounding box center [437, 189] width 7 height 9
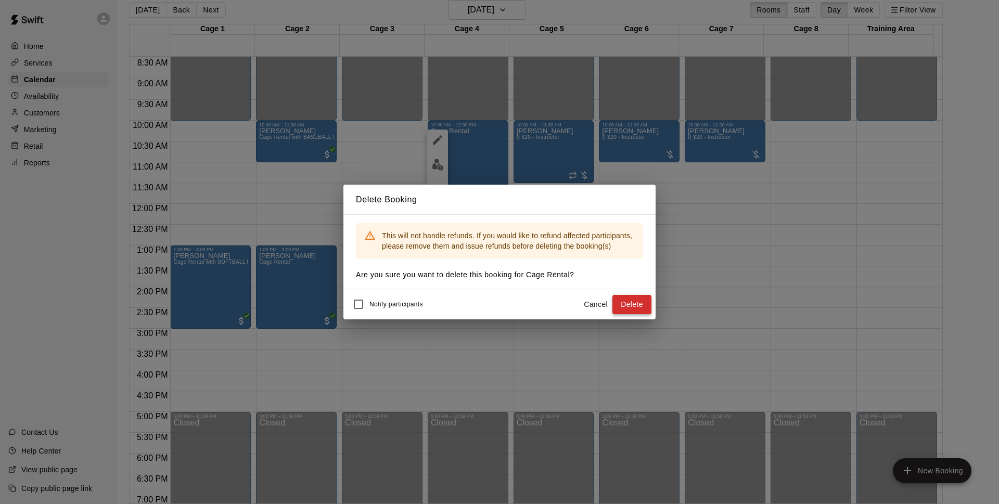
click at [646, 308] on button "Delete" at bounding box center [631, 304] width 39 height 19
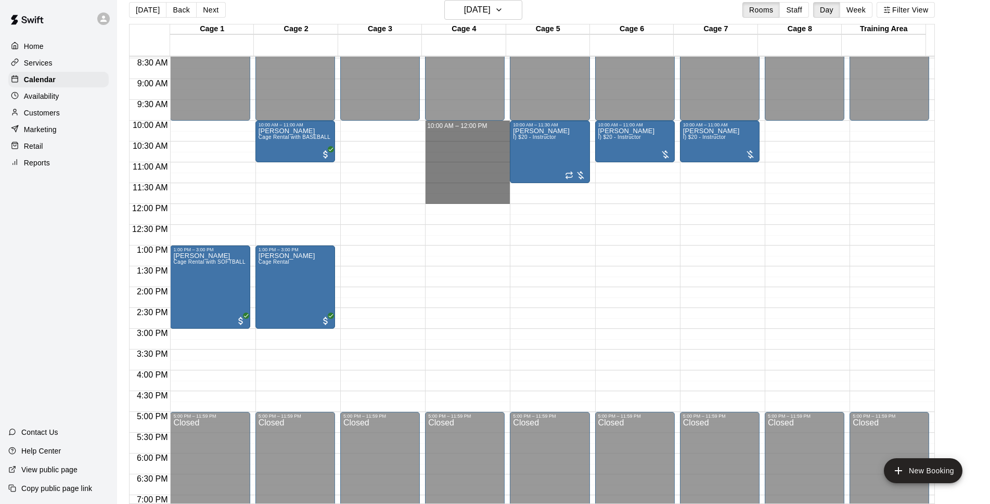
drag, startPoint x: 440, startPoint y: 124, endPoint x: 448, endPoint y: 203, distance: 80.0
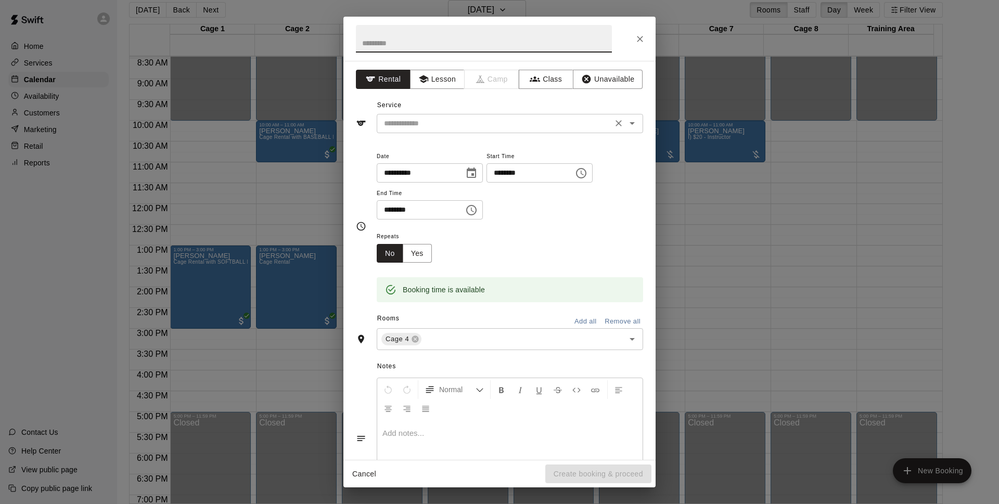
click at [452, 129] on input "text" at bounding box center [494, 123] width 229 height 13
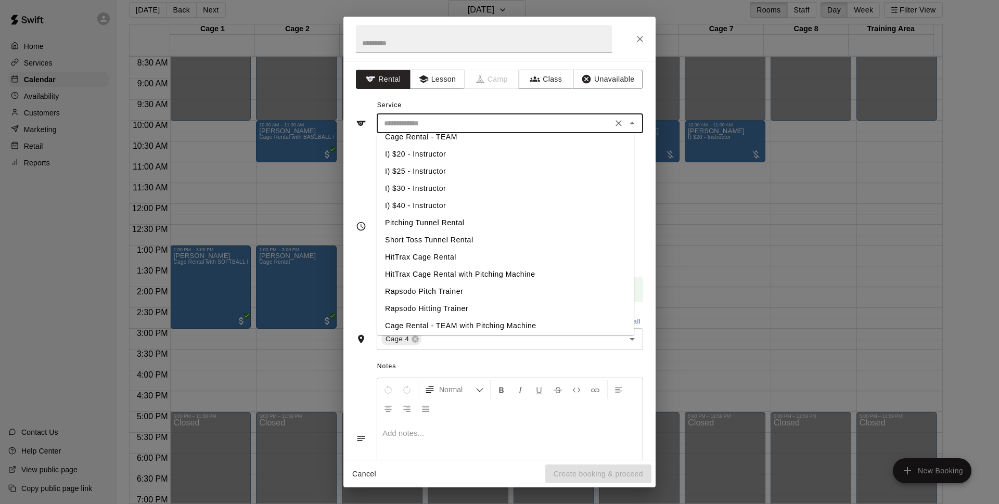
scroll to position [30, 0]
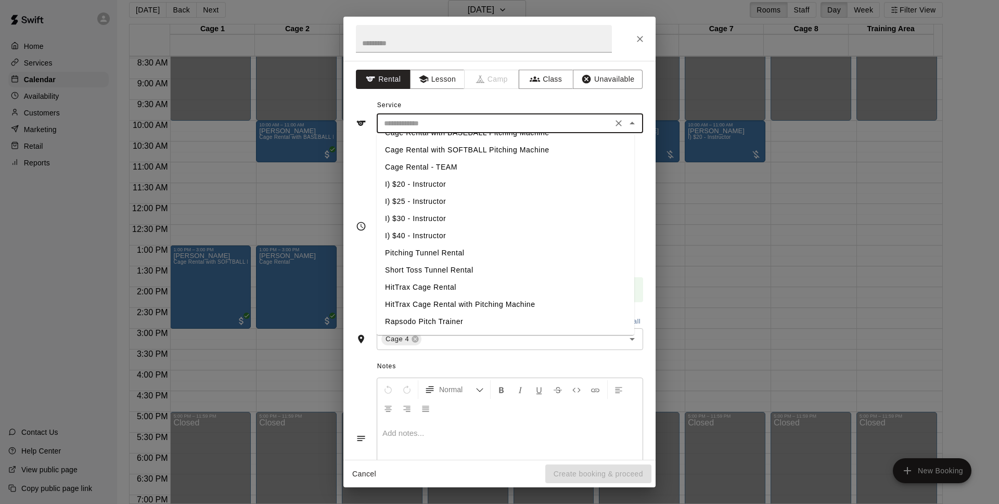
click at [438, 167] on li "Cage Rental - TEAM" at bounding box center [506, 167] width 258 height 17
type input "**********"
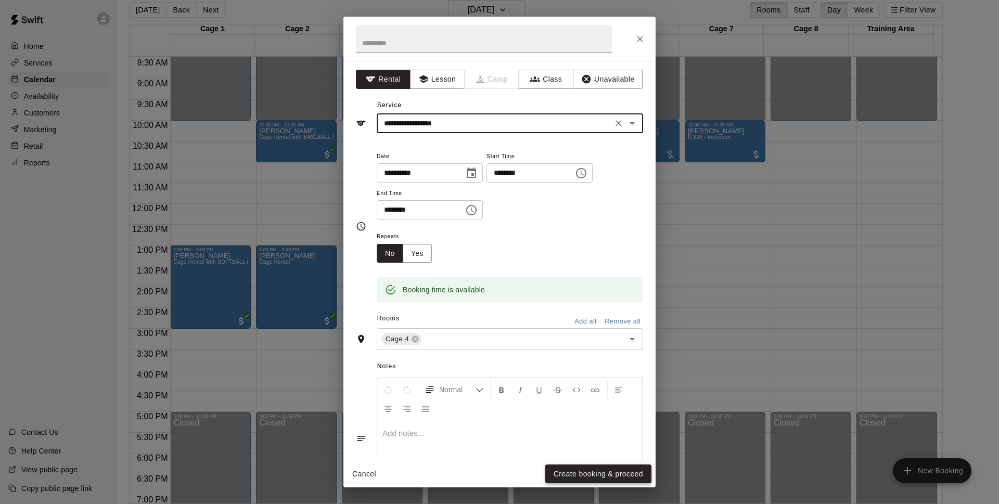
click at [558, 477] on button "Create booking & proceed" at bounding box center [598, 474] width 106 height 19
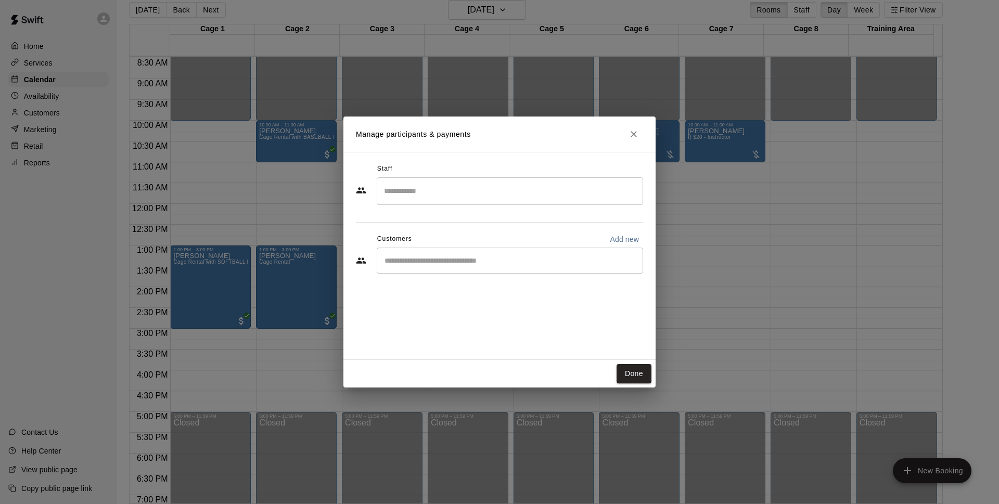
click at [514, 269] on div "​" at bounding box center [510, 261] width 266 height 26
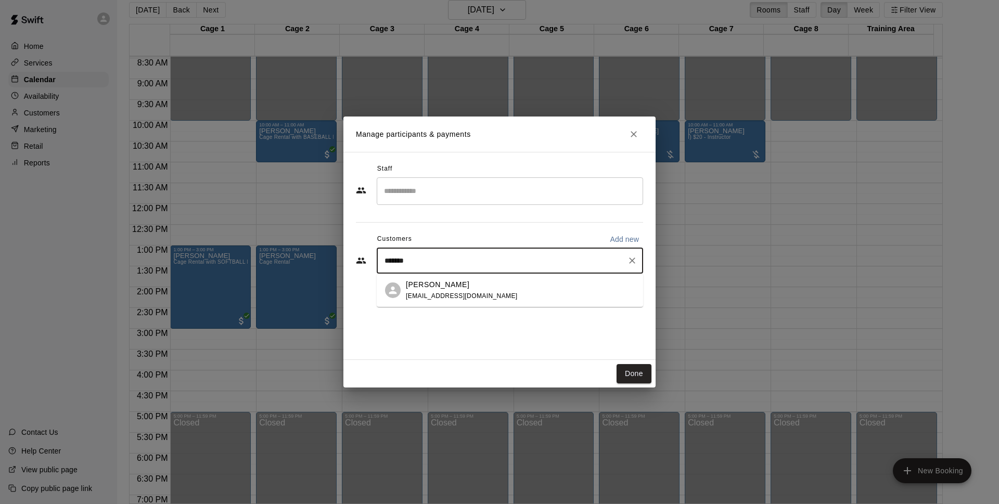
type input "********"
click at [513, 285] on div "[PERSON_NAME] [EMAIL_ADDRESS][DOMAIN_NAME]" at bounding box center [520, 290] width 229 height 22
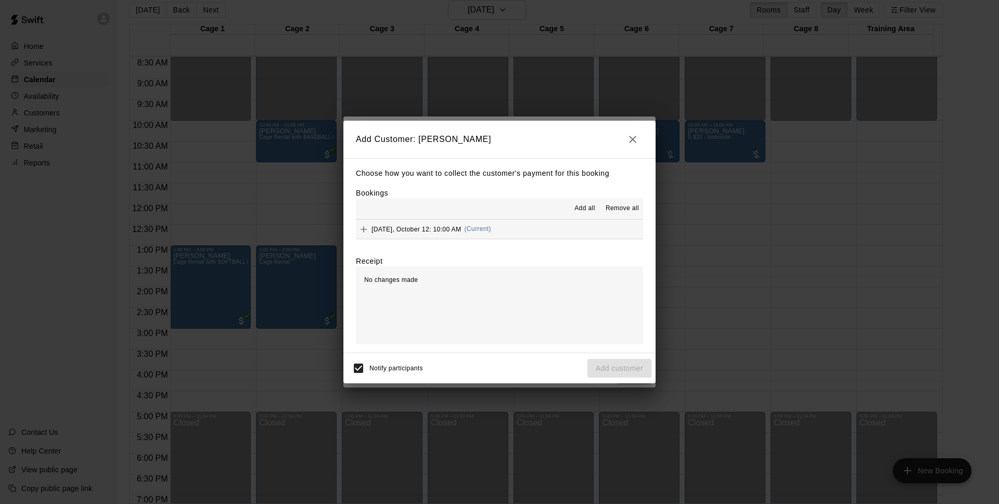
click at [574, 233] on button "[DATE], October 12: 10:00 AM (Current)" at bounding box center [499, 229] width 287 height 19
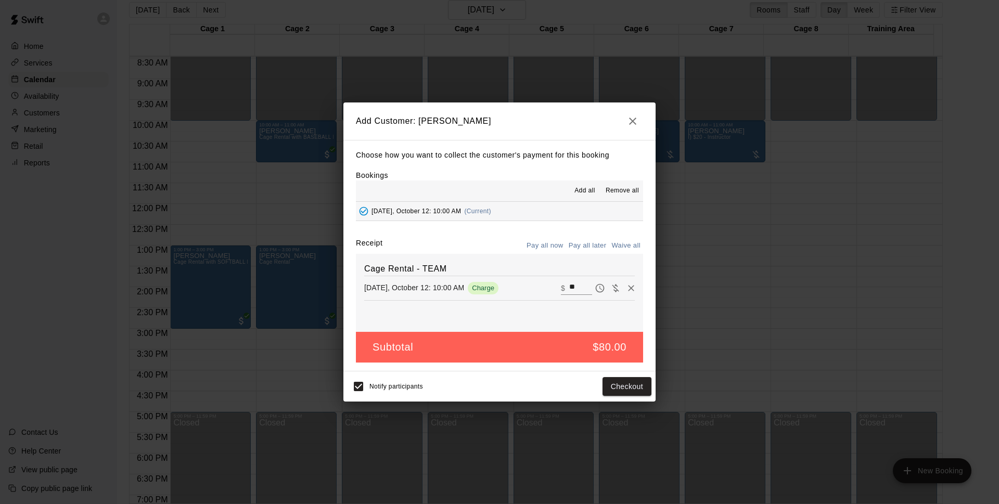
click at [580, 242] on button "Pay all later" at bounding box center [587, 246] width 43 height 16
click at [556, 250] on button "Pay all now" at bounding box center [545, 246] width 42 height 16
click at [628, 391] on button "Checkout" at bounding box center [627, 386] width 49 height 19
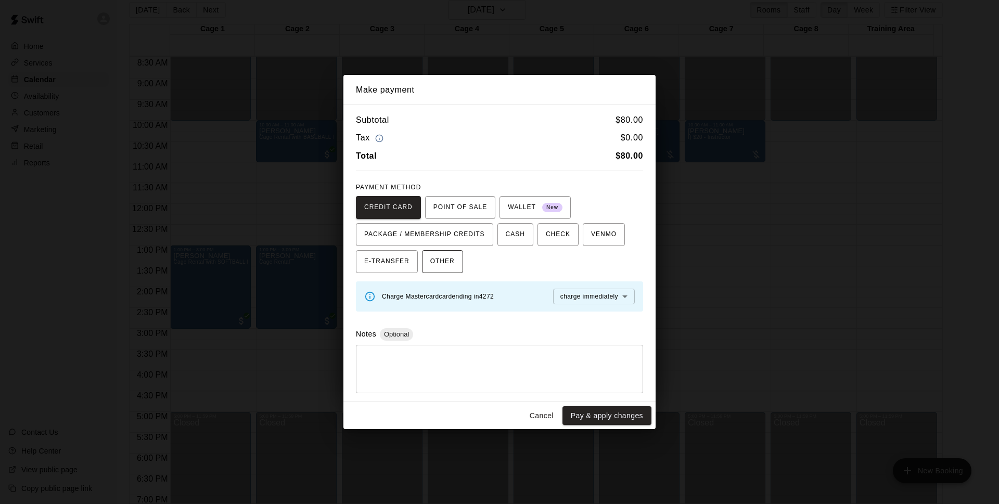
click at [449, 265] on span "OTHER" at bounding box center [442, 261] width 24 height 17
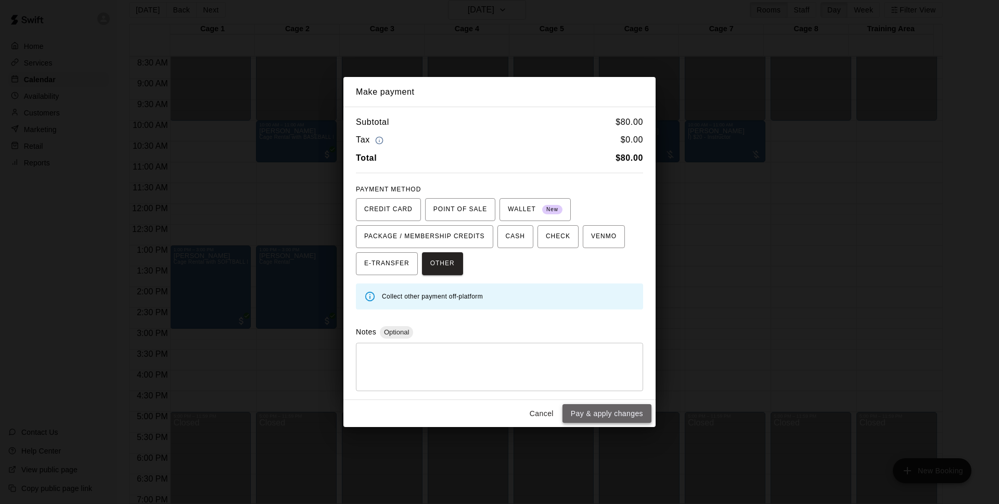
click at [608, 409] on button "Pay & apply changes" at bounding box center [606, 413] width 89 height 19
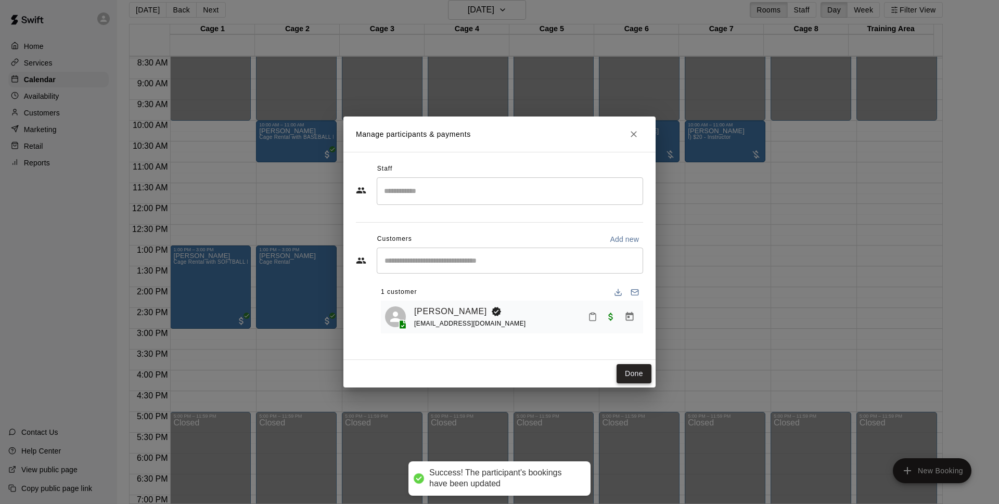
click at [628, 376] on button "Done" at bounding box center [634, 373] width 35 height 19
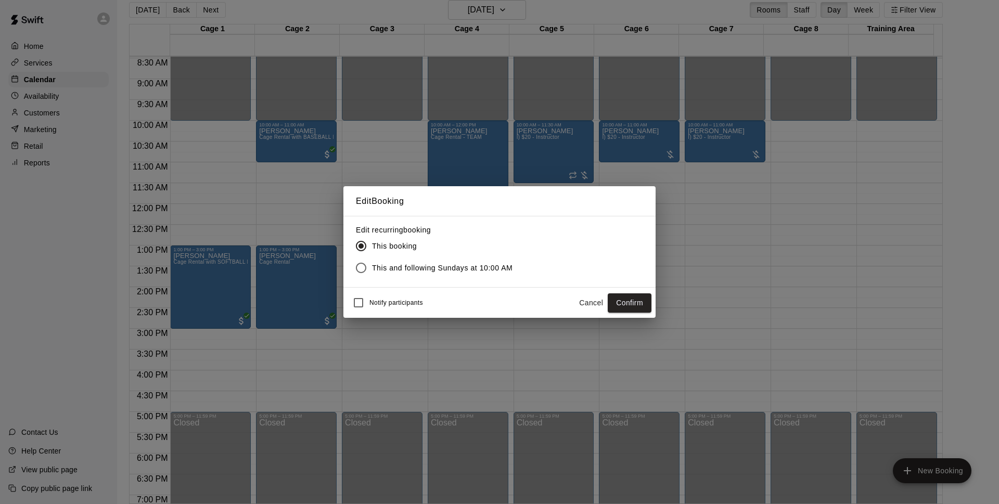
click at [627, 295] on button "Confirm" at bounding box center [630, 302] width 44 height 19
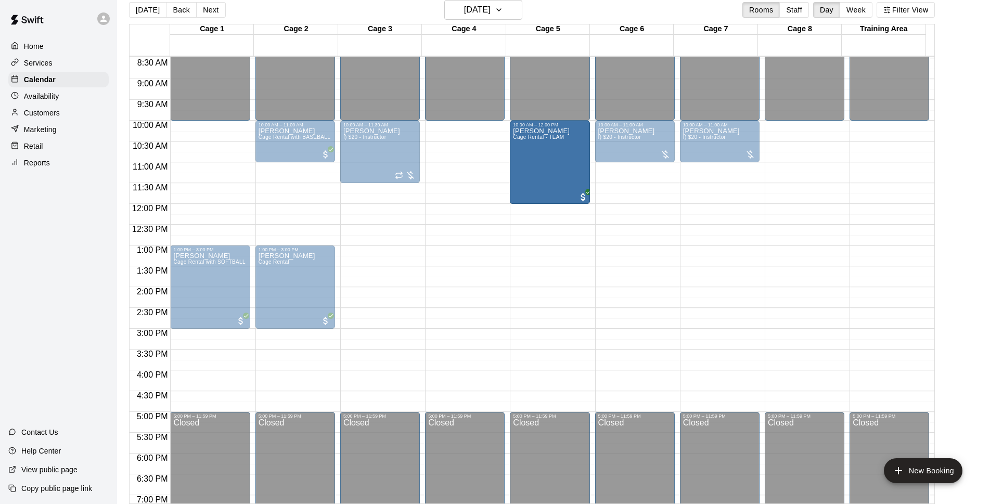
drag, startPoint x: 477, startPoint y: 151, endPoint x: 539, endPoint y: 152, distance: 61.4
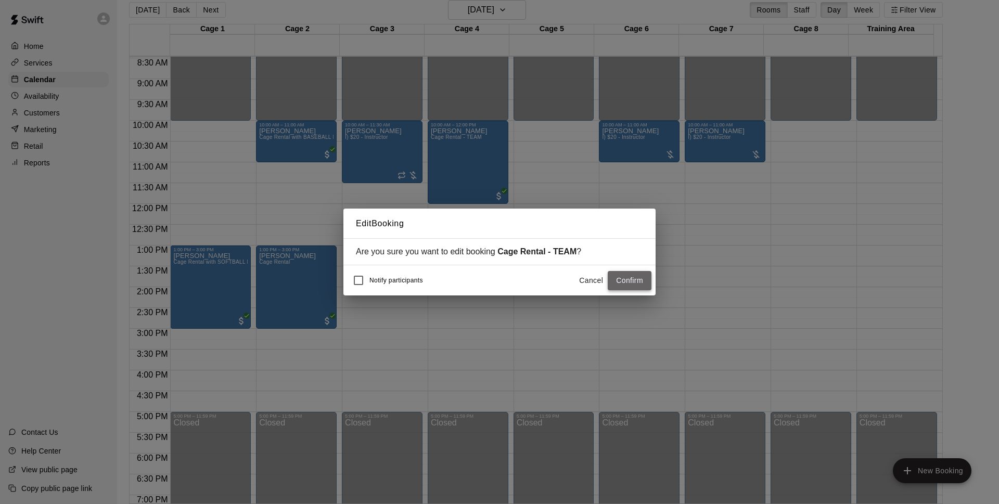
click at [624, 285] on button "Confirm" at bounding box center [630, 280] width 44 height 19
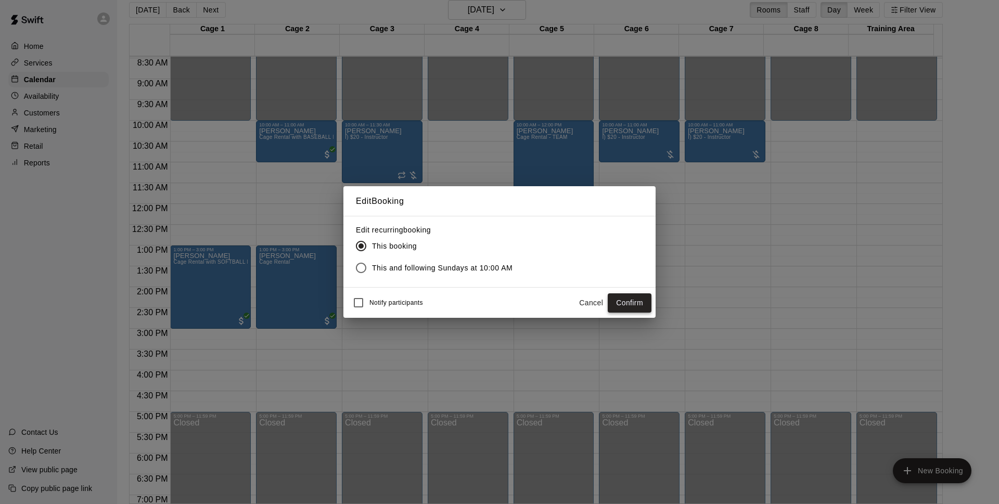
click at [636, 304] on button "Confirm" at bounding box center [630, 302] width 44 height 19
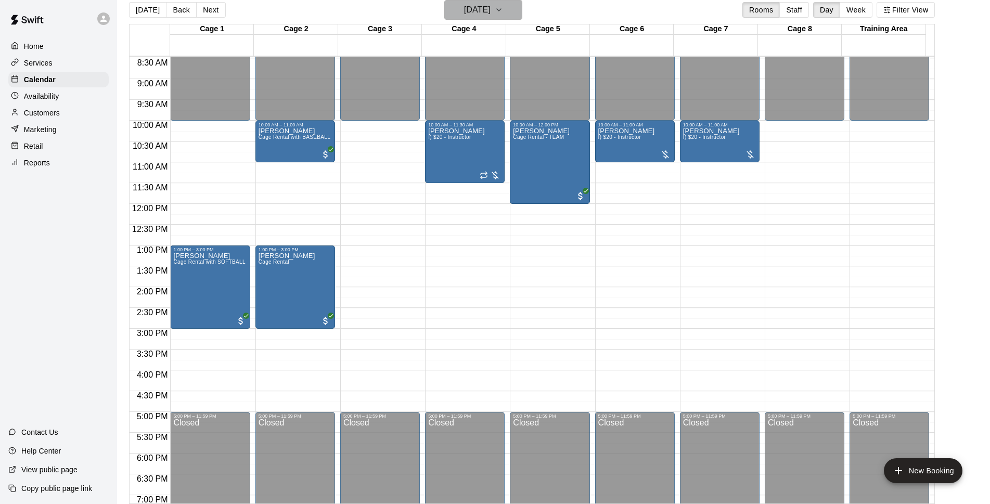
click at [486, 10] on h6 "[DATE]" at bounding box center [477, 10] width 27 height 15
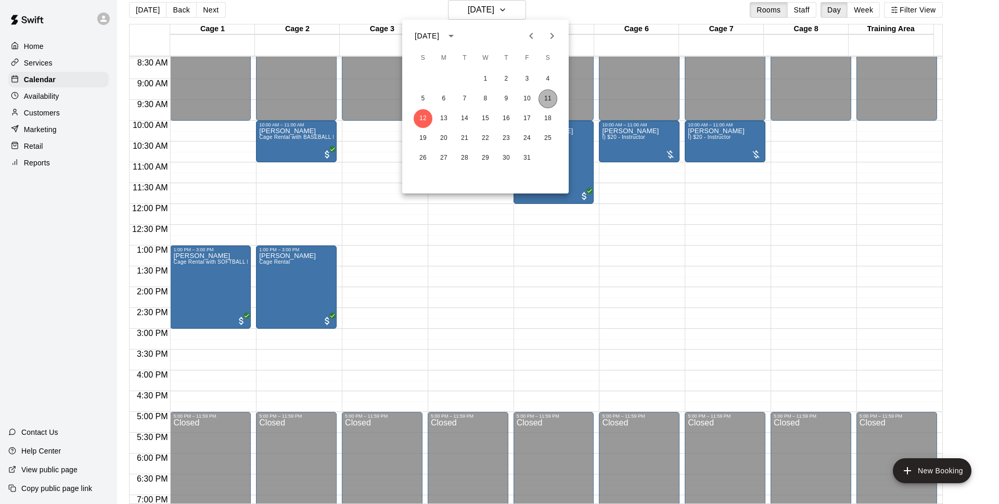
click at [543, 95] on button "11" at bounding box center [548, 98] width 19 height 19
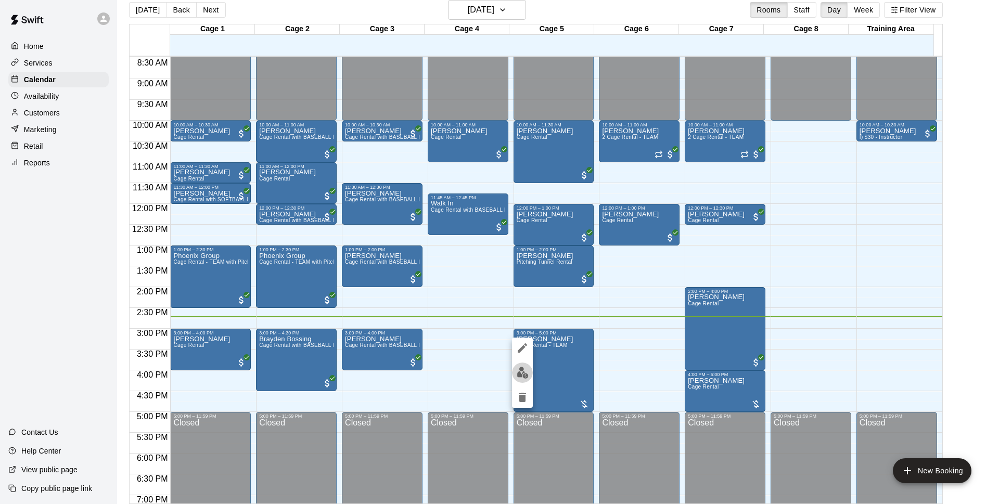
click at [517, 376] on img "edit" at bounding box center [523, 373] width 12 height 12
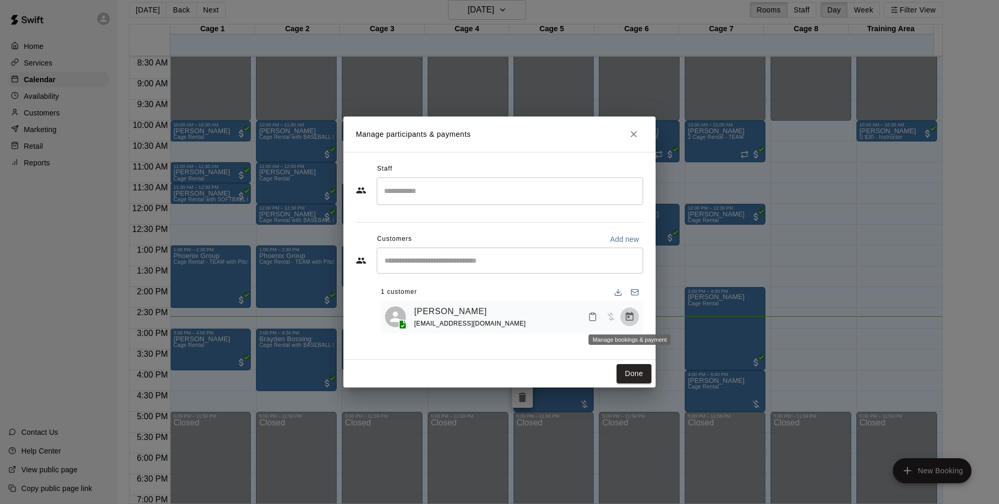
click at [632, 321] on icon "Manage bookings & payment" at bounding box center [630, 316] width 8 height 9
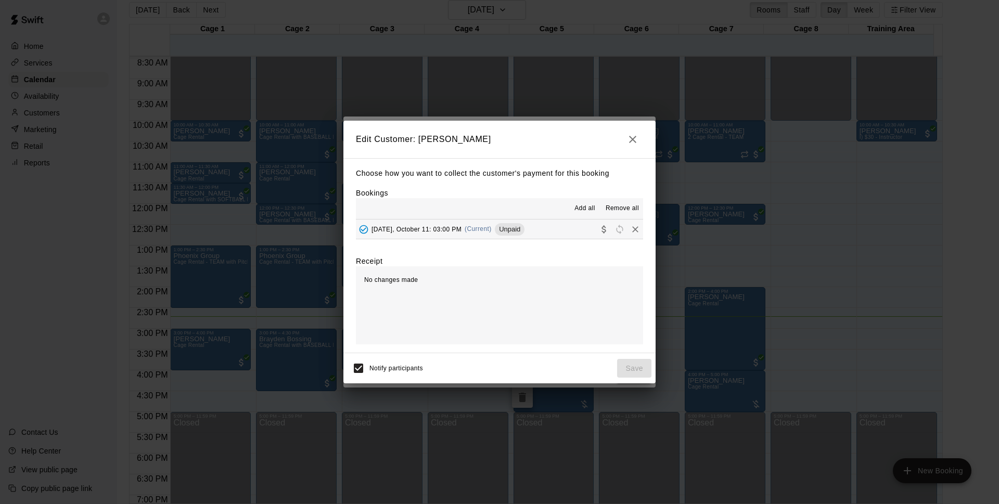
click at [495, 236] on div "[DATE], October 11: 03:00 PM (Current) Unpaid" at bounding box center [440, 230] width 169 height 16
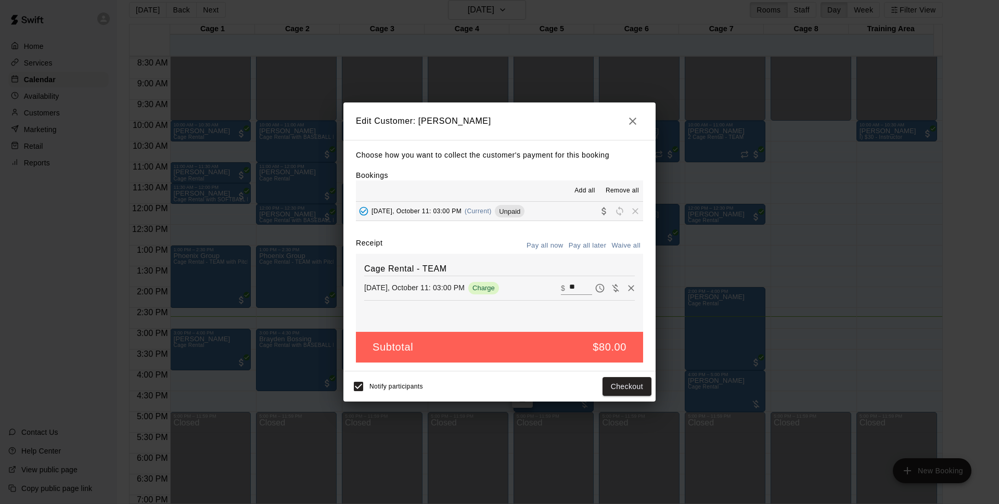
click at [573, 241] on button "Pay all later" at bounding box center [587, 246] width 43 height 16
click at [557, 245] on button "Pay all now" at bounding box center [545, 246] width 42 height 16
click at [614, 387] on button "Checkout" at bounding box center [627, 386] width 49 height 19
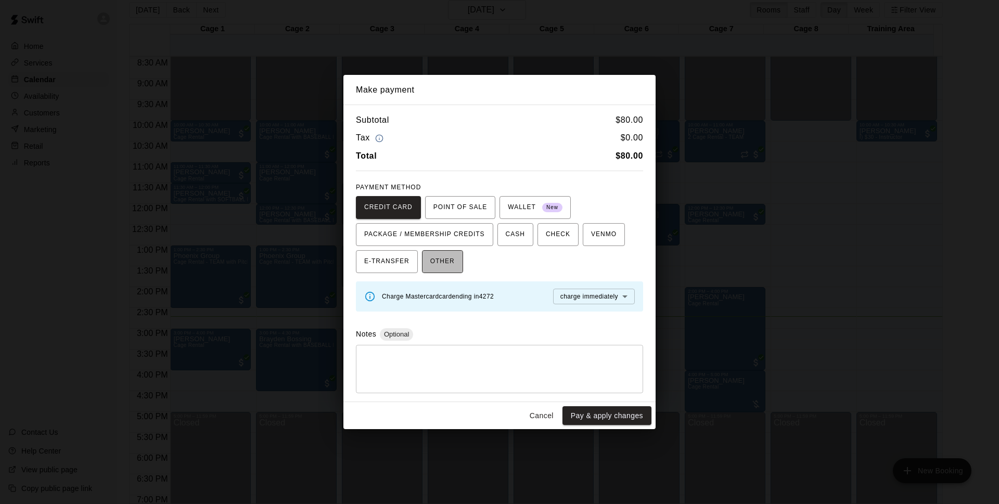
click at [459, 261] on button "OTHER" at bounding box center [442, 261] width 41 height 23
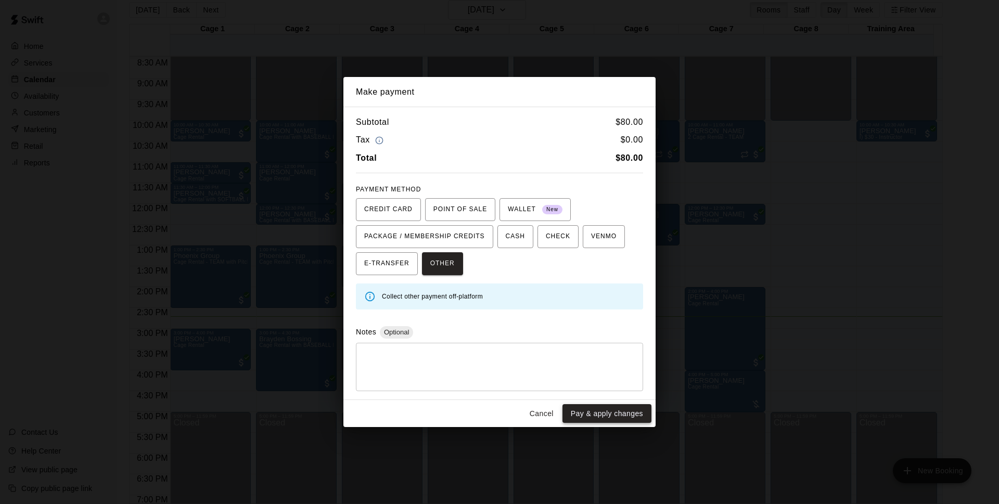
click at [607, 405] on button "Pay & apply changes" at bounding box center [606, 413] width 89 height 19
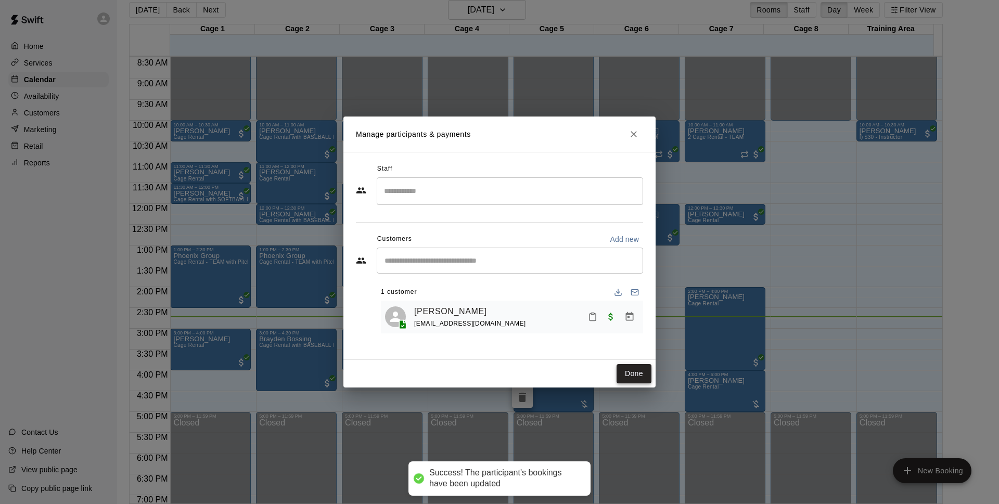
click at [629, 381] on button "Done" at bounding box center [634, 373] width 35 height 19
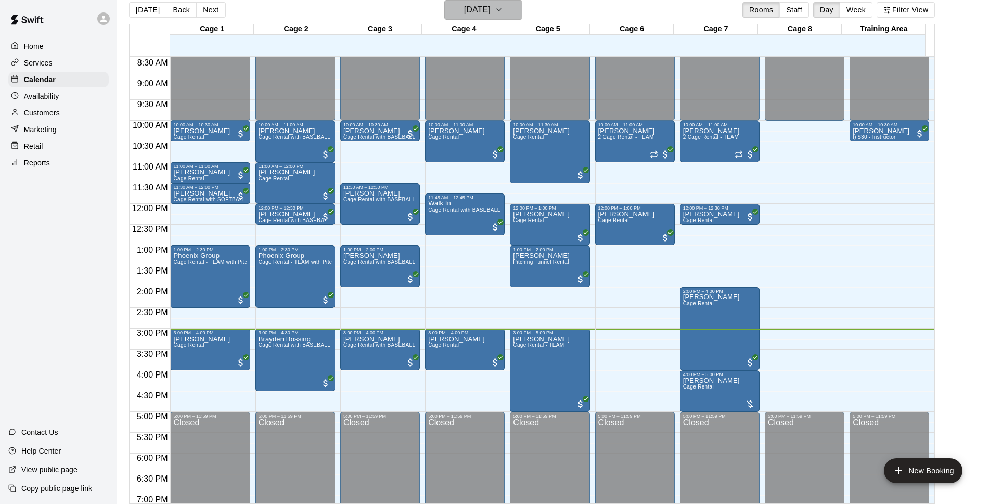
click at [491, 6] on h6 "[DATE]" at bounding box center [477, 10] width 27 height 15
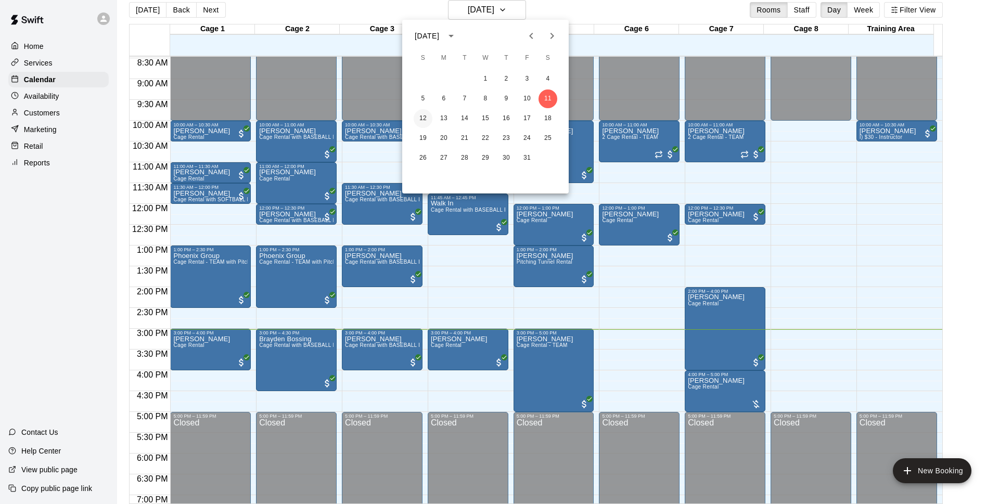
click at [425, 112] on button "12" at bounding box center [423, 118] width 19 height 19
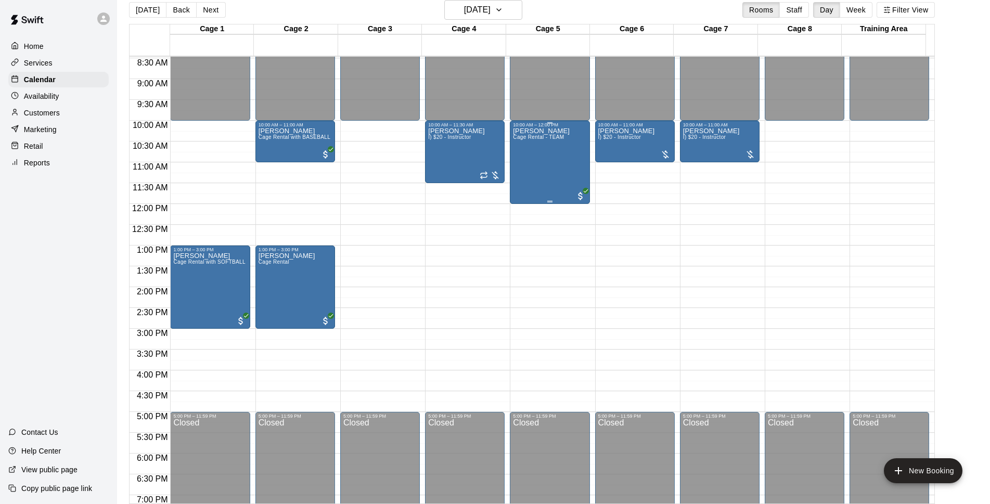
click at [548, 170] on div "[PERSON_NAME] Cage Rental - TEAM" at bounding box center [541, 379] width 57 height 504
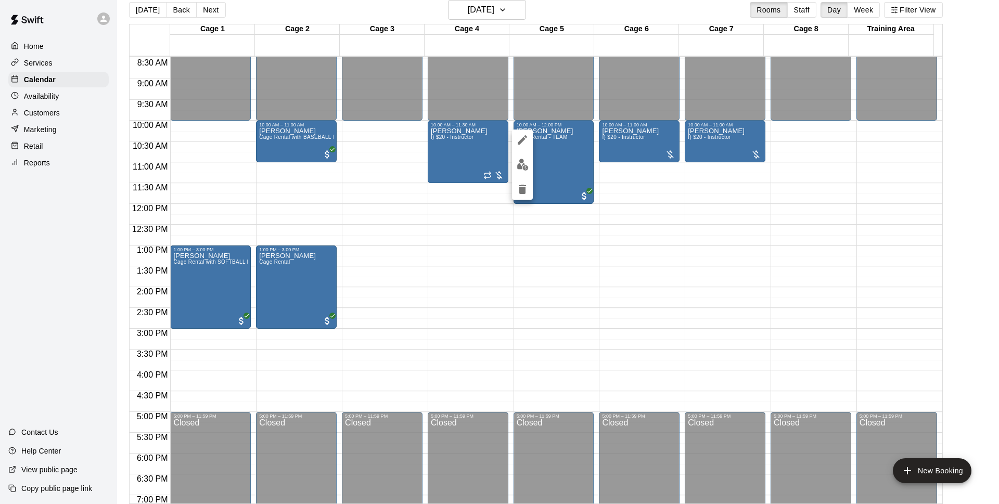
click at [516, 193] on button "delete" at bounding box center [522, 189] width 21 height 21
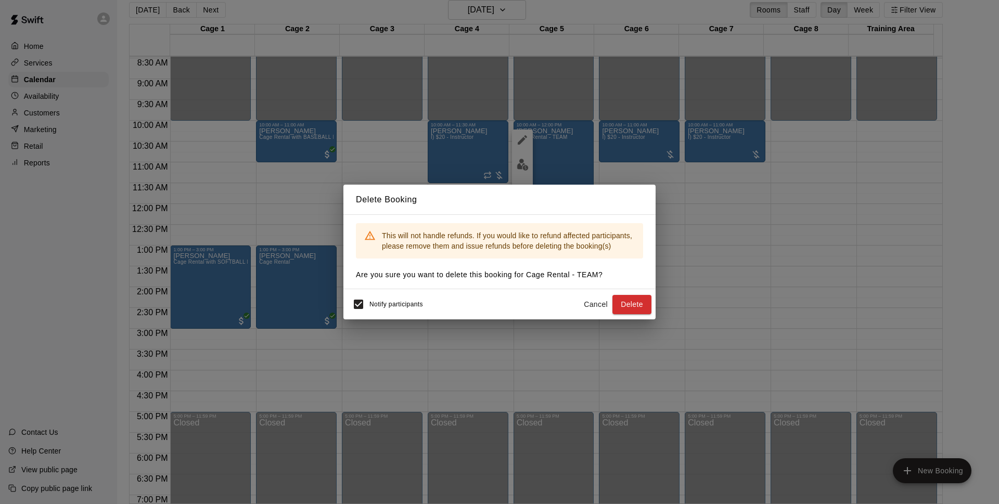
click at [372, 304] on span "Notify participants" at bounding box center [396, 304] width 54 height 7
drag, startPoint x: 628, startPoint y: 305, endPoint x: 631, endPoint y: 312, distance: 7.0
click at [627, 305] on button "Delete" at bounding box center [631, 304] width 39 height 19
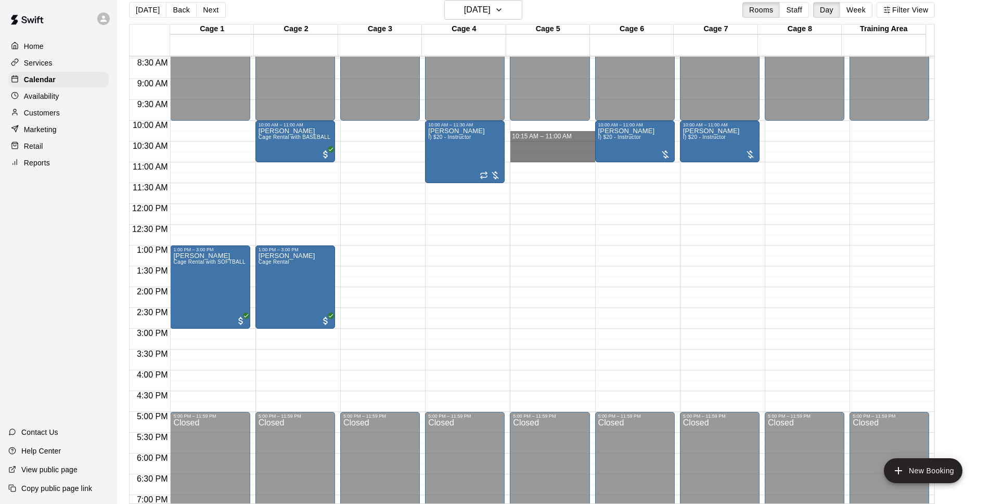
drag, startPoint x: 535, startPoint y: 124, endPoint x: 540, endPoint y: 161, distance: 37.8
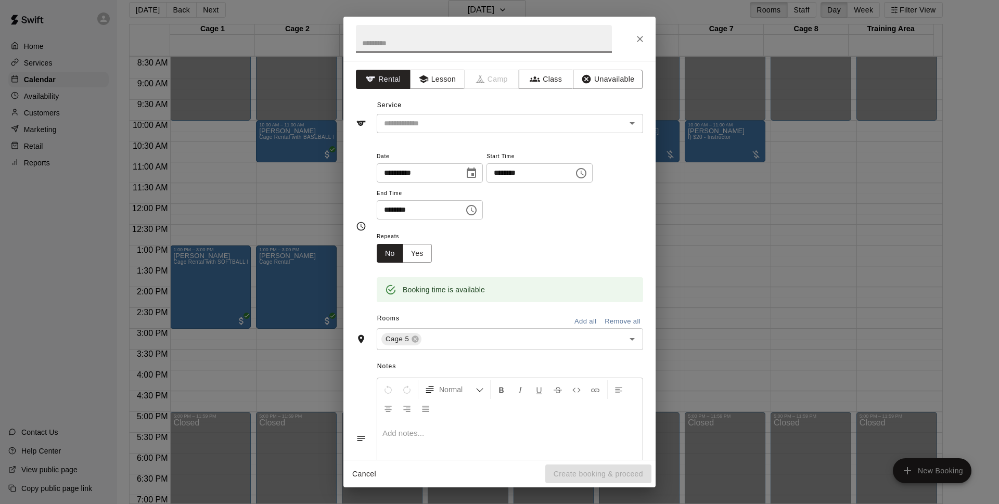
click at [638, 39] on icon "Close" at bounding box center [640, 39] width 10 height 10
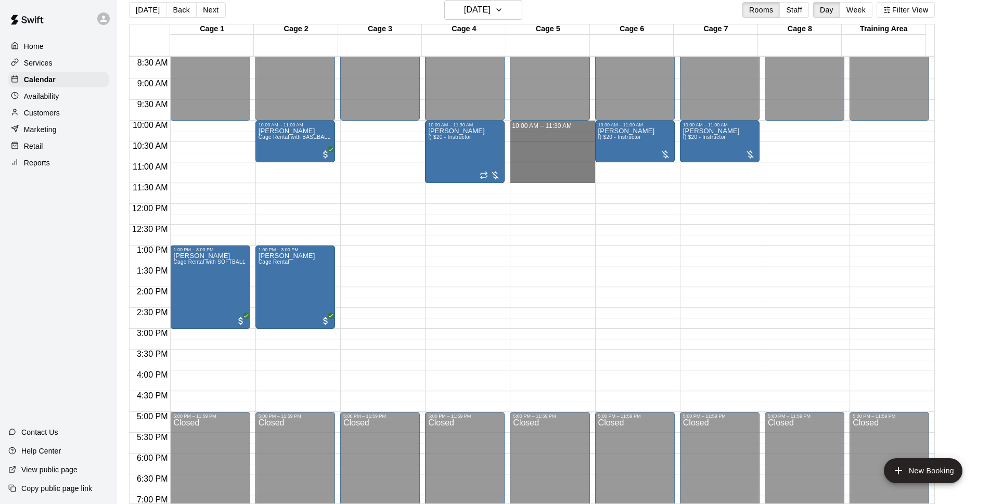
drag, startPoint x: 532, startPoint y: 122, endPoint x: 531, endPoint y: 181, distance: 58.8
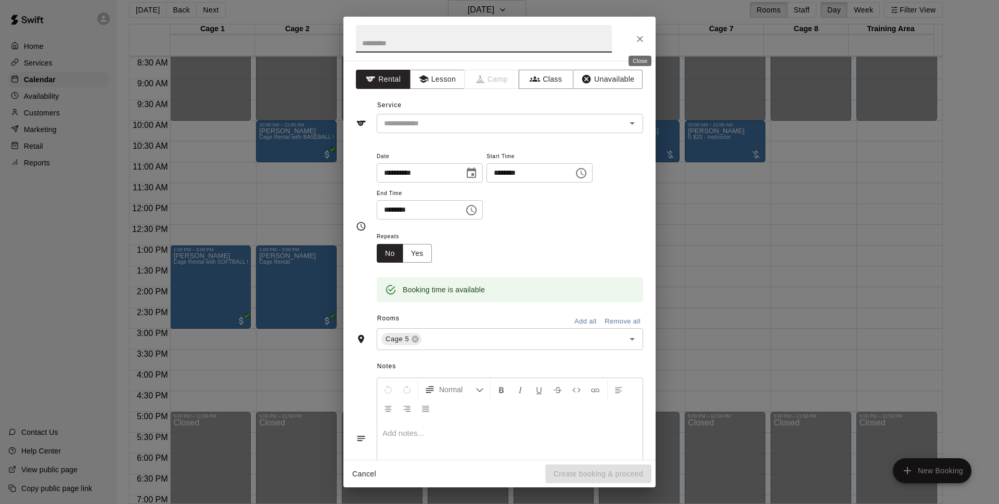
click at [642, 38] on icon "Close" at bounding box center [640, 39] width 10 height 10
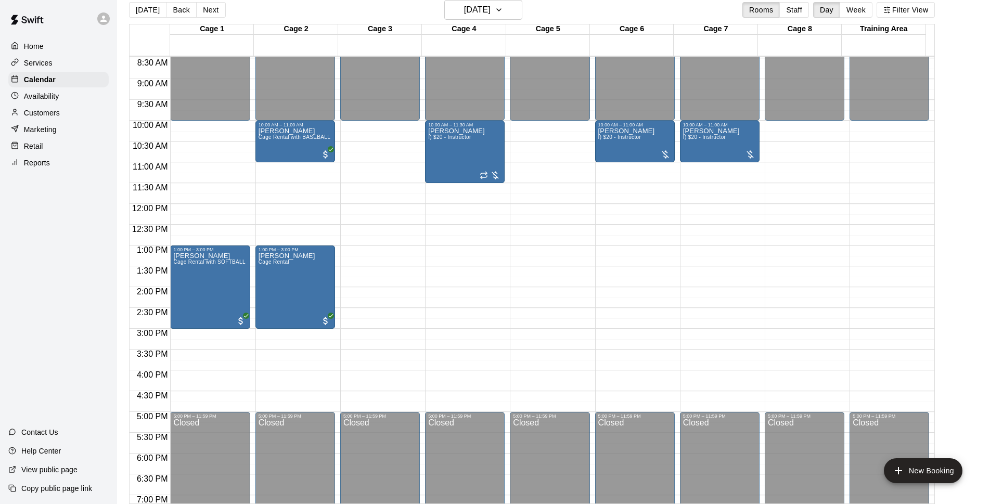
click at [545, 124] on div "12:00 AM – 10:00 AM Closed 5:00 PM – 11:59 PM Closed" at bounding box center [550, 203] width 80 height 999
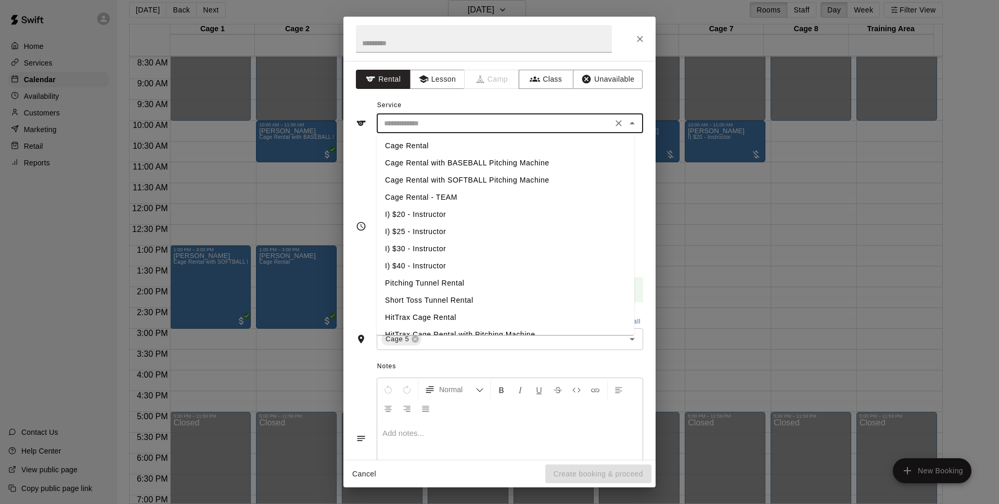
click at [543, 133] on div "​ Cage Rental Cage Rental with BASEBALL Pitching Machine Cage Rental with SOFTB…" at bounding box center [510, 123] width 266 height 19
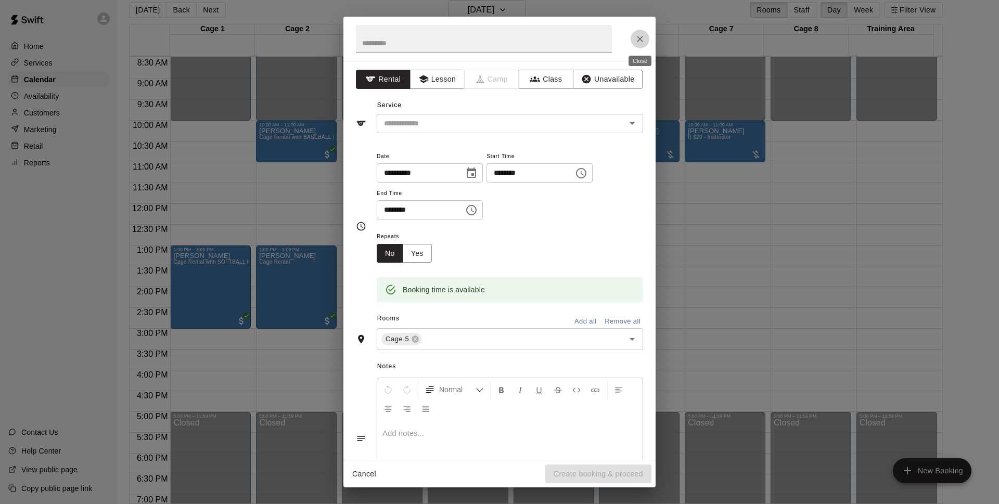
click at [636, 44] on icon "Close" at bounding box center [640, 39] width 10 height 10
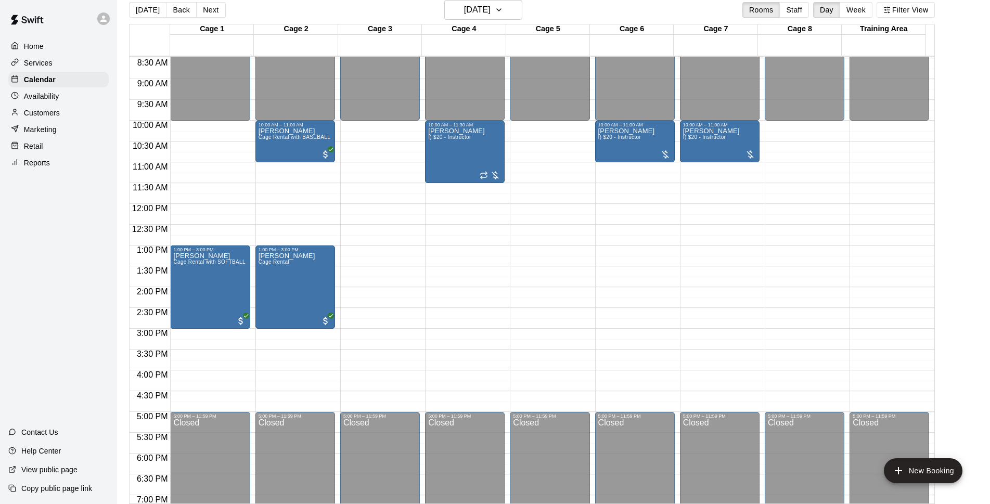
click at [537, 122] on div "12:00 AM – 10:00 AM Closed 5:00 PM – 11:59 PM Closed" at bounding box center [550, 203] width 80 height 999
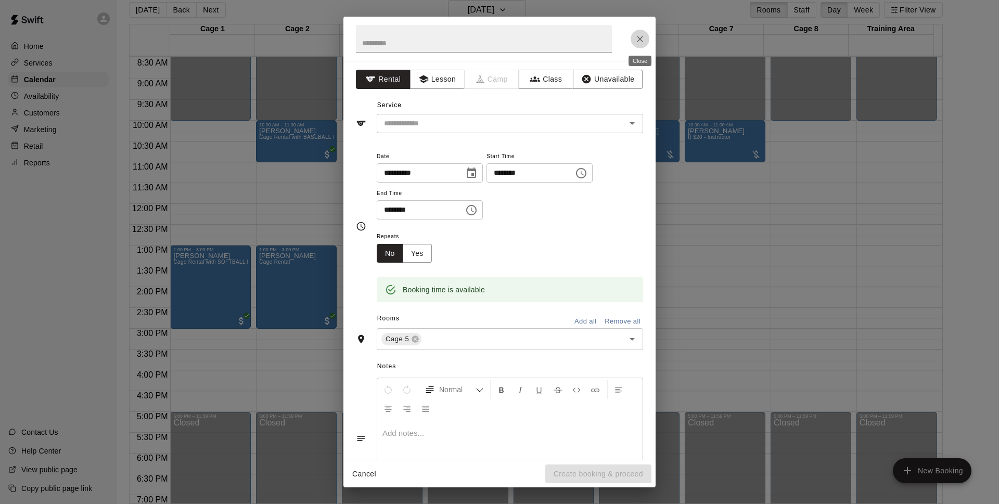
click at [637, 44] on button "Close" at bounding box center [640, 39] width 19 height 19
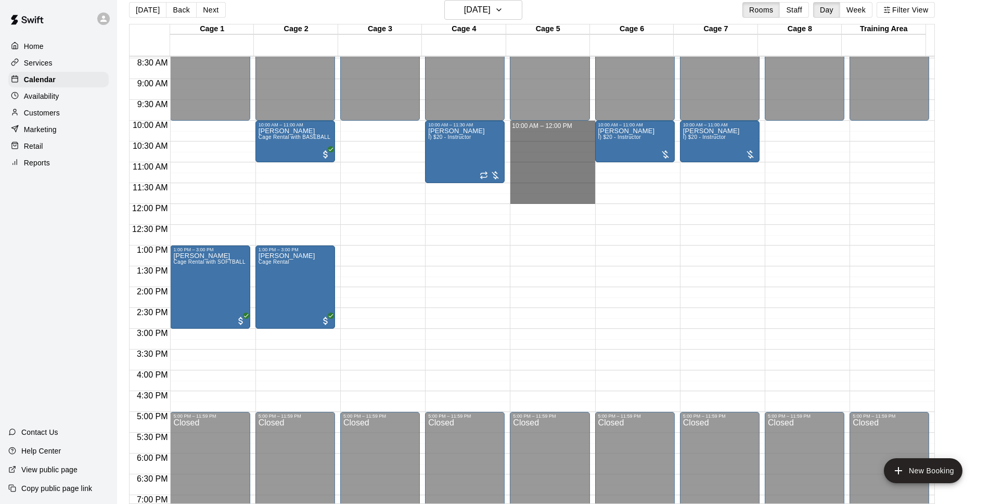
drag, startPoint x: 537, startPoint y: 122, endPoint x: 536, endPoint y: 197, distance: 75.5
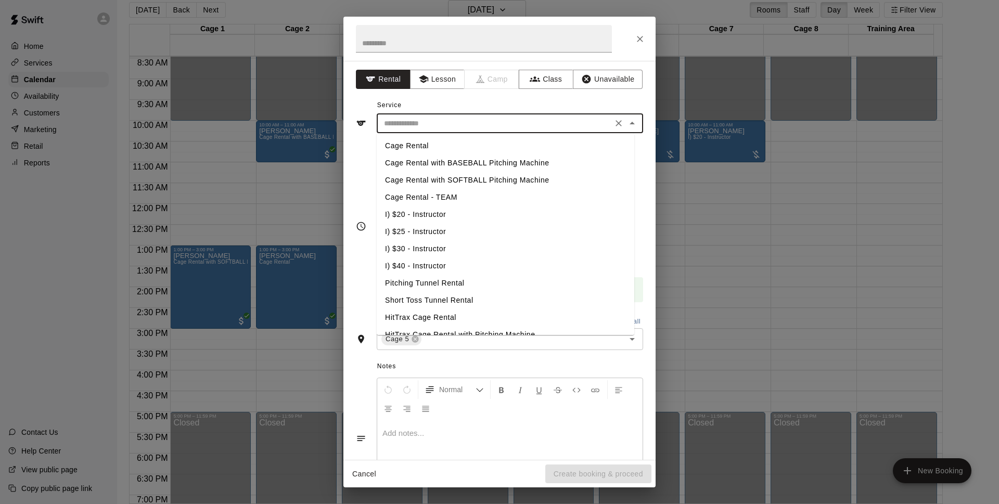
click at [527, 129] on input "text" at bounding box center [494, 123] width 229 height 13
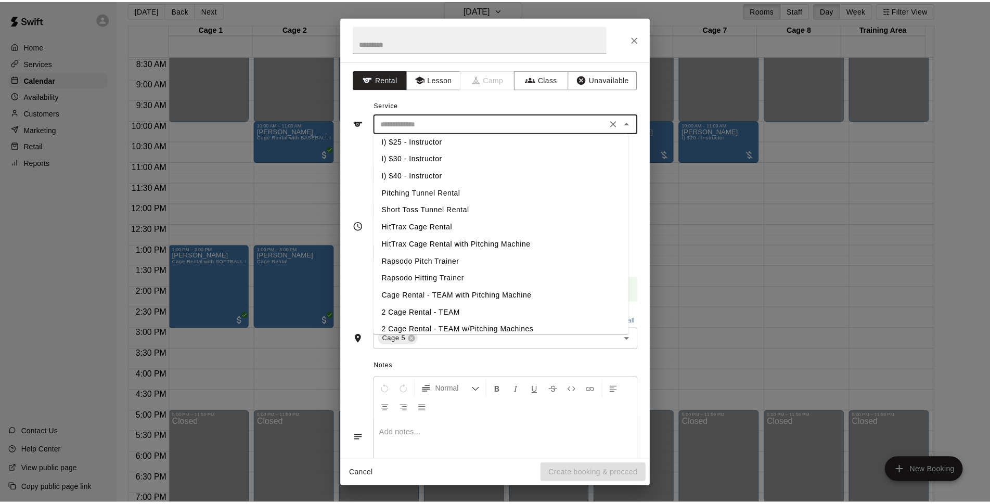
scroll to position [133, 0]
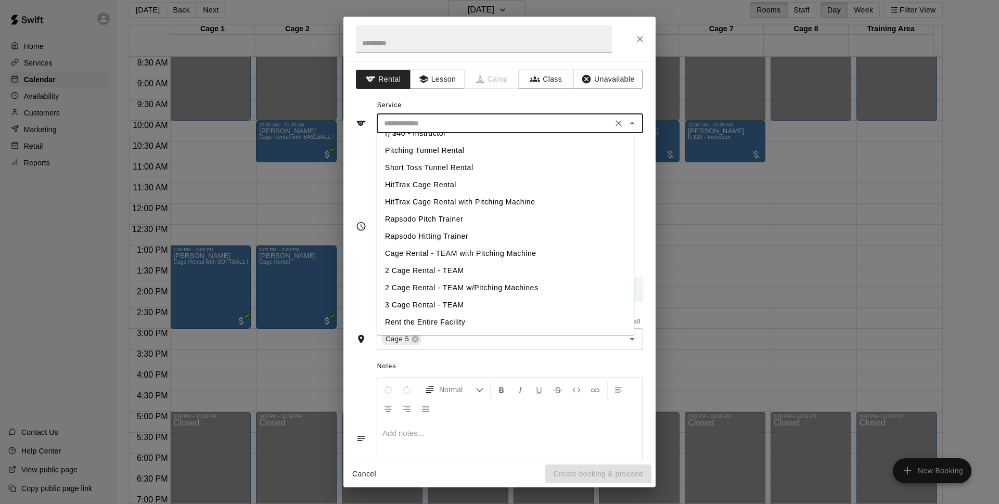
click at [457, 148] on li "Pitching Tunnel Rental" at bounding box center [506, 150] width 258 height 17
type input "**********"
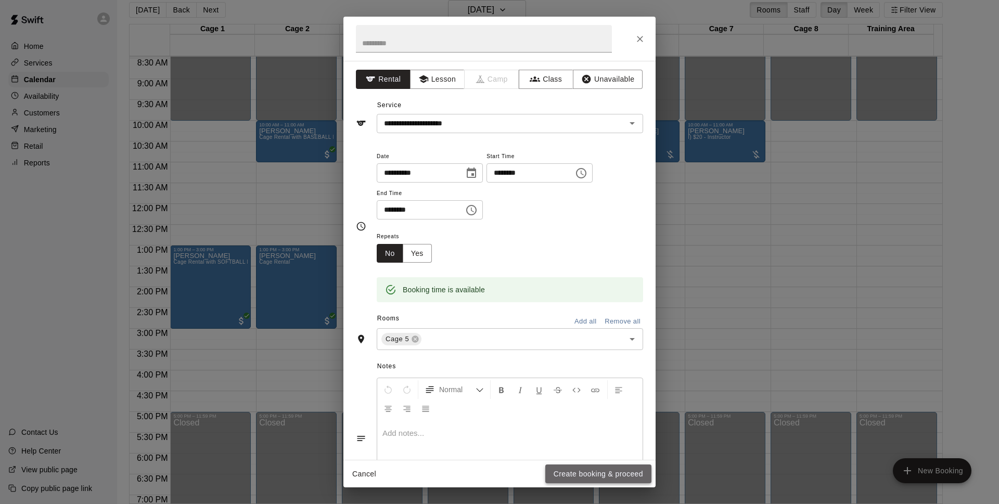
click at [559, 477] on button "Create booking & proceed" at bounding box center [598, 474] width 106 height 19
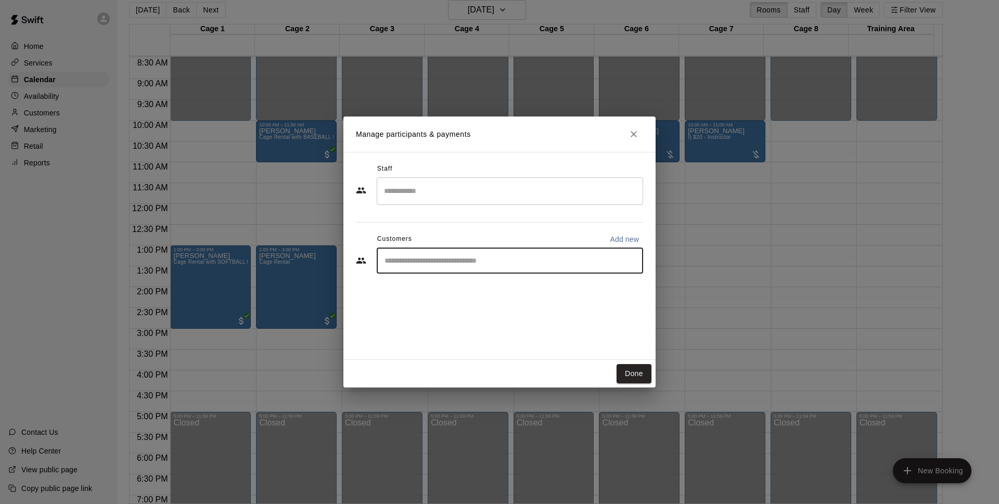
click at [453, 261] on input "Start typing to search customers..." at bounding box center [509, 260] width 257 height 10
type input "********"
click at [480, 285] on div "[PERSON_NAME]" at bounding box center [462, 284] width 112 height 11
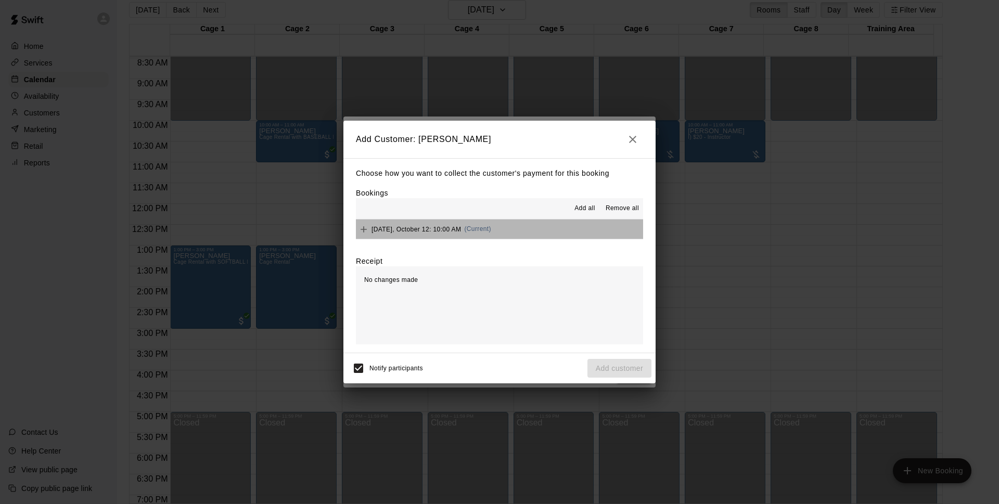
click at [544, 230] on button "[DATE], October 12: 10:00 AM (Current)" at bounding box center [499, 229] width 287 height 19
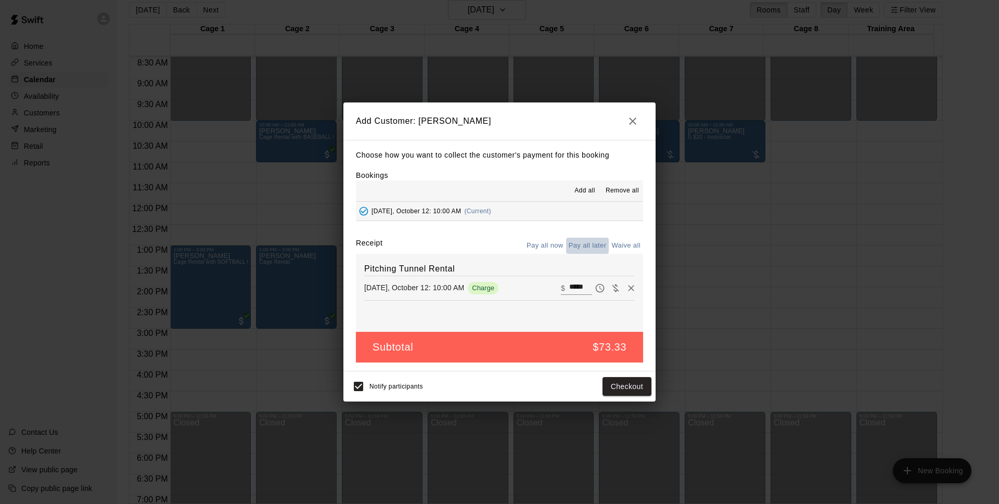
click at [586, 245] on button "Pay all later" at bounding box center [587, 246] width 43 height 16
click at [624, 240] on button "Waive all" at bounding box center [626, 246] width 34 height 16
type input "*"
click at [604, 390] on button "Add customer" at bounding box center [619, 386] width 64 height 19
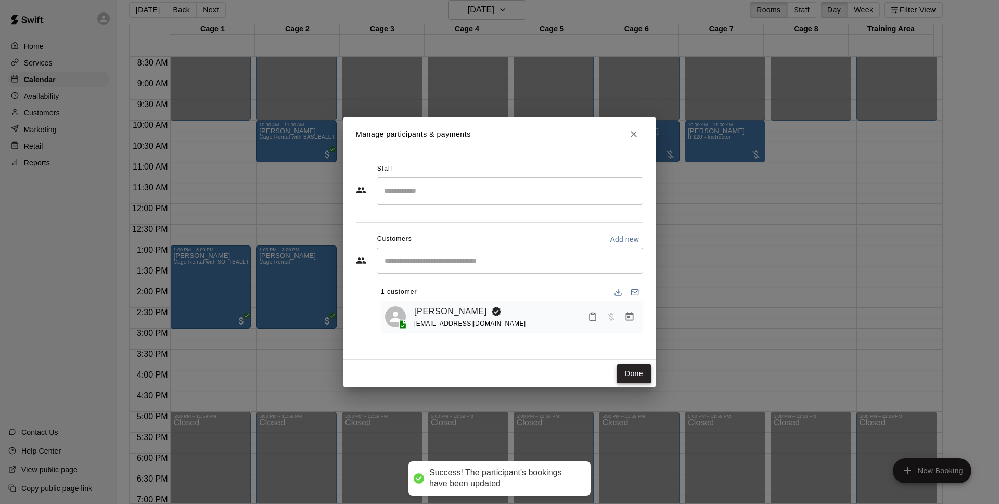
click at [619, 375] on button "Done" at bounding box center [634, 373] width 35 height 19
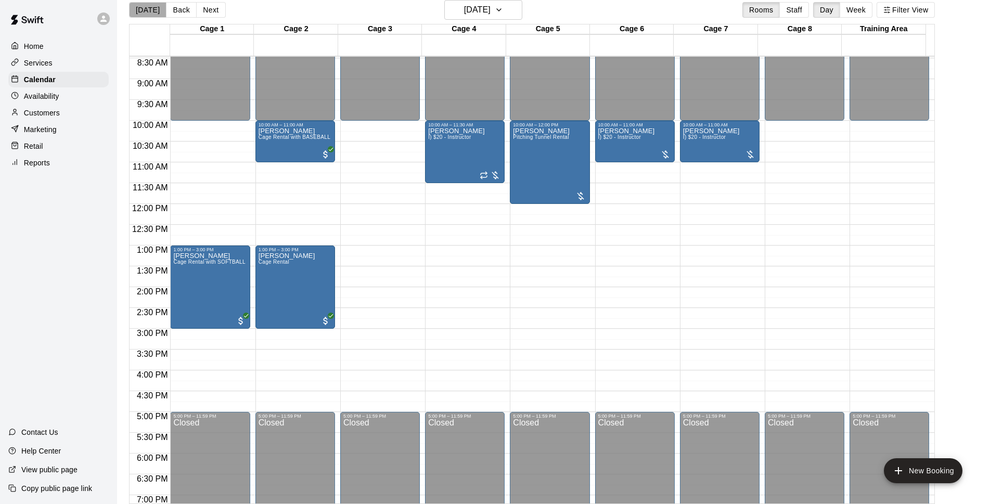
click at [151, 11] on button "[DATE]" at bounding box center [147, 10] width 37 height 16
